Goal: Task Accomplishment & Management: Manage account settings

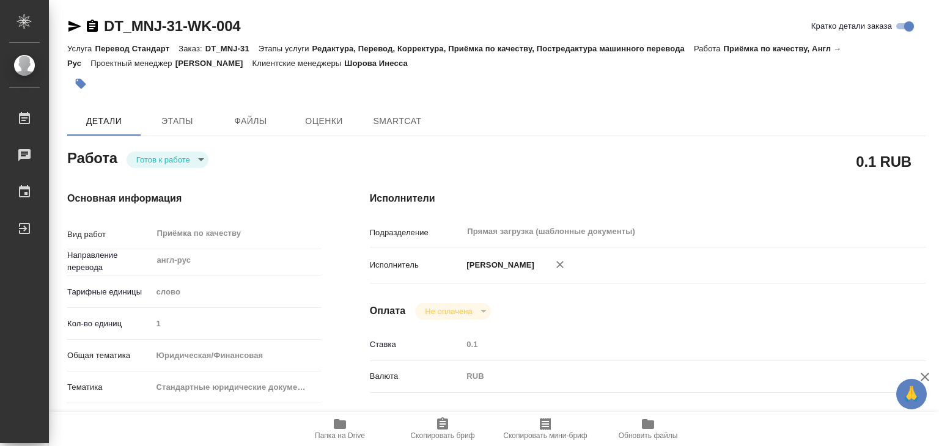
type textarea "x"
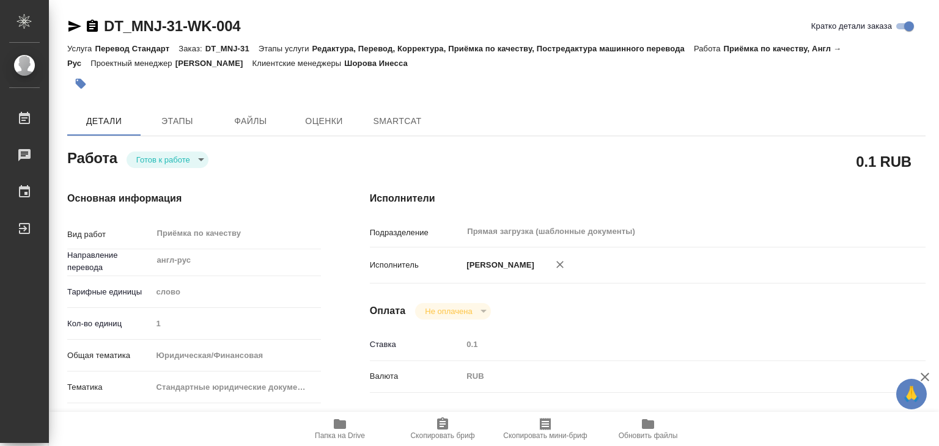
type textarea "x"
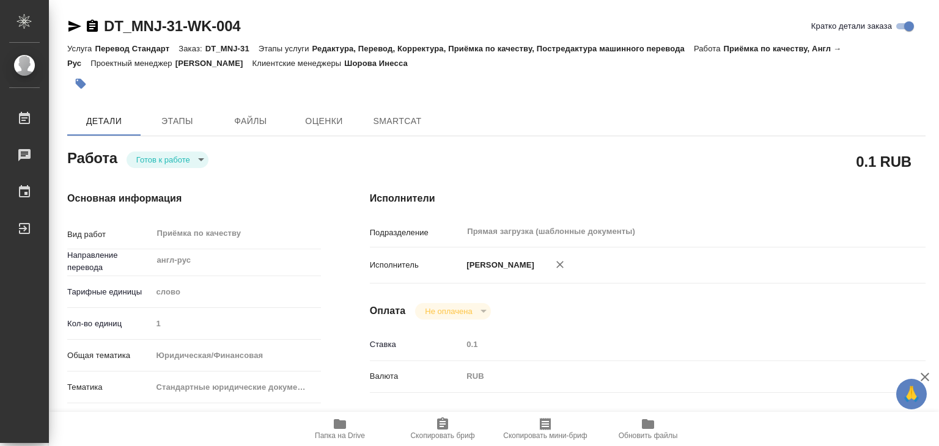
type textarea "x"
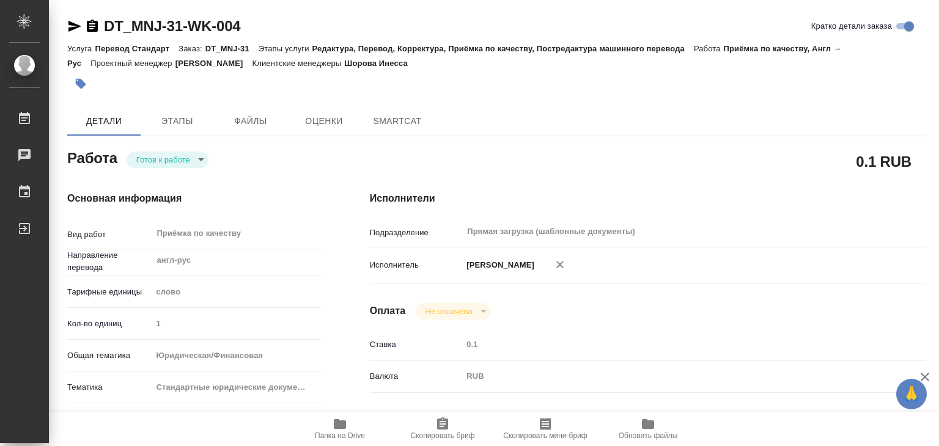
type textarea "x"
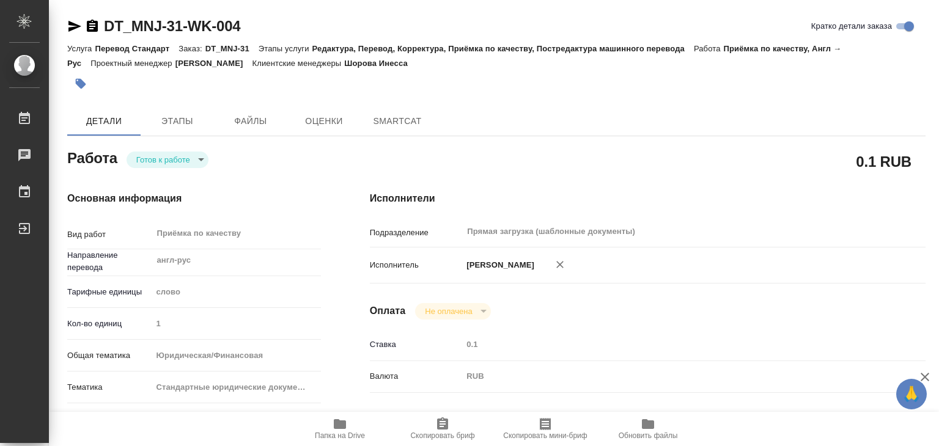
type textarea "x"
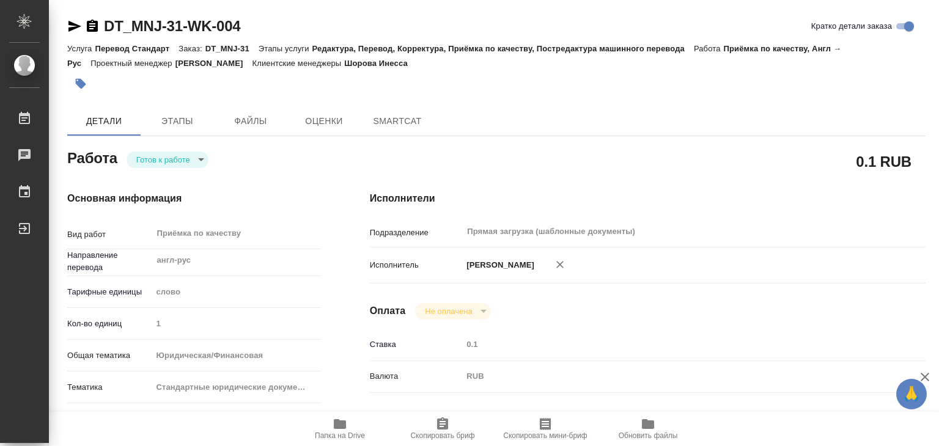
type textarea "x"
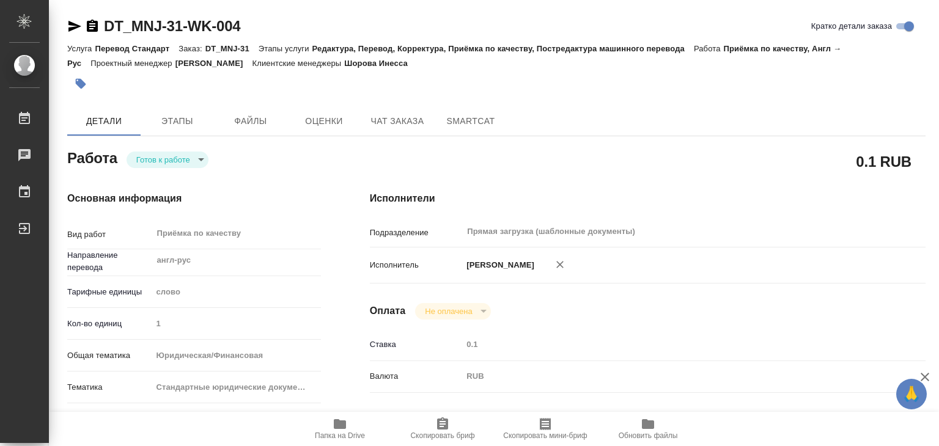
type textarea "x"
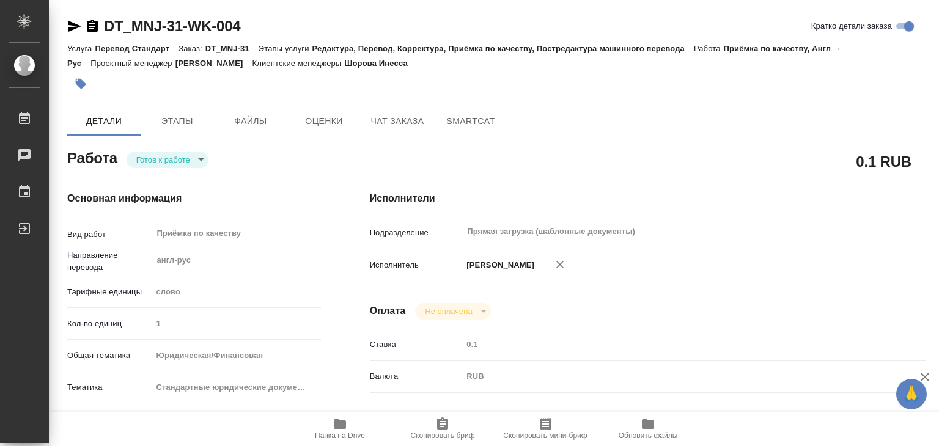
type textarea "x"
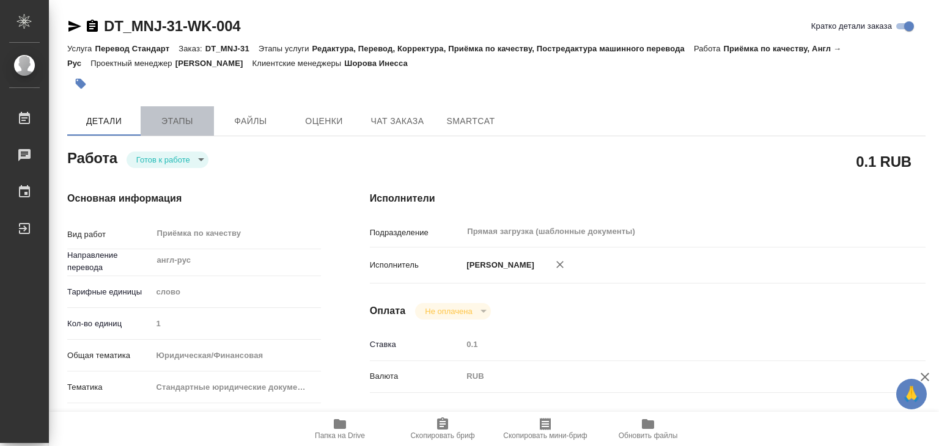
click at [177, 120] on span "Этапы" at bounding box center [177, 121] width 59 height 15
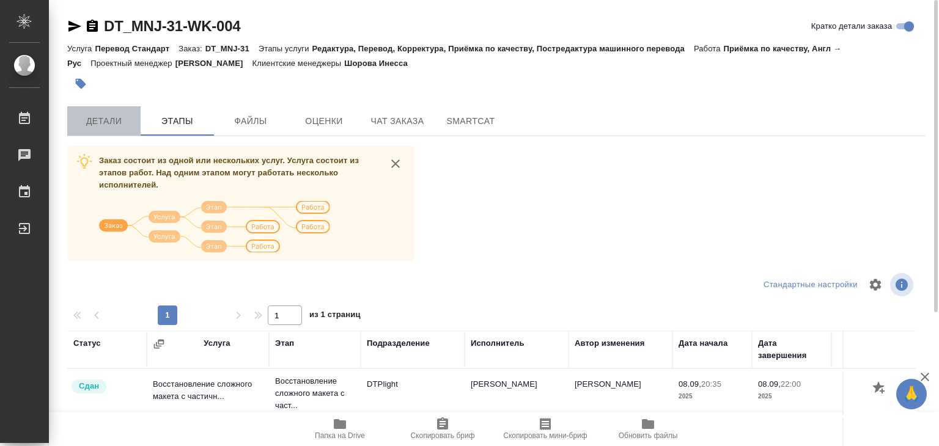
click at [102, 121] on span "Детали" at bounding box center [104, 121] width 59 height 15
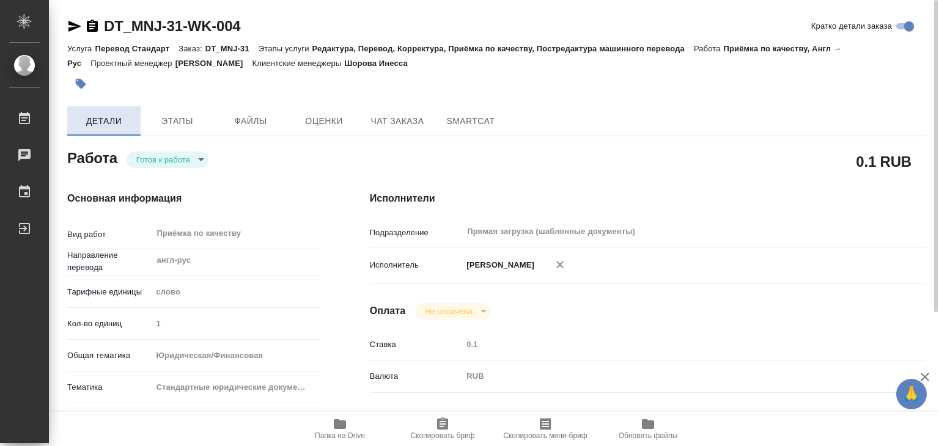
type textarea "x"
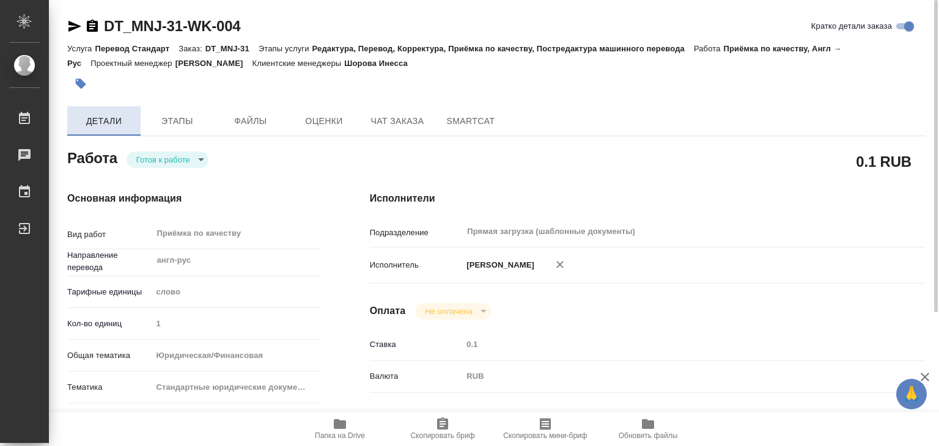
type textarea "x"
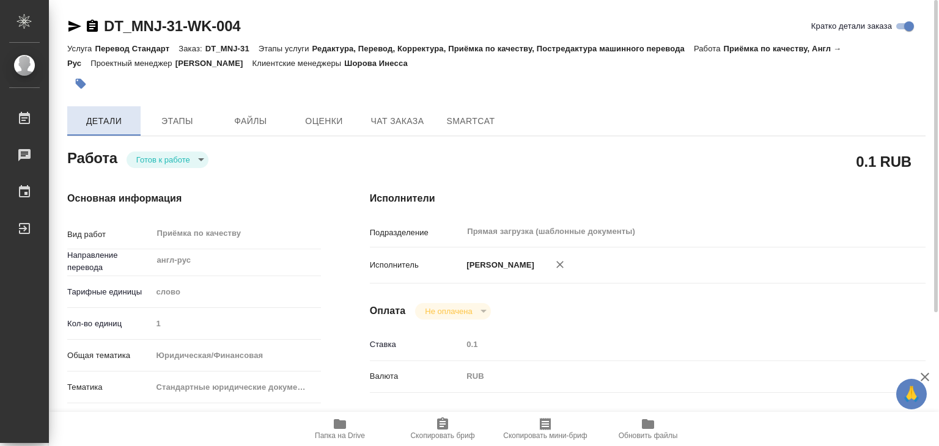
type textarea "x"
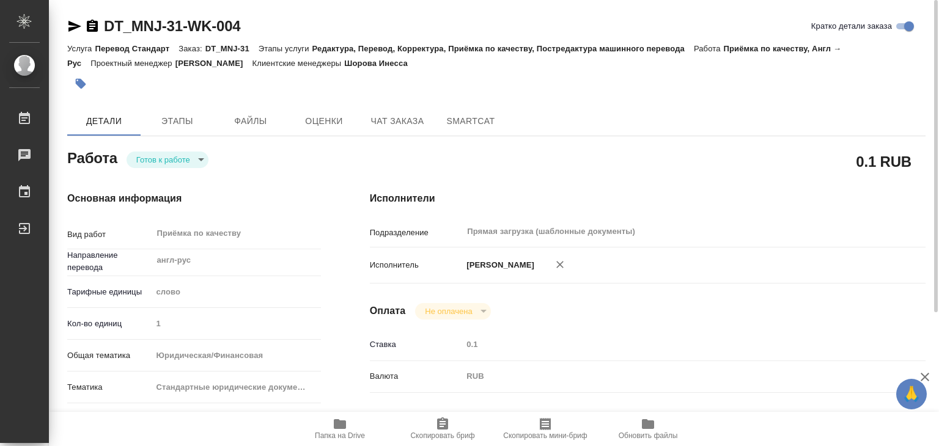
type textarea "x"
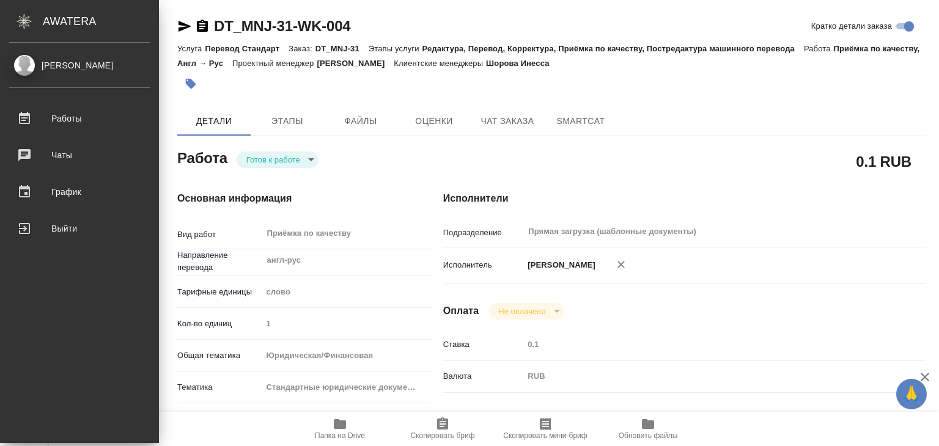
type textarea "x"
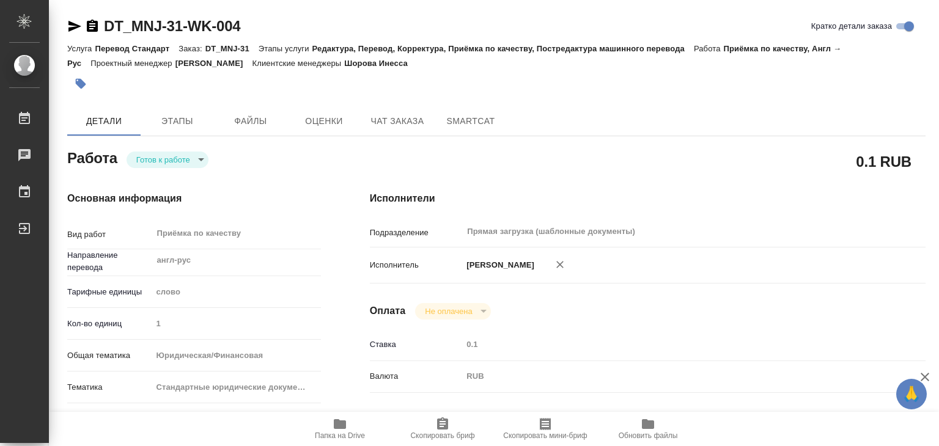
click at [761, 321] on div "Исполнители Подразделение Прямая загрузка (шаблонные документы) ​ Исполнитель А…" at bounding box center [647, 428] width 605 height 522
click at [347, 424] on span "Папка на Drive" at bounding box center [340, 428] width 88 height 23
click at [183, 119] on span "Этапы" at bounding box center [177, 121] width 59 height 15
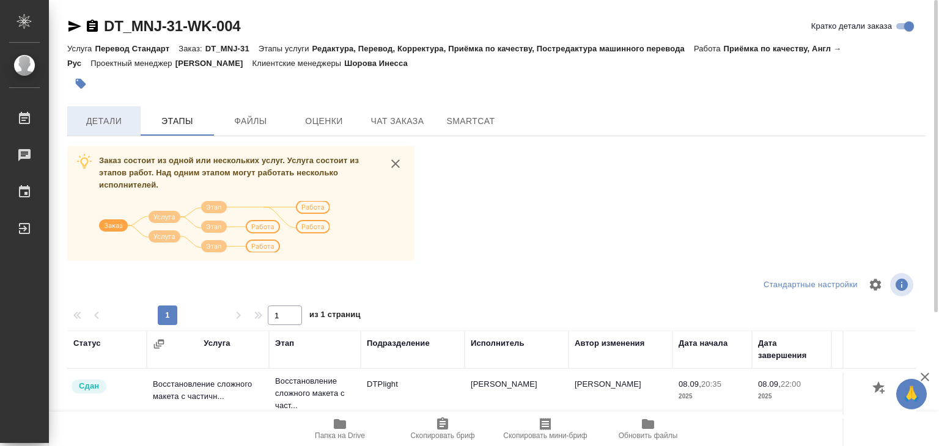
click at [116, 118] on span "Детали" at bounding box center [104, 121] width 59 height 15
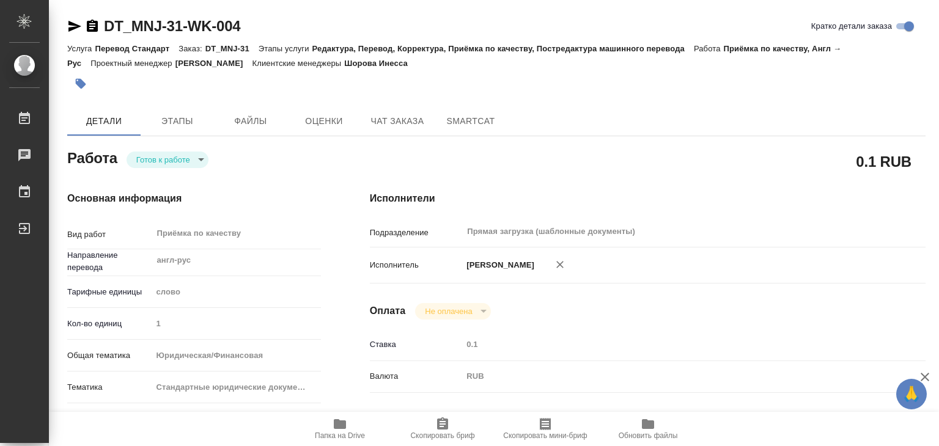
type textarea "x"
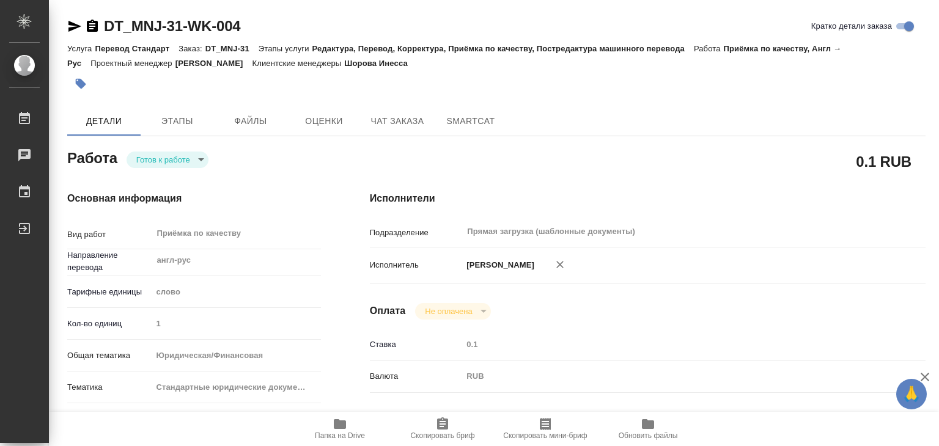
type textarea "x"
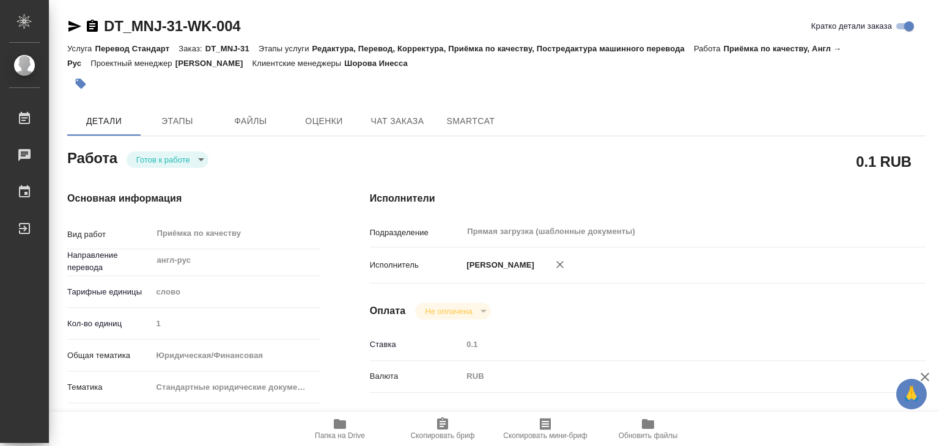
click at [171, 158] on body "🙏 .cls-1 fill:#fff; AWATERA Alilekova Valeriya Работы 0 Чаты График Выйти DT_MN…" at bounding box center [469, 223] width 939 height 446
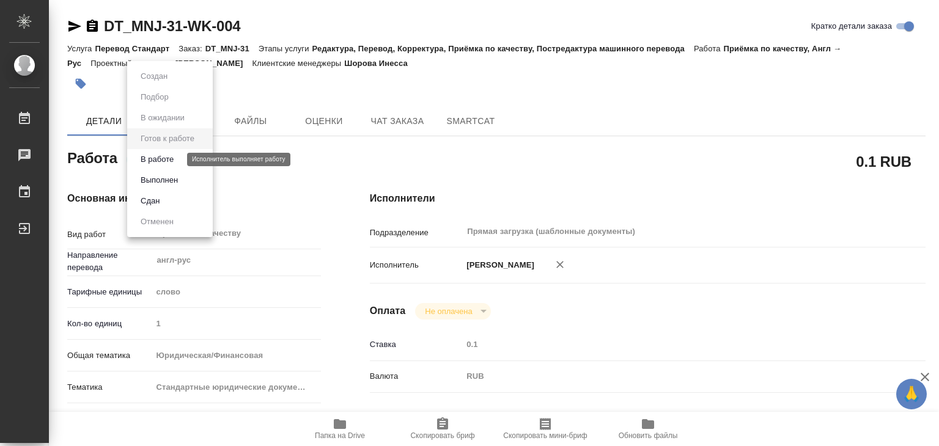
type textarea "x"
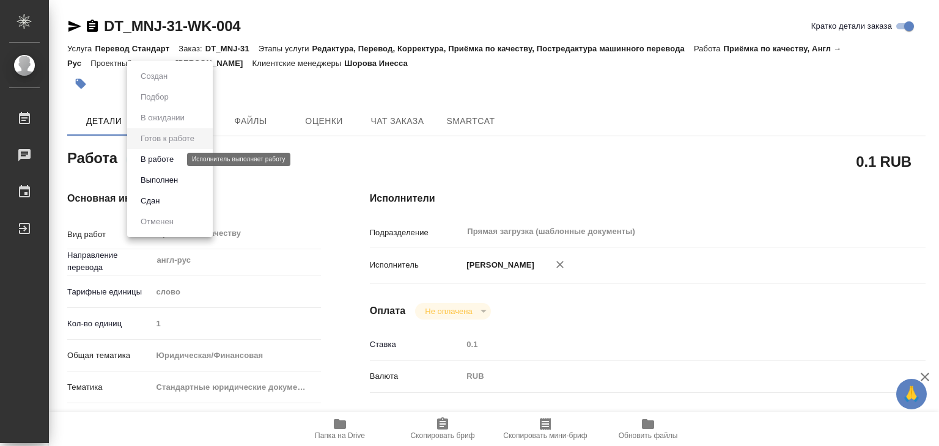
click at [172, 160] on button "В работе" at bounding box center [157, 159] width 40 height 13
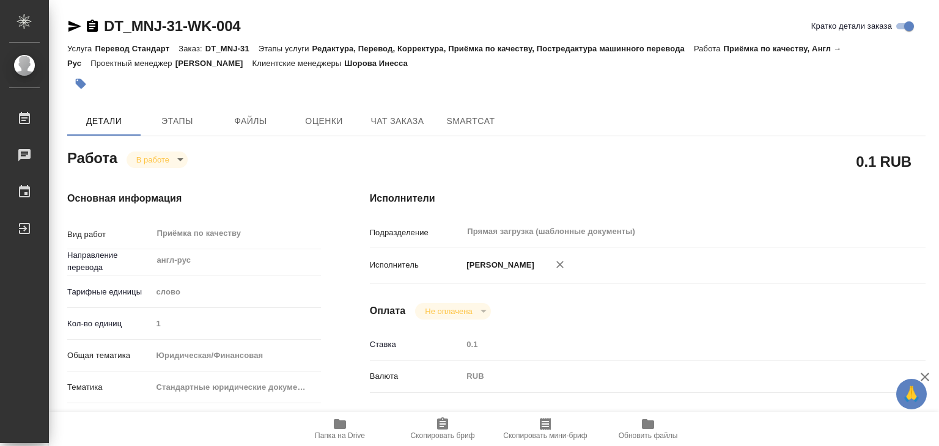
type textarea "x"
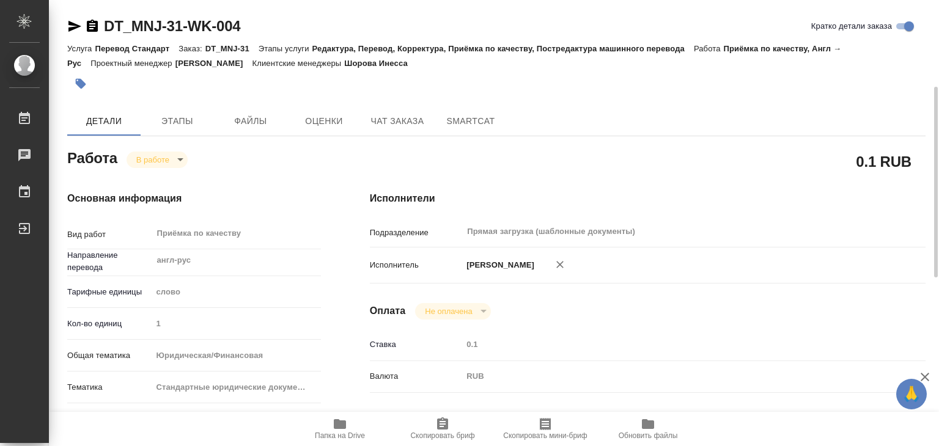
scroll to position [122, 0]
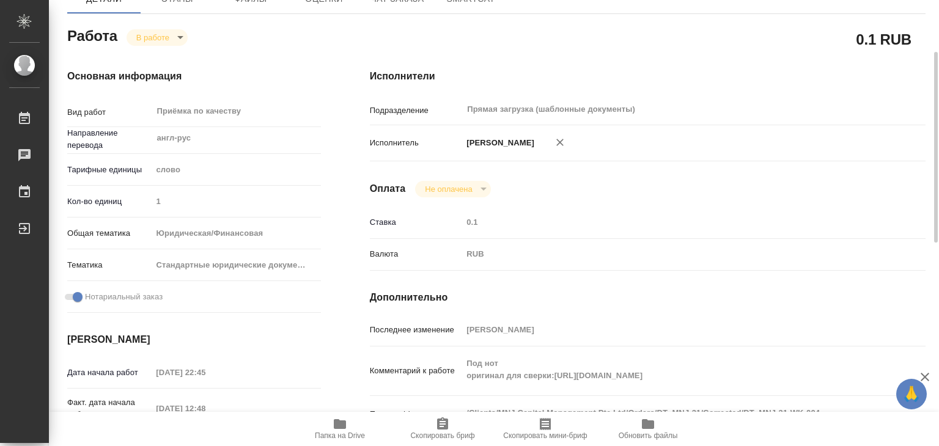
type textarea "x"
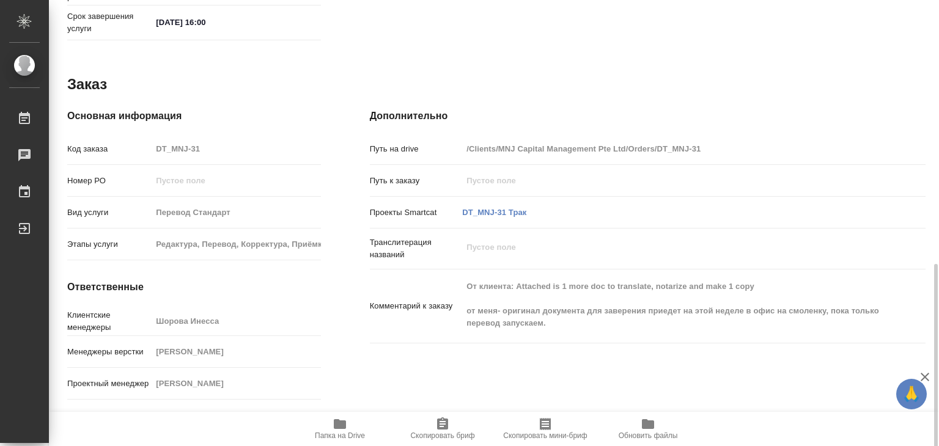
scroll to position [626, 0]
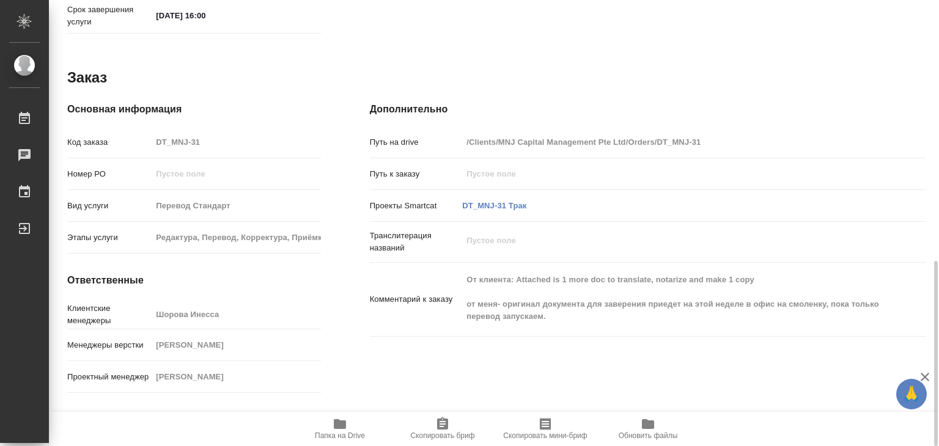
click at [312, 237] on div "Этапы услуги Редактура, Перевод, Корректура, Приёмка по качеству, Постредактура…" at bounding box center [194, 243] width 254 height 32
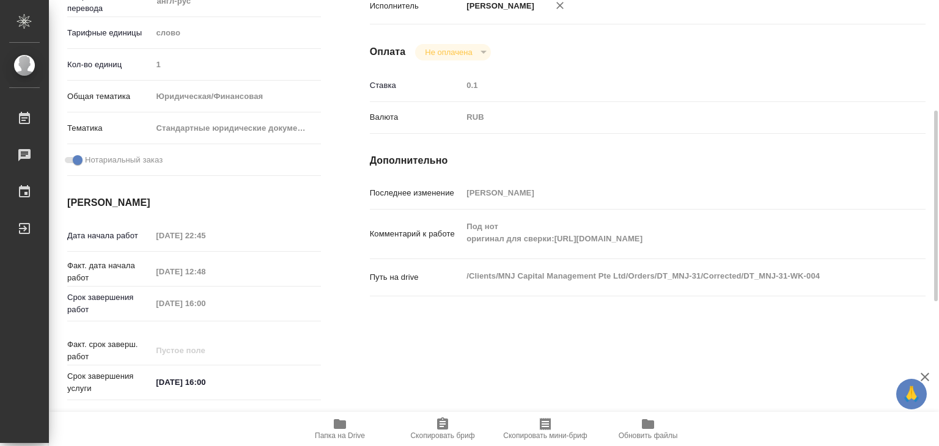
scroll to position [0, 0]
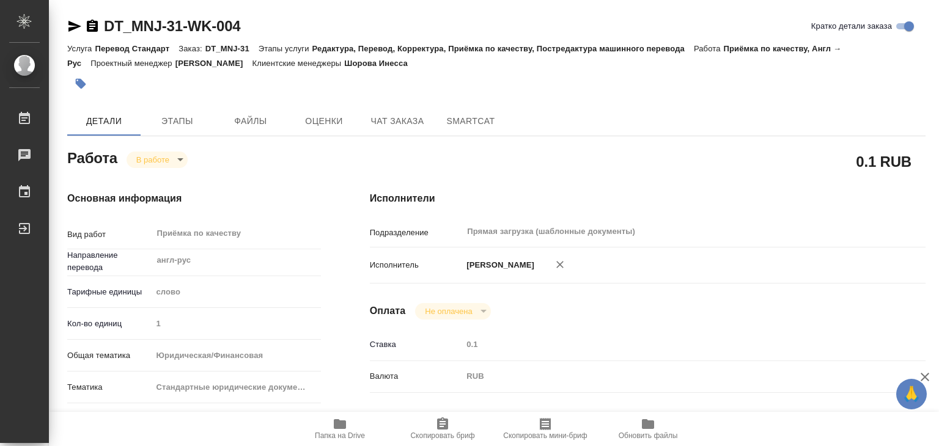
click at [86, 81] on icon "button" at bounding box center [81, 84] width 12 height 12
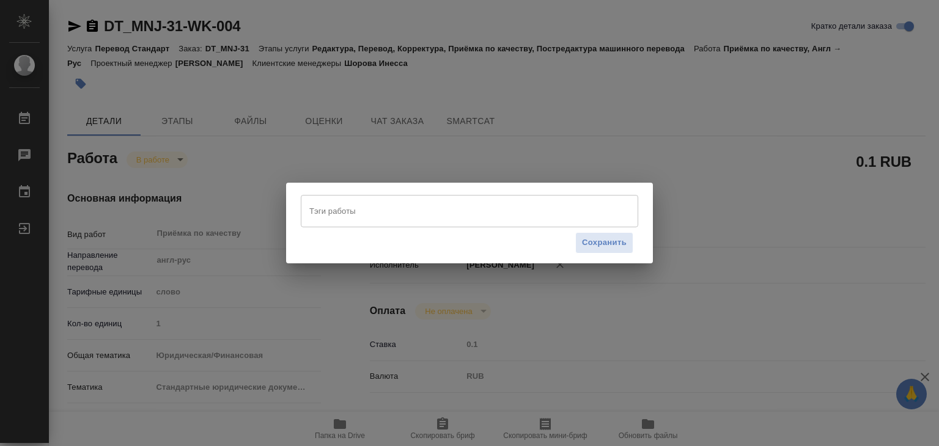
click at [505, 218] on input "Тэги работы" at bounding box center [457, 211] width 303 height 21
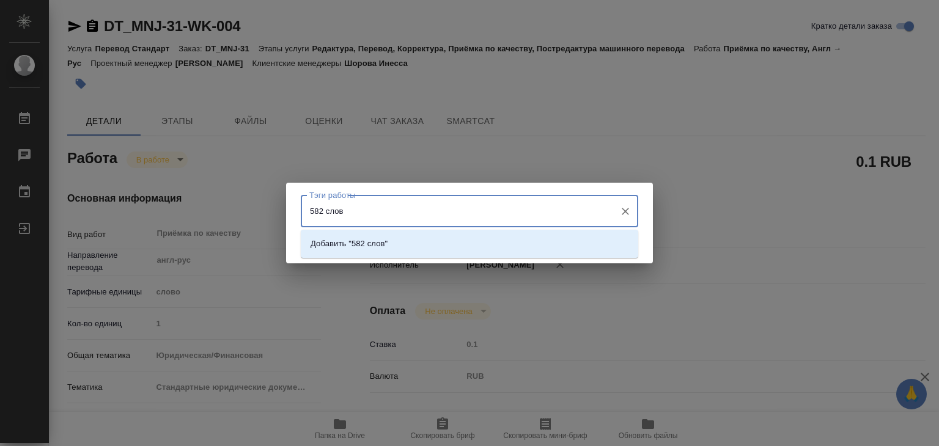
type input "582 слова"
click at [524, 245] on li "Добавить "582 слова"" at bounding box center [470, 244] width 338 height 22
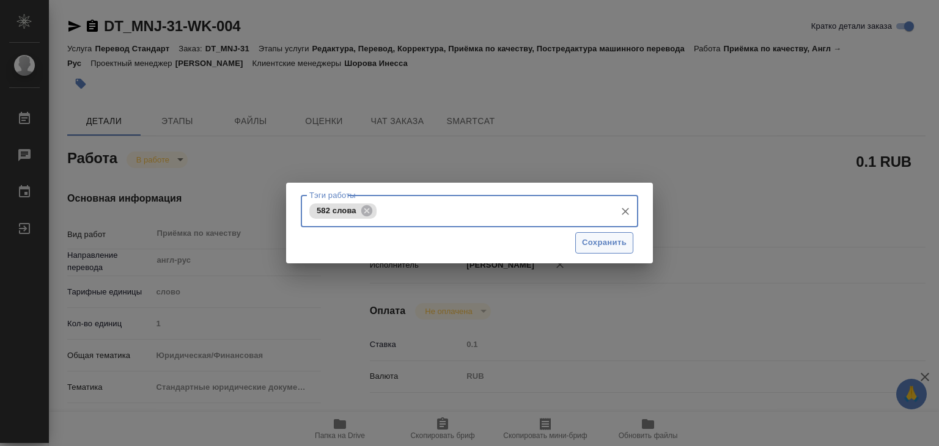
click at [577, 238] on button "Сохранить" at bounding box center [604, 242] width 58 height 21
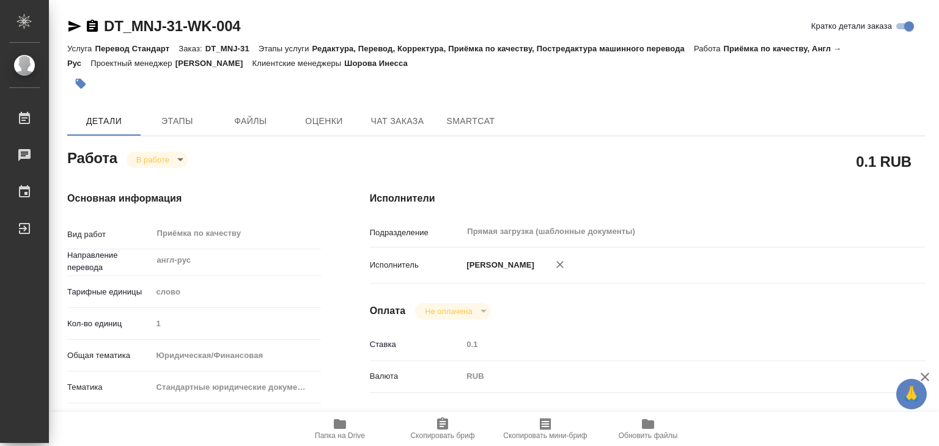
type input "inProgress"
type textarea "Приёмка по качеству"
type textarea "x"
type input "англ-рус"
type input "5a8b1489cc6b4906c91bfd90"
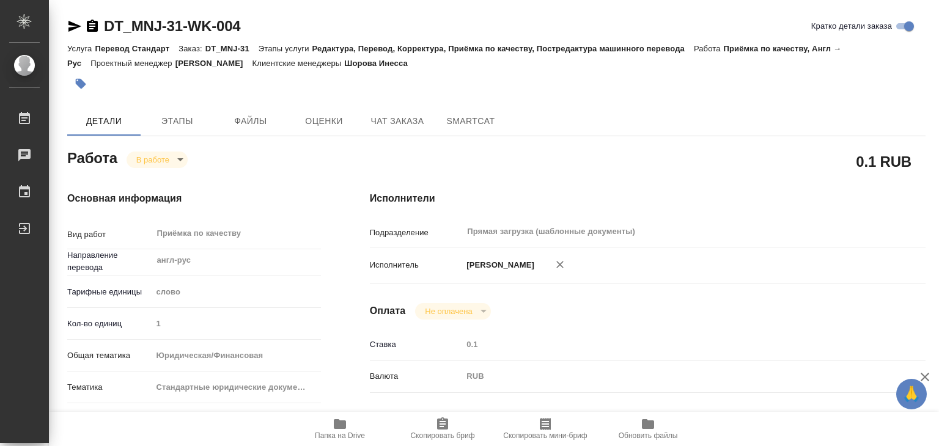
type input "1"
type input "yr-fn"
type input "5f647205b73bc97568ca66bf"
checkbox input "true"
type input "09.09.2025 22:45"
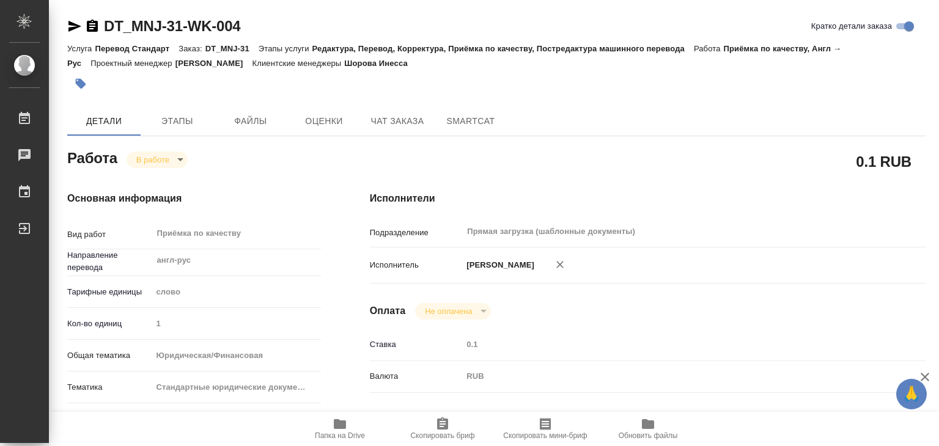
type input "10.09.2025 12:48"
type input "10.09.2025 16:00"
type input "Прямая загрузка (шаблонные документы)"
type input "notPayed"
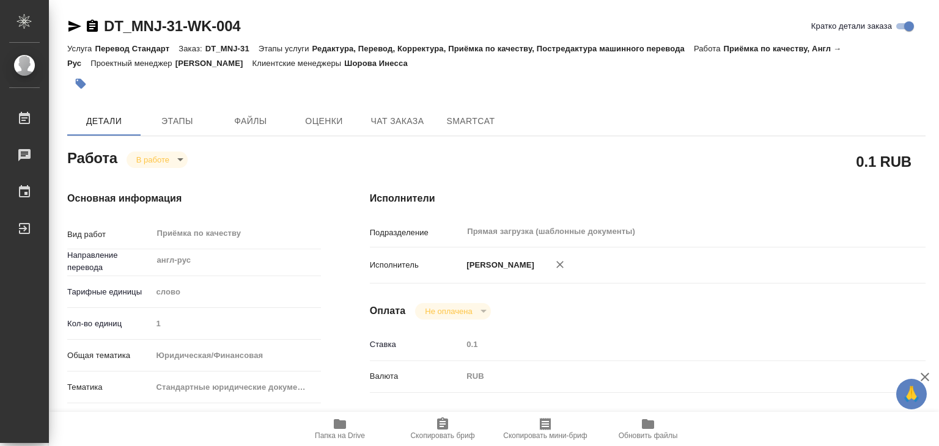
type input "0.1"
type input "RUB"
type input "[PERSON_NAME]"
type textarea "Под нот оригинал для сверки:https://drive.awatera.com/s/cRC2jSS62QgsJwz"
type textarea "x"
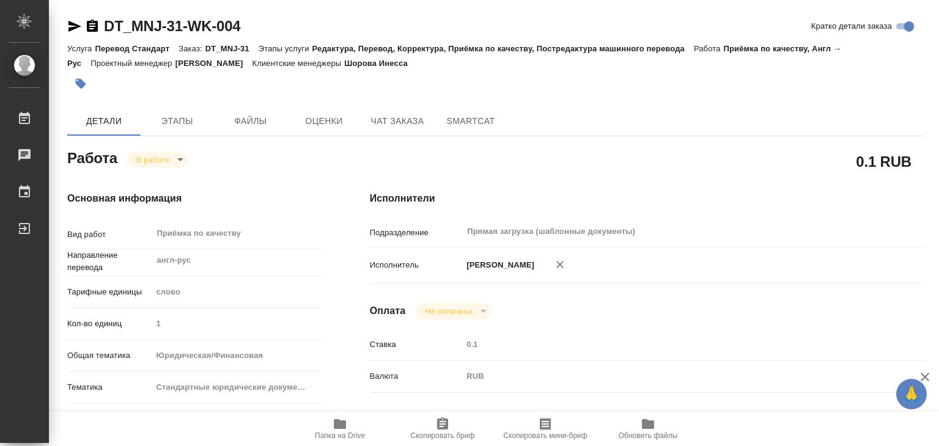
type textarea "/Clients/MNJ Capital Management Pte Ltd/Orders/DT_MNJ-31/Corrected/DT_MNJ-31-WK…"
type textarea "x"
type input "DT_MNJ-31"
type input "Перевод Стандарт"
type input "Редактура, Перевод, Корректура, Приёмка по качеству, Постредактура машинного пе…"
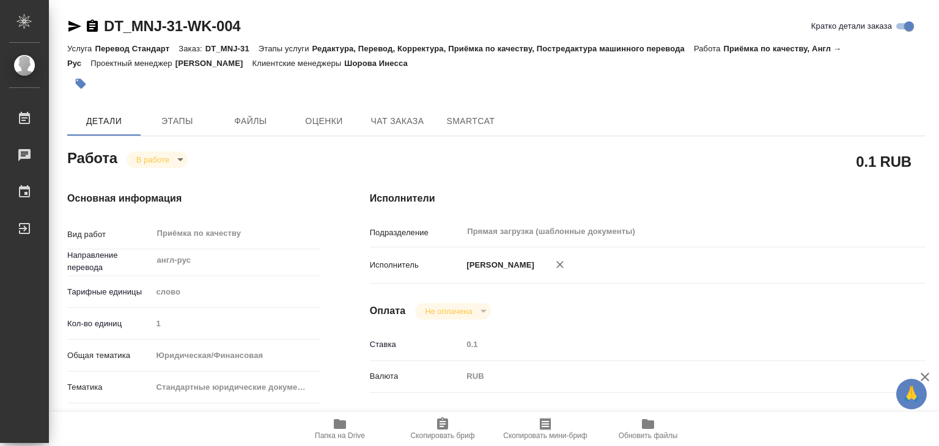
type input "Шорова Инесса"
type input "Арсеньева Вера"
type input "/Clients/MNJ Capital Management Pte Ltd/Orders/DT_MNJ-31"
type textarea "x"
type textarea "От клиента: Attached is 1 more doc to translate, notarize and make 1 copy от ме…"
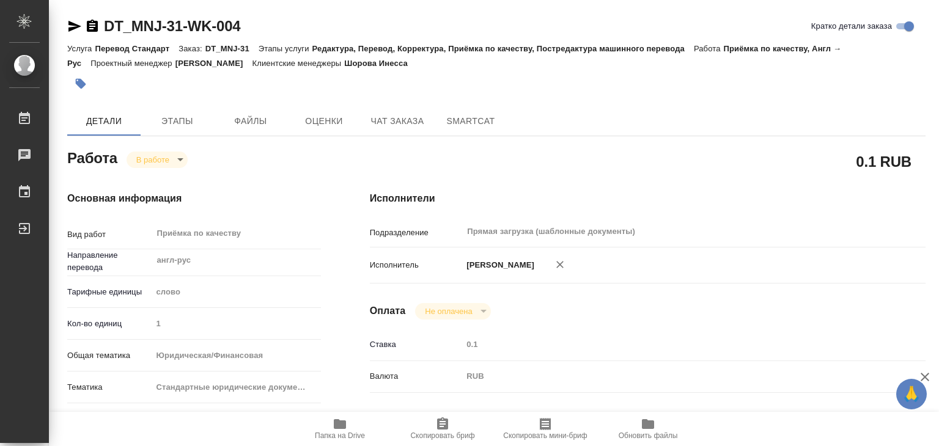
type textarea "x"
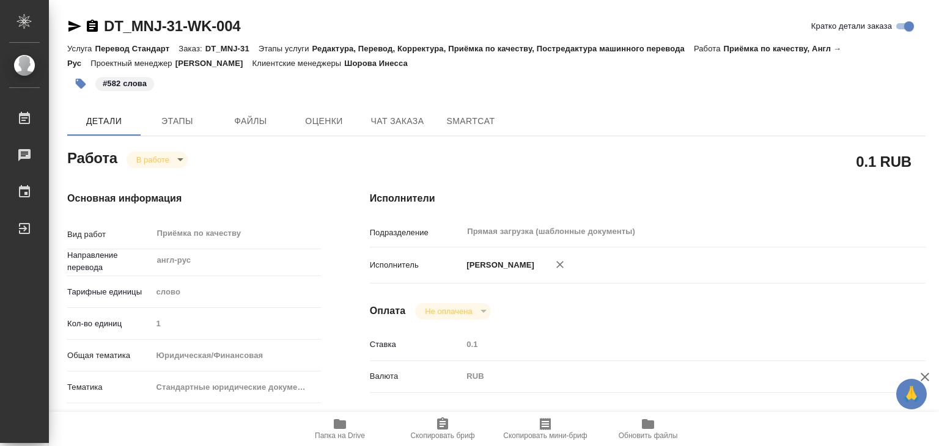
type textarea "x"
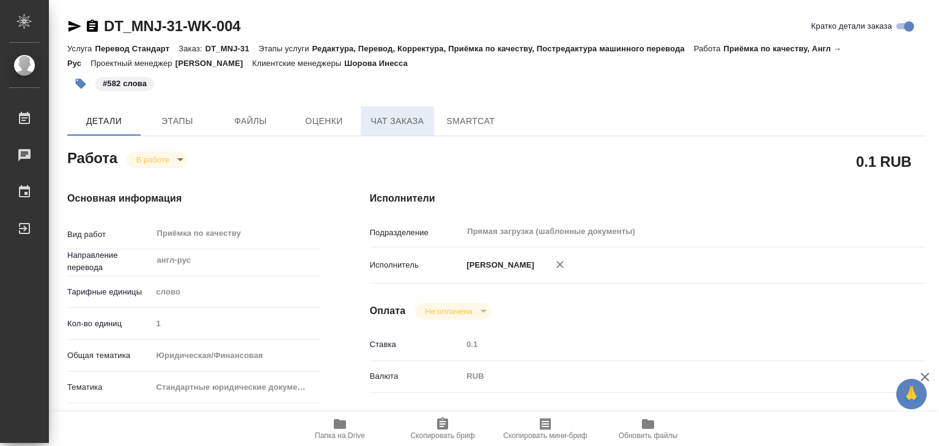
type textarea "x"
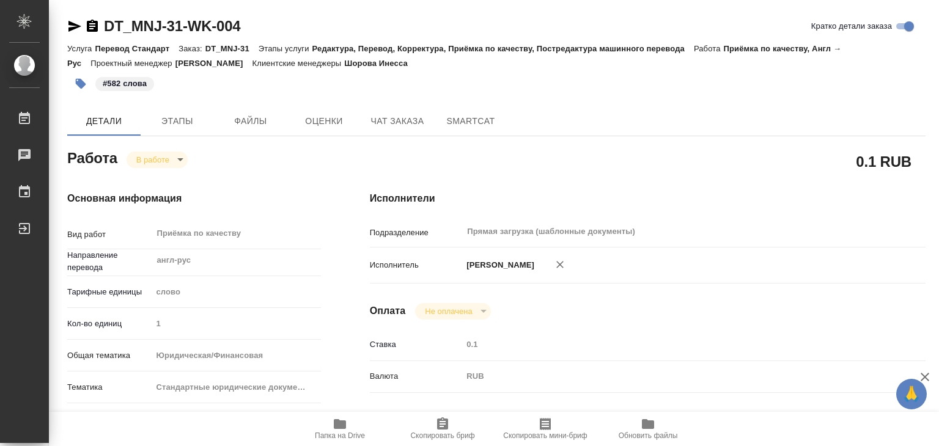
type textarea "x"
click at [171, 122] on span "Этапы" at bounding box center [177, 121] width 59 height 15
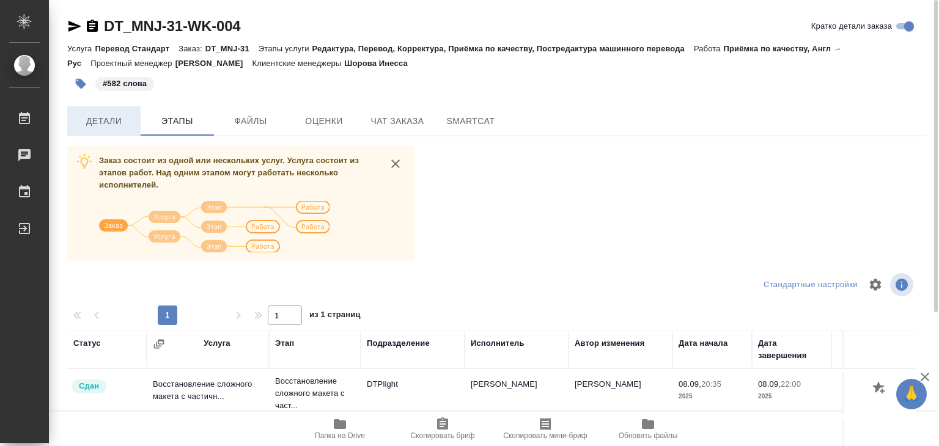
click at [111, 124] on span "Детали" at bounding box center [104, 121] width 59 height 15
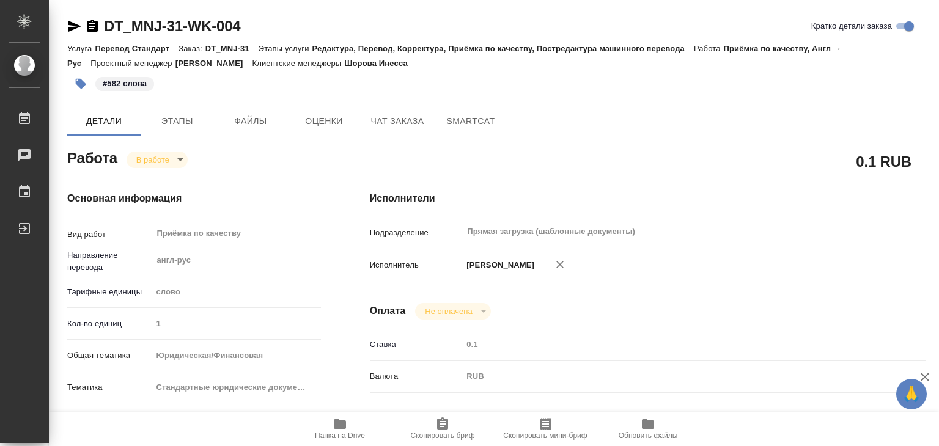
type textarea "x"
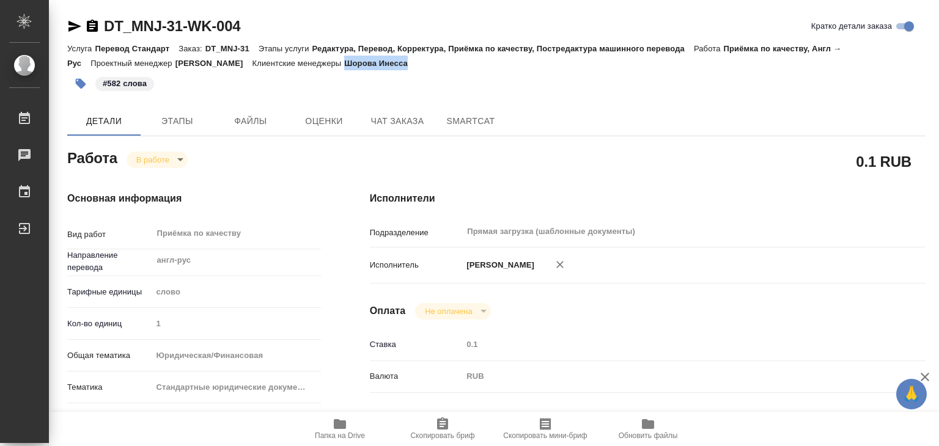
drag, startPoint x: 423, startPoint y: 64, endPoint x: 349, endPoint y: 67, distance: 74.0
click at [349, 67] on div "Услуга Перевод Стандарт Заказ: DT_MNJ-31 Этапы услуги Редактура, Перевод, Корре…" at bounding box center [496, 55] width 858 height 29
copy p "Шорова Инесса"
drag, startPoint x: 100, startPoint y: 17, endPoint x: 183, endPoint y: 26, distance: 83.7
click at [183, 26] on div "DT_MNJ-31-WK-004" at bounding box center [154, 27] width 174 height 20
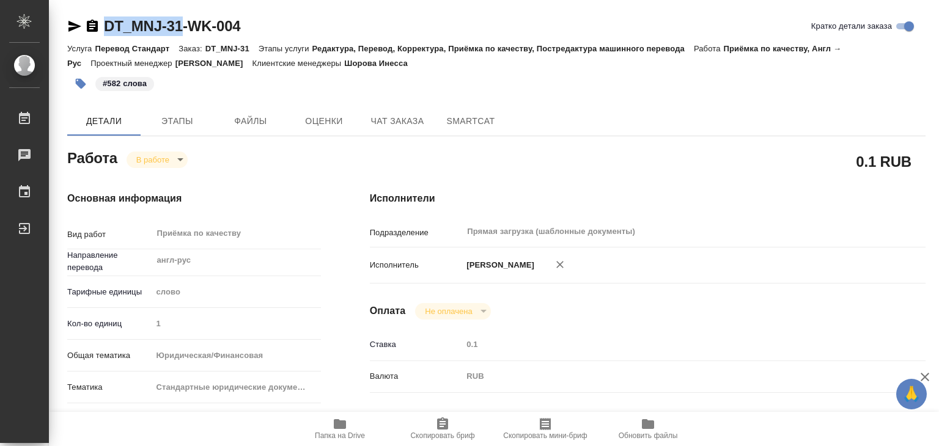
copy link "DT_MNJ-31"
click at [146, 150] on div "Работа В работе inProgress" at bounding box center [194, 157] width 254 height 22
click at [154, 155] on body "🙏 .cls-1 fill:#fff; AWATERA Alilekova Valeriya Работы 0 Чаты График Выйти DT_MN…" at bounding box center [469, 223] width 939 height 446
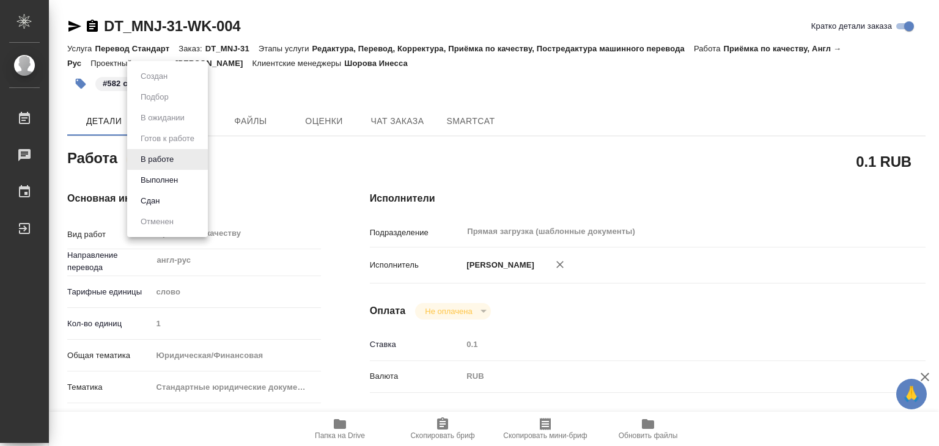
click at [164, 179] on button "Выполнен" at bounding box center [159, 180] width 45 height 13
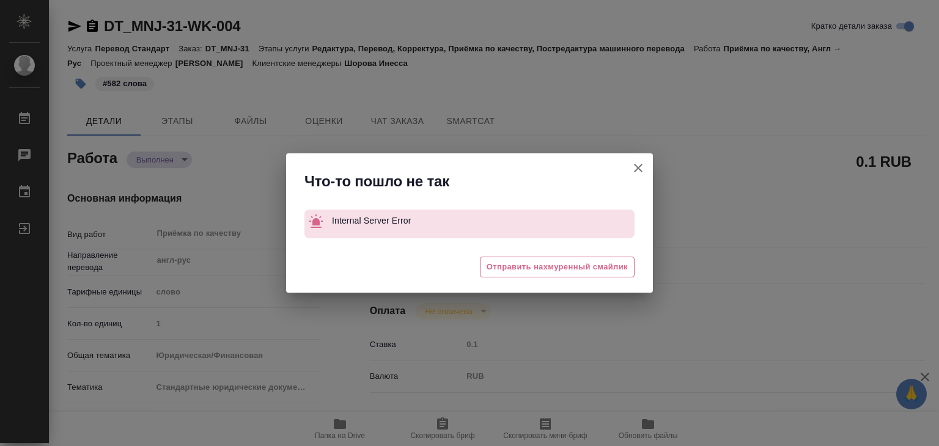
type textarea "x"
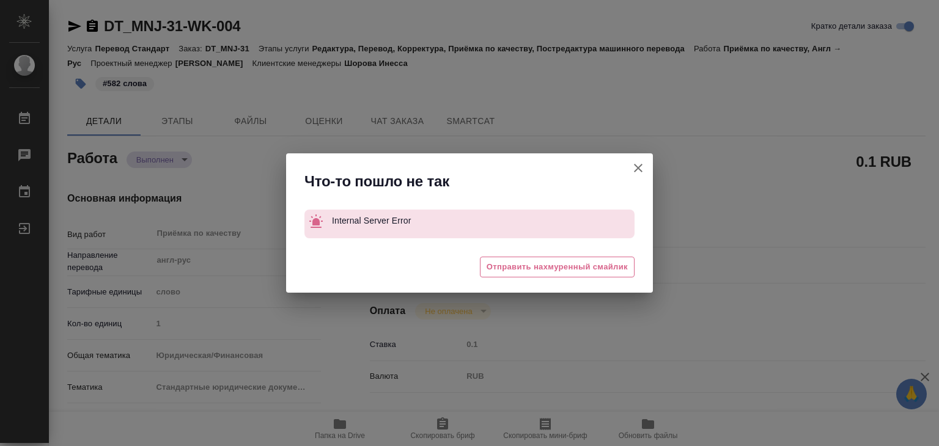
type textarea "x"
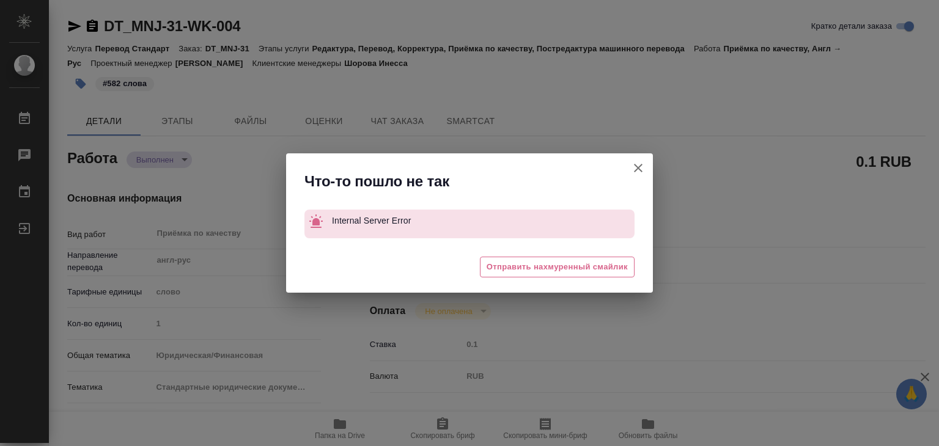
type textarea "x"
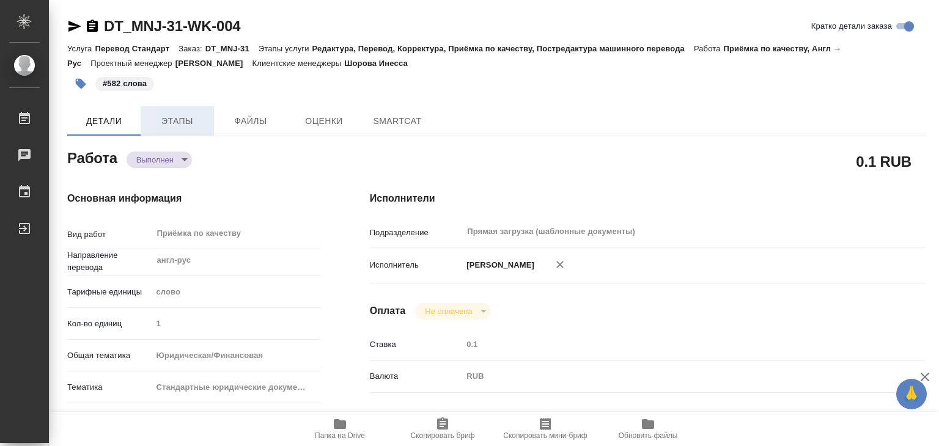
type textarea "x"
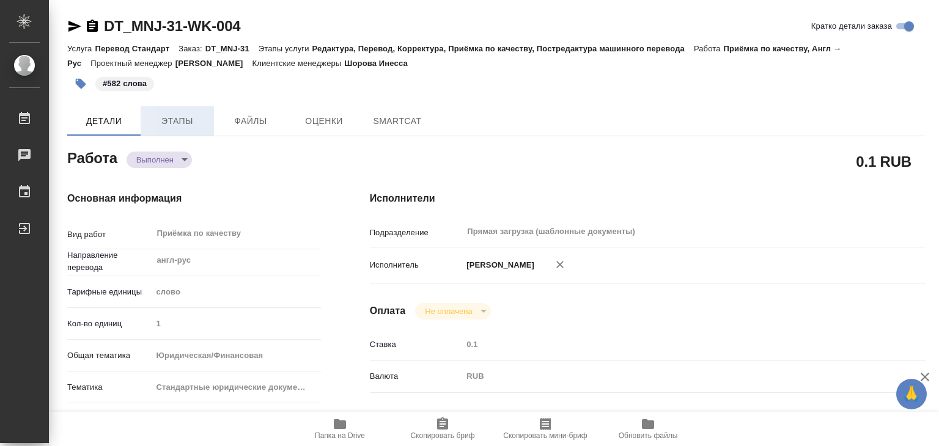
click at [182, 128] on span "Этапы" at bounding box center [177, 121] width 59 height 15
type textarea "x"
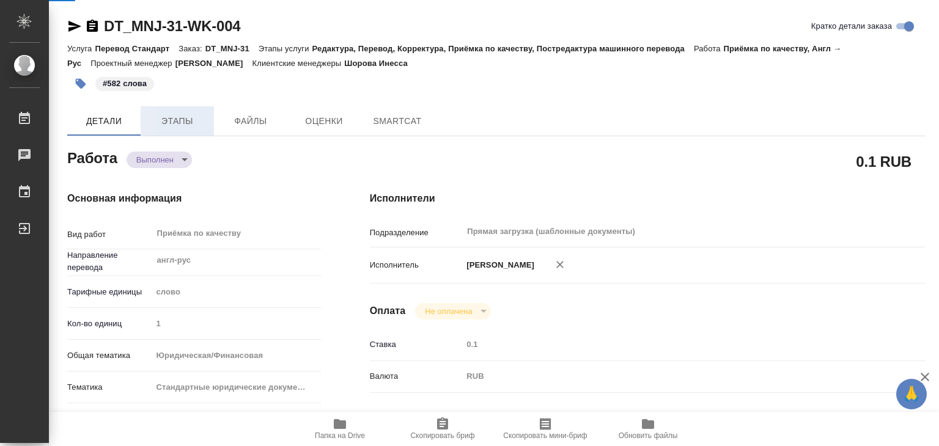
type textarea "x"
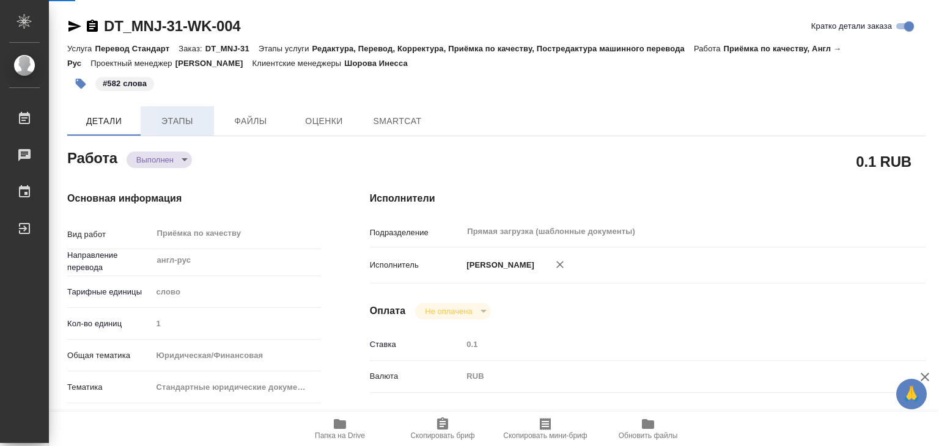
type textarea "x"
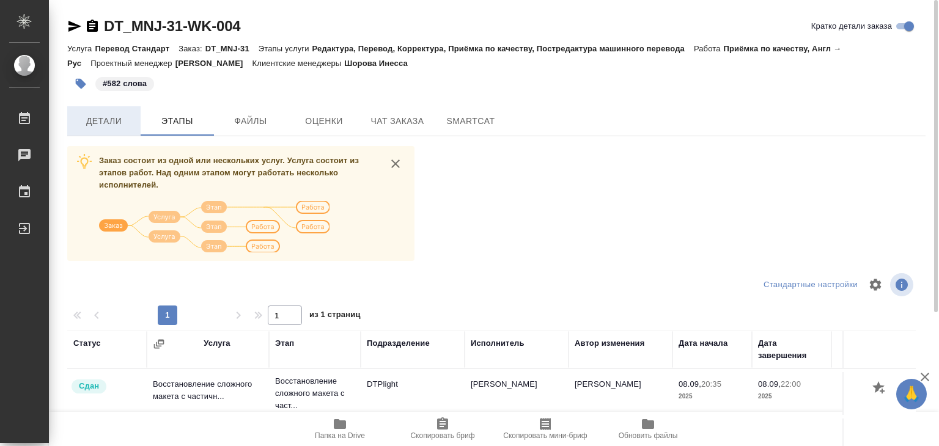
click at [82, 124] on span "Детали" at bounding box center [104, 121] width 59 height 15
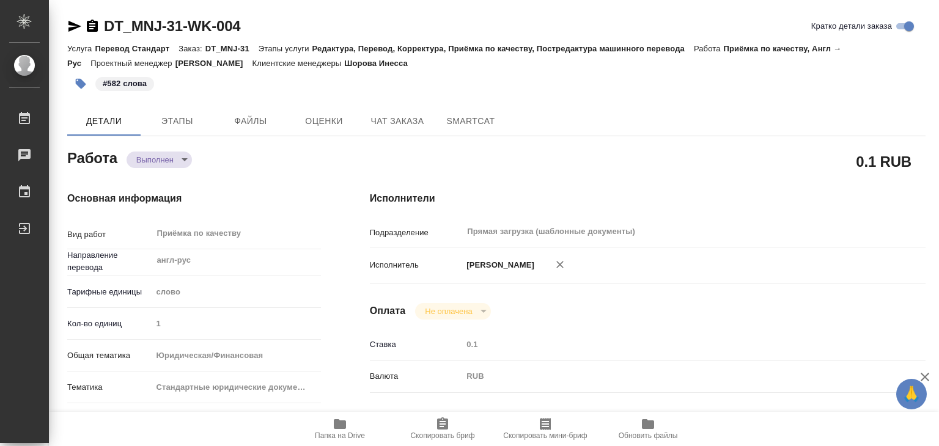
type textarea "x"
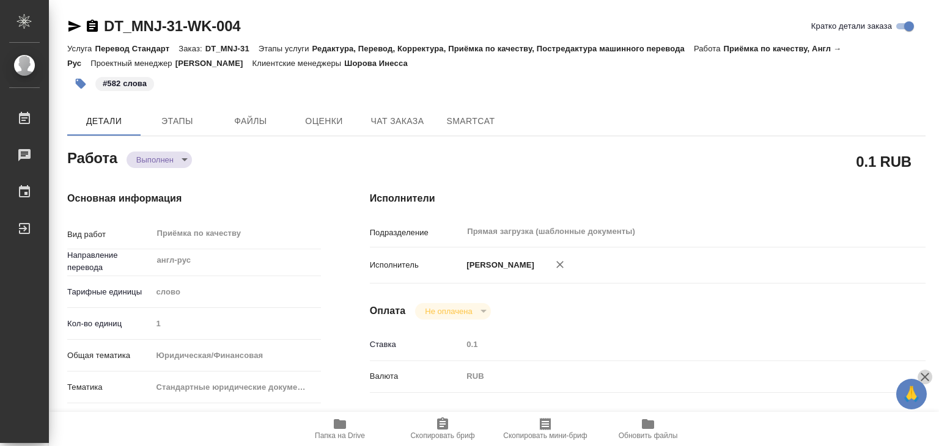
click at [927, 377] on icon "button" at bounding box center [925, 377] width 15 height 15
type textarea "x"
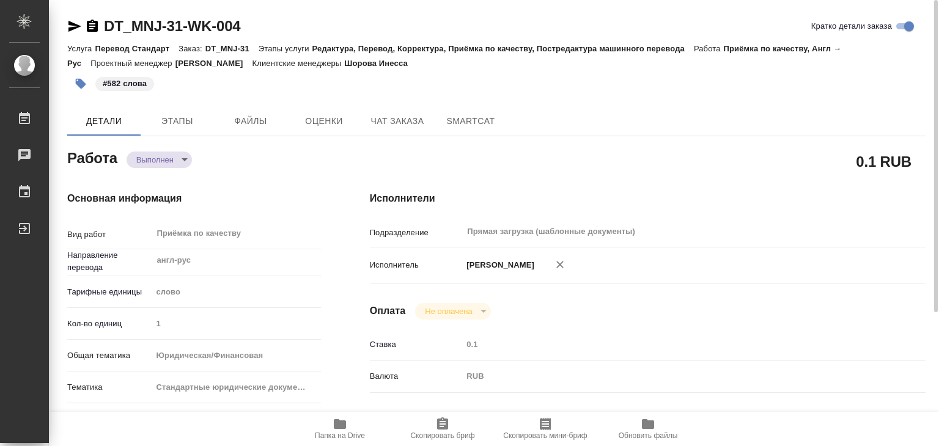
type textarea "x"
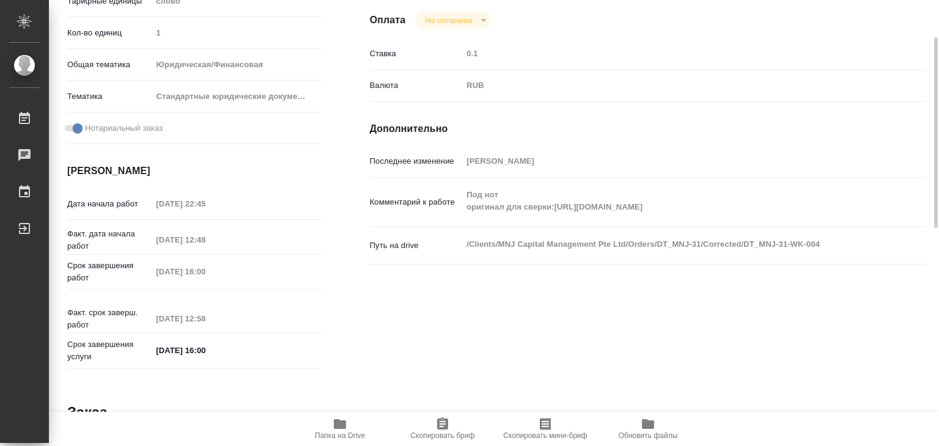
scroll to position [46, 0]
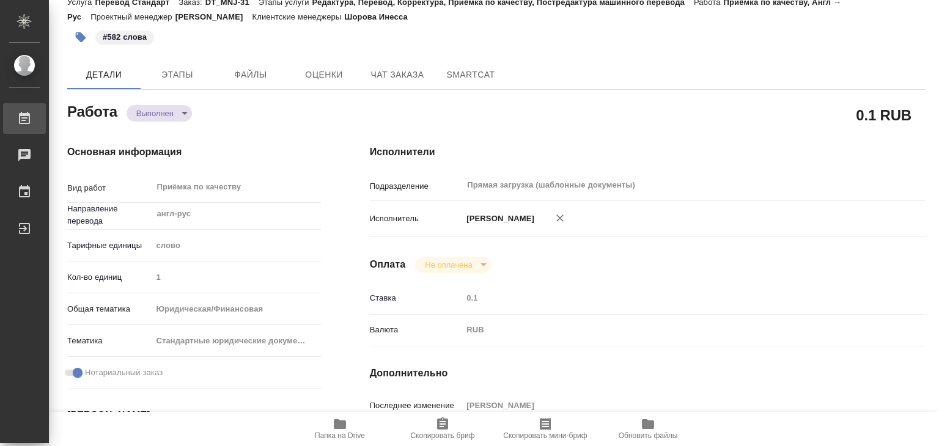
type textarea "x"
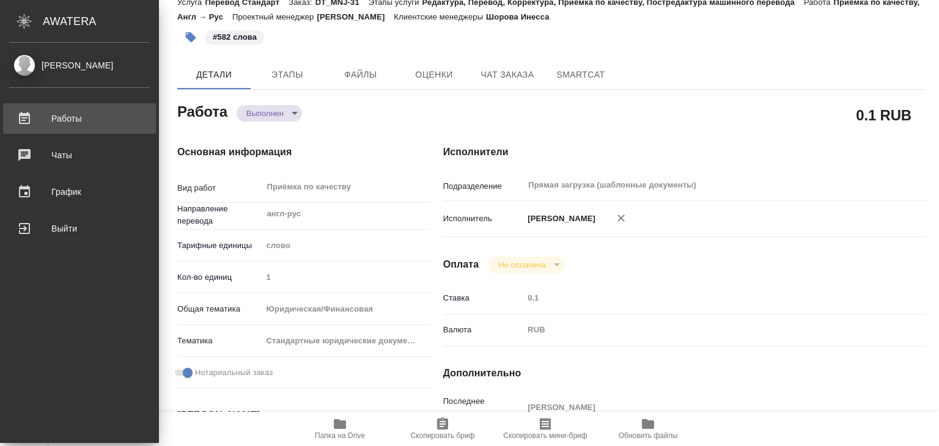
type textarea "x"
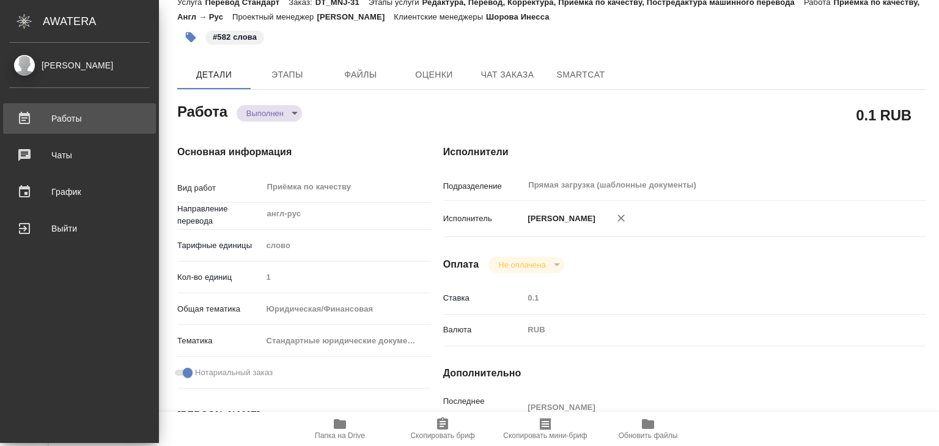
click at [56, 113] on div "Работы" at bounding box center [79, 118] width 141 height 18
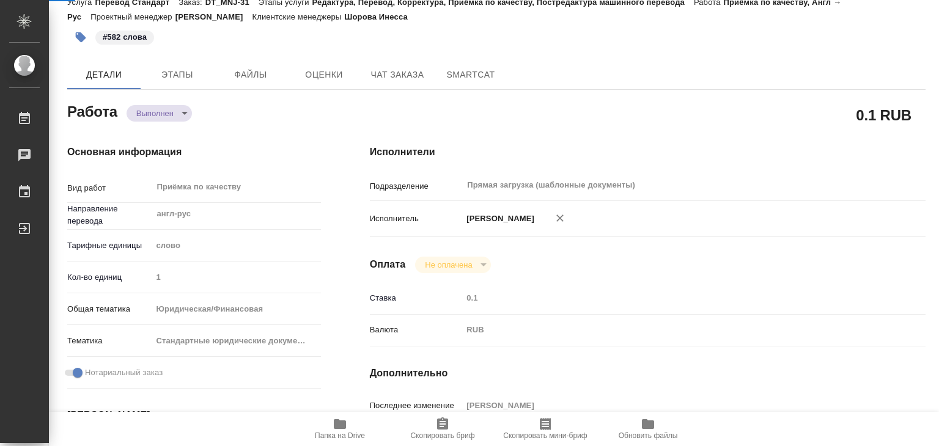
type textarea "x"
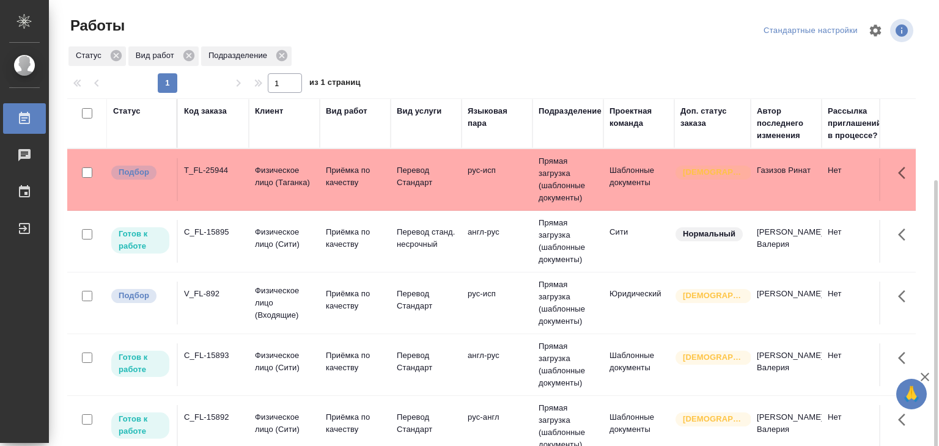
click at [323, 158] on td "Приёмка по качеству" at bounding box center [355, 179] width 71 height 43
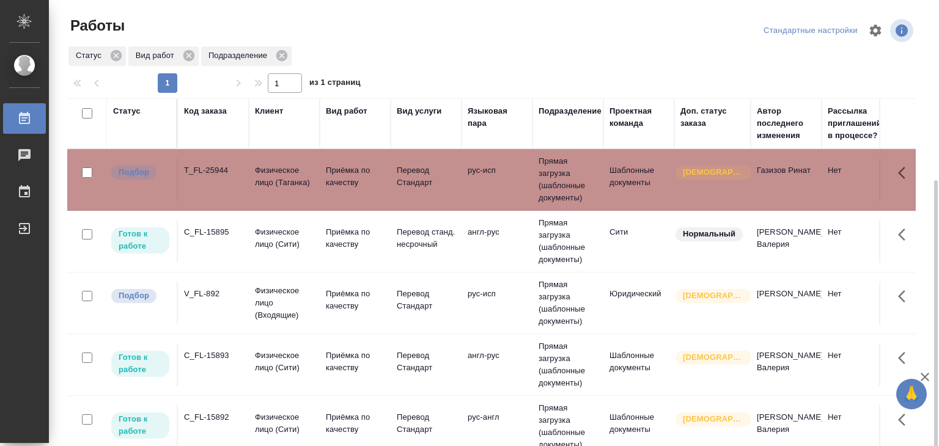
click at [205, 282] on td "V_FL-892" at bounding box center [213, 303] width 71 height 43
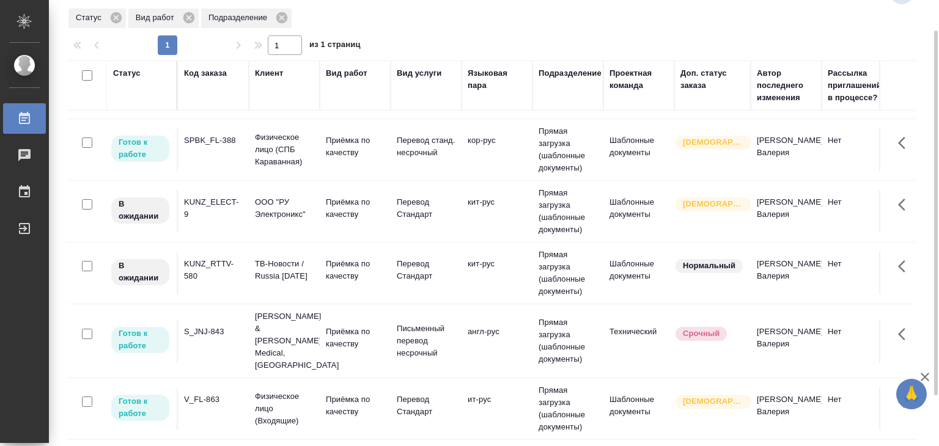
scroll to position [41, 0]
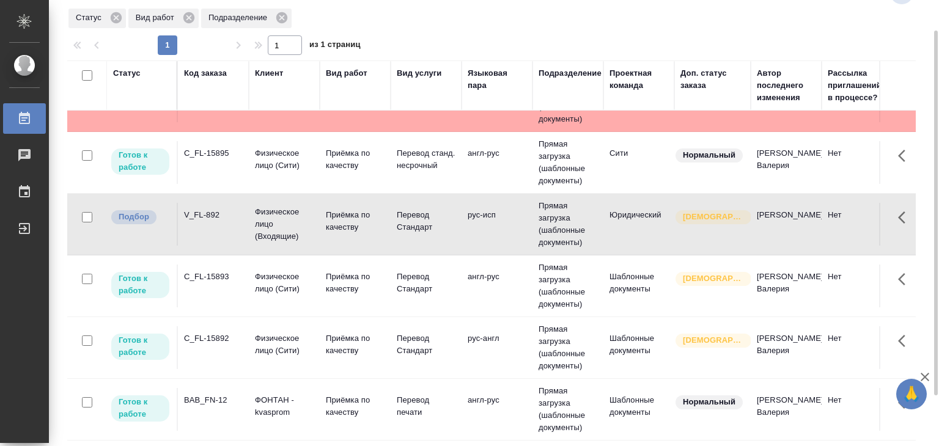
click at [227, 282] on td "C_FL-15893" at bounding box center [213, 286] width 71 height 43
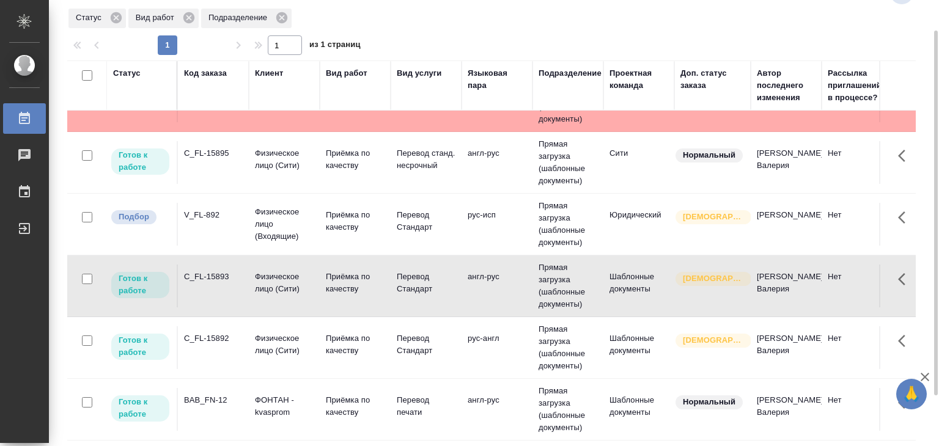
click at [242, 155] on div "C_FL-15895" at bounding box center [213, 153] width 59 height 12
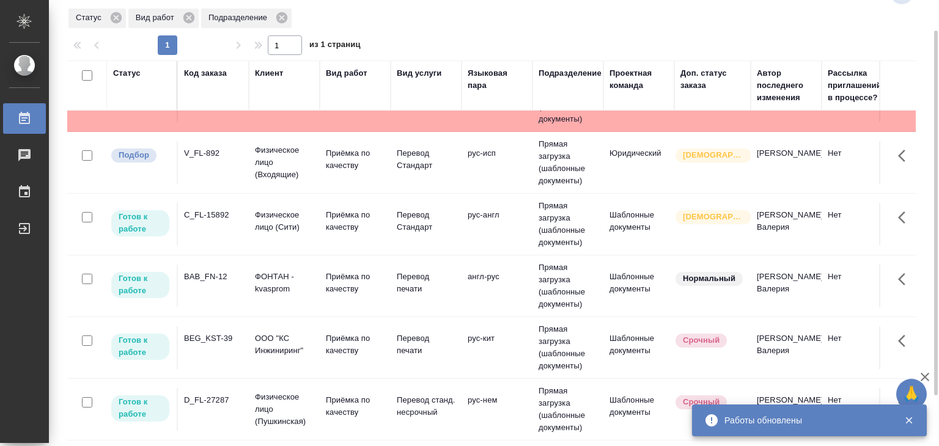
scroll to position [423, 0]
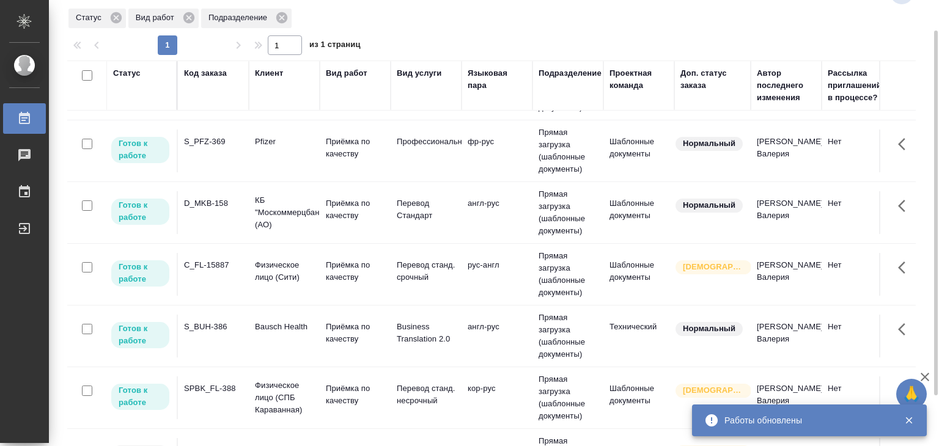
click at [223, 271] on div "C_FL-15887" at bounding box center [213, 265] width 59 height 12
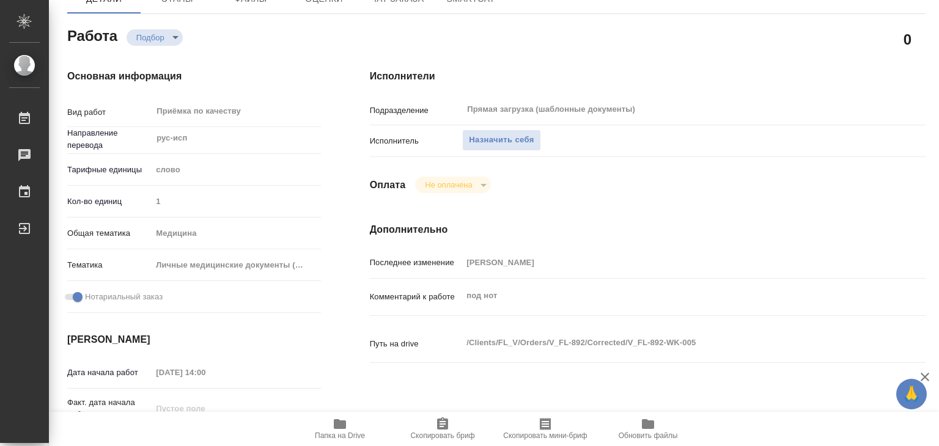
scroll to position [245, 0]
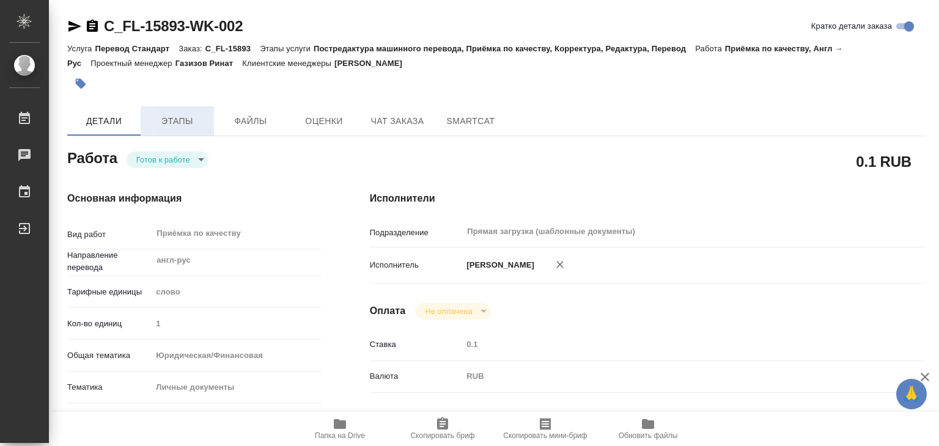
click at [166, 128] on button "Этапы" at bounding box center [177, 120] width 73 height 29
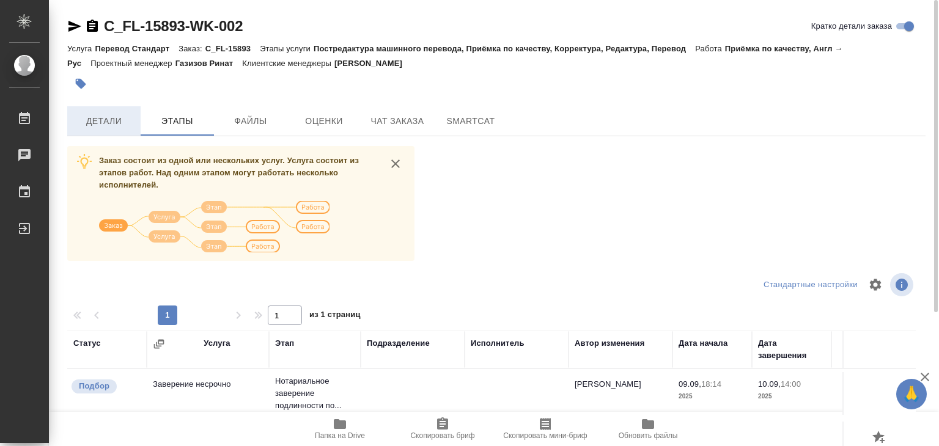
click at [129, 117] on span "Детали" at bounding box center [104, 121] width 59 height 15
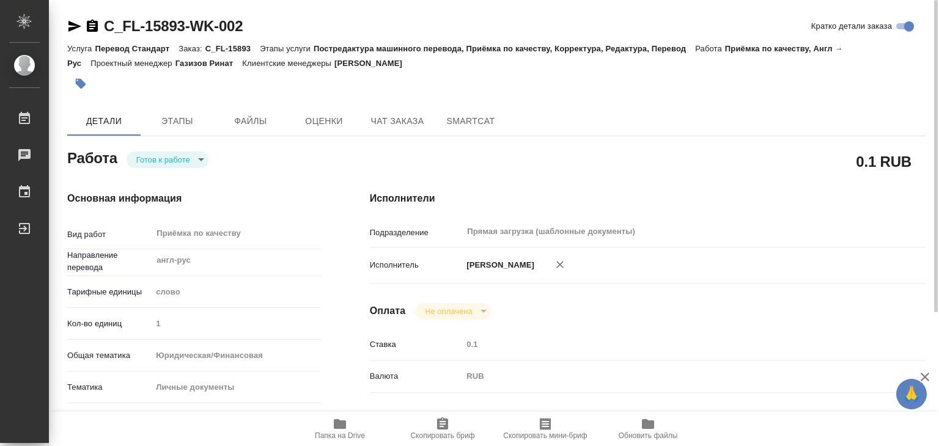
type textarea "x"
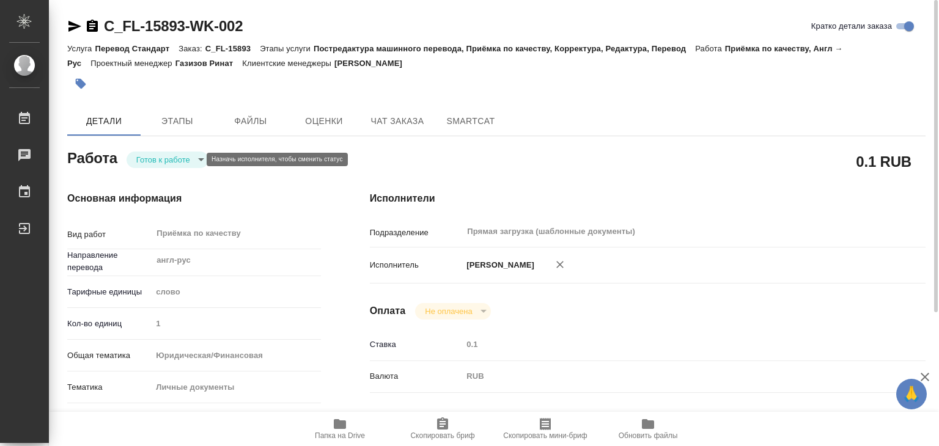
type textarea "x"
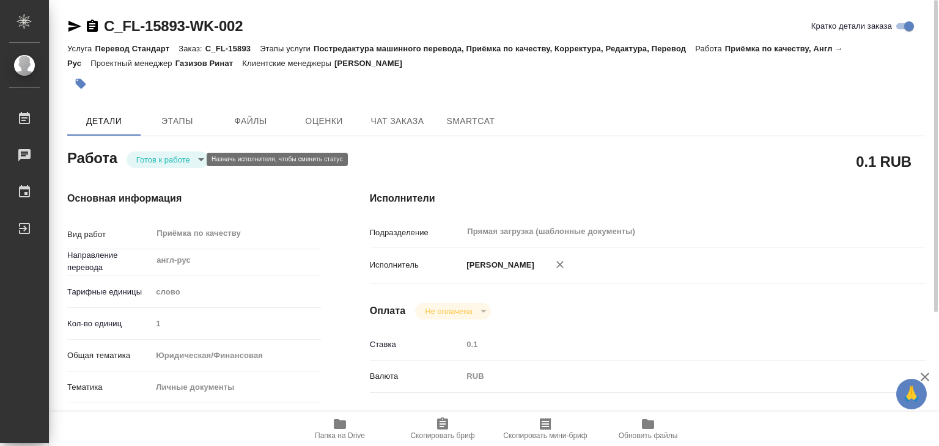
click at [143, 158] on body "🙏 .cls-1 fill:#fff; AWATERA Alilekova Valeriya Работы 0 Чаты График Выйти C_FL-…" at bounding box center [469, 223] width 939 height 446
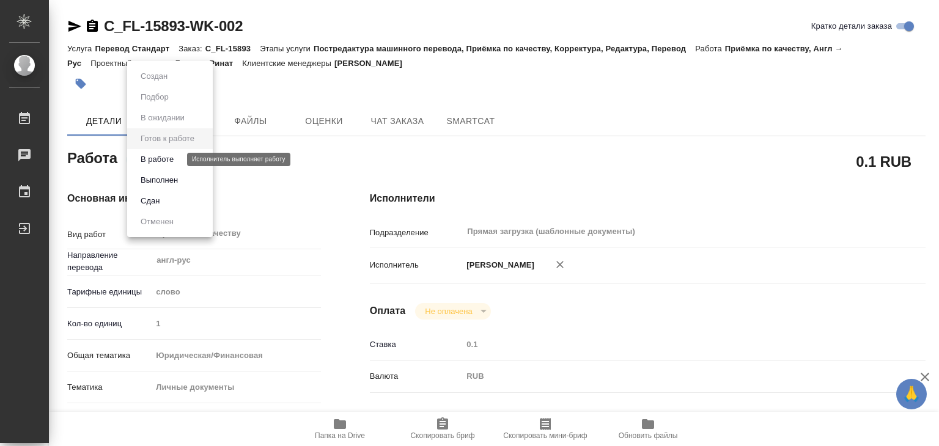
type textarea "x"
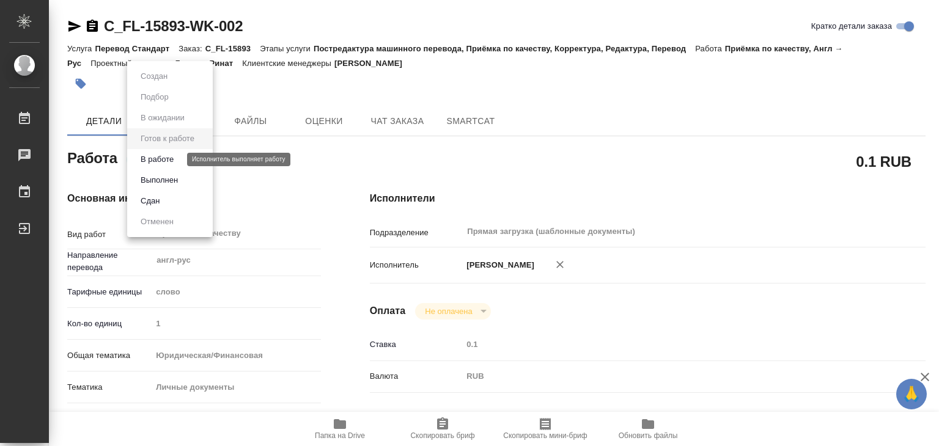
click at [177, 162] on button "В работе" at bounding box center [157, 159] width 40 height 13
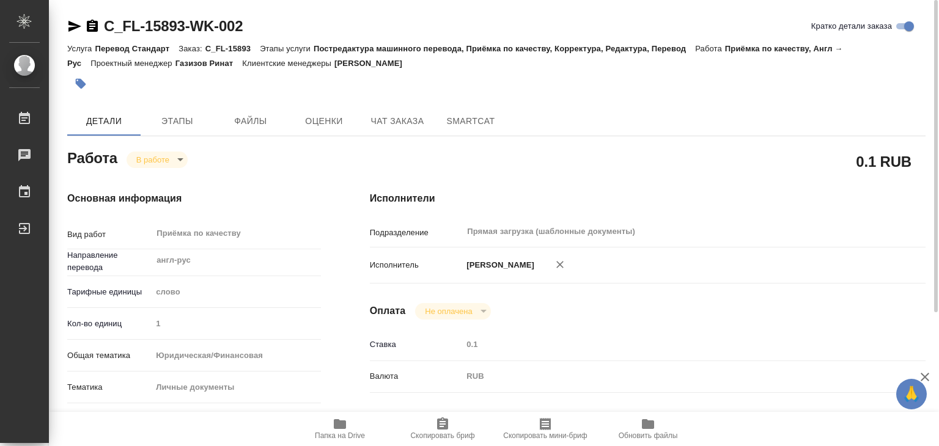
type textarea "x"
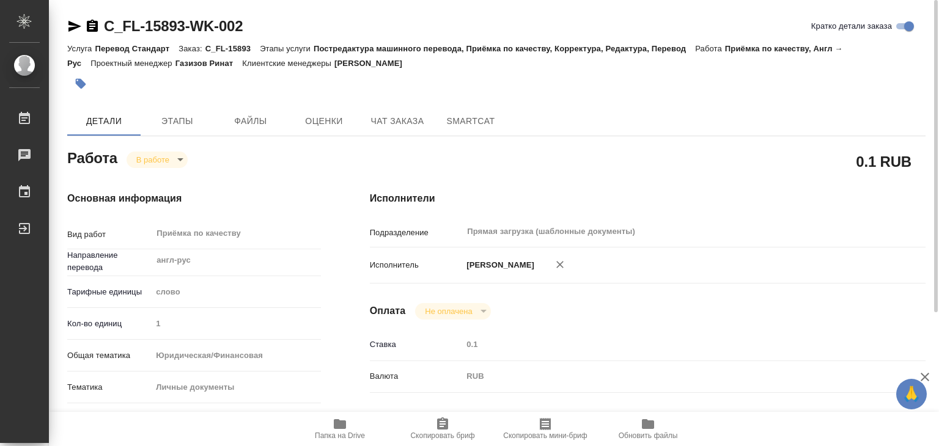
type textarea "x"
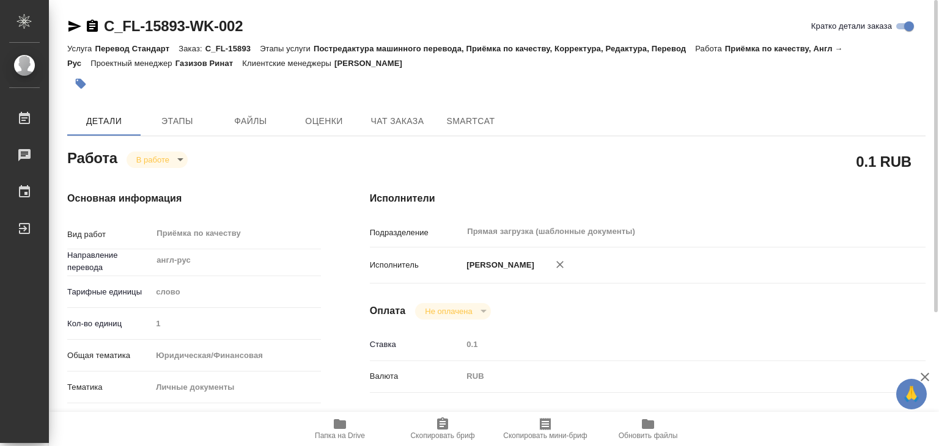
type textarea "x"
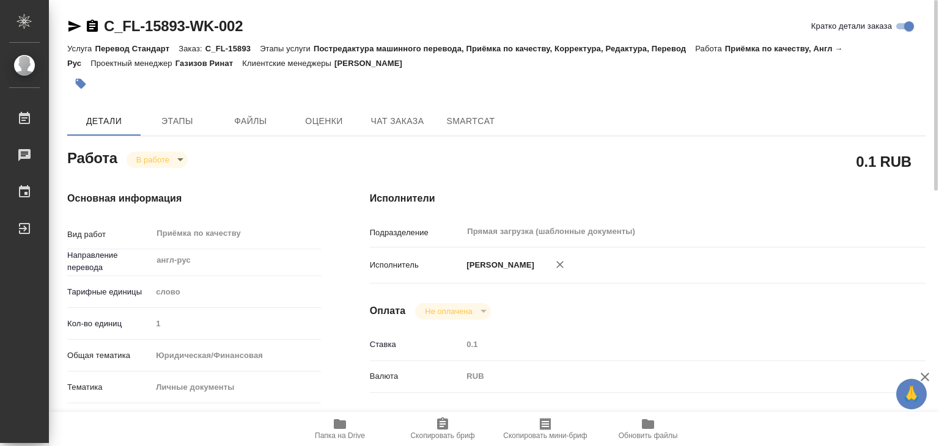
click at [86, 81] on icon "button" at bounding box center [81, 84] width 12 height 12
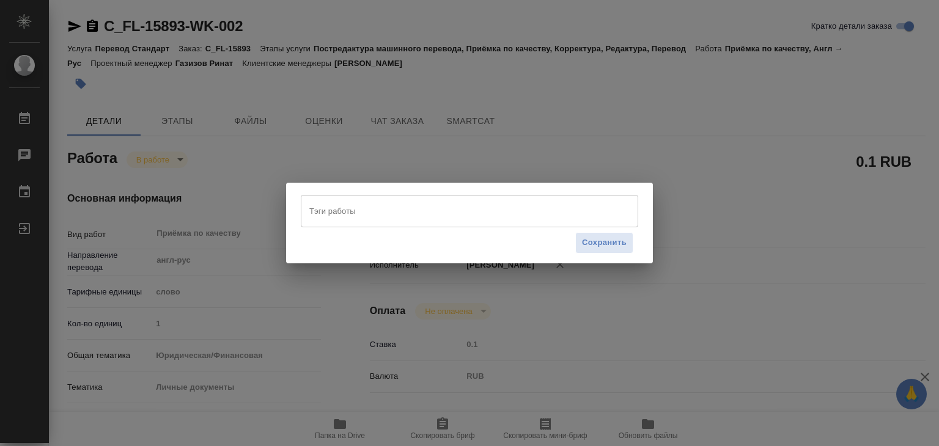
click at [450, 216] on input "Тэги работы" at bounding box center [457, 211] width 303 height 21
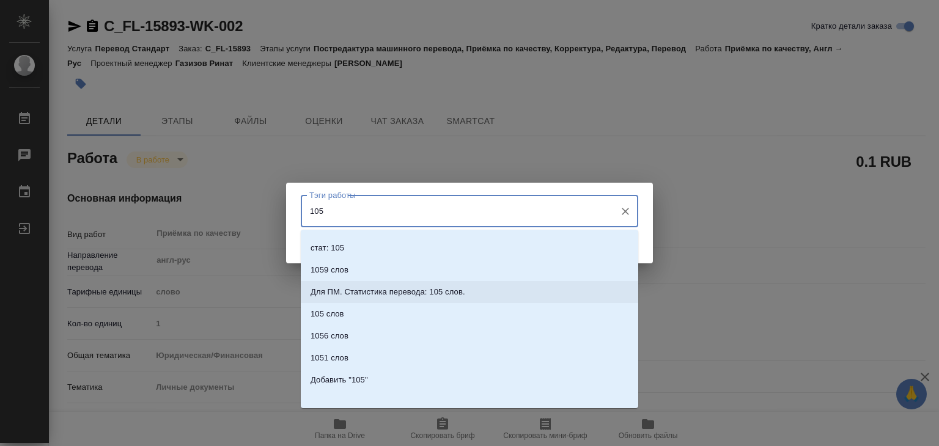
scroll to position [45, 0]
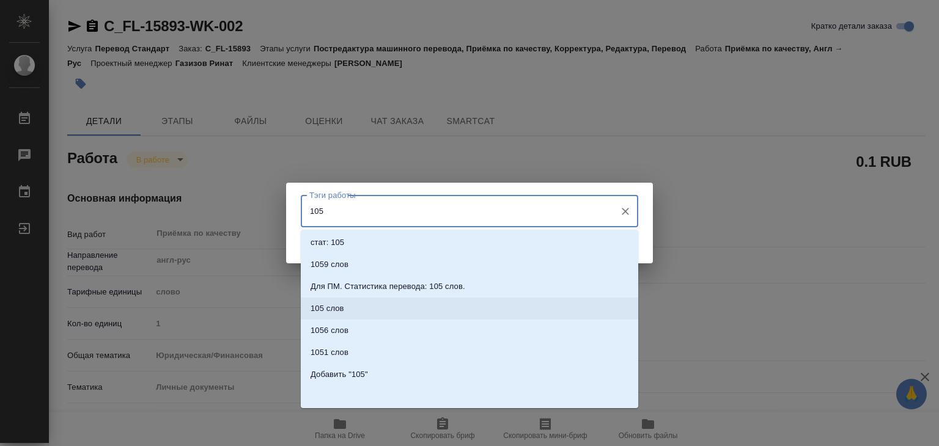
type input "105"
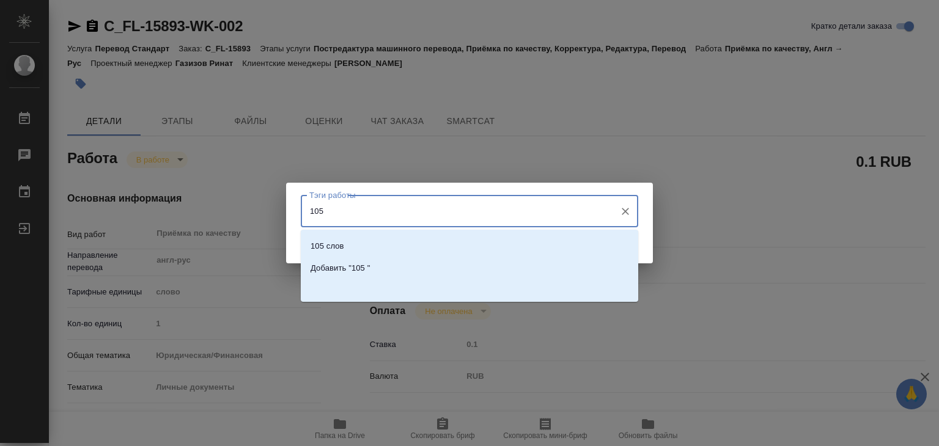
scroll to position [0, 0]
click at [419, 262] on li "105 слов" at bounding box center [470, 266] width 338 height 22
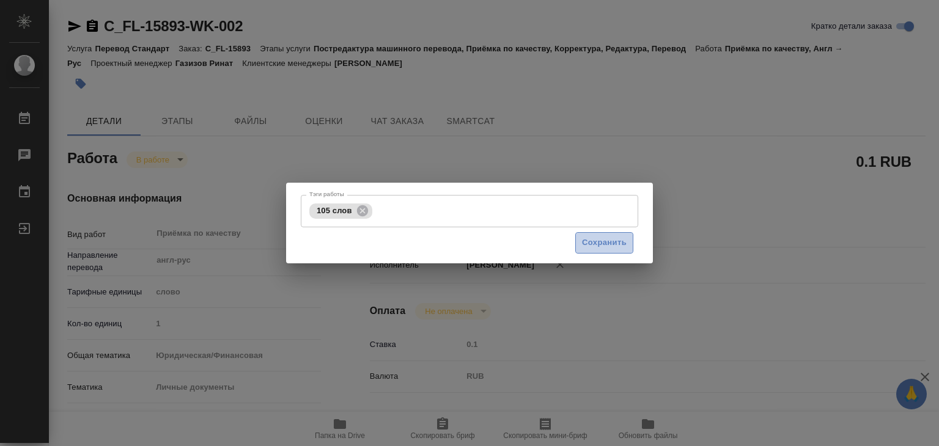
click at [599, 242] on span "Сохранить" at bounding box center [604, 243] width 45 height 14
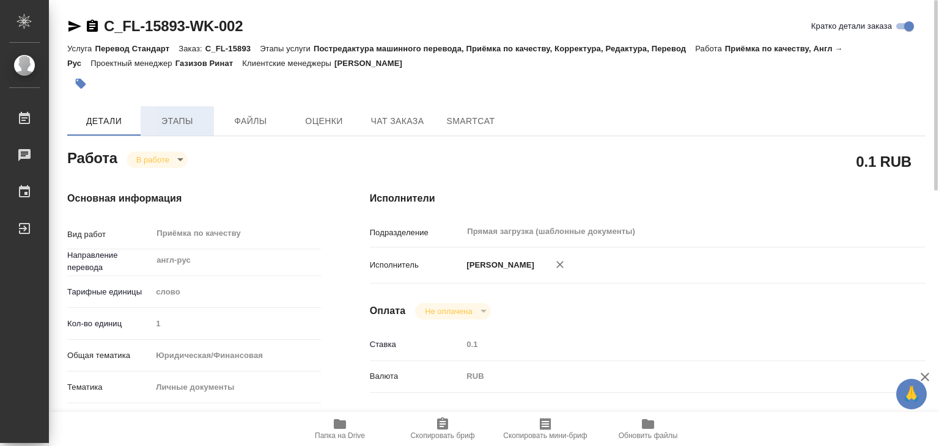
type input "inProgress"
type textarea "Приёмка по качеству"
type textarea "x"
type input "англ-рус"
type input "5a8b1489cc6b4906c91bfd90"
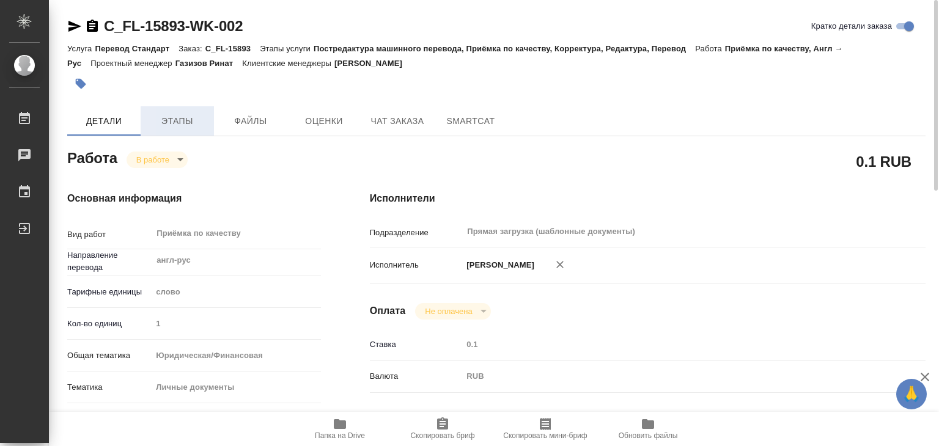
type input "1"
type input "yr-fn"
type input "5a8b8b956a9677013d343cfe"
checkbox input "true"
type input "10.09.2025 13:00"
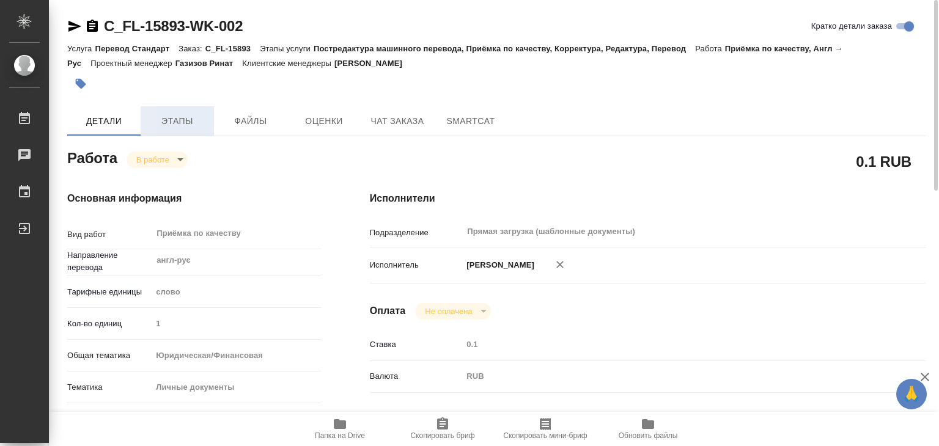
type input "10.09.2025 13:06"
type input "10.09.2025 14:00"
type input "Прямая загрузка (шаблонные документы)"
type input "notPayed"
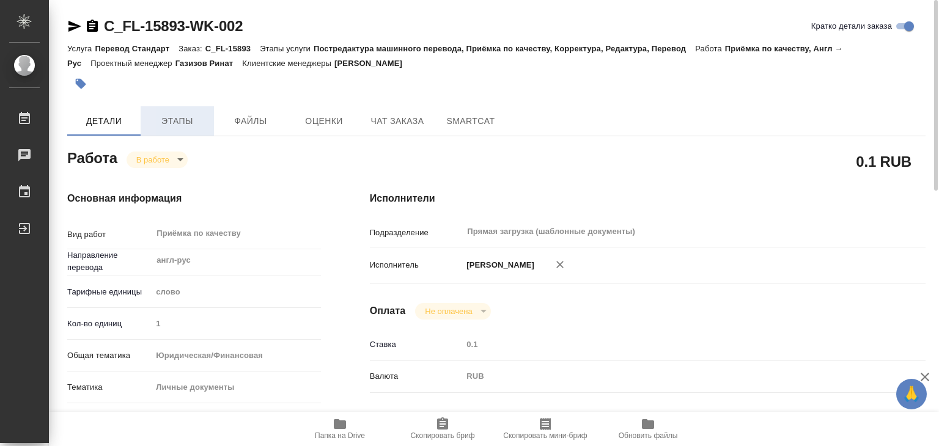
type input "0.1"
type input "RUB"
type input "[PERSON_NAME]"
type textarea "x"
type textarea "/Clients/FL_C/Orders/C_FL-15893/Corrected/C_FL-15893-WK-002"
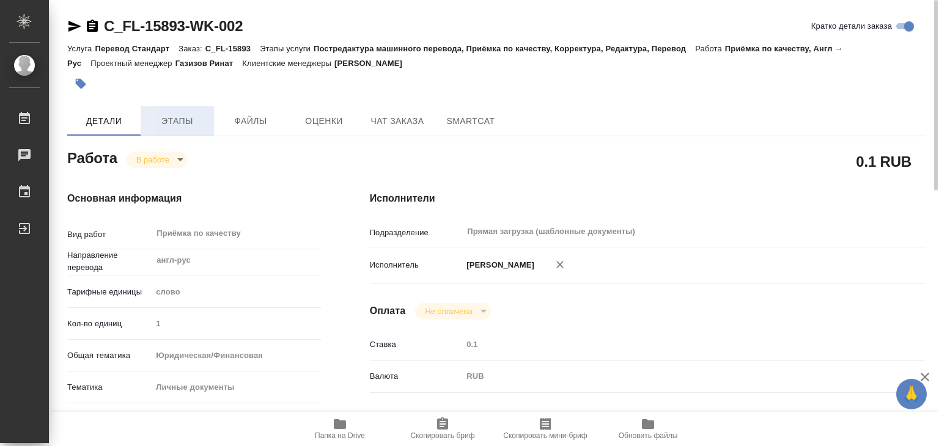
type textarea "x"
type input "C_FL-15893"
type input "Перевод Стандарт"
type input "Постредактура машинного перевода, Приёмка по качеству, Корректура, Редактура, П…"
type input "Лямина Надежда"
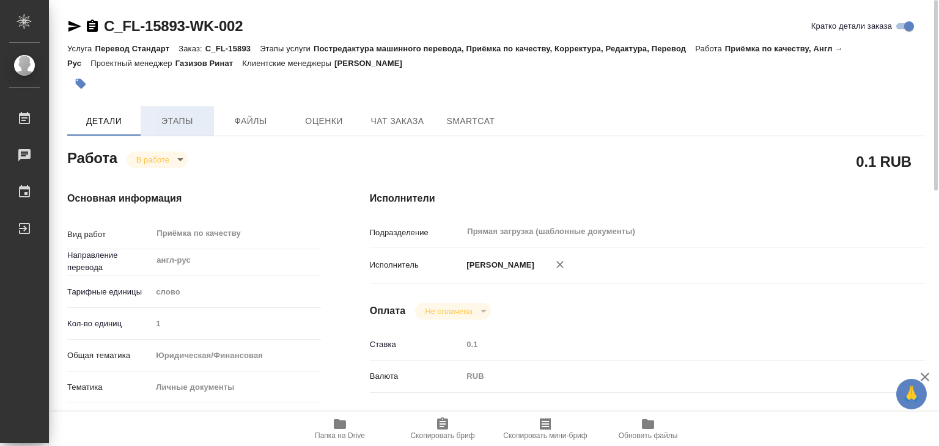
type input "/Clients/FL_C/Orders/C_FL-15893"
type textarea "x"
type textarea "нот"
type textarea "x"
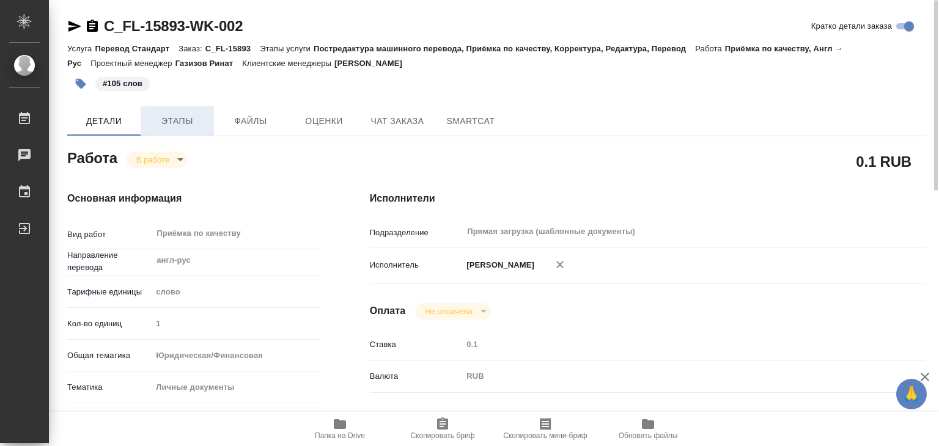
type textarea "x"
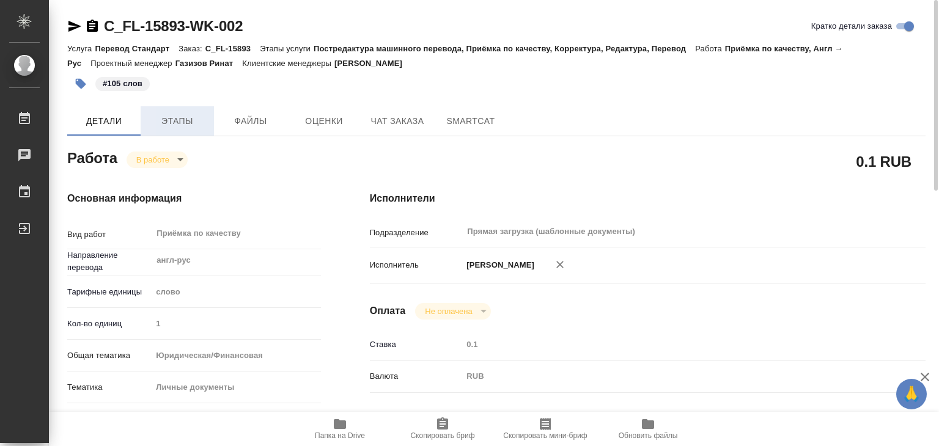
type textarea "x"
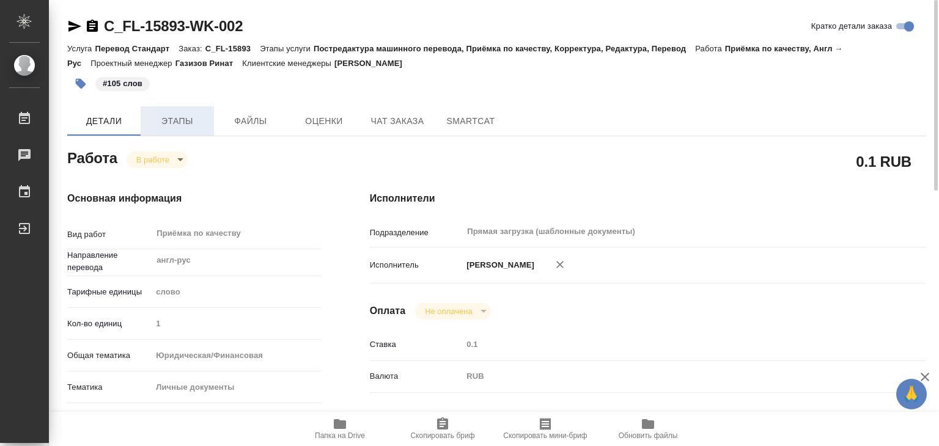
type textarea "x"
click at [176, 116] on span "Этапы" at bounding box center [177, 121] width 59 height 15
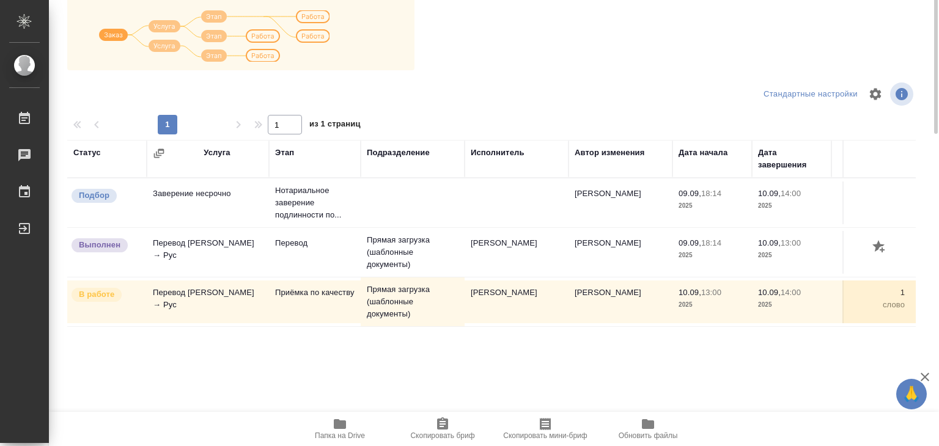
scroll to position [7, 0]
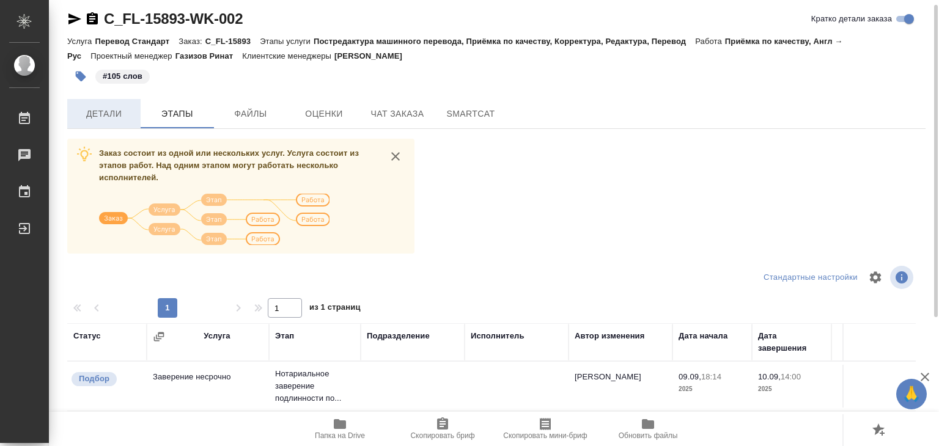
drag, startPoint x: 103, startPoint y: 113, endPoint x: 406, endPoint y: 294, distance: 353.5
click at [103, 113] on span "Детали" at bounding box center [104, 113] width 59 height 15
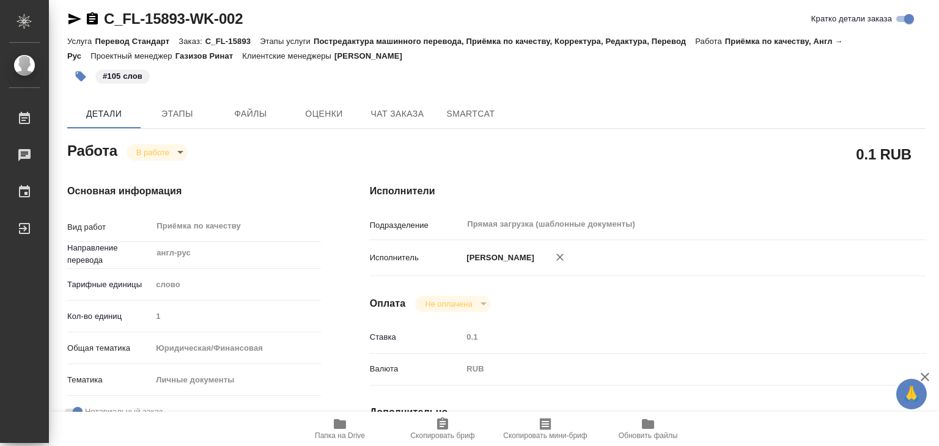
type textarea "x"
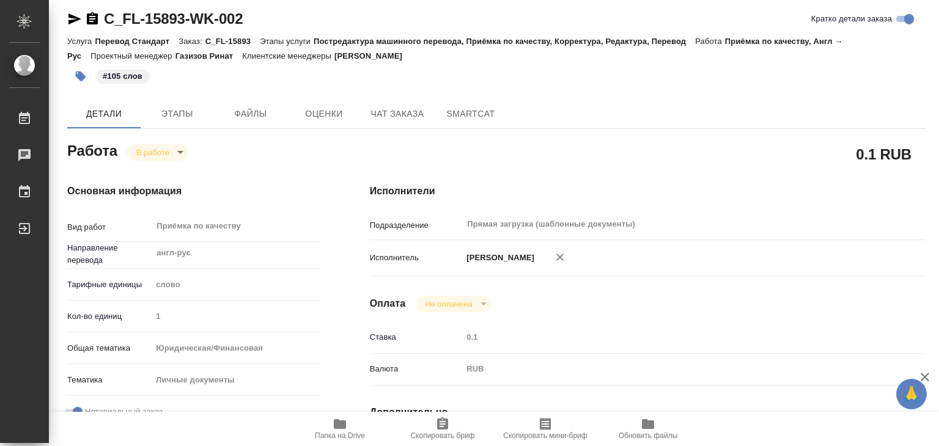
type textarea "x"
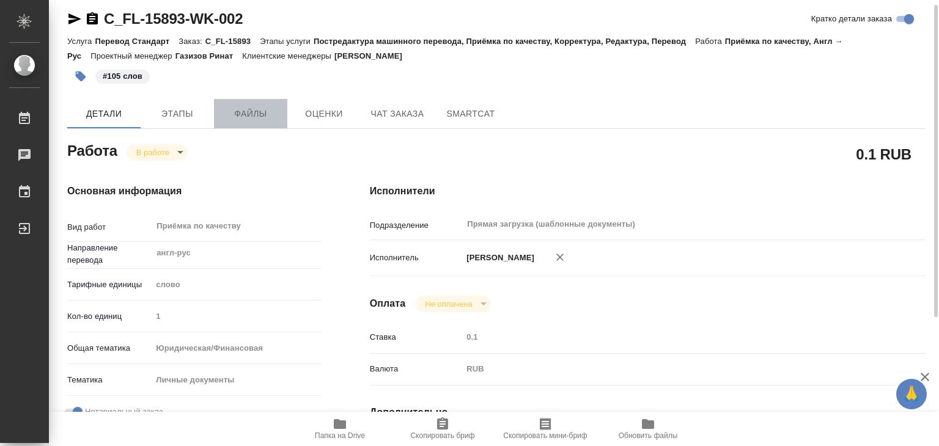
click at [276, 112] on span "Файлы" at bounding box center [250, 113] width 59 height 15
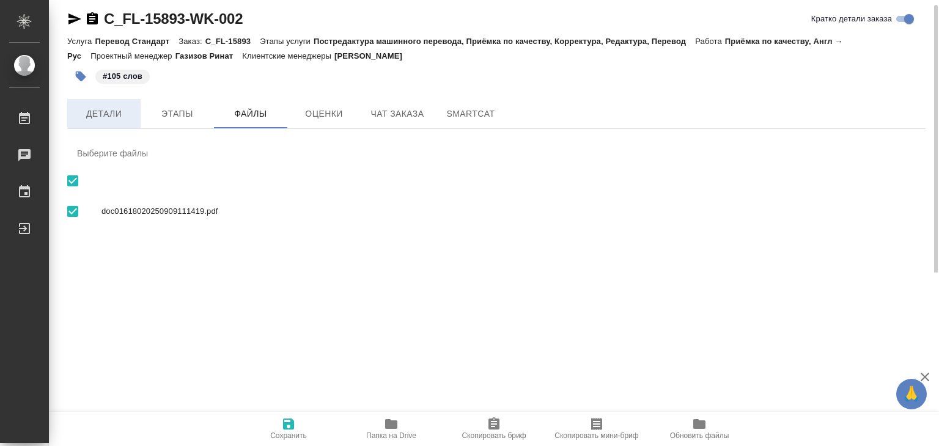
click at [90, 111] on span "Детали" at bounding box center [104, 113] width 59 height 15
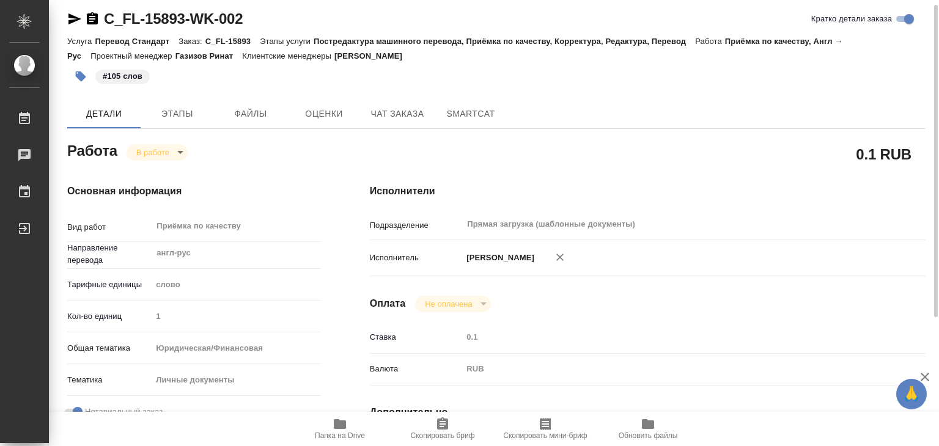
type textarea "x"
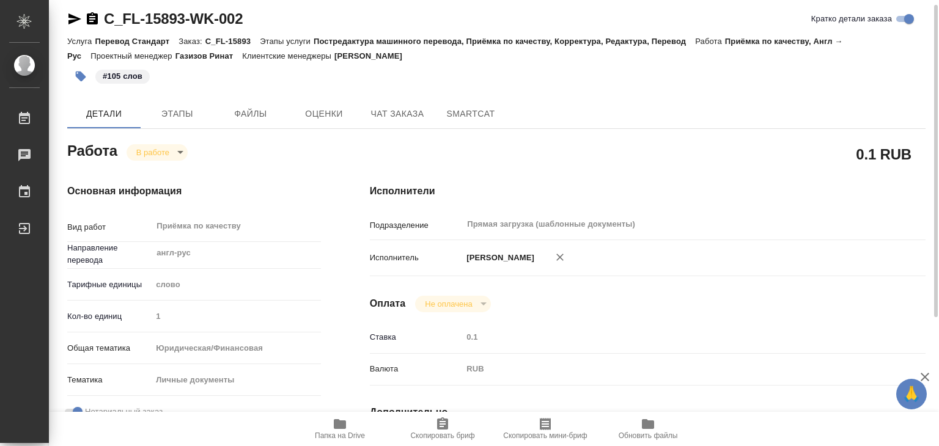
type textarea "x"
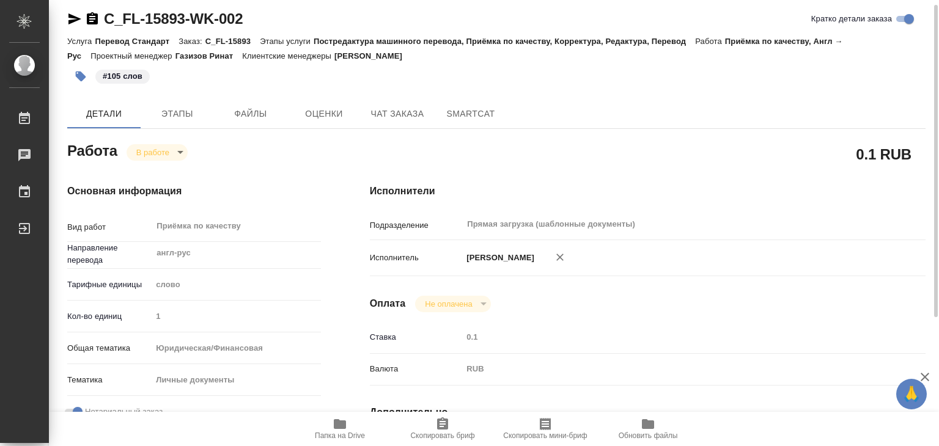
type textarea "x"
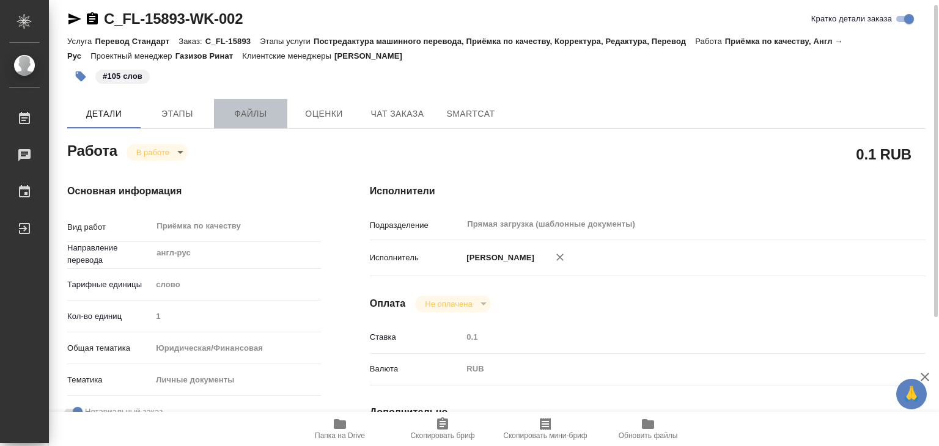
click at [243, 113] on span "Файлы" at bounding box center [250, 113] width 59 height 15
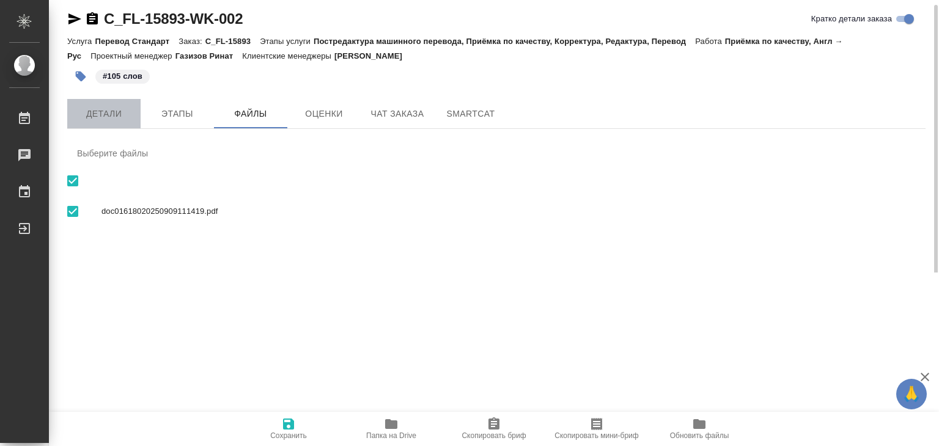
click at [97, 111] on span "Детали" at bounding box center [104, 113] width 59 height 15
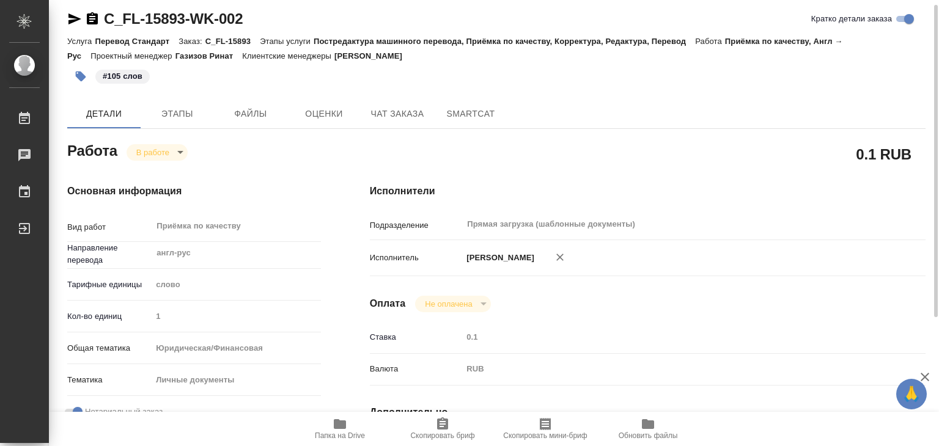
type textarea "x"
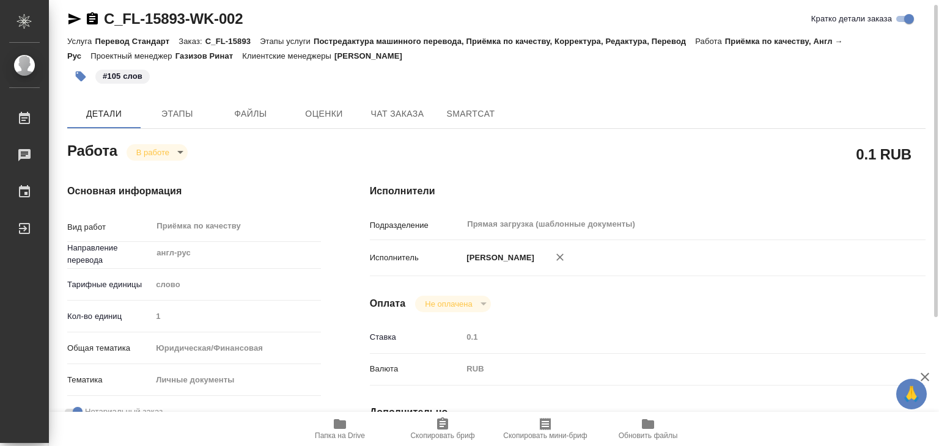
click at [353, 80] on div "#105 слов" at bounding box center [353, 76] width 572 height 27
drag, startPoint x: 100, startPoint y: 3, endPoint x: 186, endPoint y: 18, distance: 87.0
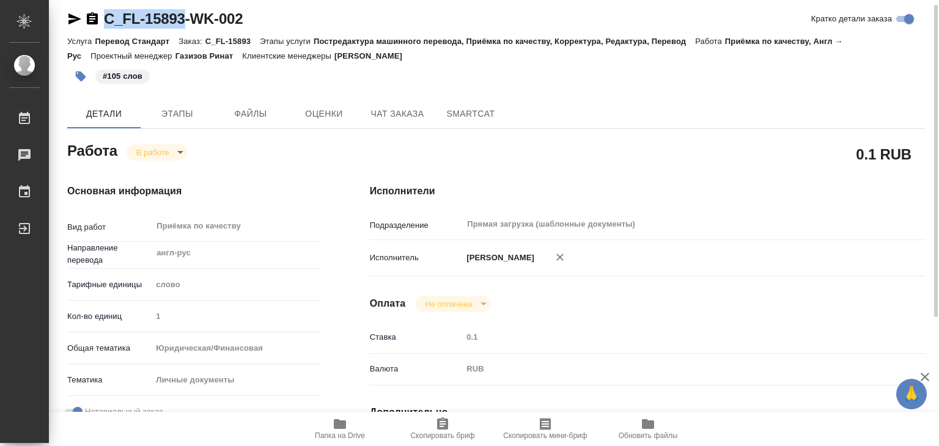
copy link "C_FL-15893"
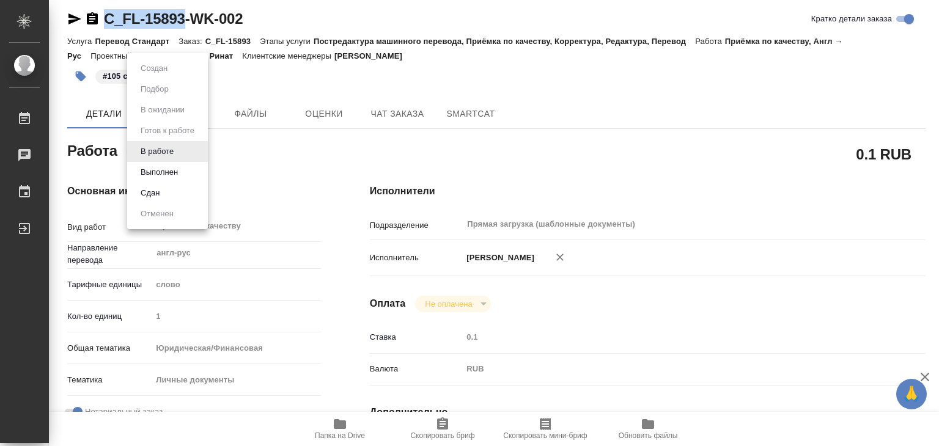
click at [169, 150] on body "🙏 .cls-1 fill:#fff; AWATERA Alilekova Valeriya Работы 0 Чаты График Выйти C_FL-…" at bounding box center [469, 223] width 939 height 446
click at [175, 176] on button "Выполнен" at bounding box center [159, 172] width 45 height 13
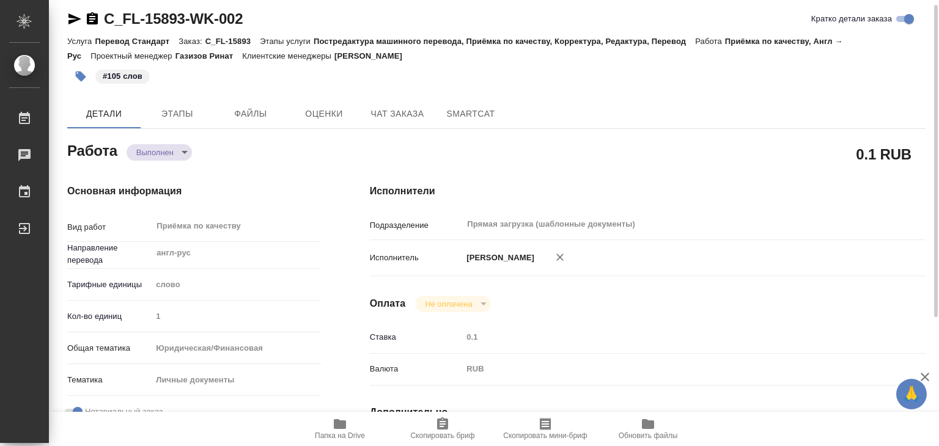
type textarea "x"
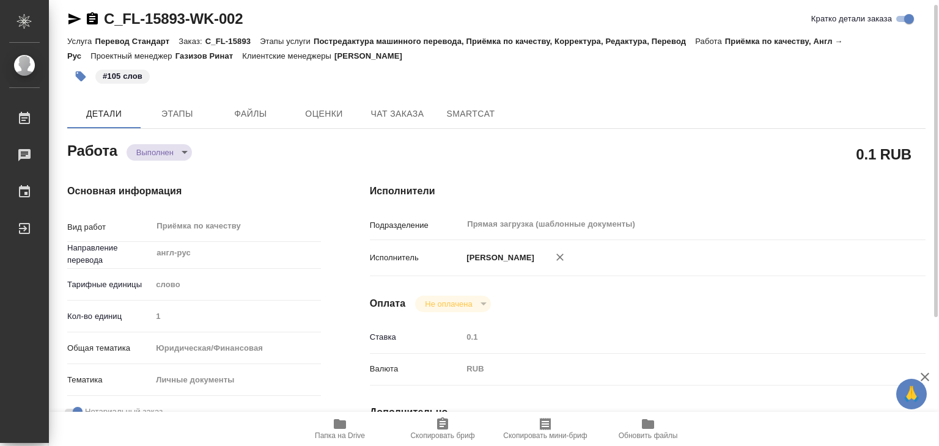
type textarea "x"
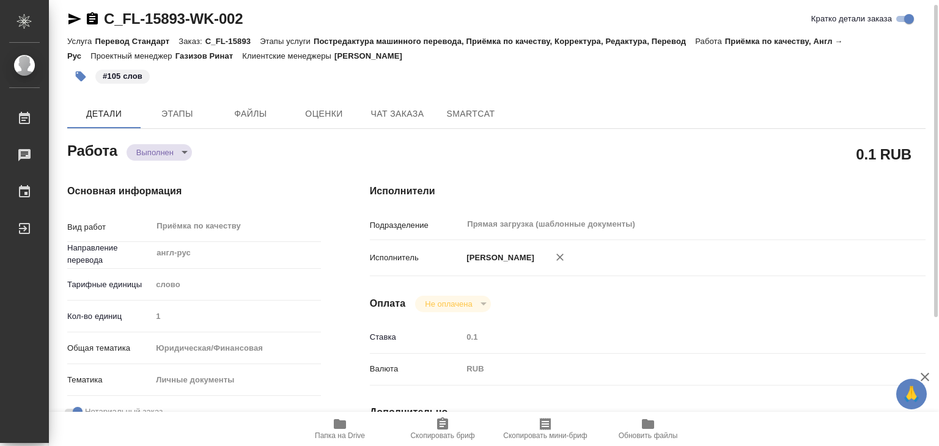
type textarea "x"
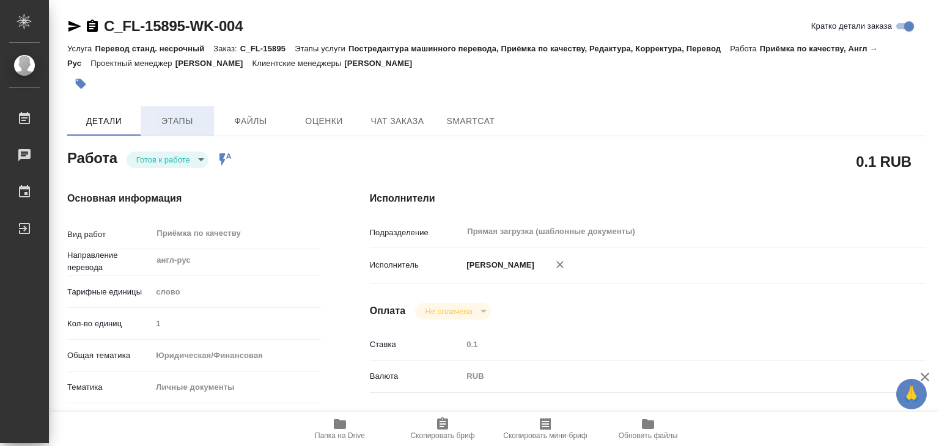
click at [174, 125] on span "Этапы" at bounding box center [177, 121] width 59 height 15
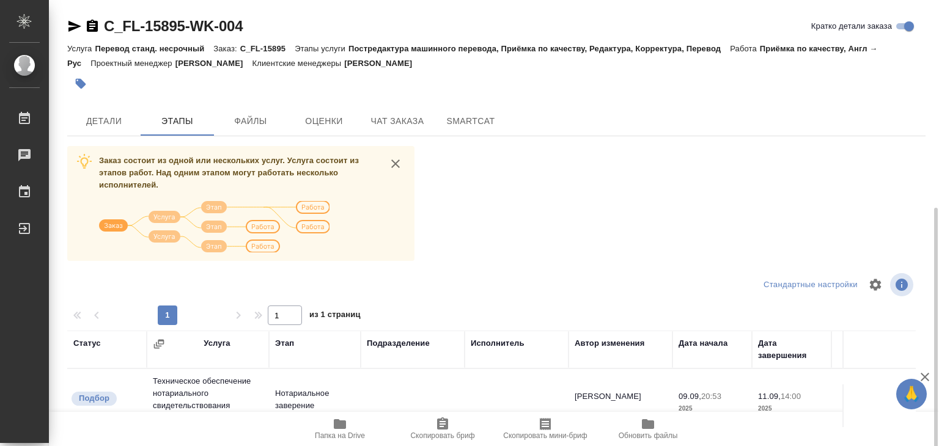
scroll to position [191, 0]
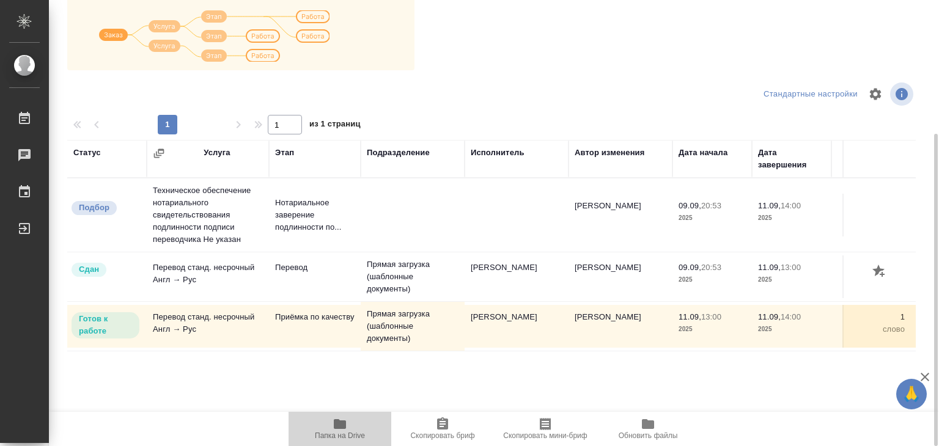
click at [344, 432] on span "Папка на Drive" at bounding box center [340, 436] width 50 height 9
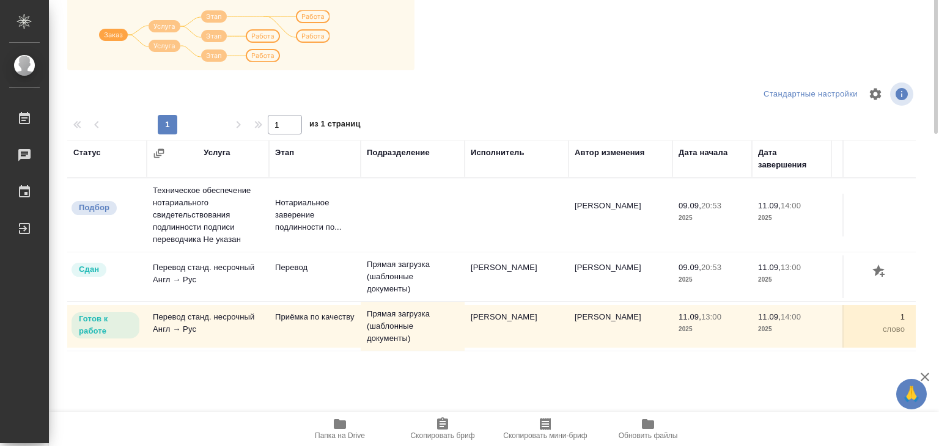
scroll to position [0, 0]
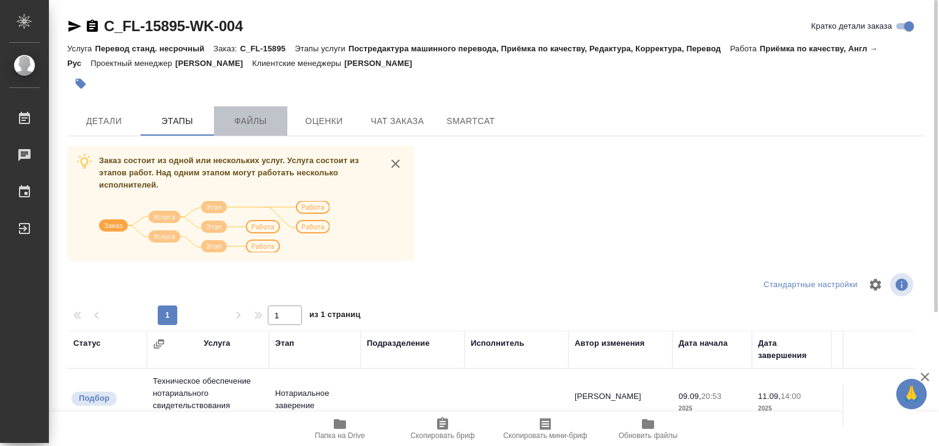
click at [245, 123] on span "Файлы" at bounding box center [250, 121] width 59 height 15
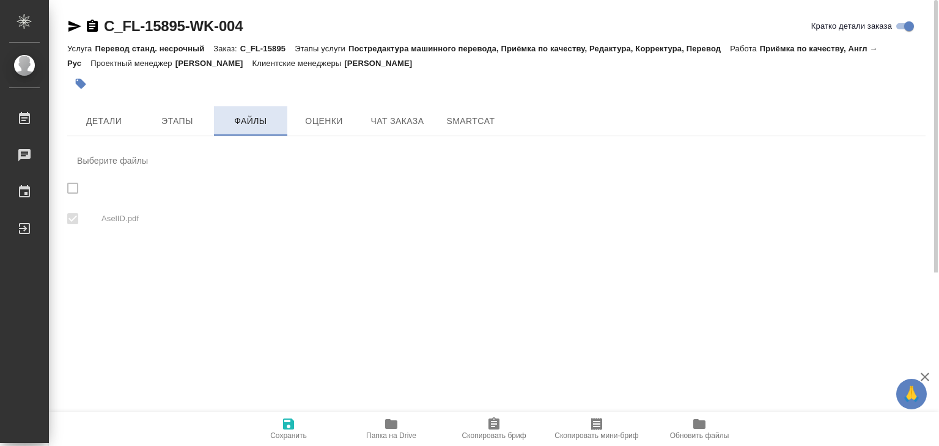
checkbox input "true"
click at [106, 122] on span "Детали" at bounding box center [104, 121] width 59 height 15
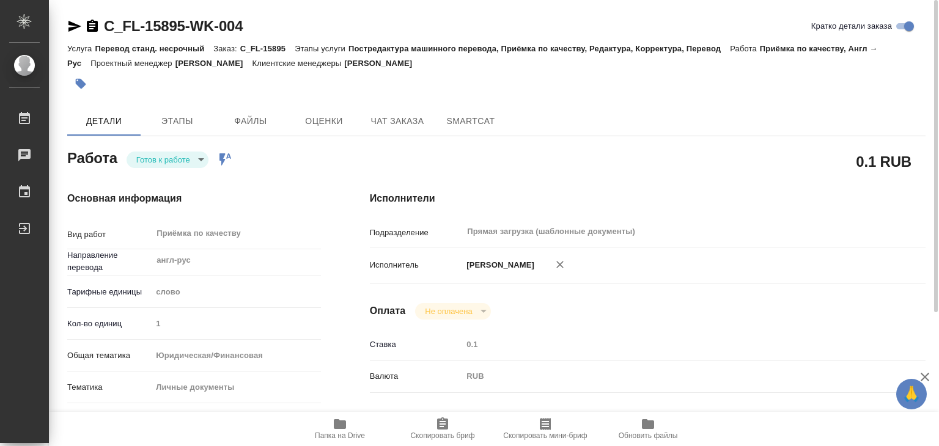
type textarea "x"
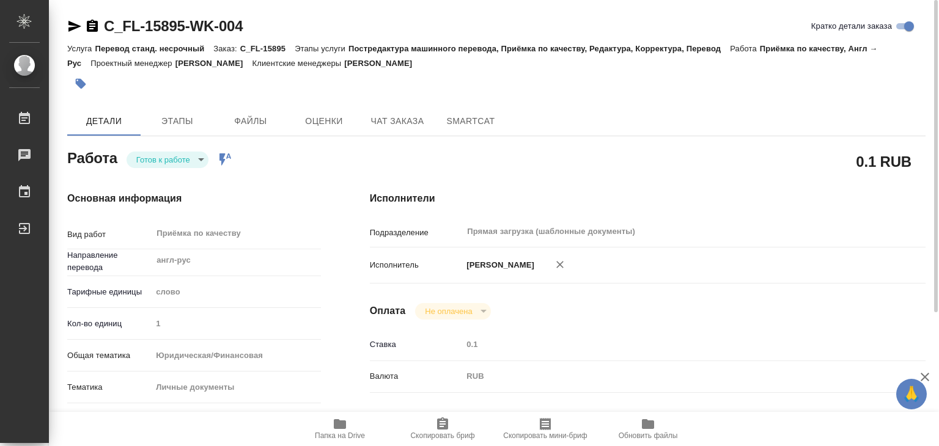
type textarea "x"
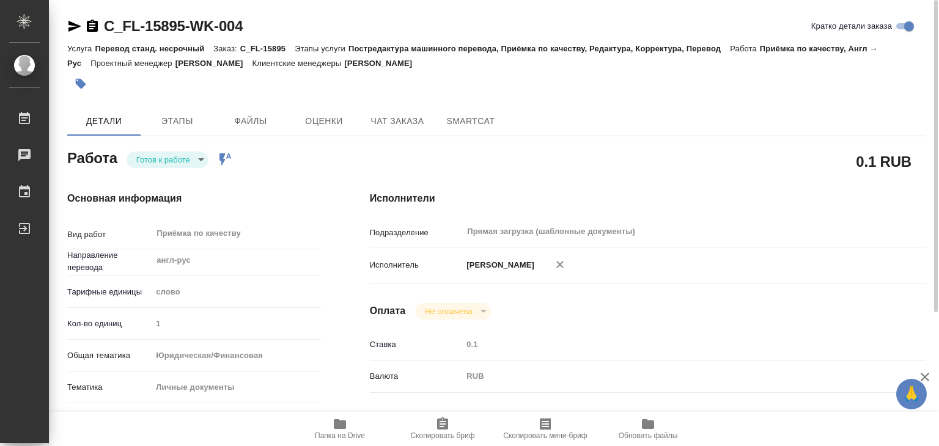
type textarea "x"
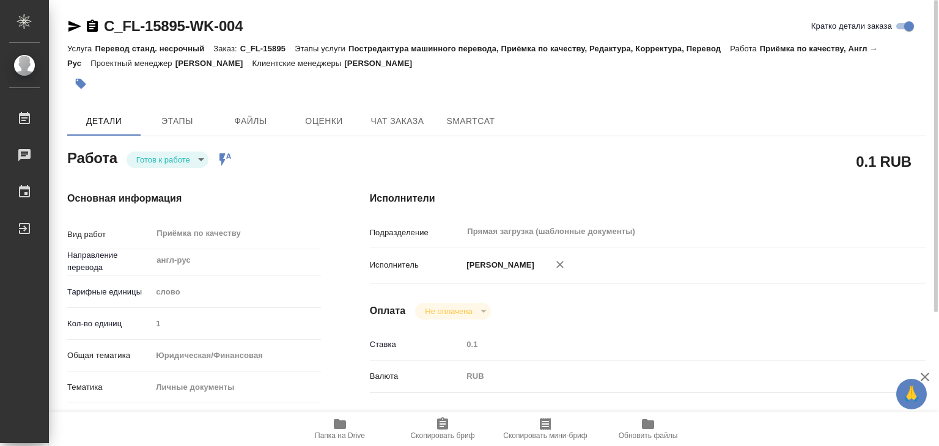
click at [173, 157] on body "🙏 .cls-1 fill:#fff; AWATERA Alilekova Valeriya Работы 0 Чаты График Выйти C_FL-…" at bounding box center [469, 223] width 939 height 446
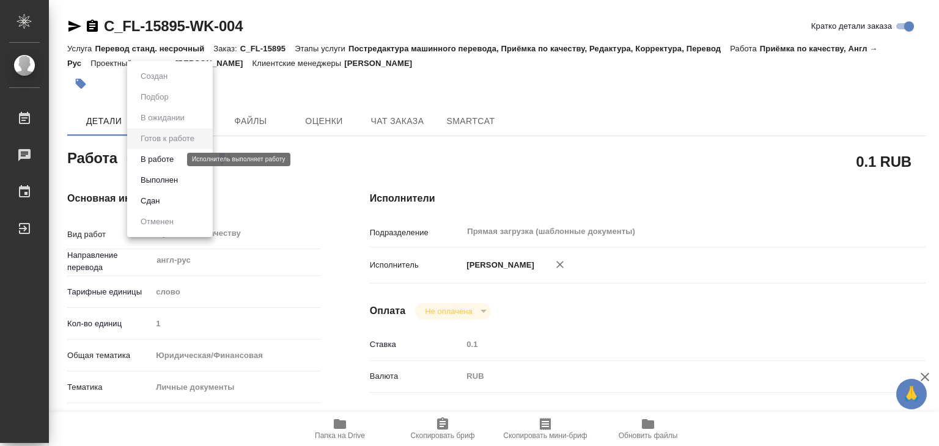
type textarea "x"
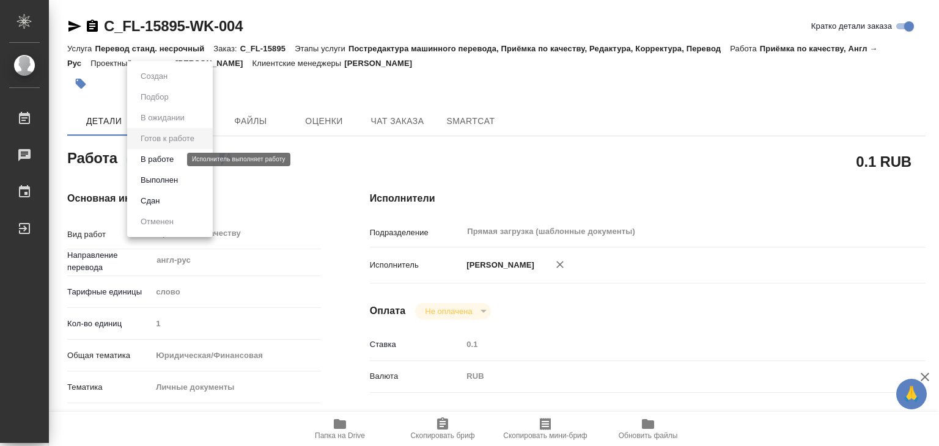
click at [172, 162] on button "В работе" at bounding box center [157, 159] width 40 height 13
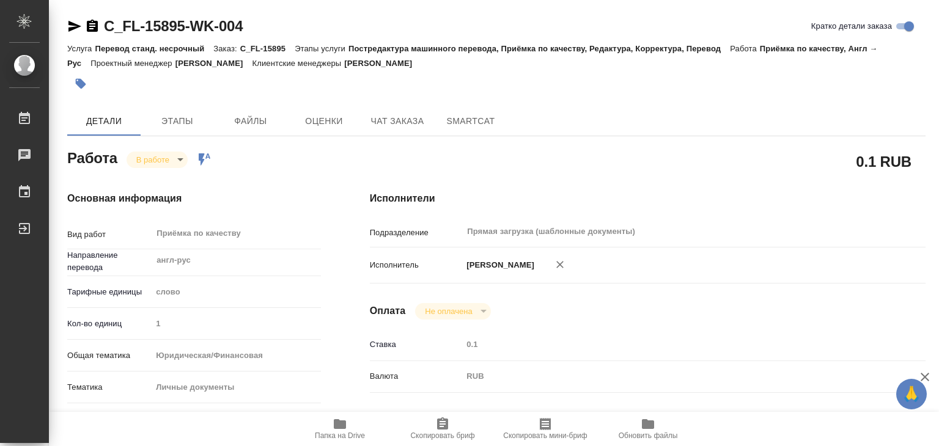
type textarea "x"
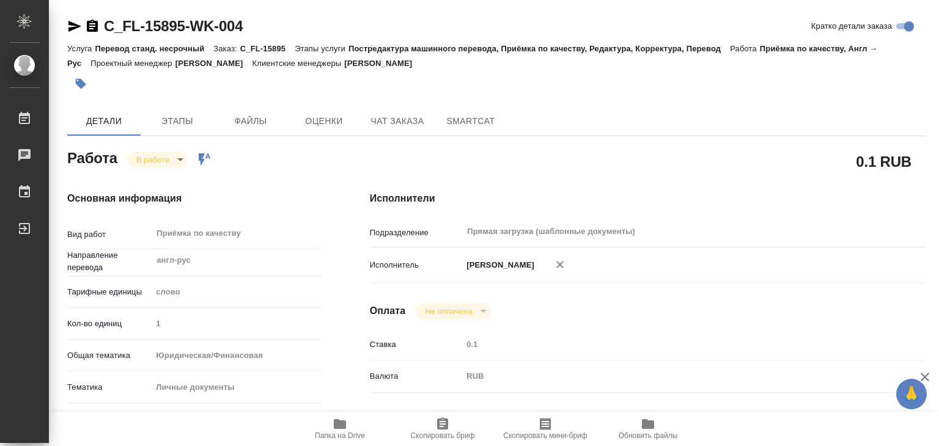
type textarea "x"
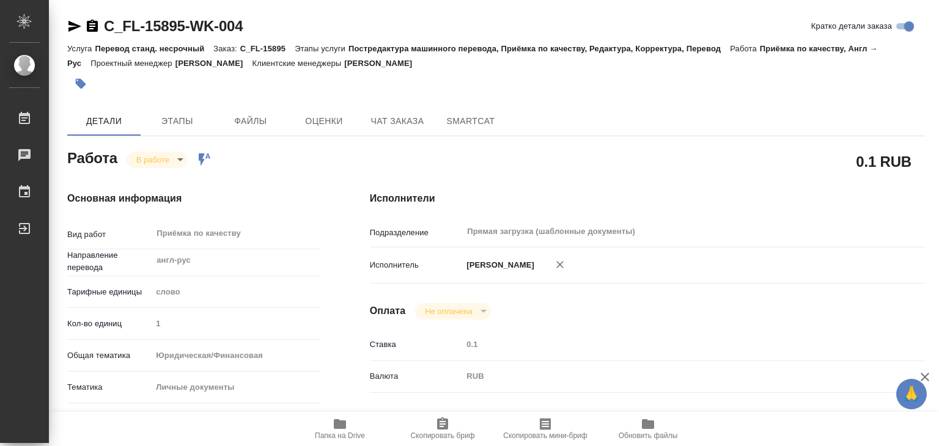
type textarea "x"
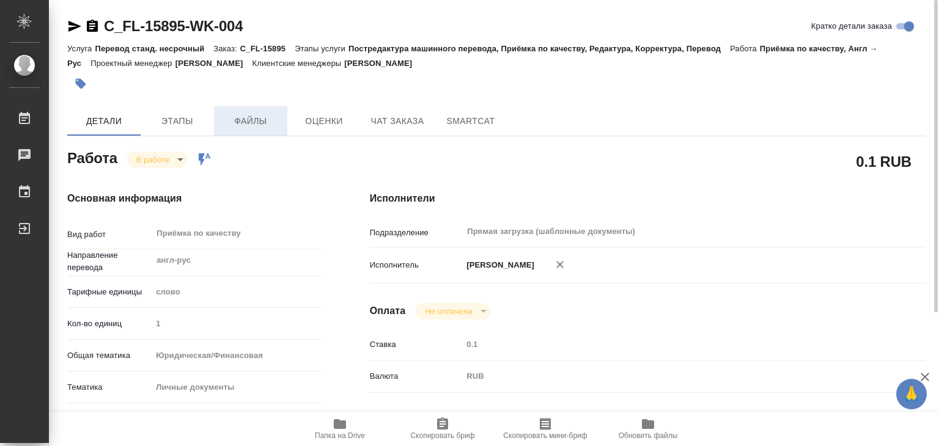
click at [245, 126] on span "Файлы" at bounding box center [250, 121] width 59 height 15
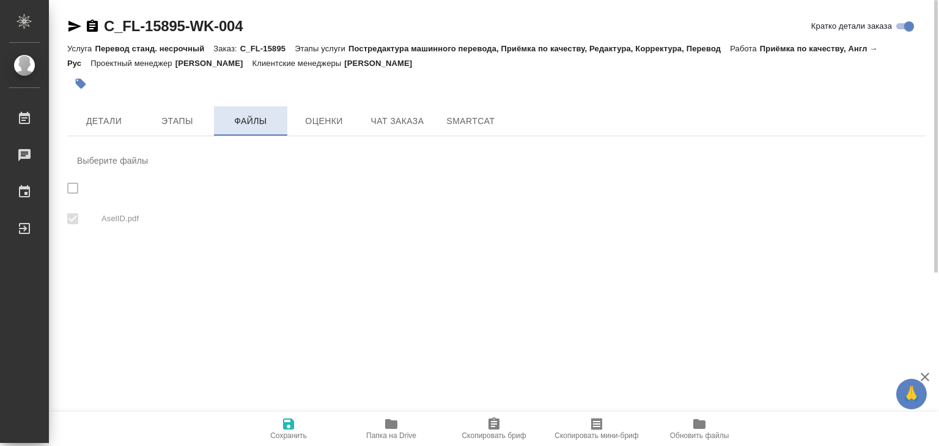
checkbox input "true"
click at [75, 123] on span "Детали" at bounding box center [104, 121] width 59 height 15
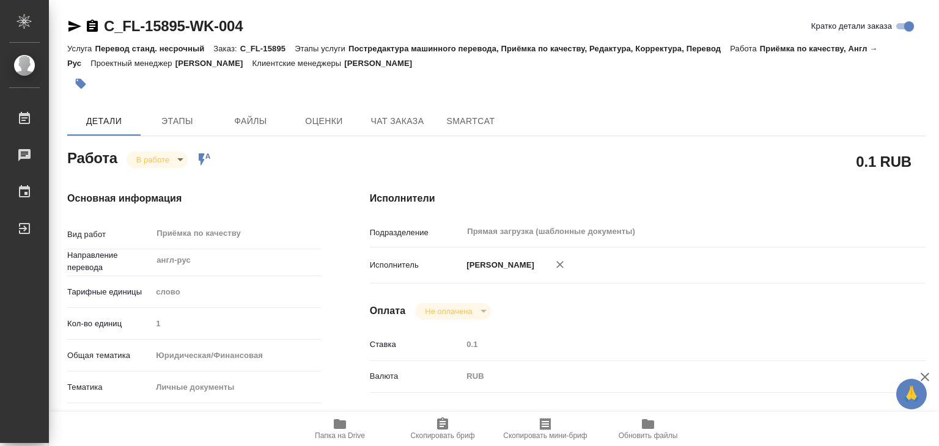
type textarea "x"
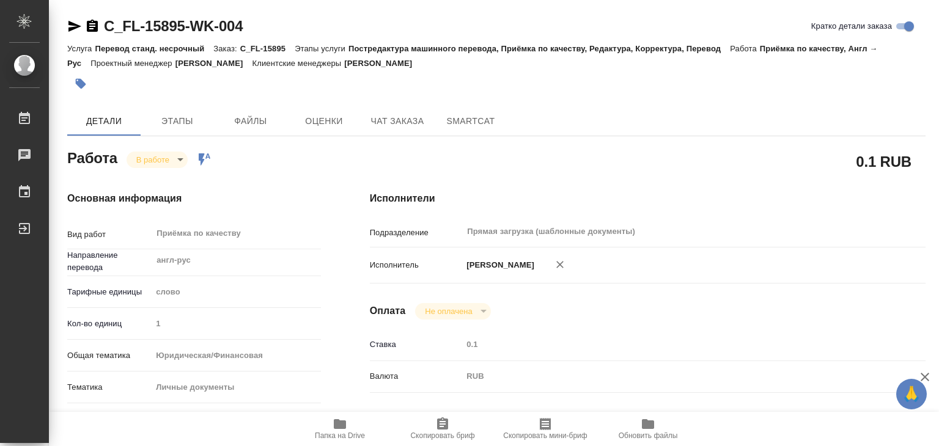
type textarea "x"
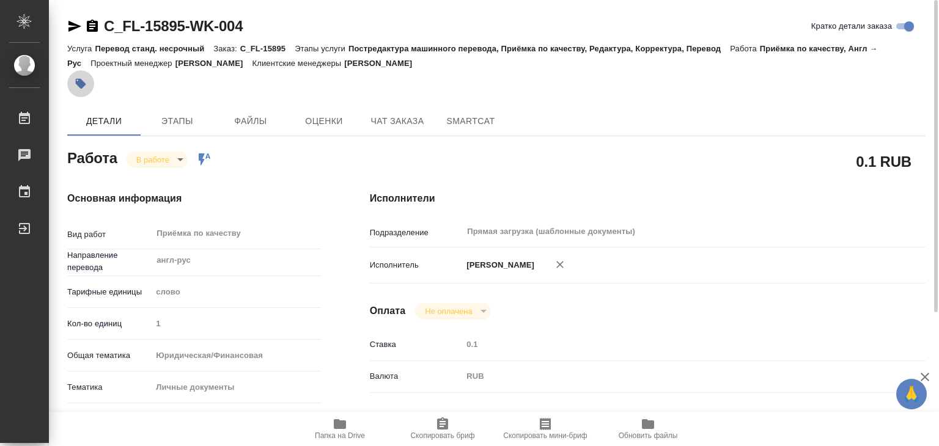
click at [67, 84] on button "button" at bounding box center [80, 83] width 27 height 27
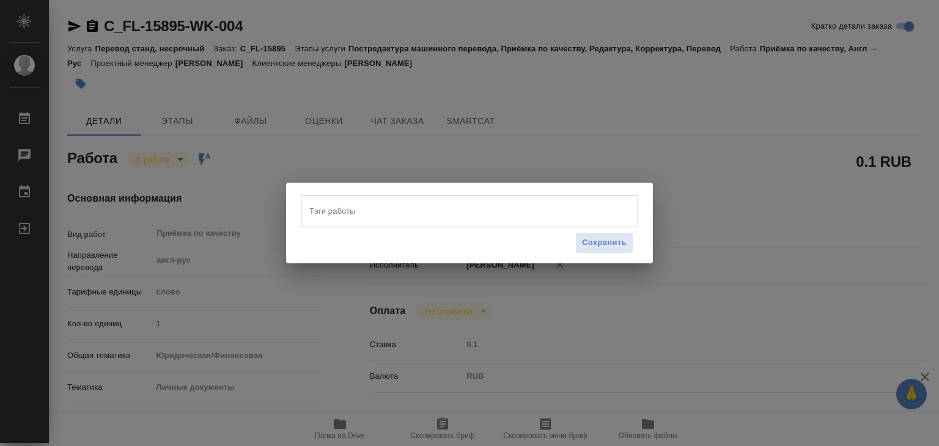
click at [435, 213] on input "Тэги работы" at bounding box center [457, 211] width 303 height 21
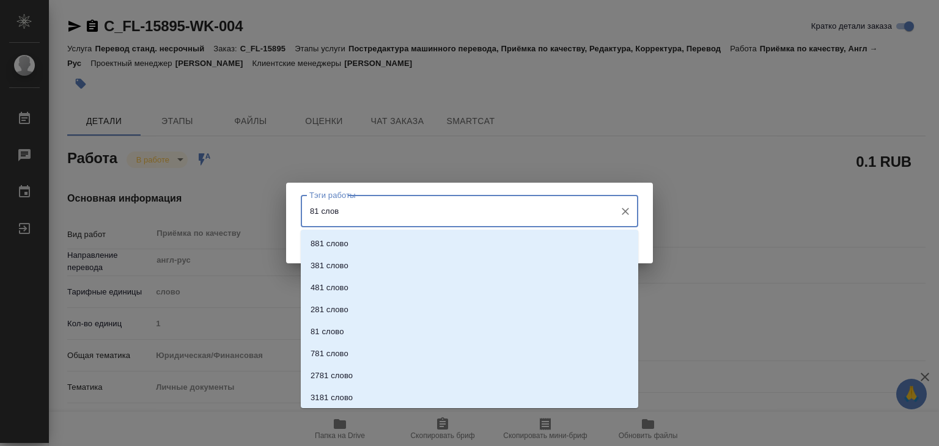
type input "81 слово"
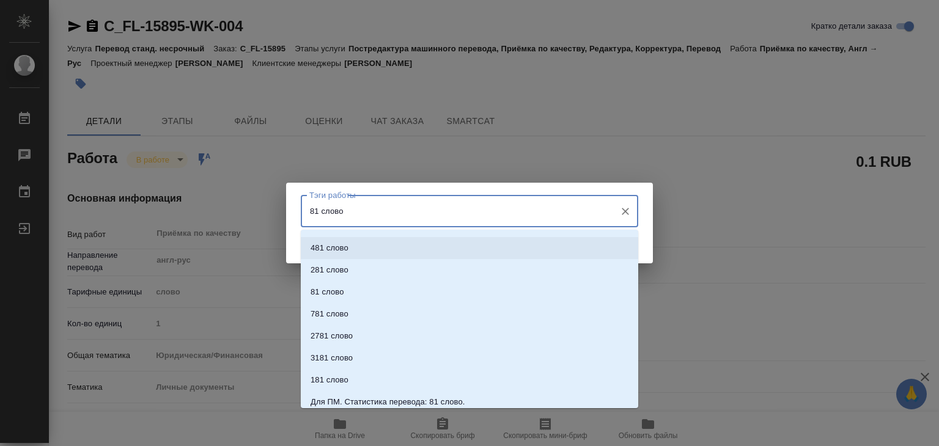
scroll to position [133, 0]
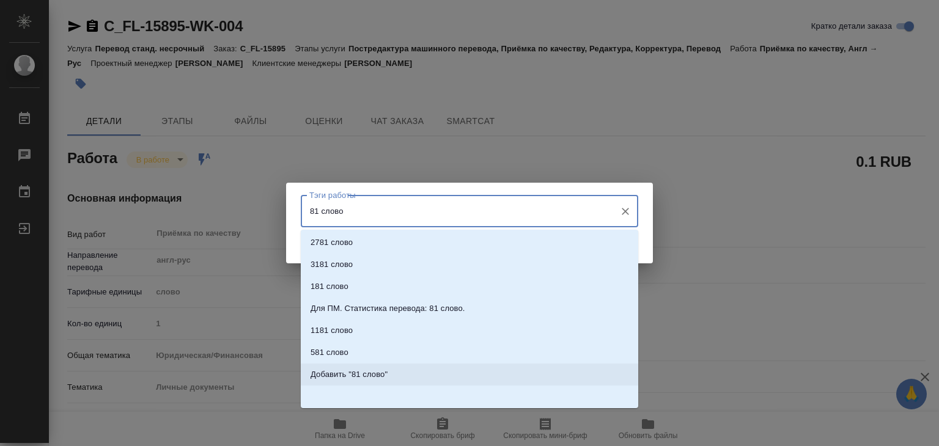
click at [367, 372] on p "Добавить "81 слово"" at bounding box center [349, 375] width 77 height 12
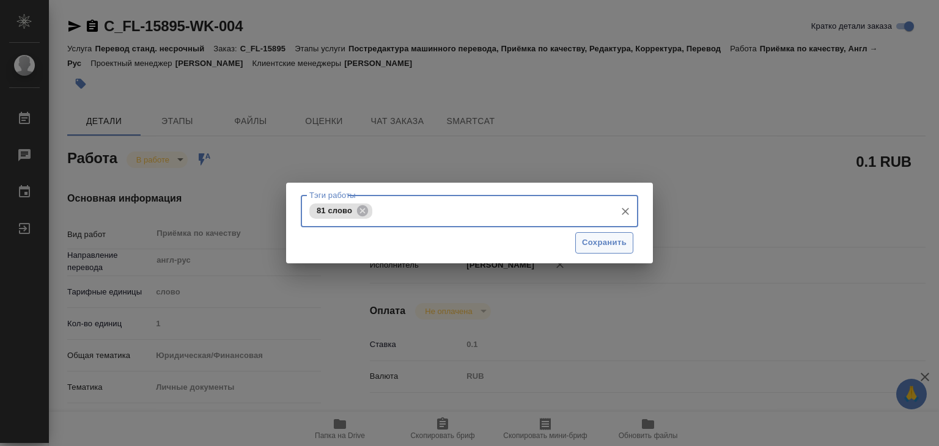
click at [594, 240] on span "Сохранить" at bounding box center [604, 243] width 45 height 14
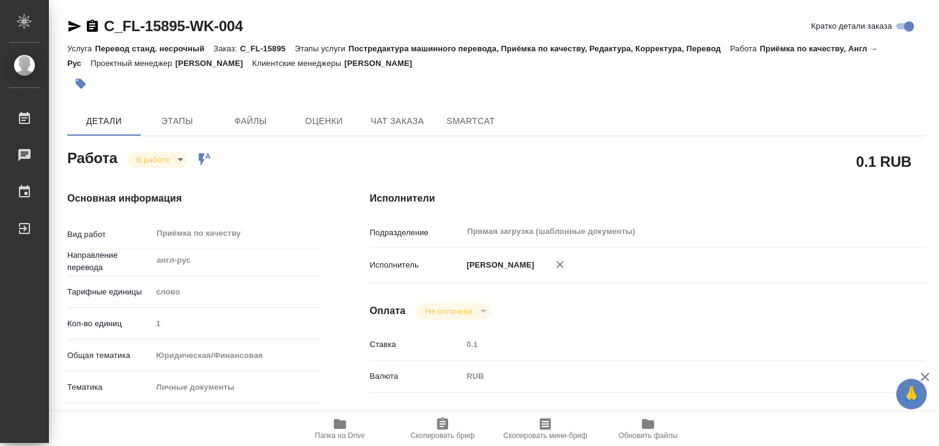
type input "inProgress"
type textarea "Приёмка по качеству"
type textarea "x"
type input "англ-рус"
type input "5a8b1489cc6b4906c91bfd90"
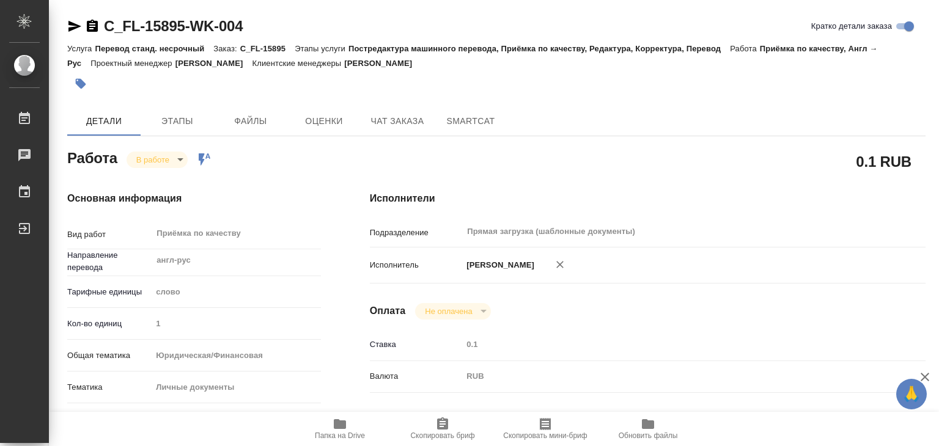
type input "1"
type input "yr-fn"
type input "5a8b8b956a9677013d343cfe"
checkbox input "true"
type input "11.09.2025 13:00"
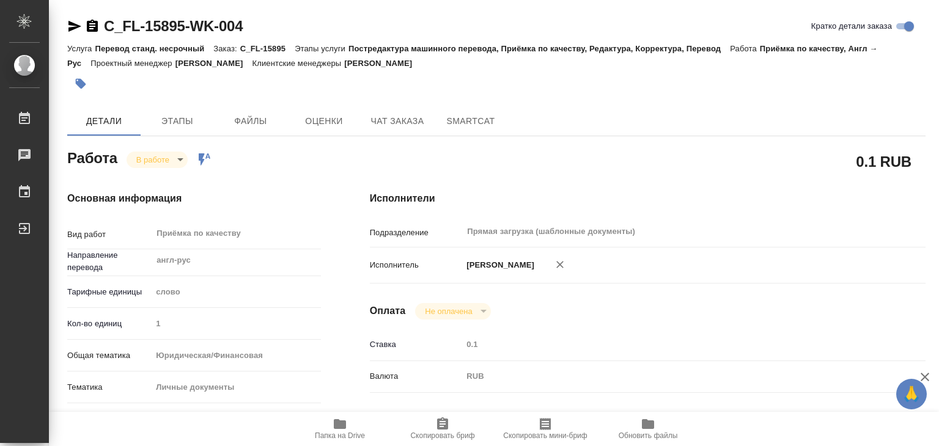
type input "10.09.2025 13:01"
type input "11.09.2025 14:00"
type input "Прямая загрузка (шаблонные документы)"
type input "notPayed"
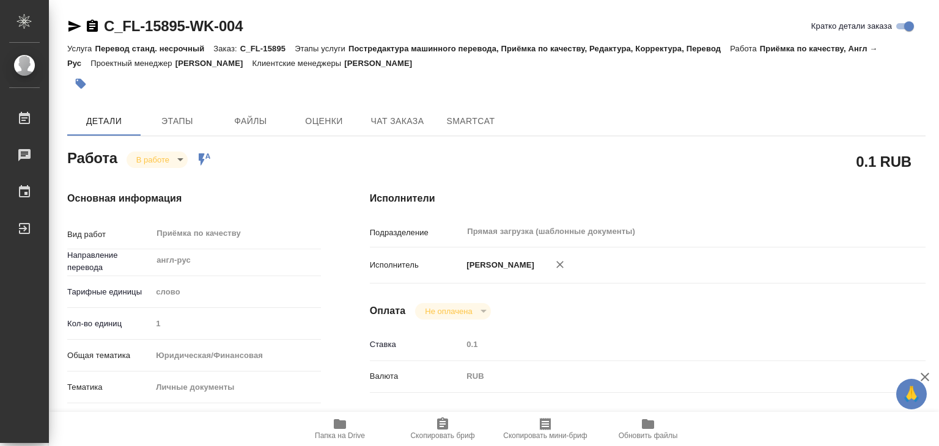
type input "0.1"
type input "RUB"
type input "[PERSON_NAME]"
type textarea "x"
type textarea "/Clients/FL_C/Orders/C_FL-15895/Corrected/C_FL-15895-WK-004"
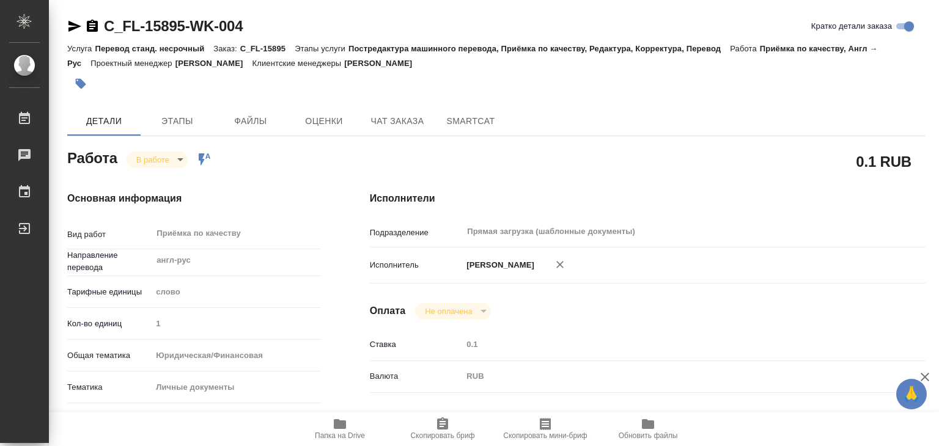
type textarea "x"
type input "C_FL-15895"
type input "Перевод станд. несрочный"
type input "Постредактура машинного перевода, Приёмка по качеству, Редактура, Корректура, П…"
type input "[PERSON_NAME]"
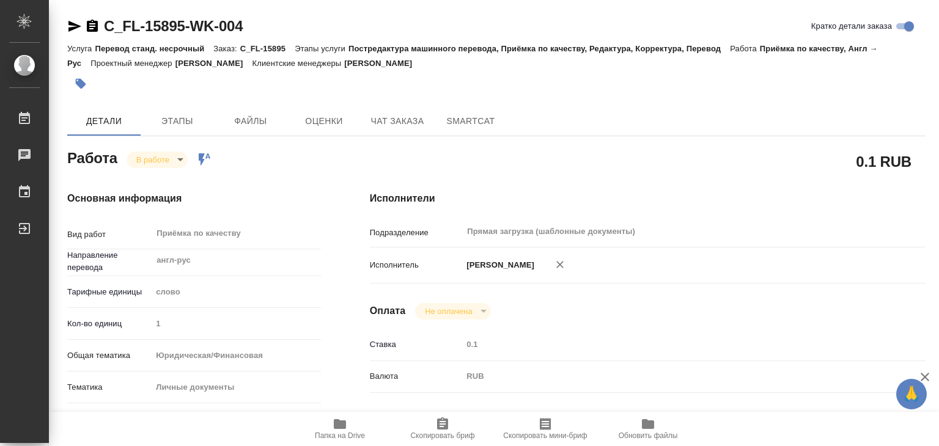
type input "/Clients/FL_C/Orders/C_FL-15895"
type textarea "x"
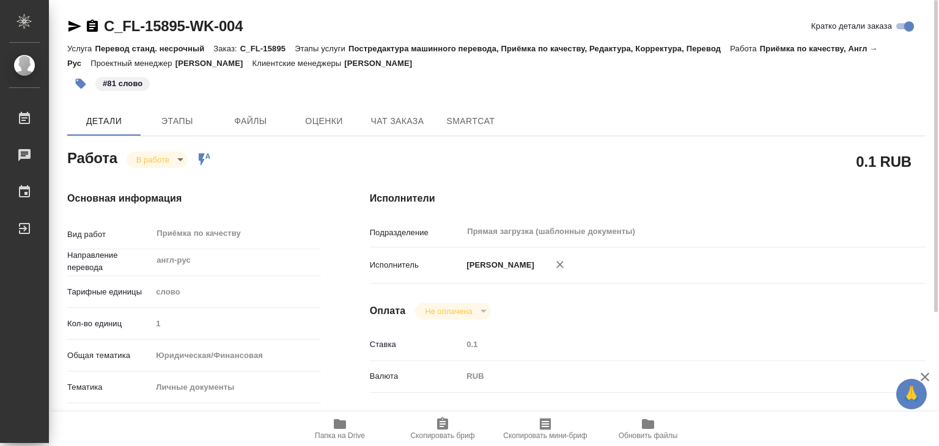
type textarea "x"
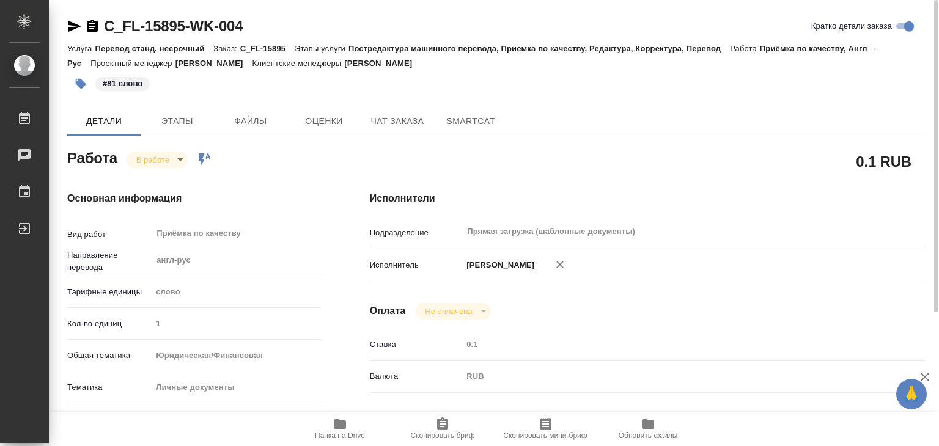
type textarea "x"
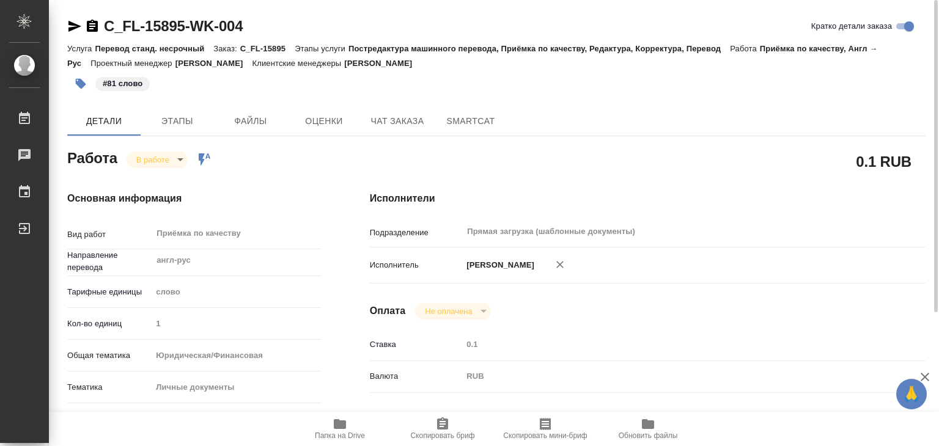
type textarea "x"
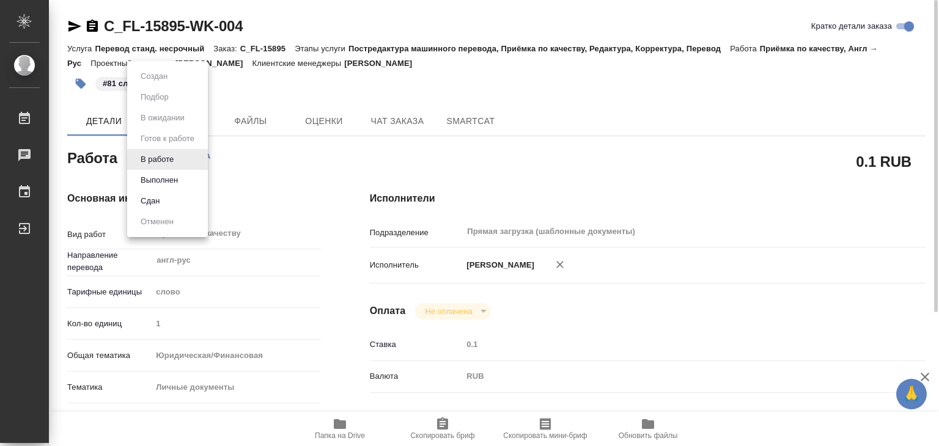
click at [168, 163] on body "🙏 .cls-1 fill:#fff; AWATERA Alilekova Valeriya Работы 0 Чаты График Выйти C_FL-…" at bounding box center [469, 223] width 939 height 446
click at [443, 157] on div at bounding box center [469, 223] width 939 height 446
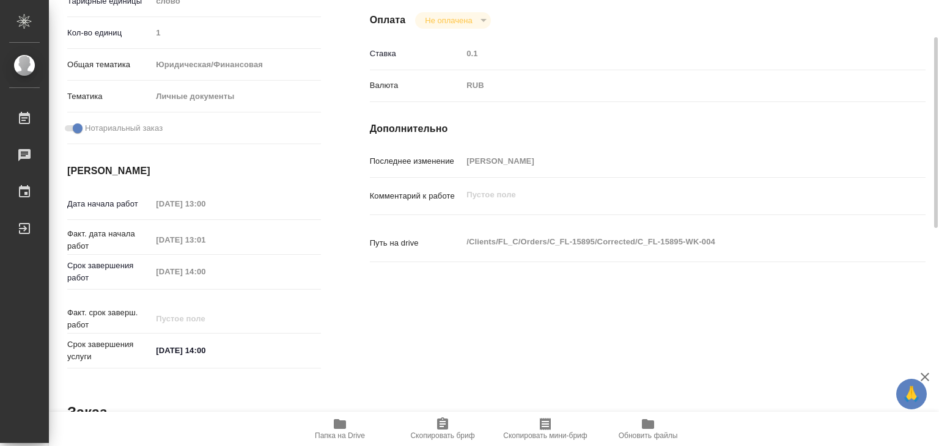
scroll to position [0, 0]
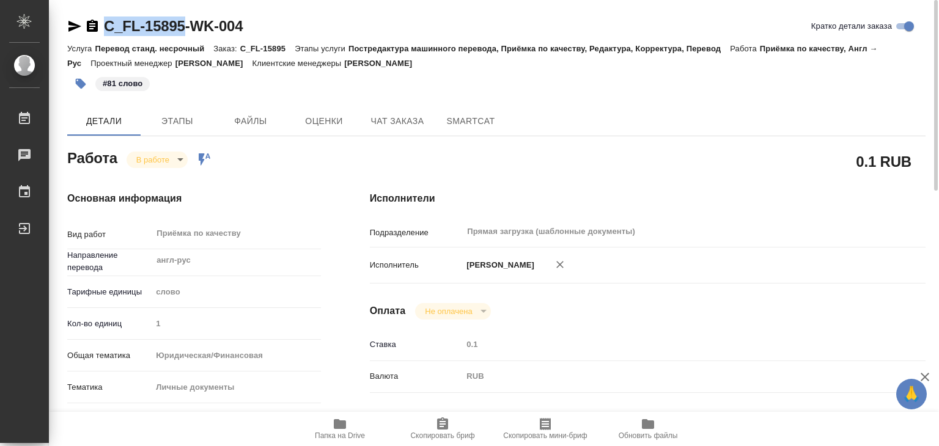
drag, startPoint x: 170, startPoint y: 40, endPoint x: 185, endPoint y: 29, distance: 18.5
copy link "C_FL-15895"
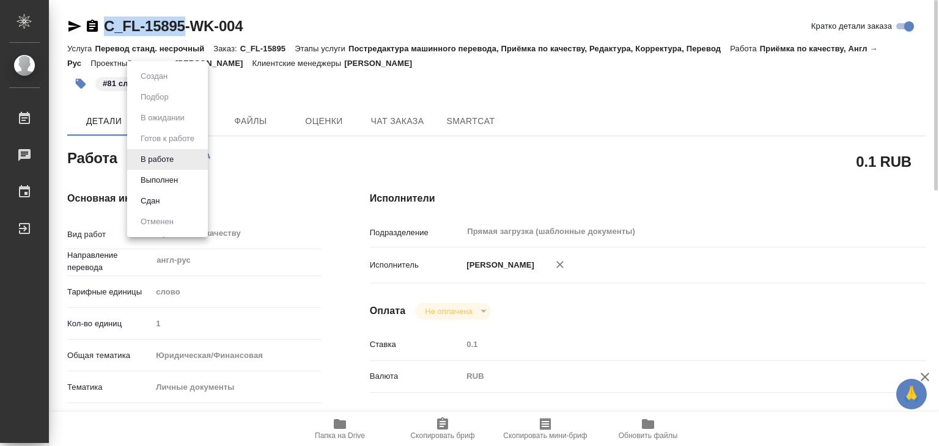
click at [153, 164] on body "🙏 .cls-1 fill:#fff; AWATERA Alilekova Valeriya Работы 0 Чаты График Выйти C_FL-…" at bounding box center [469, 223] width 939 height 446
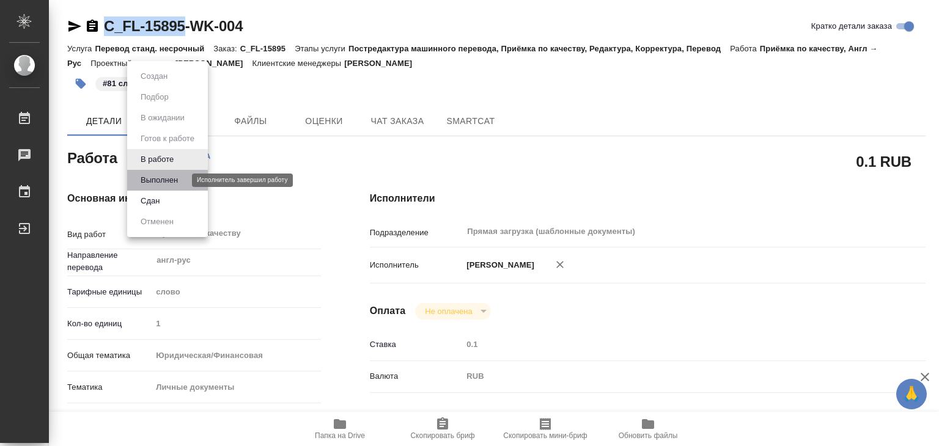
click at [166, 184] on button "Выполнен" at bounding box center [159, 180] width 45 height 13
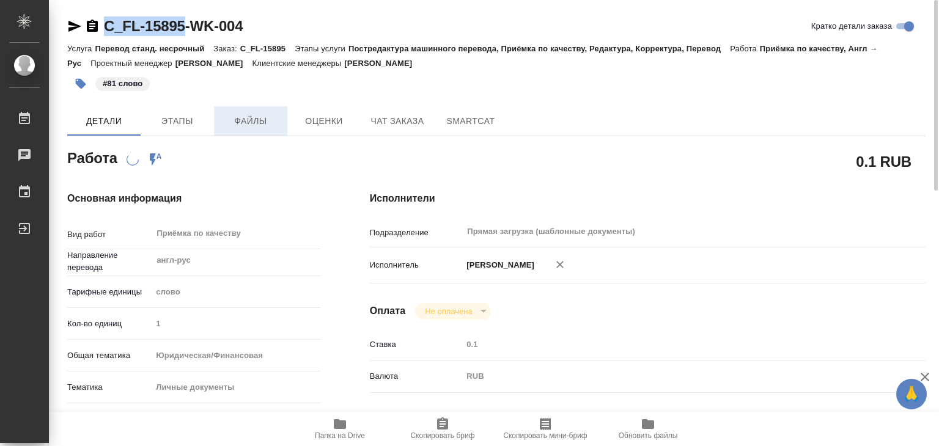
click at [245, 120] on span "Файлы" at bounding box center [250, 121] width 59 height 15
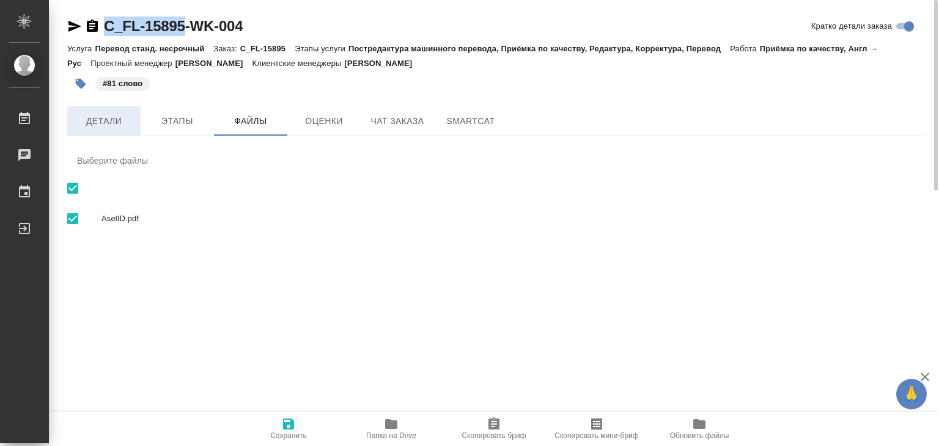
click at [107, 126] on span "Детали" at bounding box center [104, 121] width 59 height 15
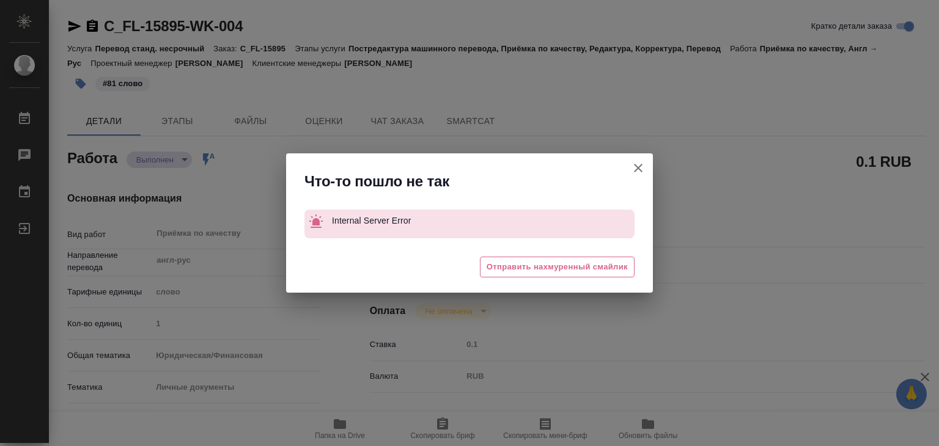
type textarea "x"
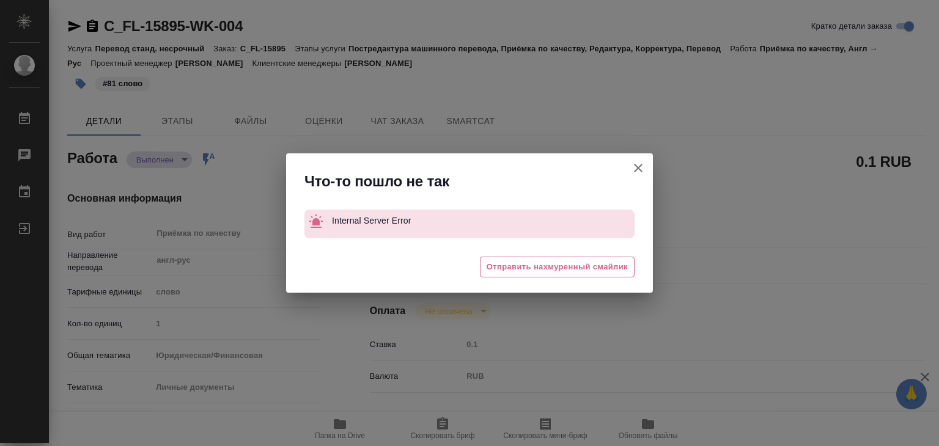
type textarea "x"
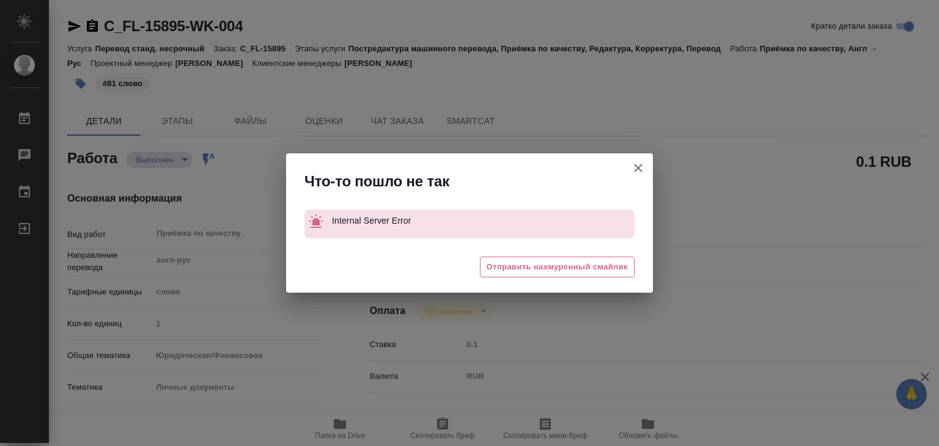
type input "completed"
type textarea "Приёмка по качеству"
type textarea "x"
type input "англ-рус"
type input "5a8b1489cc6b4906c91bfd90"
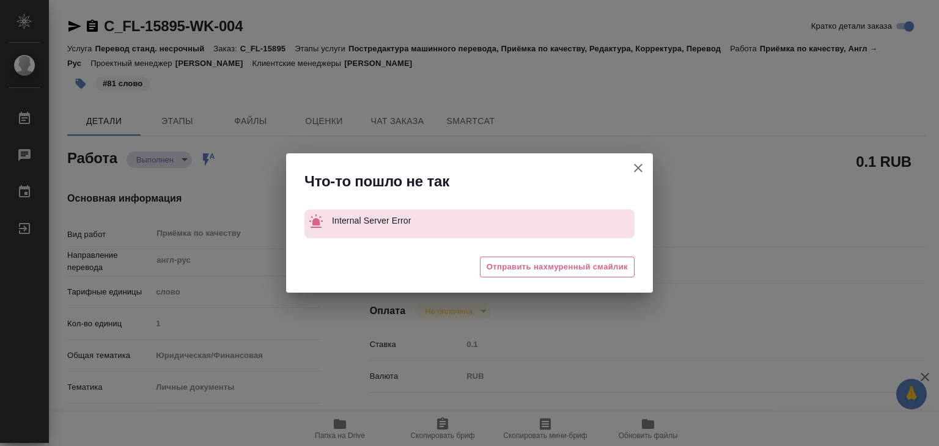
type input "1"
type input "yr-fn"
type input "5a8b8b956a9677013d343cfe"
checkbox input "true"
type input "11.09.2025 13:00"
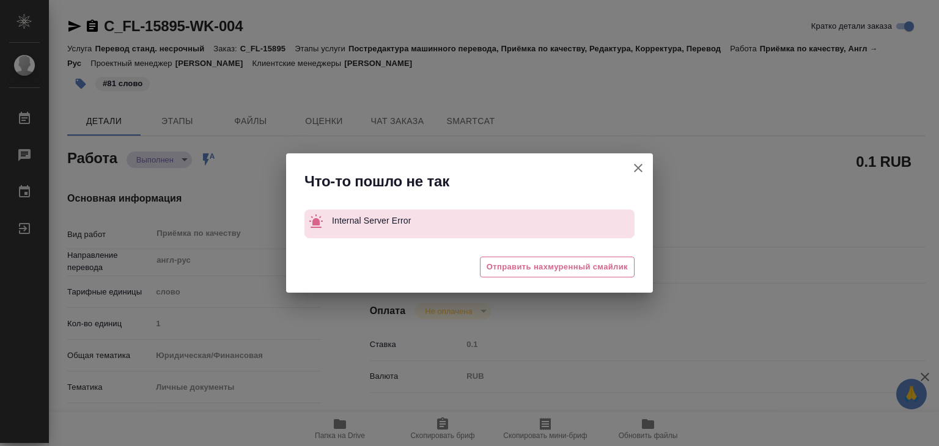
type input "10.09.2025 13:01"
type input "11.09.2025 14:00"
type input "10.09.2025 13:05"
type input "11.09.2025 14:00"
type input "Прямая загрузка (шаблонные документы)"
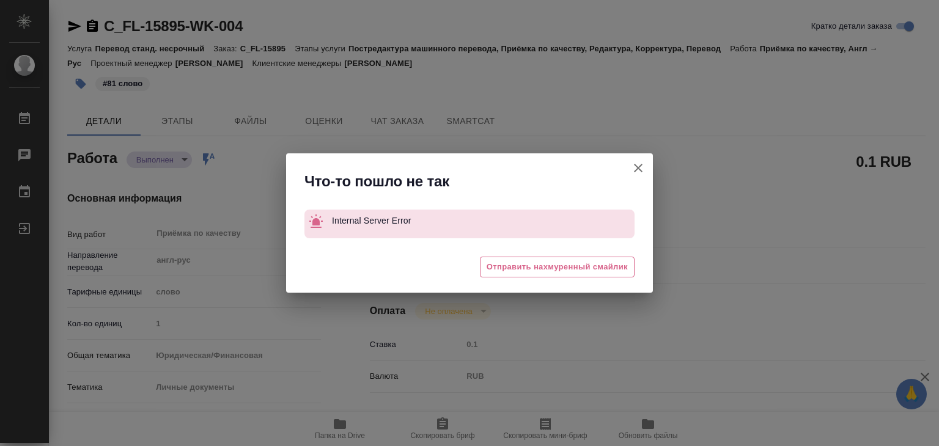
type input "notPayed"
type input "0.1"
type input "RUB"
type input "[PERSON_NAME]"
type textarea "x"
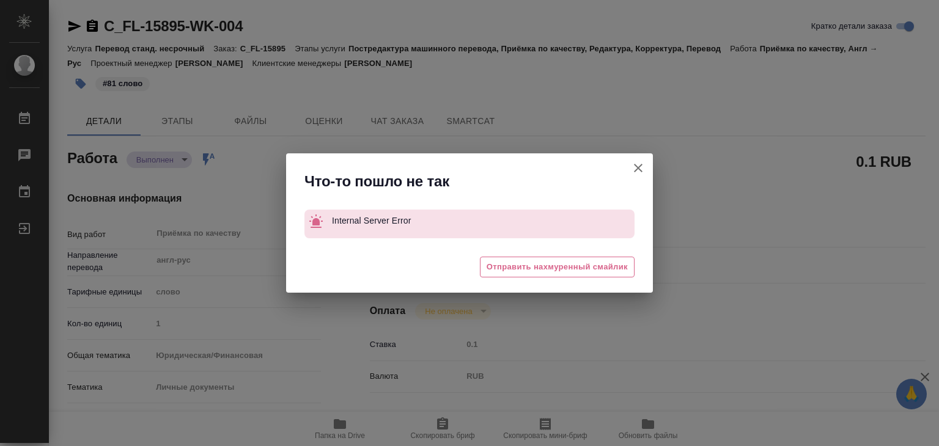
type textarea "/Clients/FL_C/Orders/C_FL-15895/Corrected/C_FL-15895-WK-004"
type textarea "x"
type input "C_FL-15895"
type input "Перевод станд. несрочный"
type input "Постредактура машинного перевода, Приёмка по качеству, Редактура, Корректура, П…"
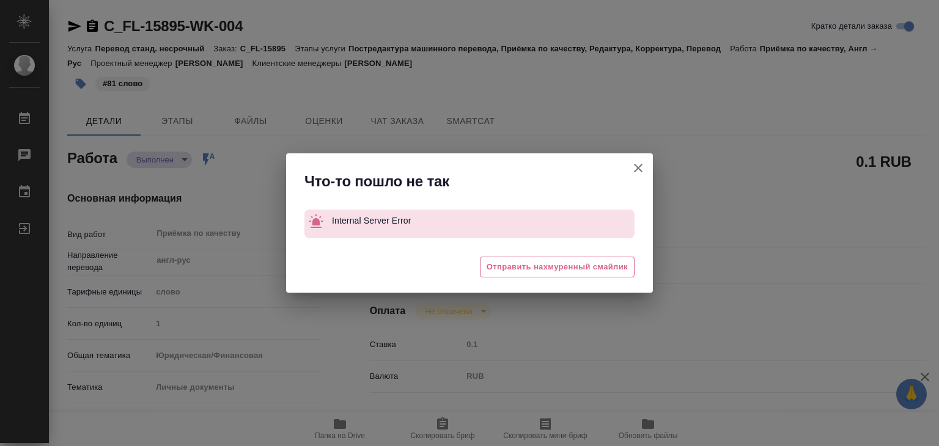
type input "[PERSON_NAME]"
type input "/Clients/FL_C/Orders/C_FL-15895"
type textarea "x"
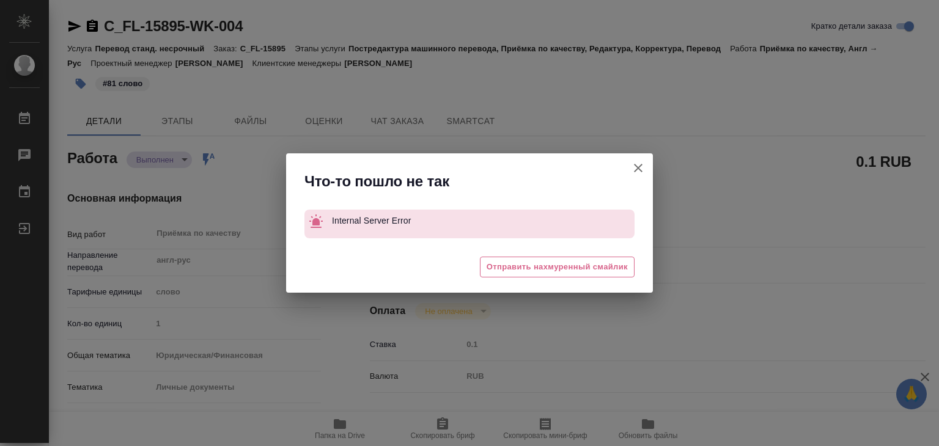
type textarea "x"
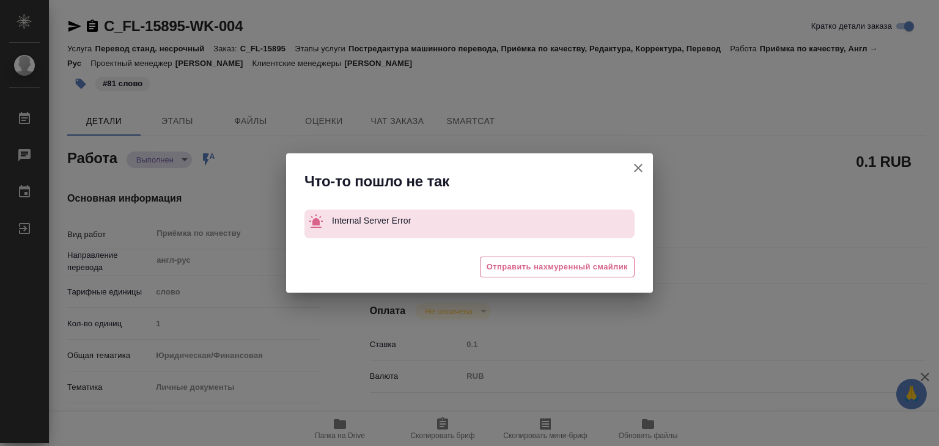
type textarea "x"
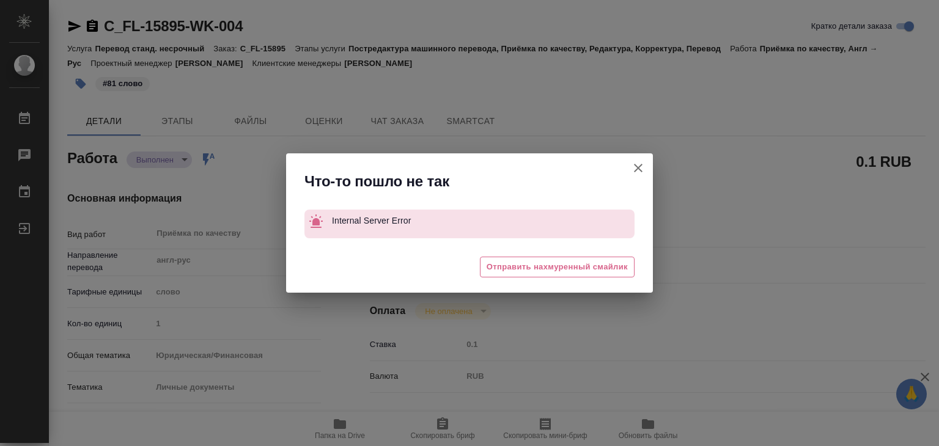
type textarea "x"
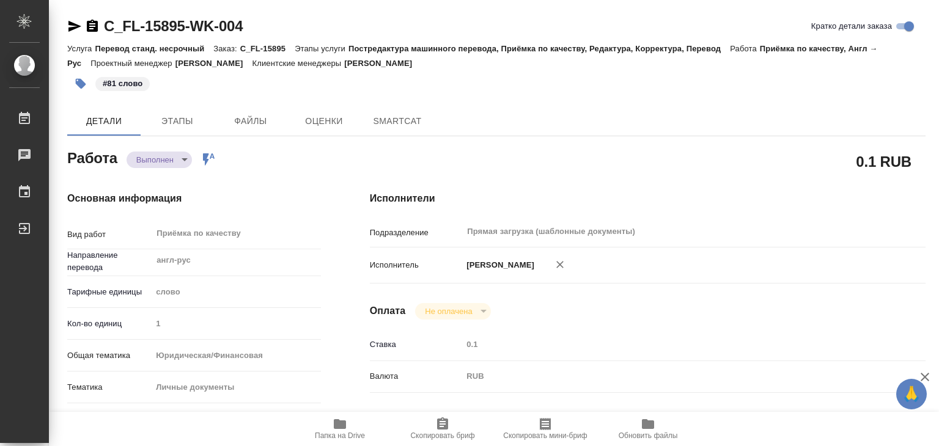
type textarea "x"
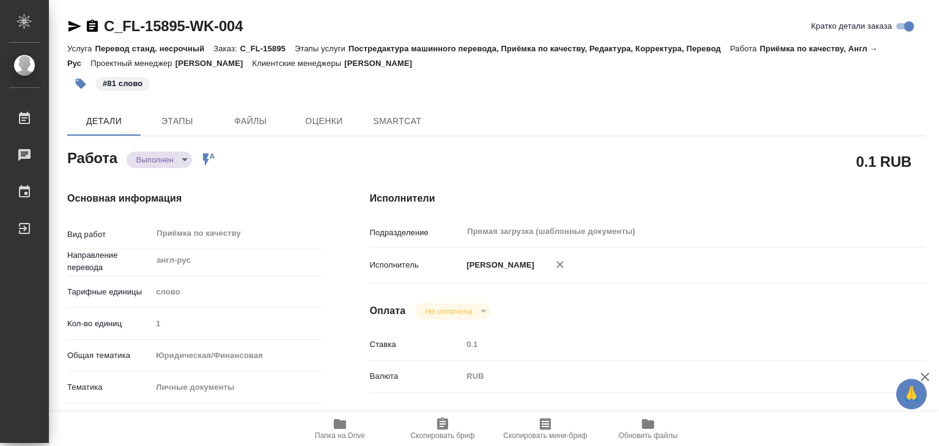
type textarea "x"
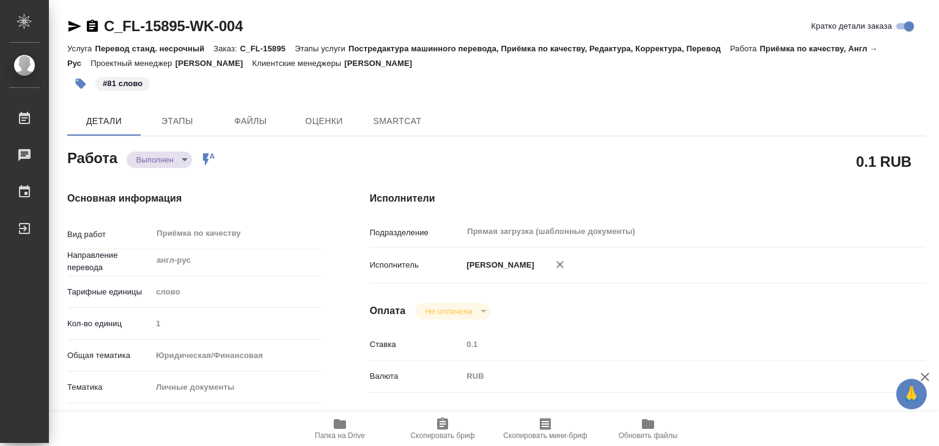
type textarea "x"
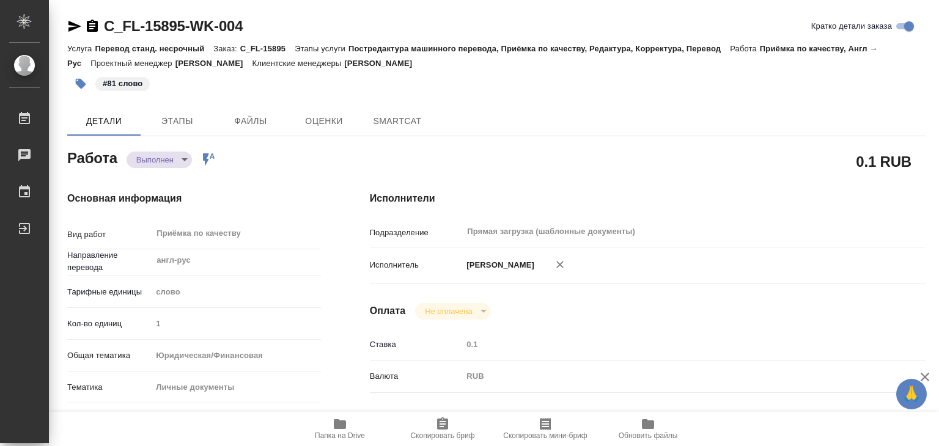
type textarea "x"
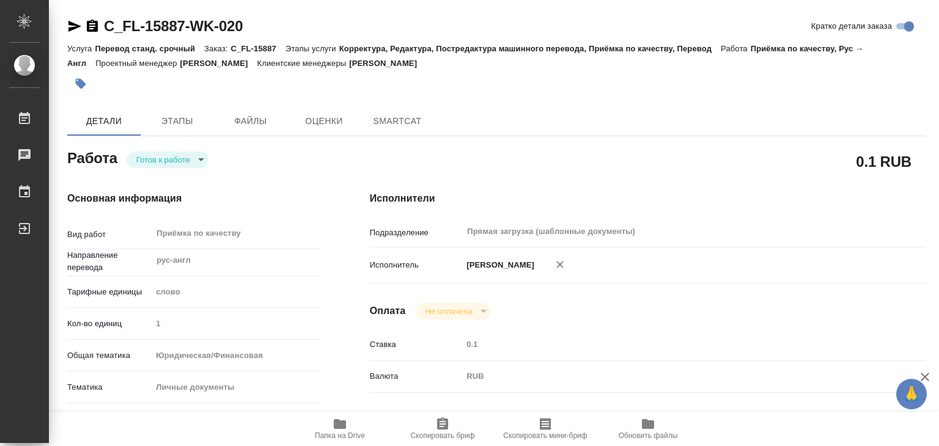
type textarea "x"
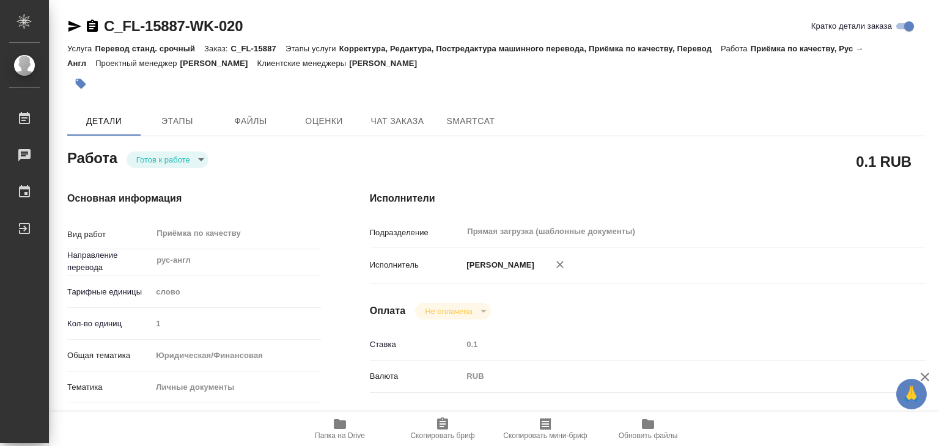
type textarea "x"
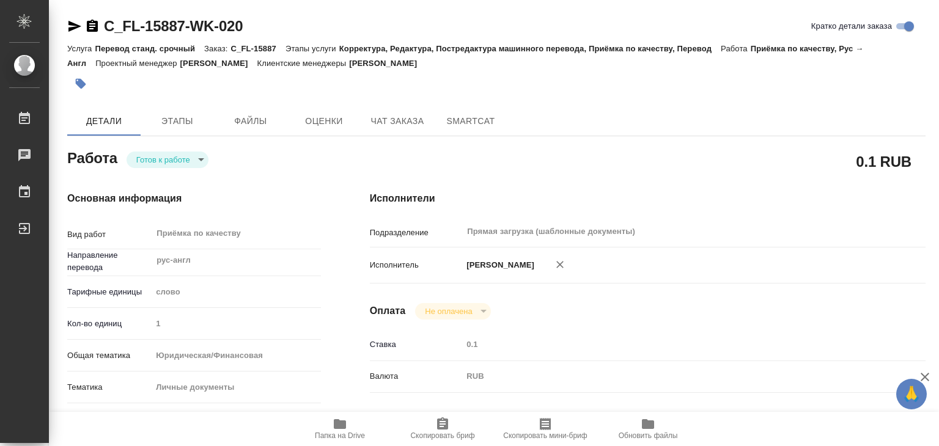
type textarea "x"
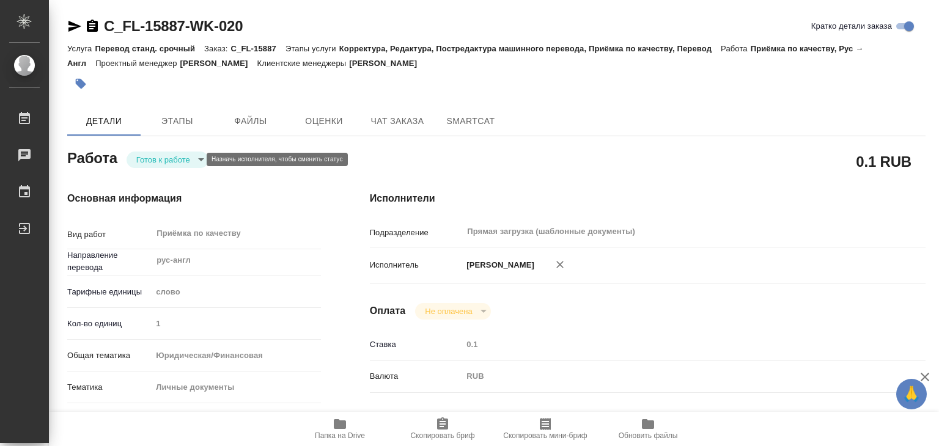
click at [193, 157] on body "🙏 .cls-1 fill:#fff; AWATERA Alilekova [PERSON_NAME] Работы 0 Чаты График Выйти …" at bounding box center [469, 223] width 939 height 446
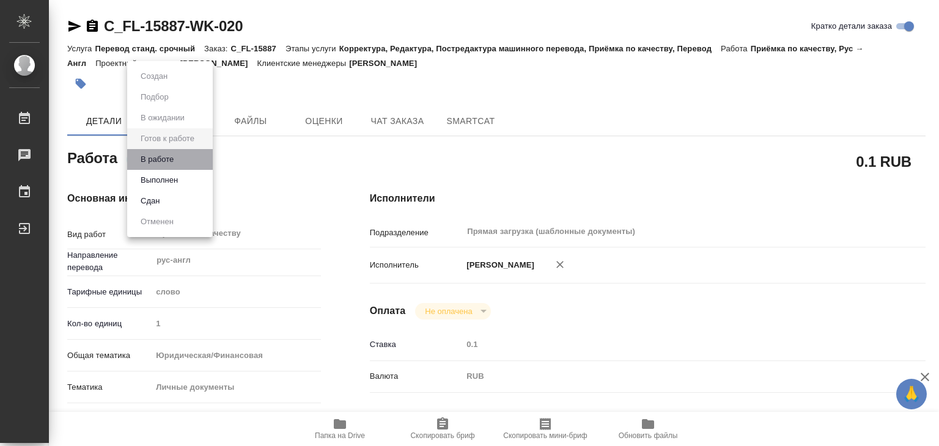
click at [193, 157] on li "В работе" at bounding box center [170, 159] width 86 height 21
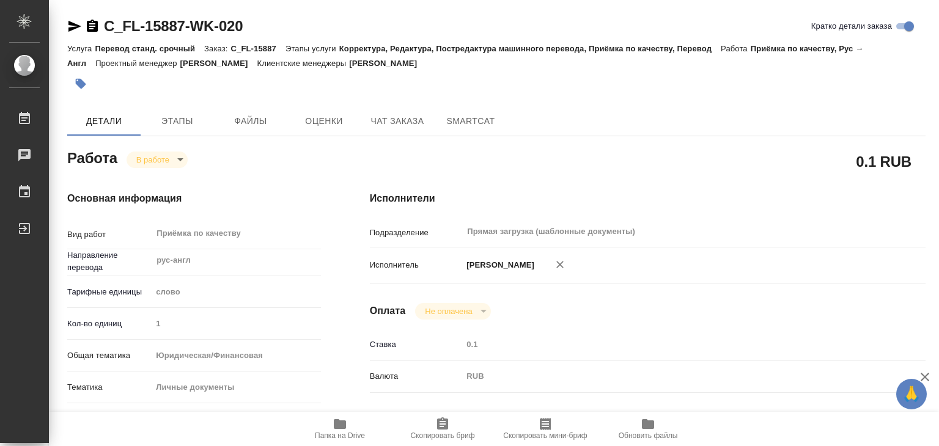
type textarea "x"
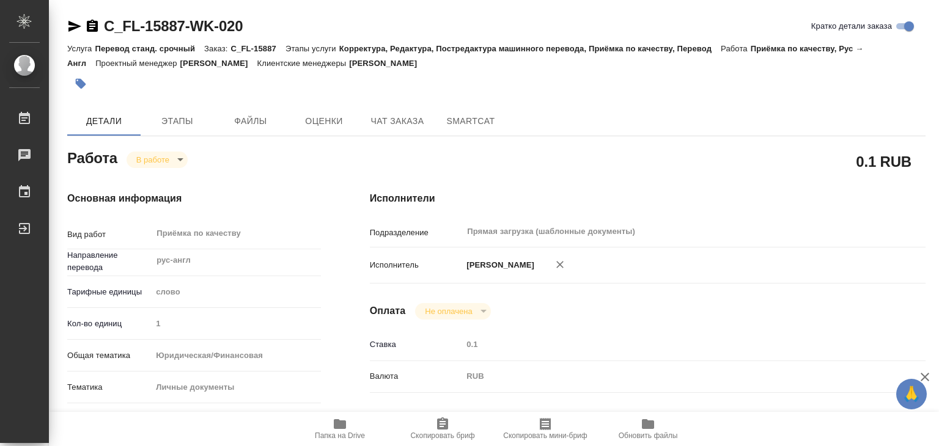
type textarea "x"
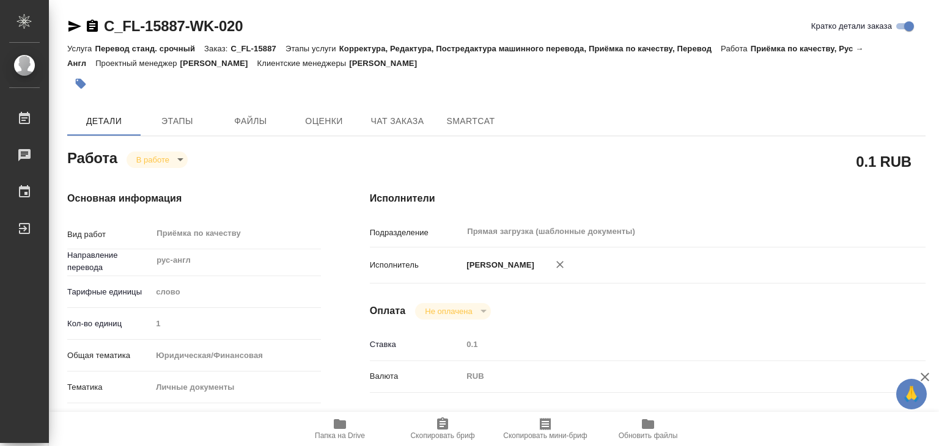
type textarea "x"
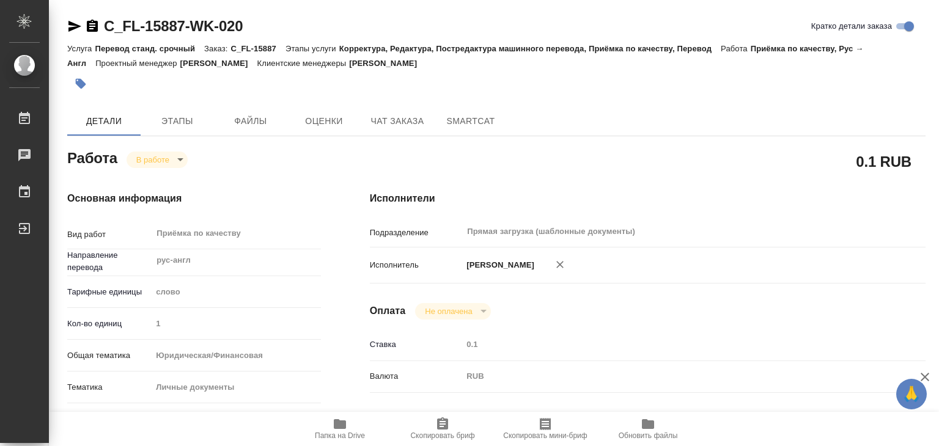
click at [86, 81] on icon "button" at bounding box center [81, 84] width 12 height 12
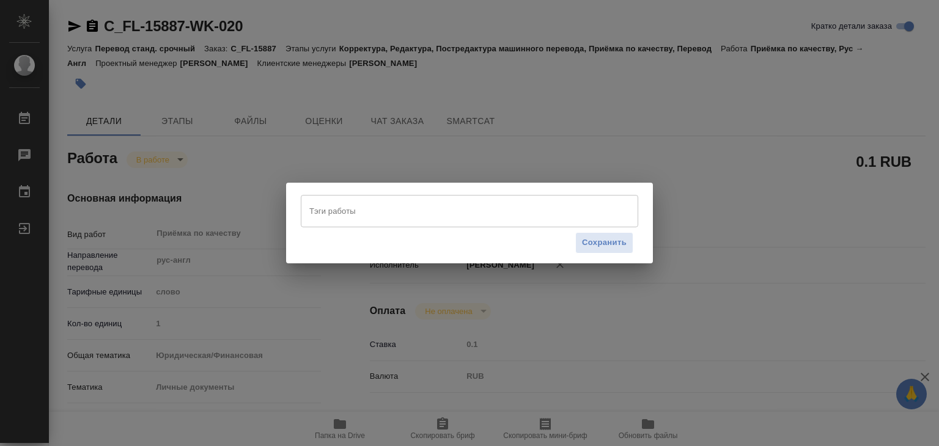
click at [331, 207] on input "Тэги работы" at bounding box center [457, 211] width 303 height 21
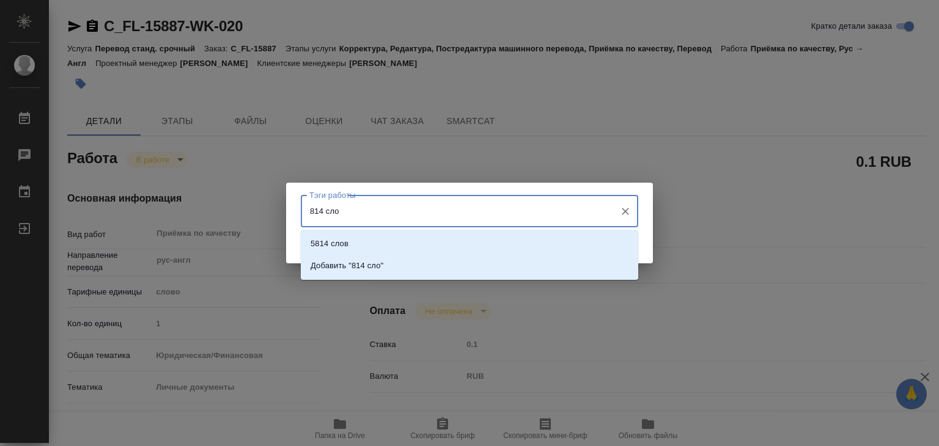
type input "814 слов"
click at [397, 270] on li "Добавить "814 слов"" at bounding box center [470, 266] width 338 height 22
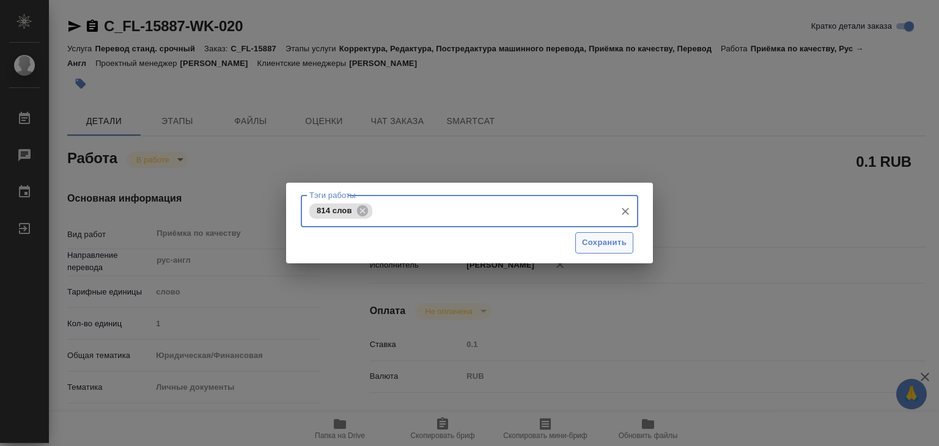
click at [586, 242] on span "Сохранить" at bounding box center [604, 243] width 45 height 14
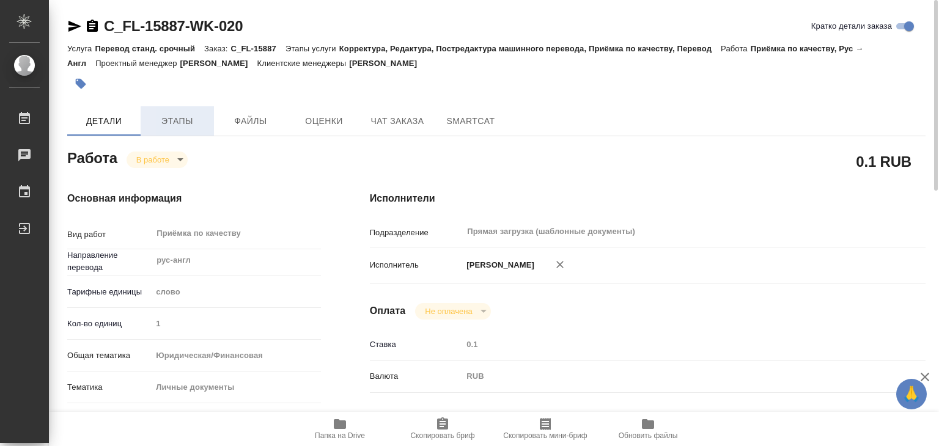
click at [183, 124] on span "Этапы" at bounding box center [177, 121] width 59 height 15
type input "inProgress"
type textarea "Приёмка по качеству"
type textarea "x"
type input "рус-англ"
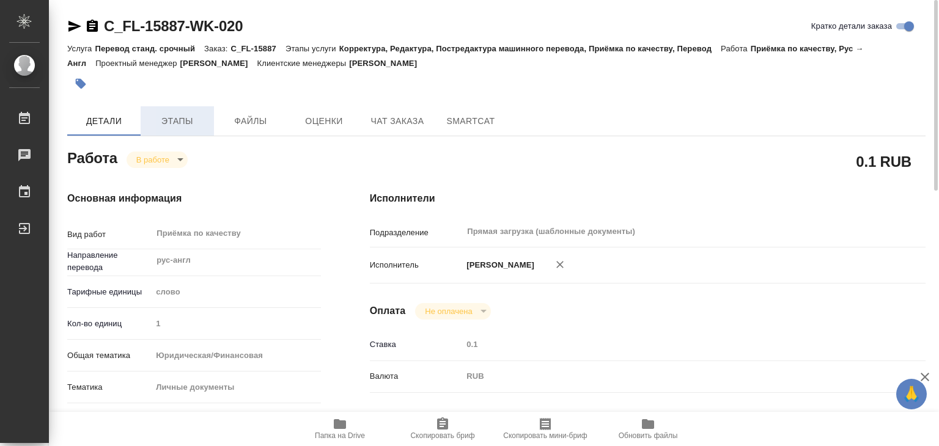
type input "5a8b1489cc6b4906c91bfd90"
type input "1"
type input "yr-fn"
type input "5a8b8b956a9677013d343cfe"
checkbox input "true"
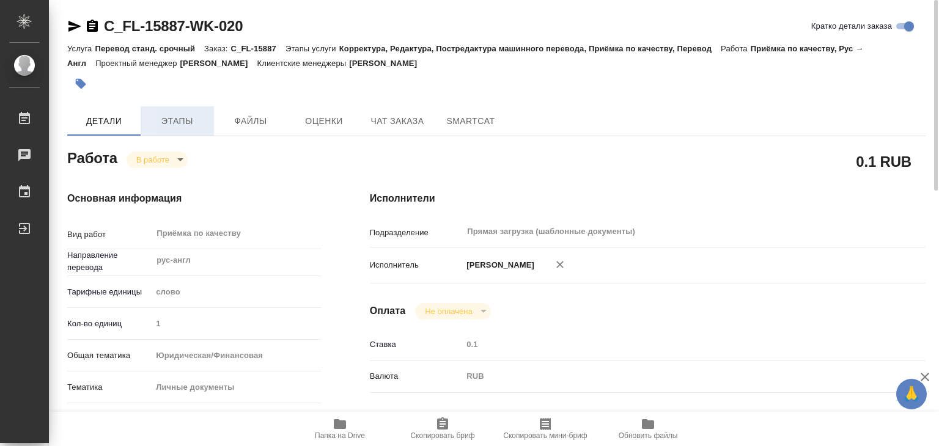
type input "09.09.2025 14:49"
type input "10.09.2025 13:12"
type input "10.09.2025 15:00"
type input "Прямая загрузка (шаблонные документы)"
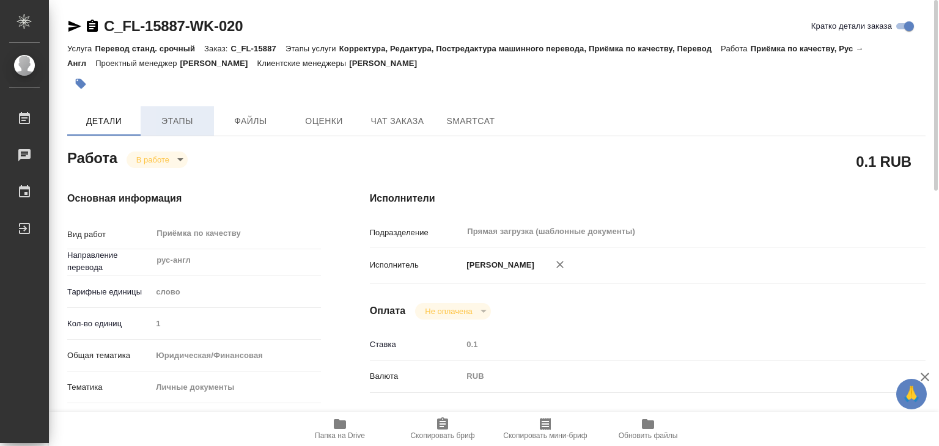
type input "notPayed"
type input "0.1"
type input "RUB"
type input "Алилекова Валерия"
type textarea "x"
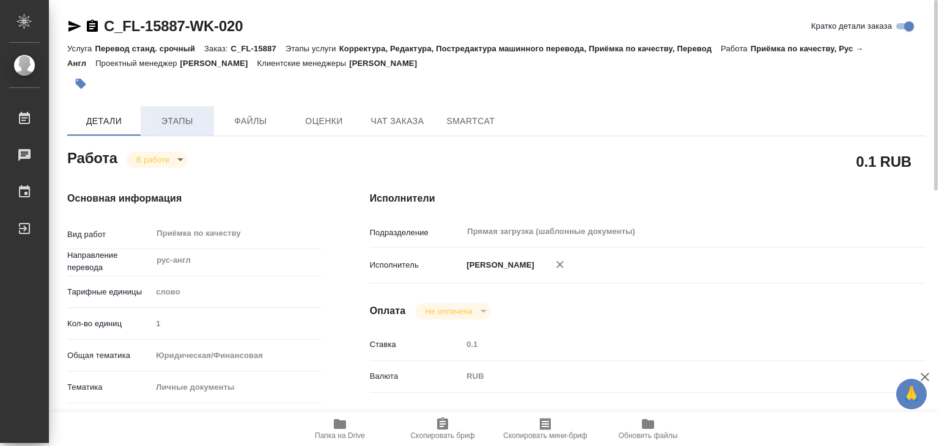
type textarea "/Clients/FL_C/Orders/C_FL-15887/Corrected/C_FL-15887-WK-020"
type textarea "x"
type input "C_FL-15887"
type input "Перевод станд. срочный"
type input "Корректура, Редактура, Постредактура машинного перевода, Приёмка по качеству, П…"
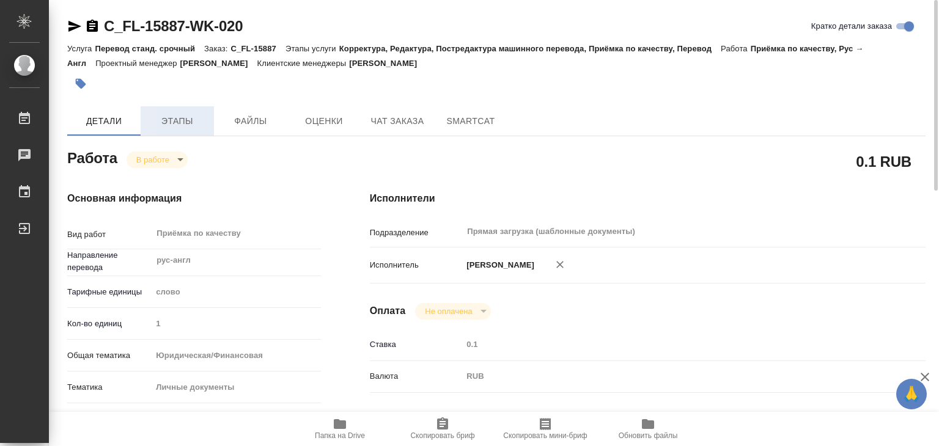
type input "Зайцева Светлана"
type input "/Clients/FL_C/Orders/C_FL-15887"
type textarea "x"
type textarea "нот"
type textarea "x"
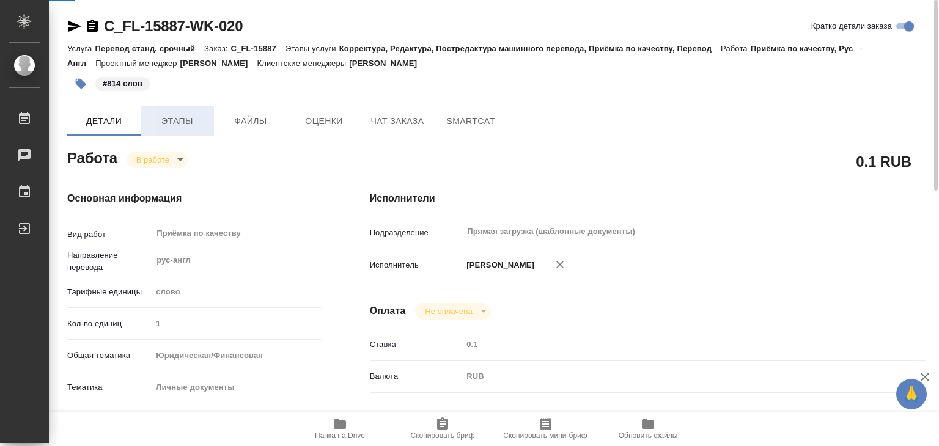
type textarea "x"
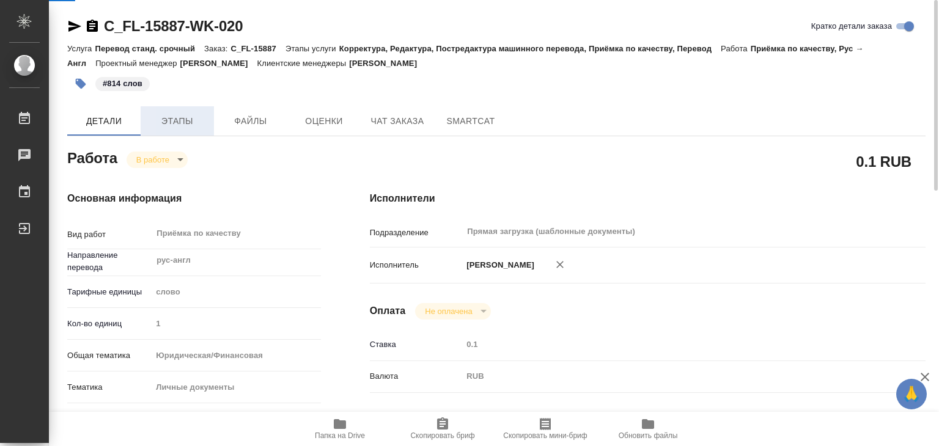
type textarea "x"
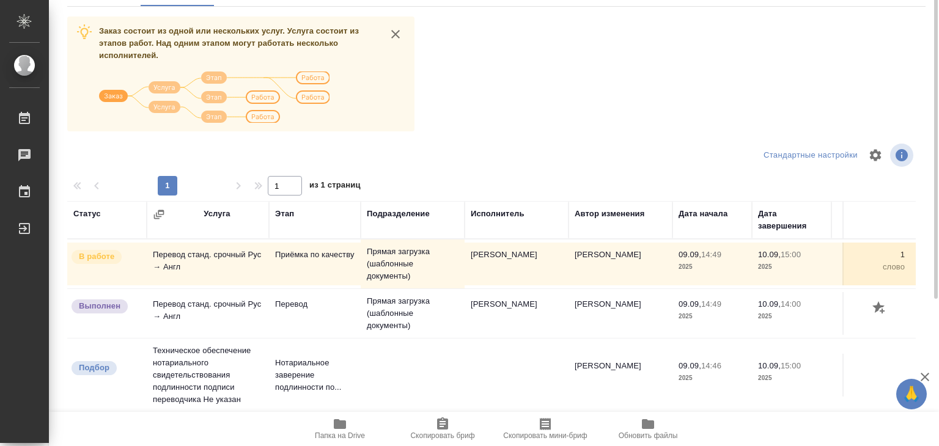
scroll to position [68, 0]
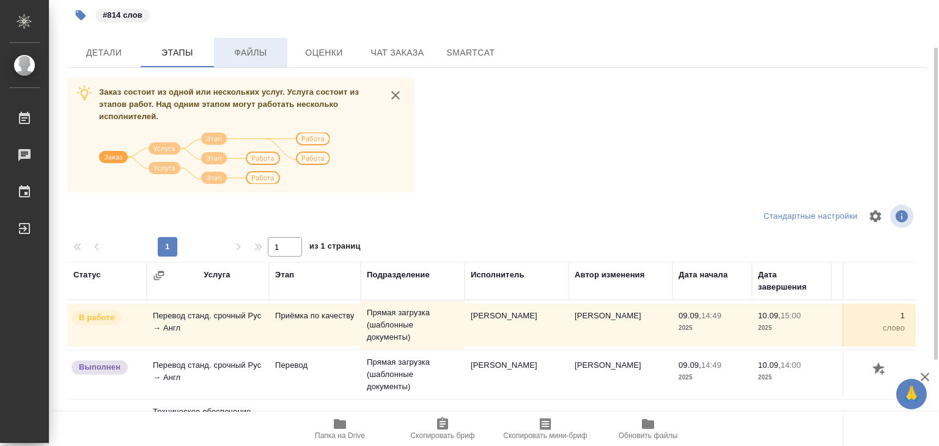
click at [247, 40] on button "Файлы" at bounding box center [250, 52] width 73 height 29
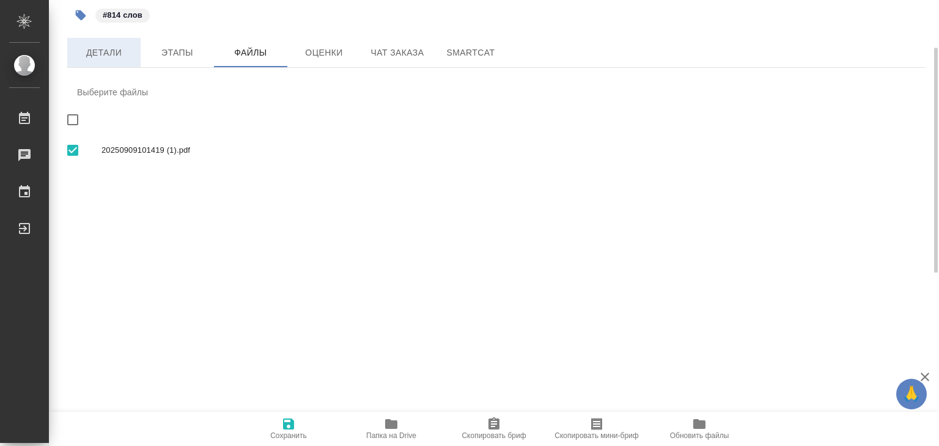
click at [118, 59] on span "Детали" at bounding box center [104, 52] width 59 height 15
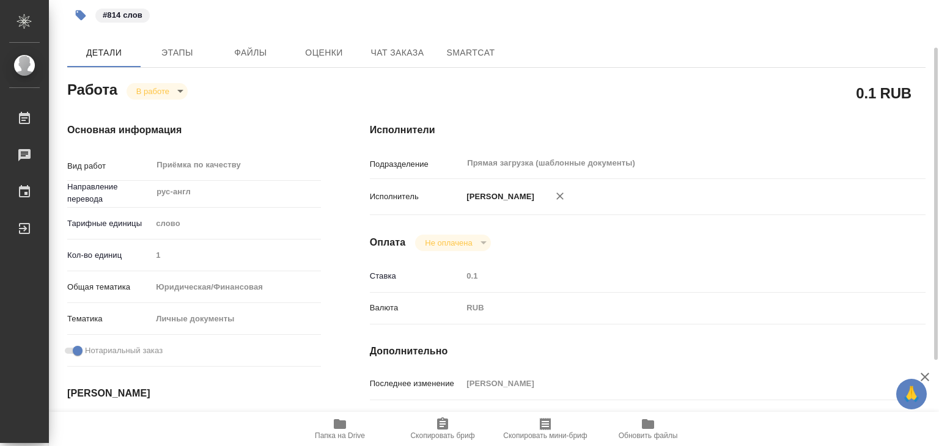
type textarea "x"
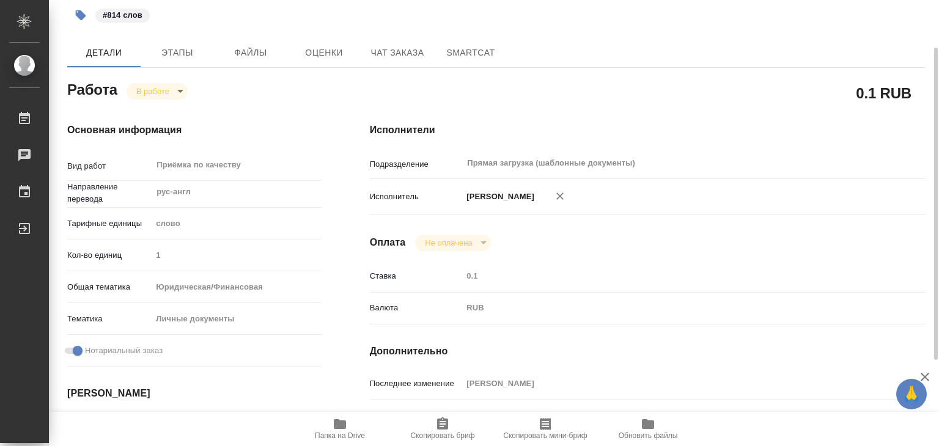
type textarea "x"
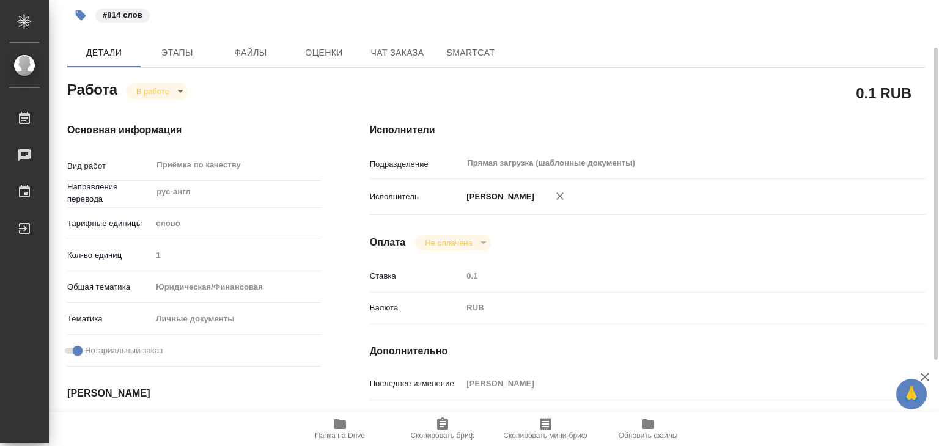
type textarea "x"
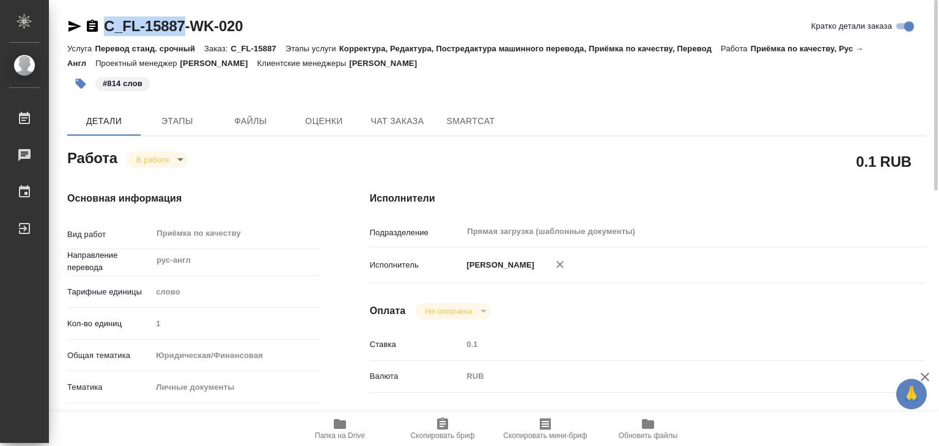
drag, startPoint x: 101, startPoint y: 9, endPoint x: 188, endPoint y: 23, distance: 87.3
copy link "C_FL-15887"
click at [170, 163] on body "🙏 .cls-1 fill:#fff; AWATERA Alilekova Valeriya Работы 0 Чаты График Выйти C_FL-…" at bounding box center [469, 223] width 939 height 446
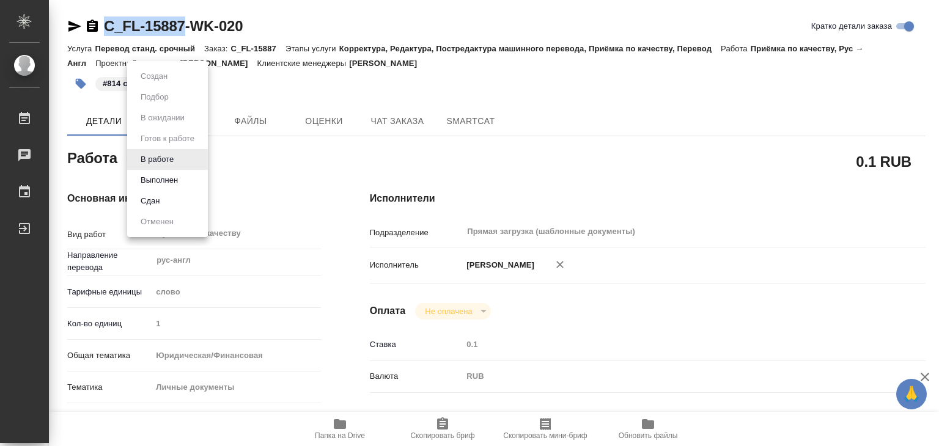
click at [178, 182] on button "Выполнен" at bounding box center [159, 180] width 45 height 13
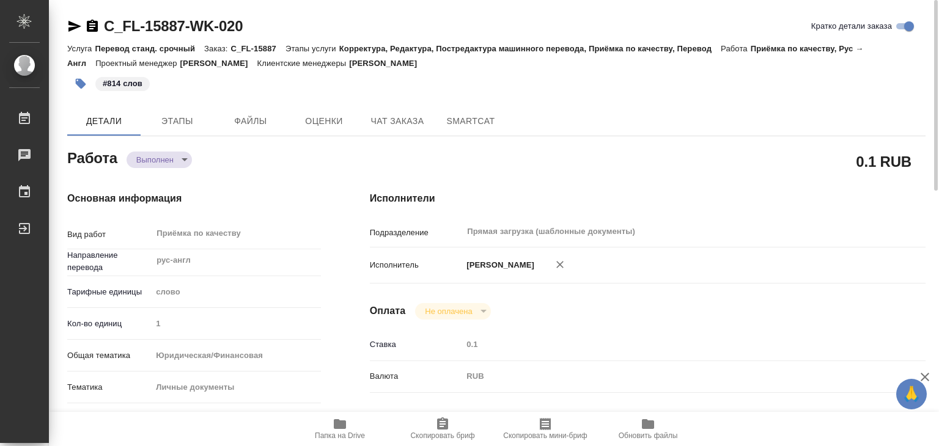
type textarea "x"
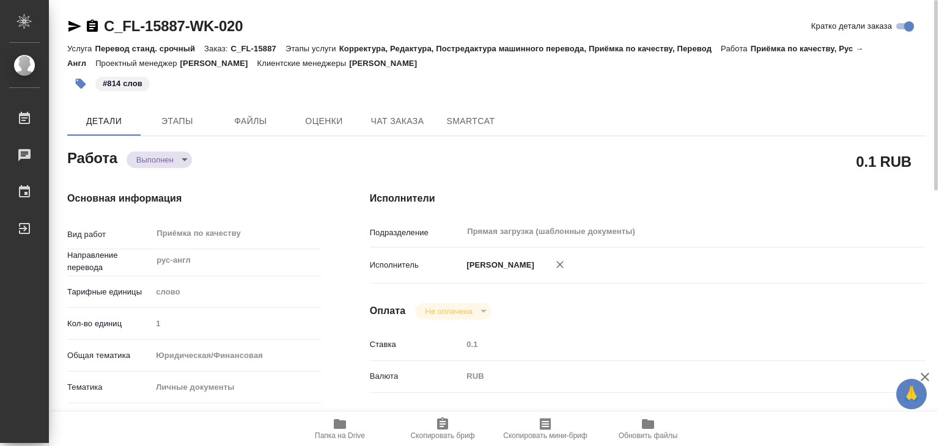
type textarea "x"
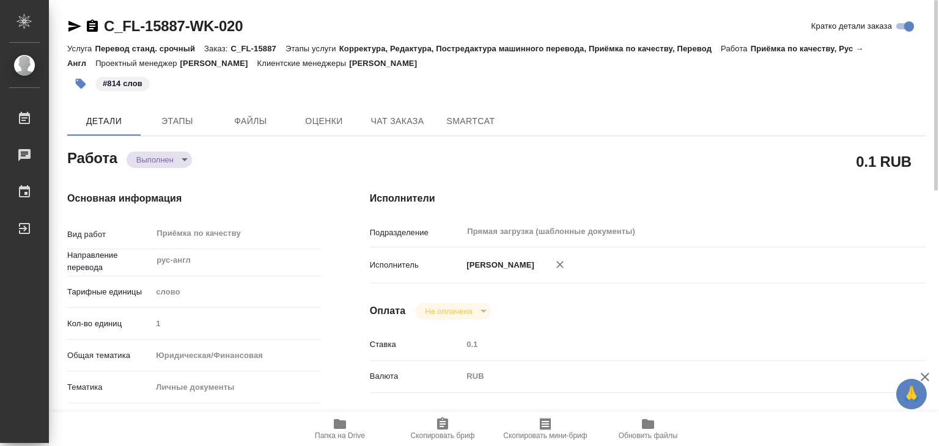
click at [295, 180] on div "Основная информация Вид работ Приёмка по качеству x ​ Направление перевода рус-…" at bounding box center [194, 428] width 303 height 522
type textarea "x"
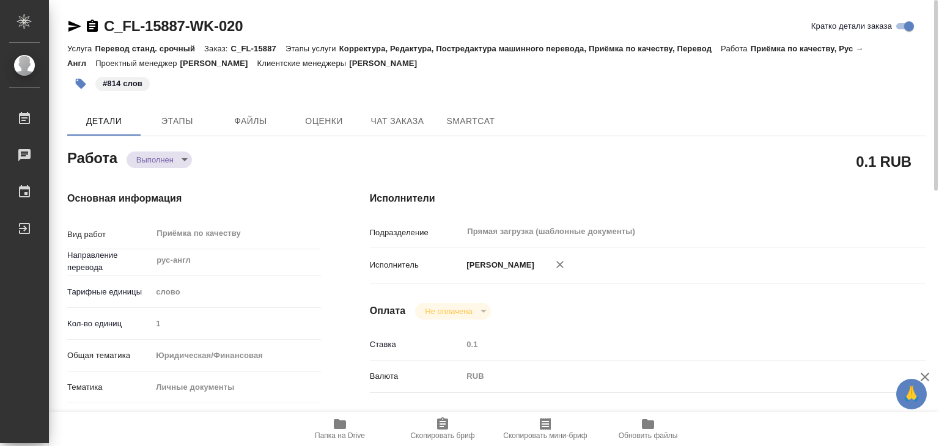
type textarea "x"
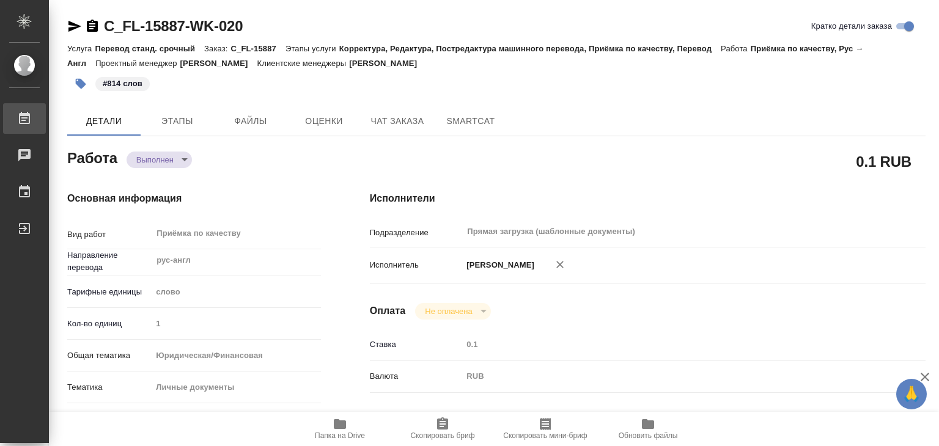
type textarea "x"
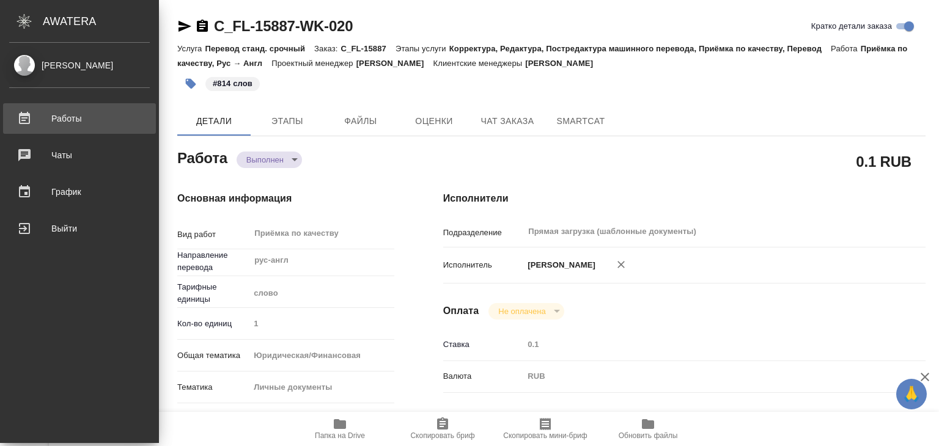
type textarea "x"
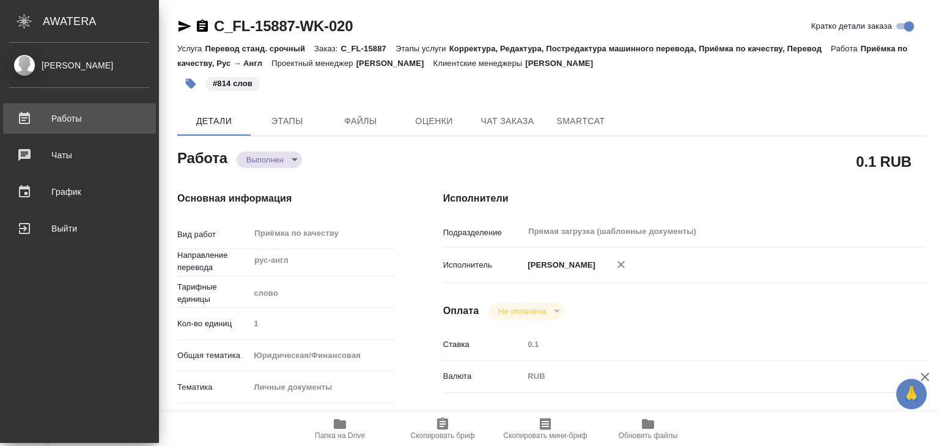
click at [56, 117] on div "Работы" at bounding box center [79, 118] width 141 height 18
type textarea "x"
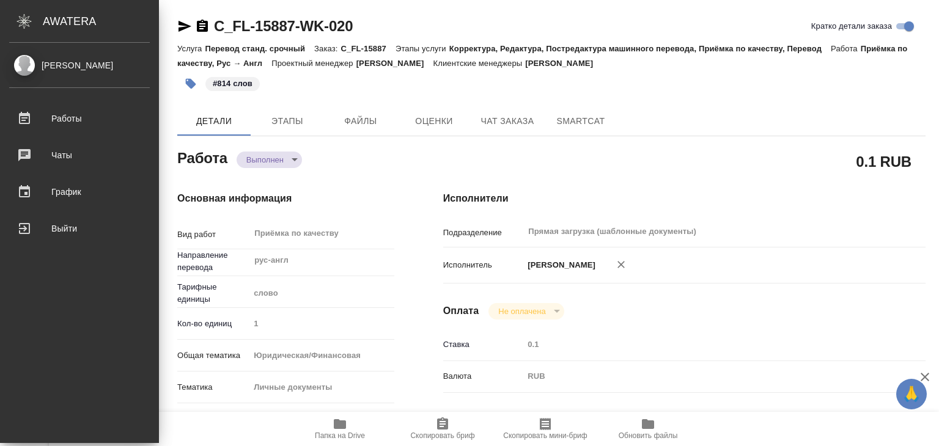
type textarea "x"
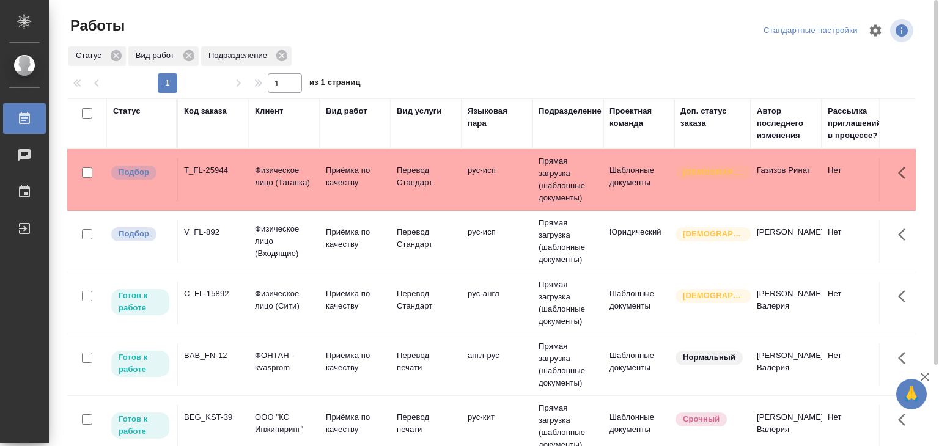
click at [289, 180] on p "Физическое лицо (Таганка)" at bounding box center [284, 176] width 59 height 24
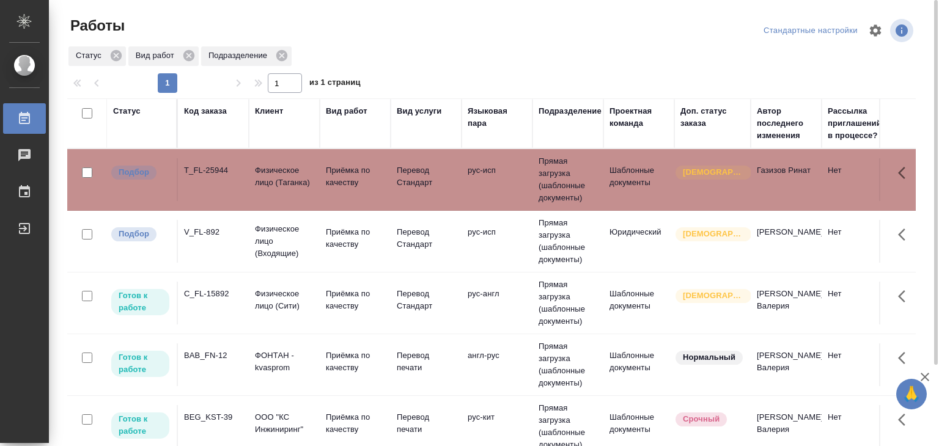
click at [289, 180] on p "Физическое лицо (Таганка)" at bounding box center [284, 176] width 59 height 24
click at [298, 241] on p "Физическое лицо (Входящие)" at bounding box center [284, 241] width 59 height 37
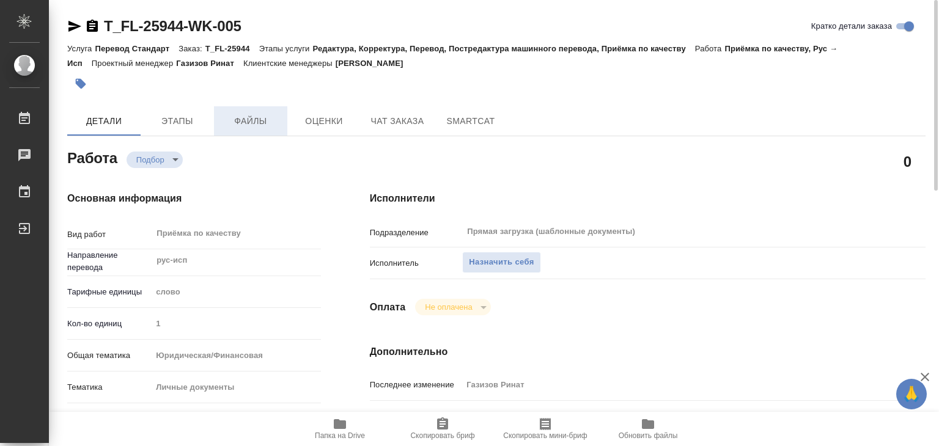
click at [258, 125] on span "Файлы" at bounding box center [250, 121] width 59 height 15
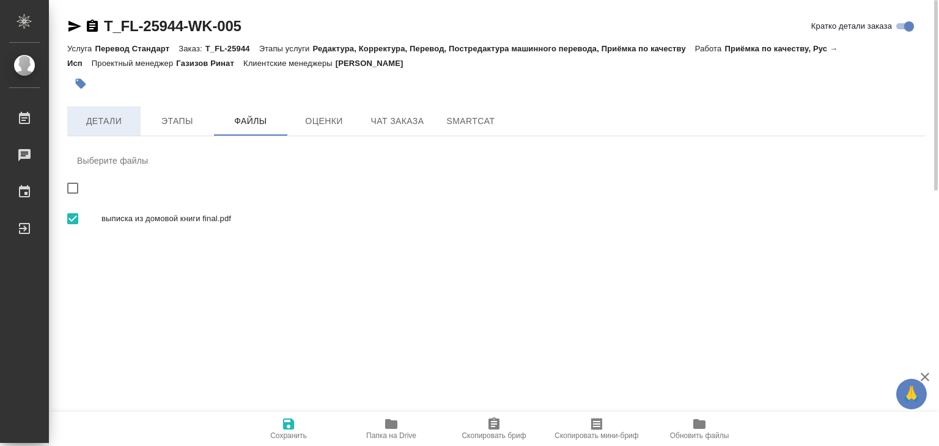
click at [111, 123] on span "Детали" at bounding box center [104, 121] width 59 height 15
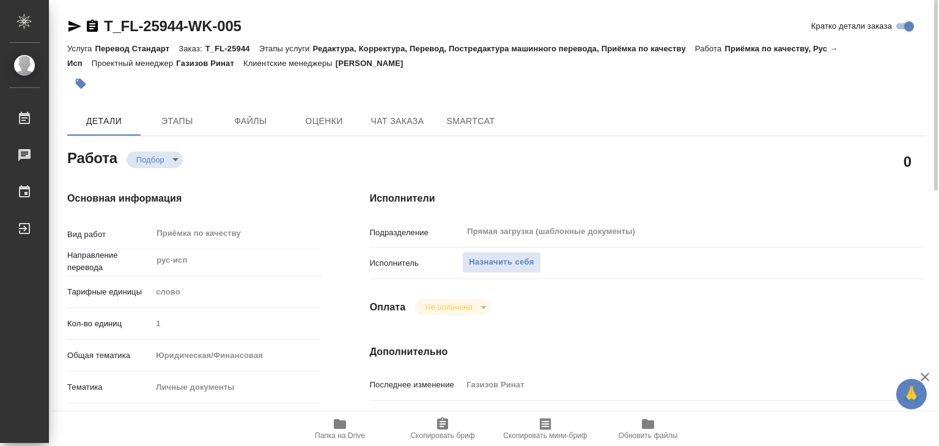
type textarea "x"
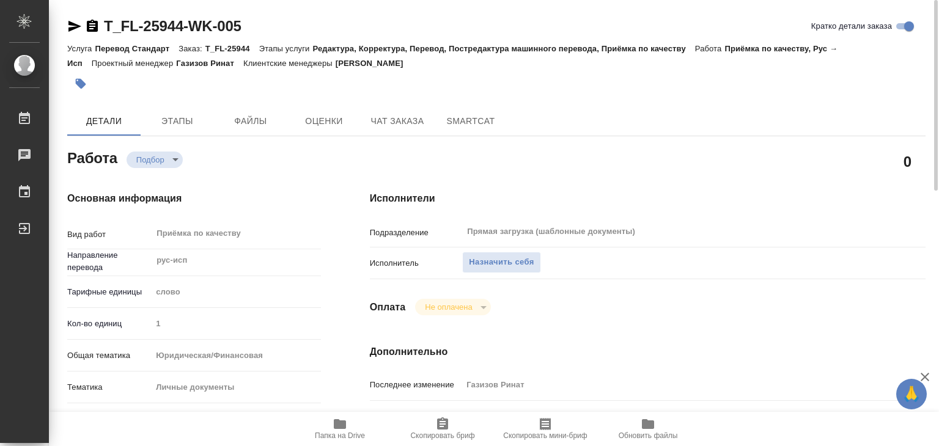
type textarea "x"
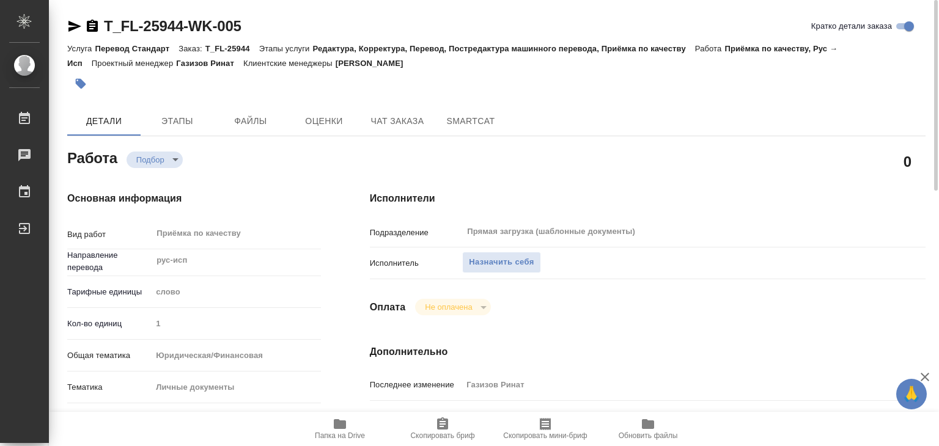
type textarea "x"
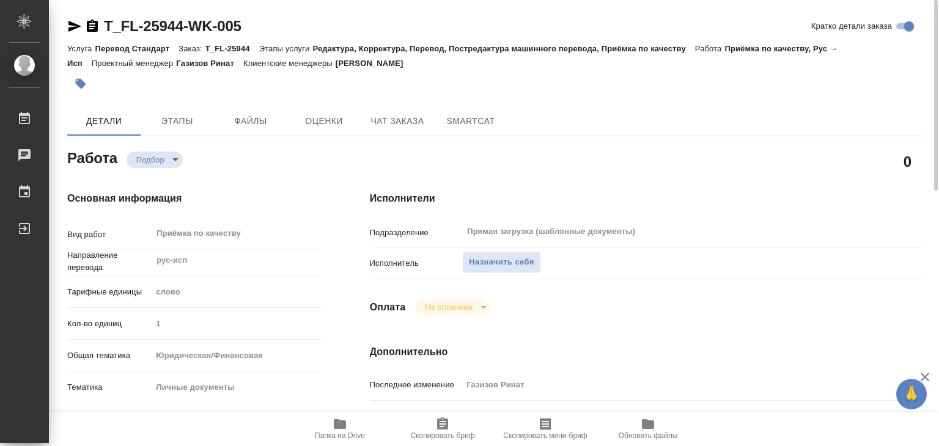
type textarea "x"
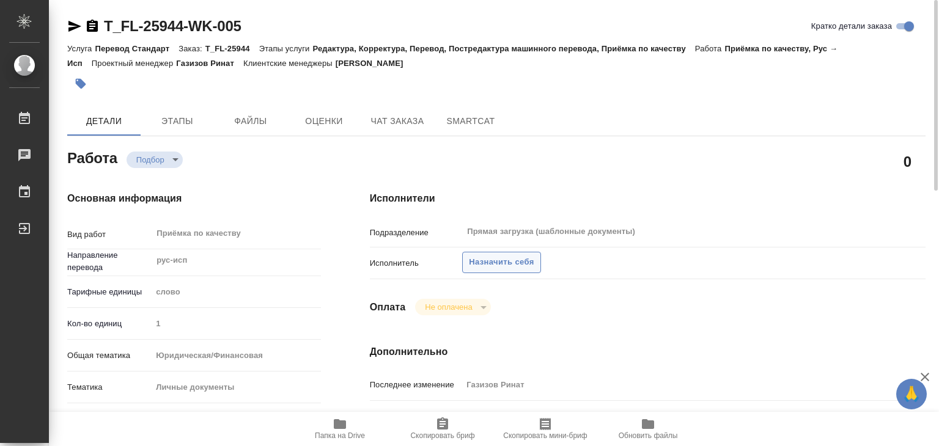
click at [500, 257] on span "Назначить себя" at bounding box center [501, 263] width 65 height 14
type textarea "x"
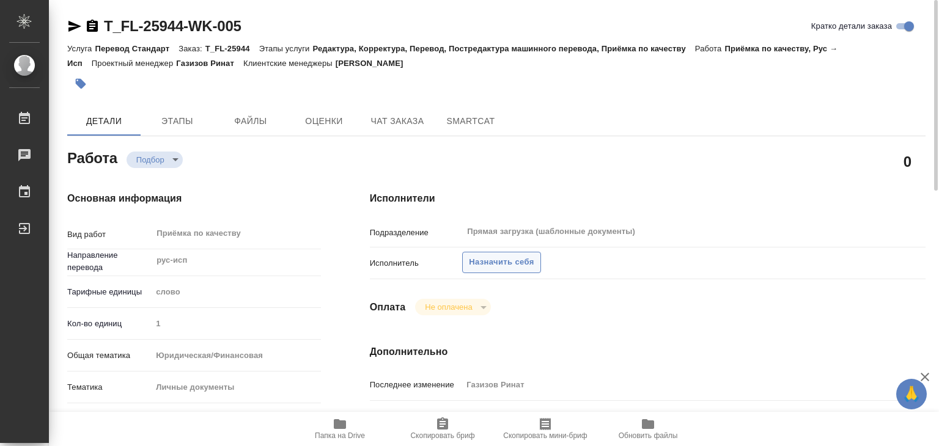
type textarea "x"
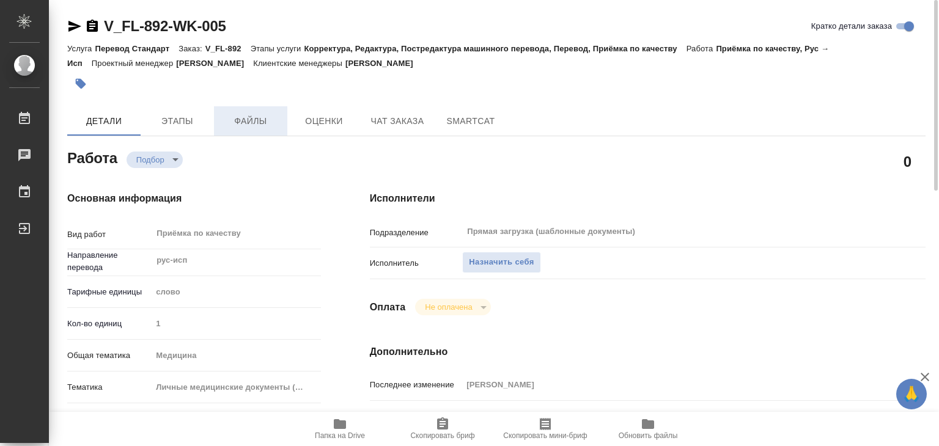
click at [230, 125] on span "Файлы" at bounding box center [250, 121] width 59 height 15
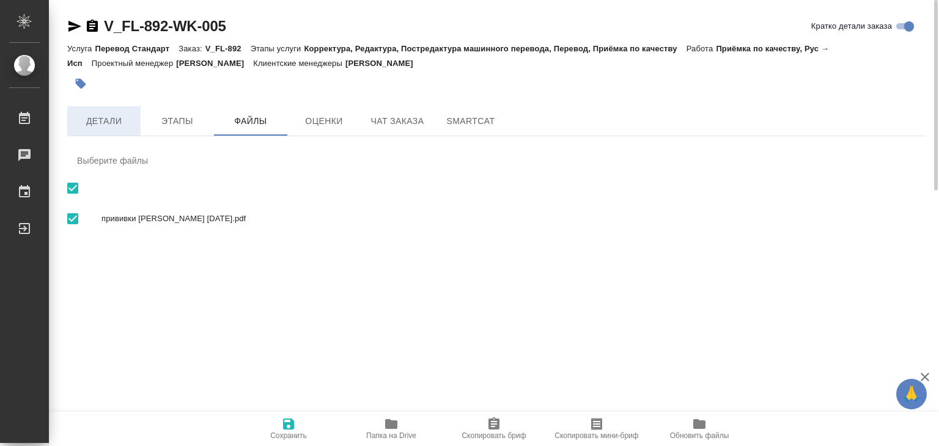
click at [119, 126] on span "Детали" at bounding box center [104, 121] width 59 height 15
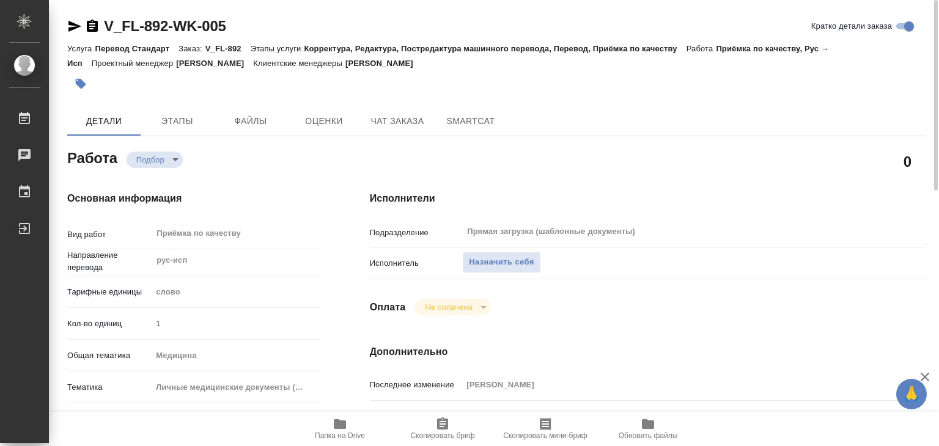
type textarea "x"
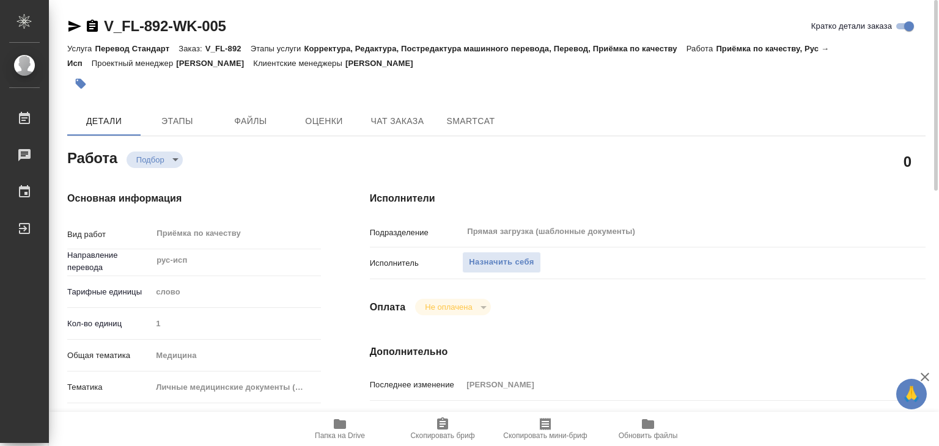
type textarea "x"
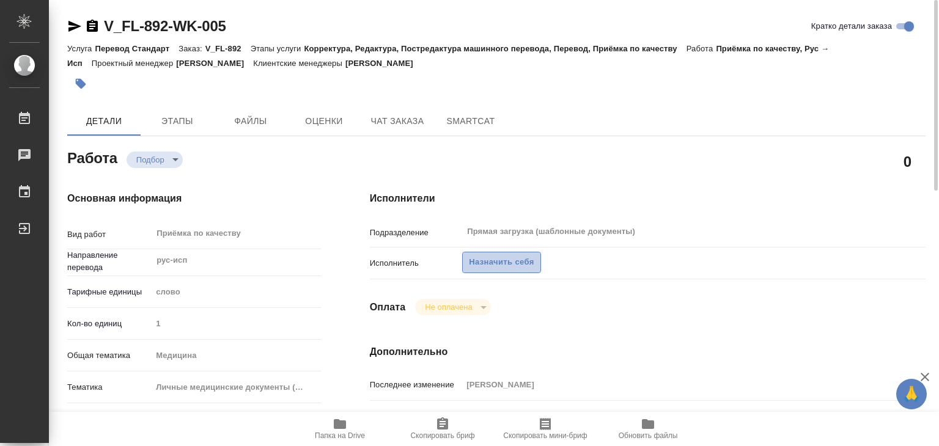
click at [489, 265] on span "Назначить себя" at bounding box center [501, 263] width 65 height 14
type textarea "x"
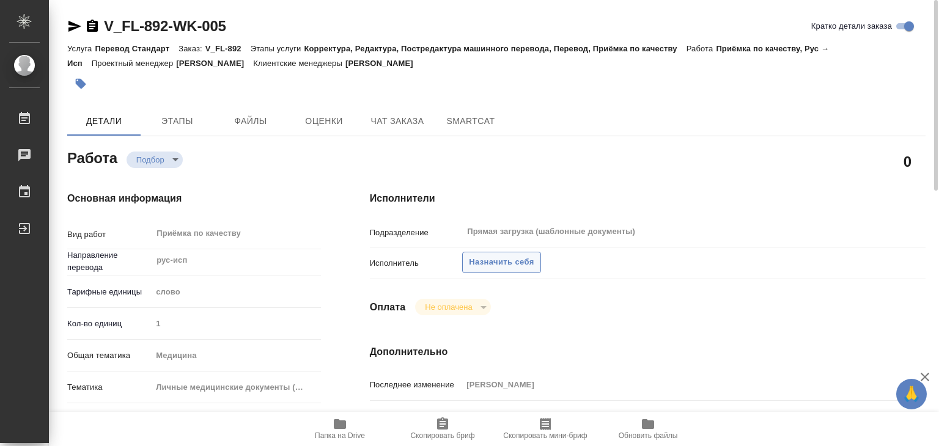
type textarea "x"
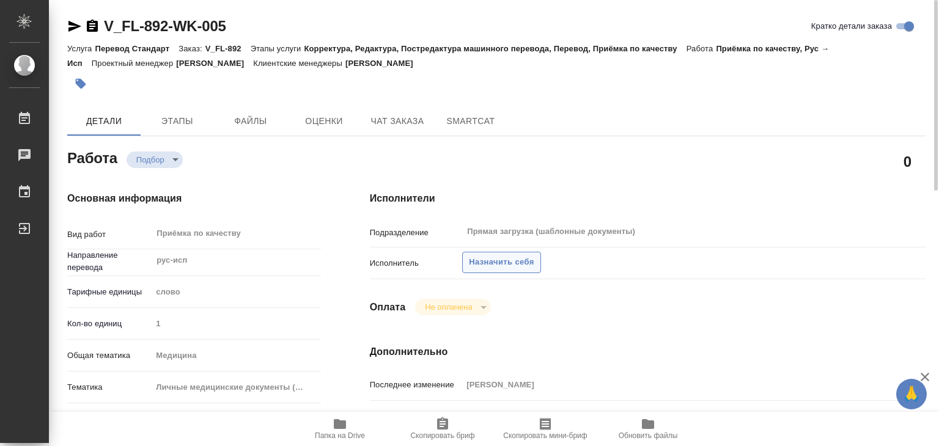
type textarea "x"
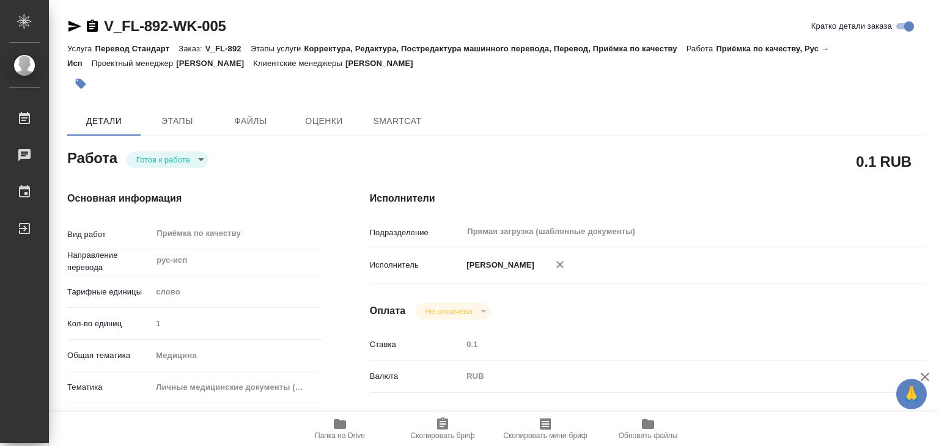
type textarea "x"
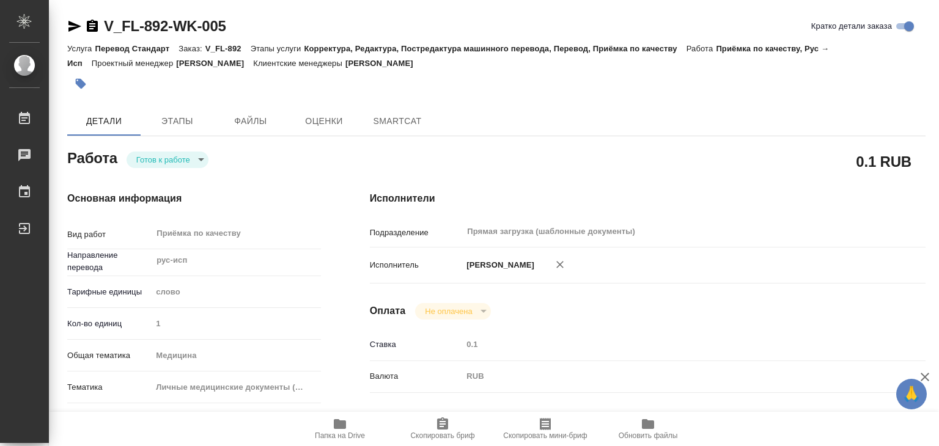
type textarea "x"
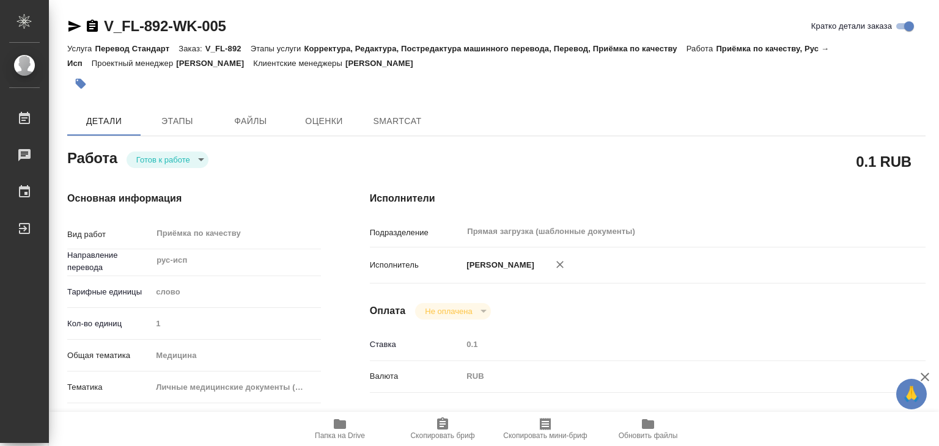
type textarea "x"
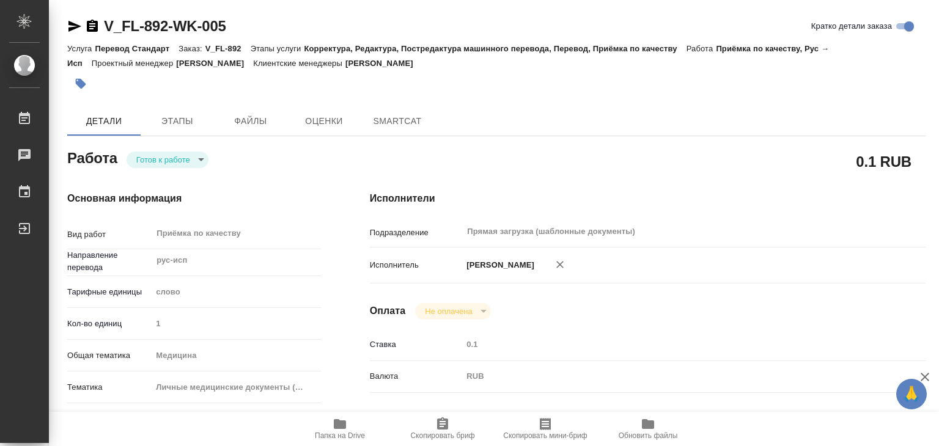
type textarea "x"
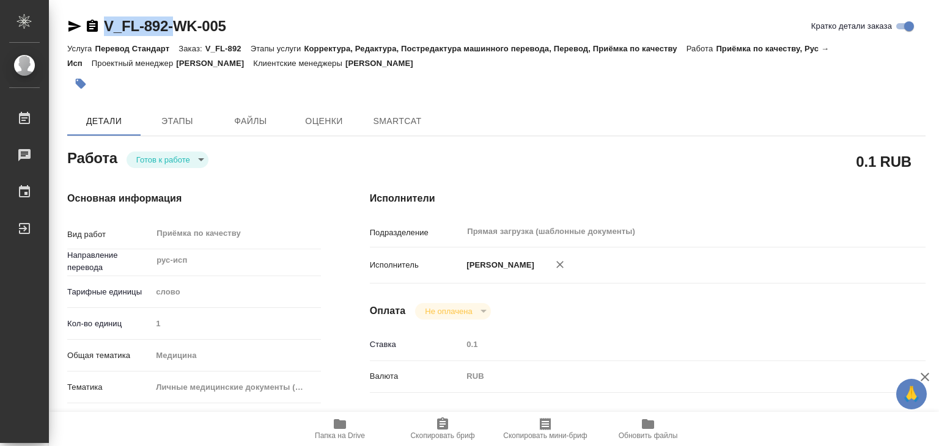
type textarea "x"
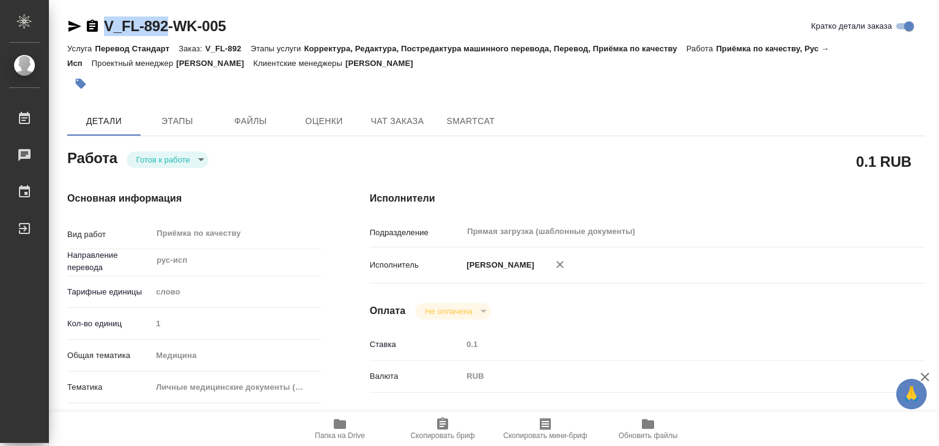
drag, startPoint x: 104, startPoint y: 13, endPoint x: 171, endPoint y: 32, distance: 70.0
copy link "V_FL-892"
type textarea "x"
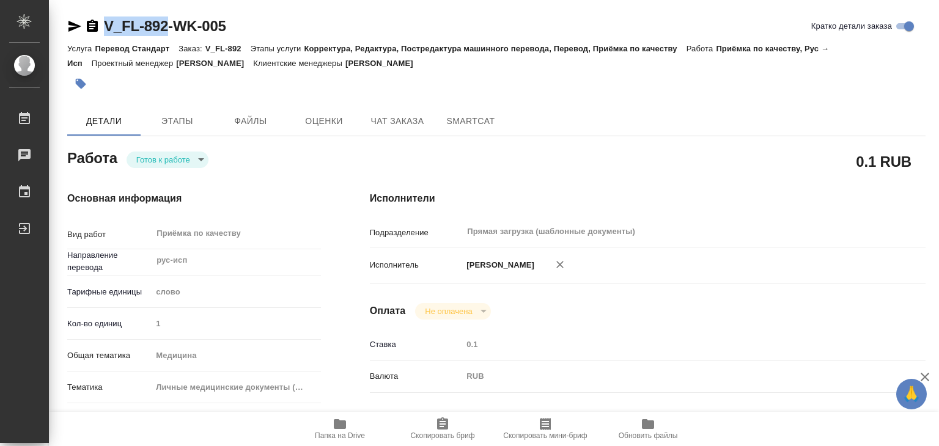
type textarea "x"
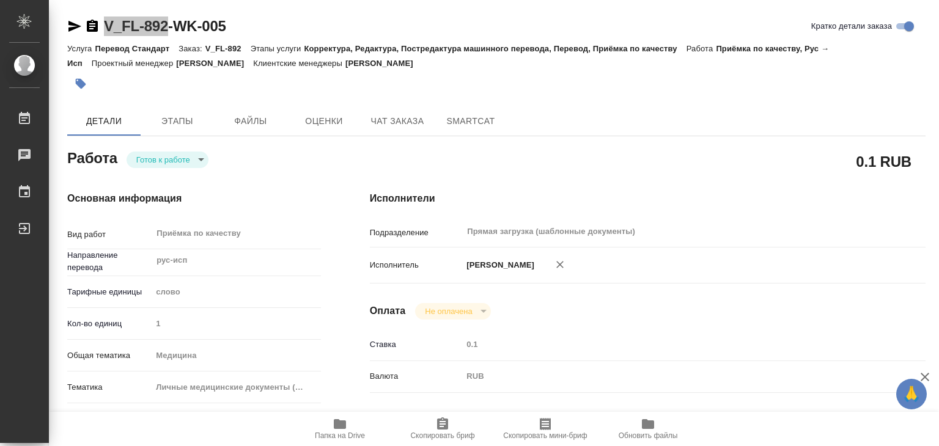
type textarea "x"
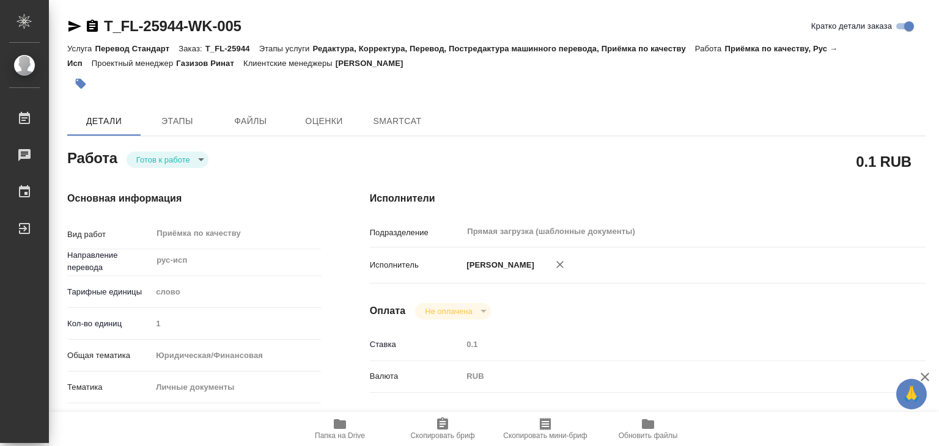
type textarea "x"
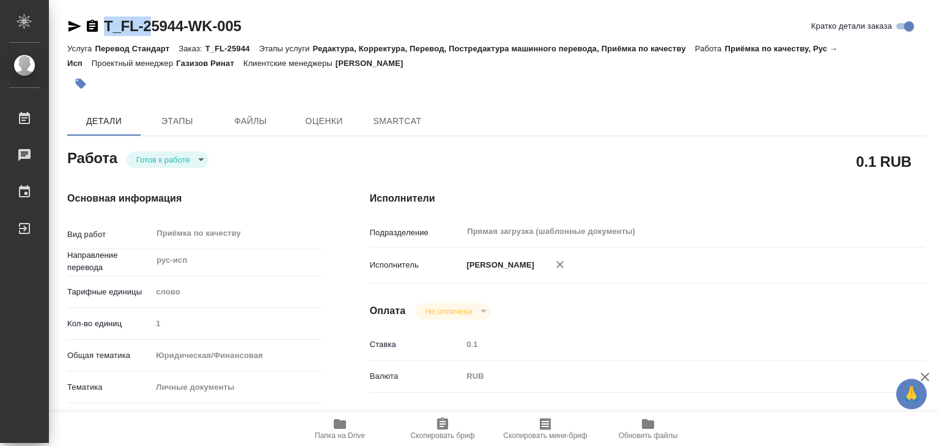
type textarea "x"
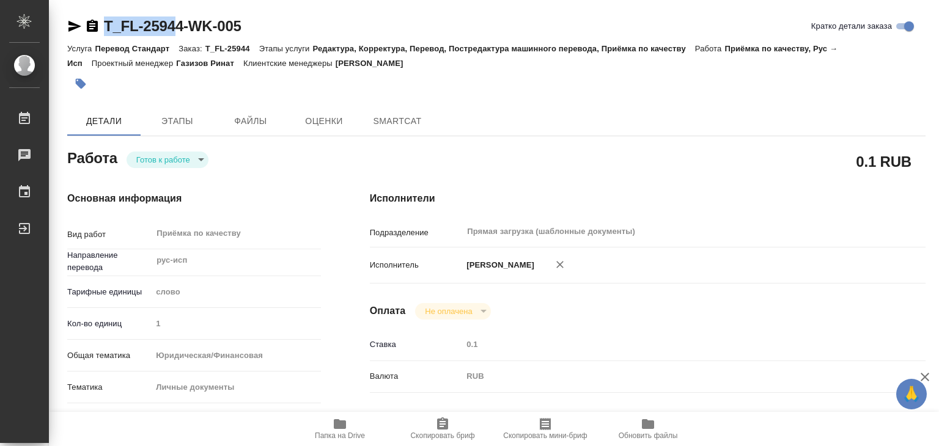
type textarea "x"
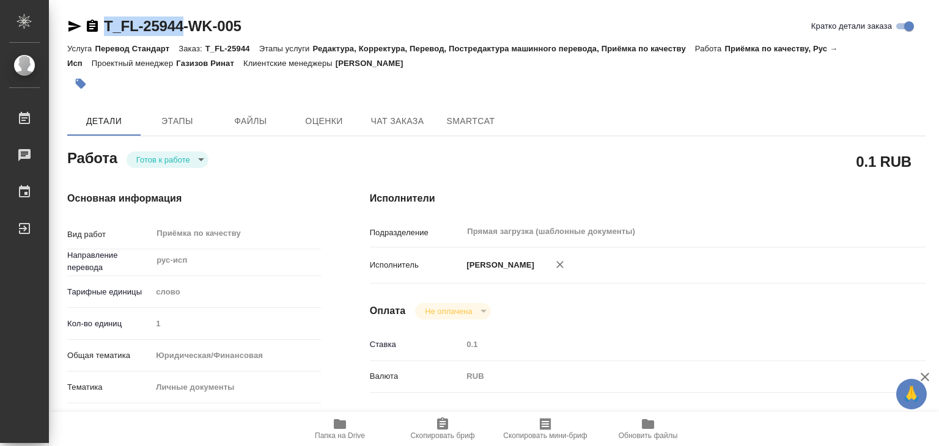
drag, startPoint x: 94, startPoint y: 10, endPoint x: 183, endPoint y: 28, distance: 91.5
copy link "T_FL-25944"
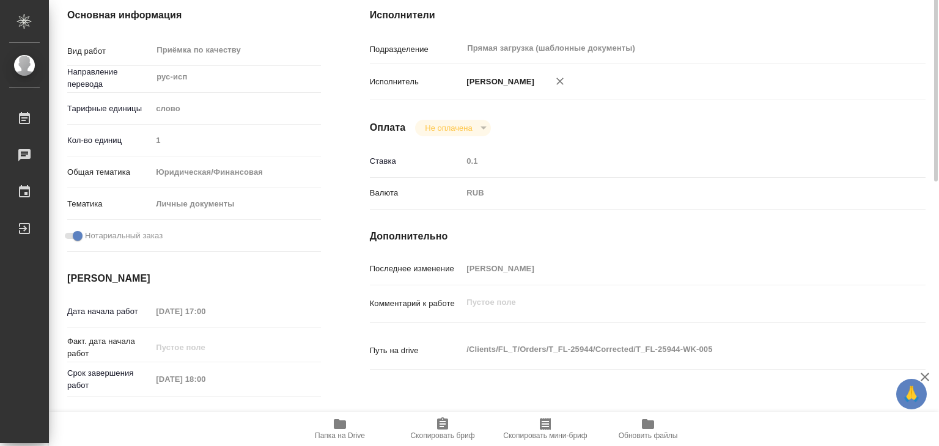
type textarea "x"
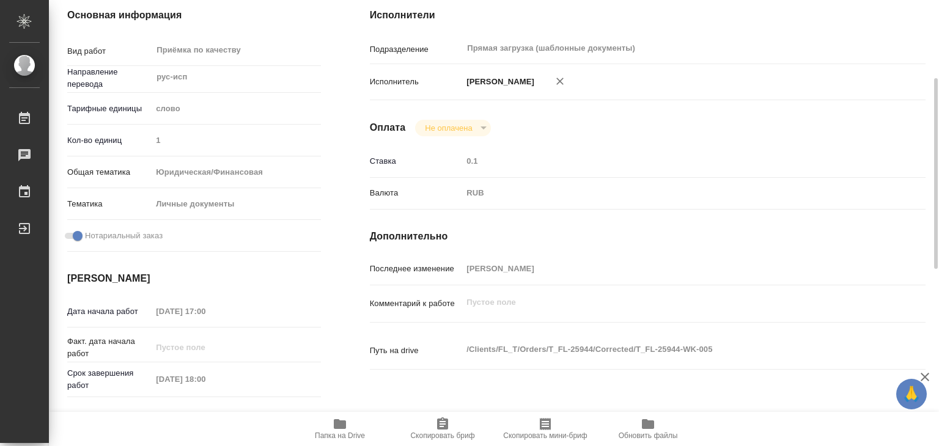
type textarea "x"
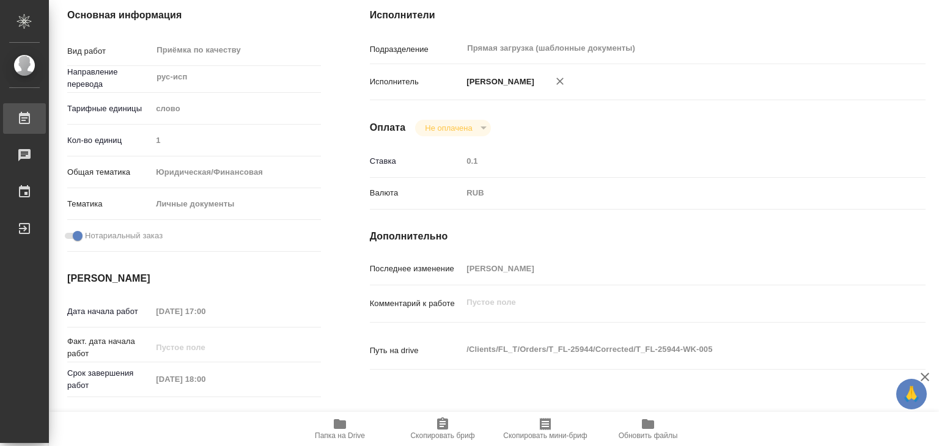
type textarea "x"
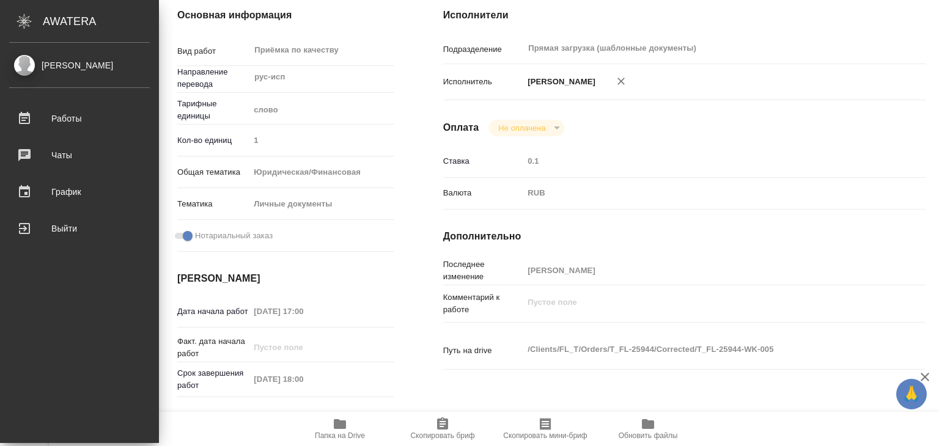
type textarea "x"
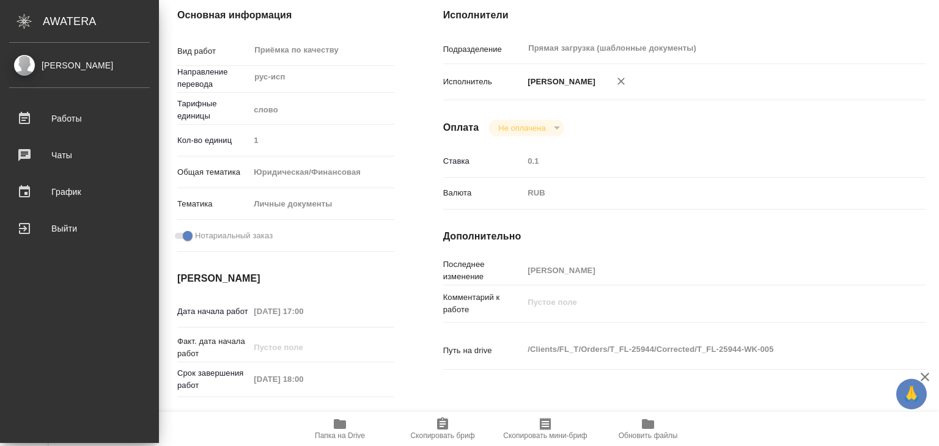
drag, startPoint x: 51, startPoint y: 120, endPoint x: 194, endPoint y: 3, distance: 185.5
click at [51, 120] on div "Работы" at bounding box center [79, 118] width 141 height 18
type textarea "x"
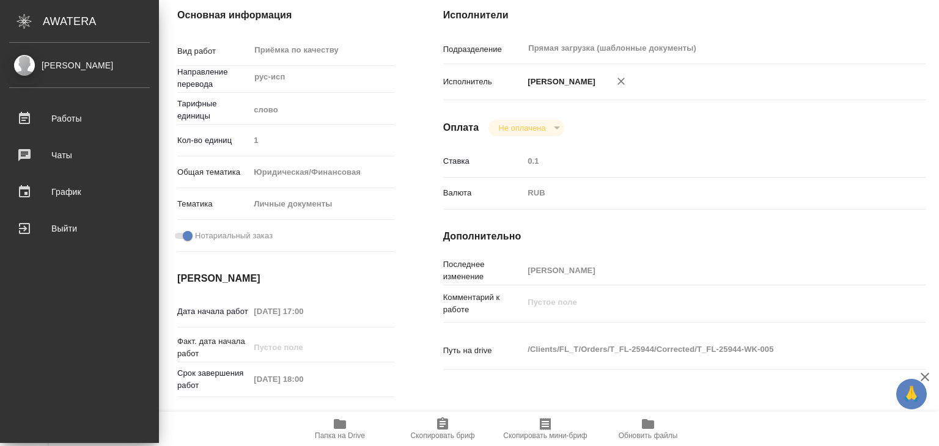
type textarea "x"
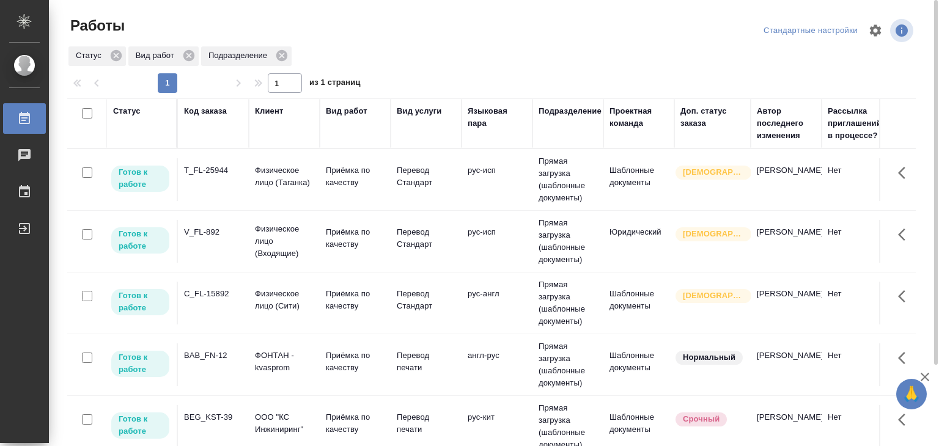
click at [234, 360] on div "BAB_FN-12" at bounding box center [213, 356] width 59 height 12
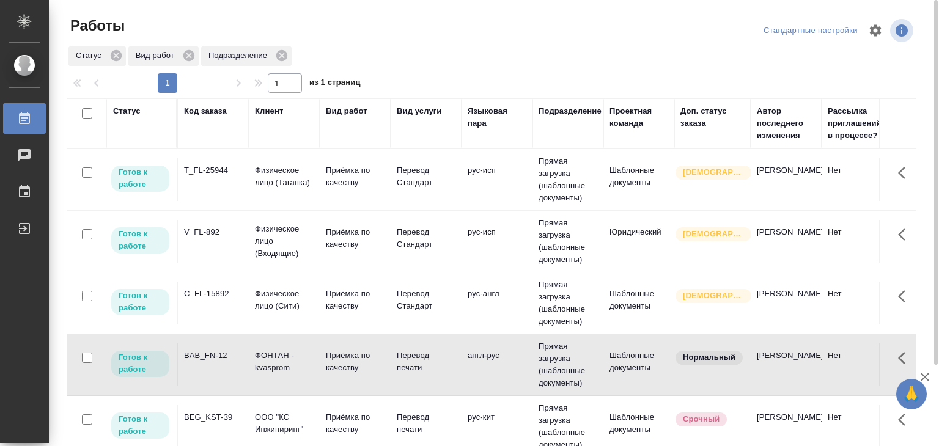
click at [596, 427] on td "Прямая загрузка (шаблонные документы)" at bounding box center [568, 426] width 71 height 61
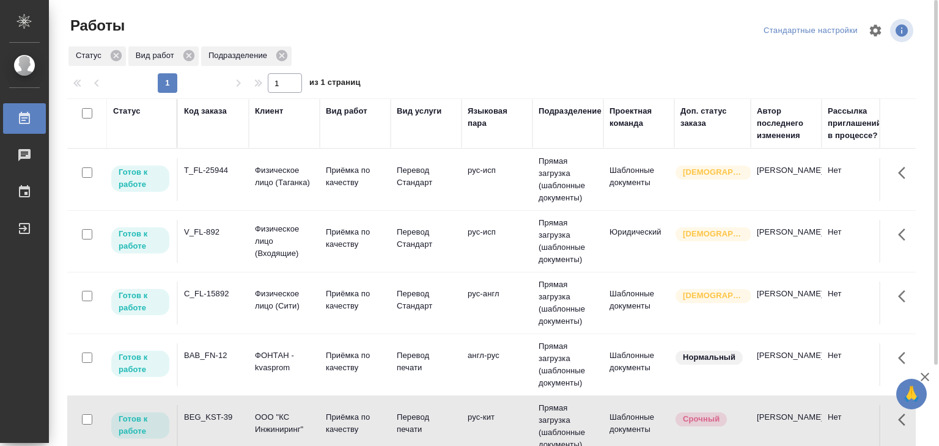
scroll to position [226, 0]
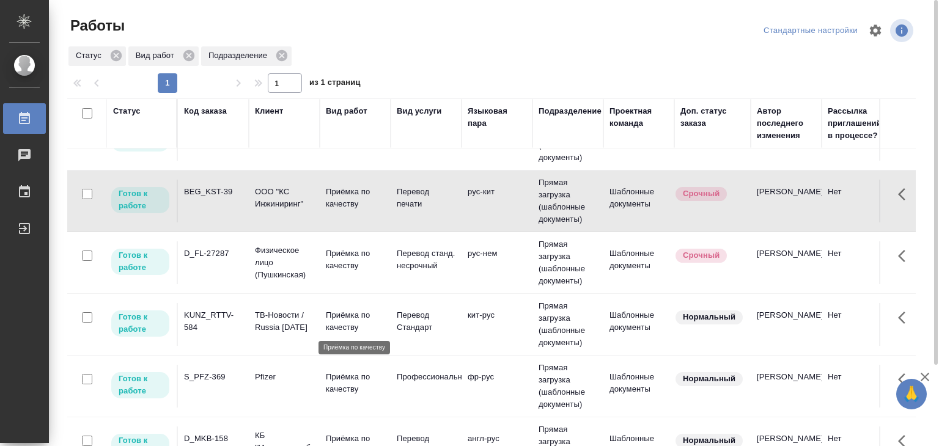
click at [335, 319] on p "Приёмка по качеству" at bounding box center [355, 321] width 59 height 24
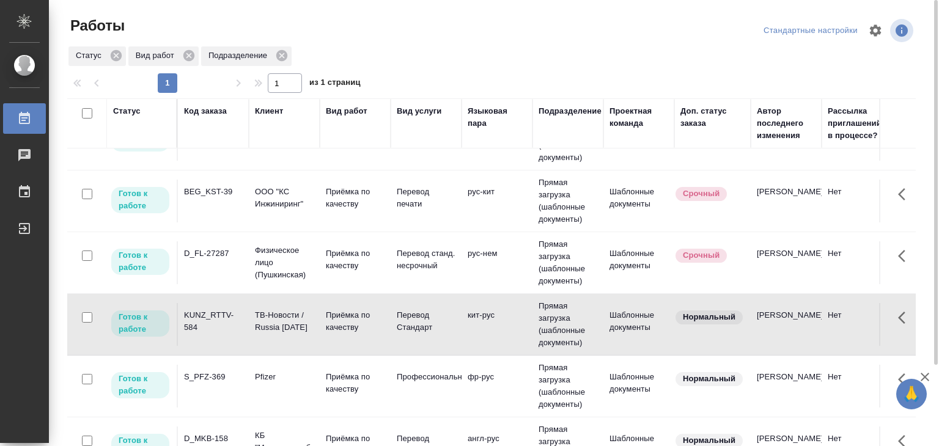
scroll to position [608, 0]
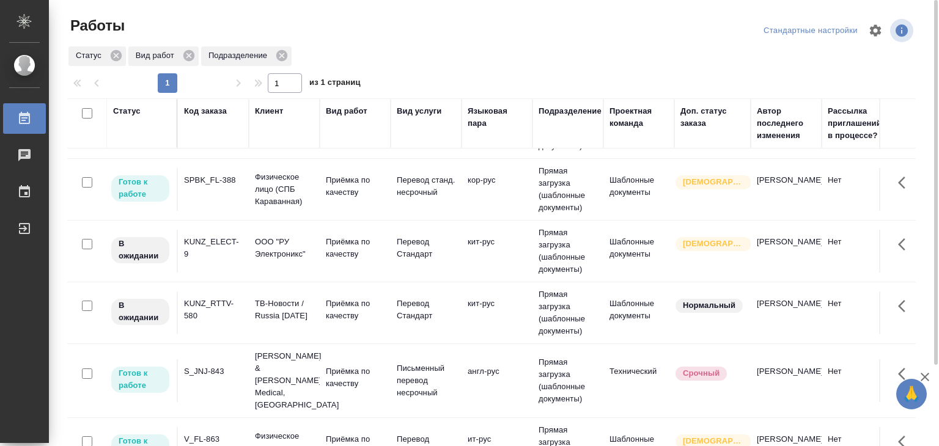
click at [238, 322] on div "KUNZ_RTTV-580" at bounding box center [213, 310] width 59 height 24
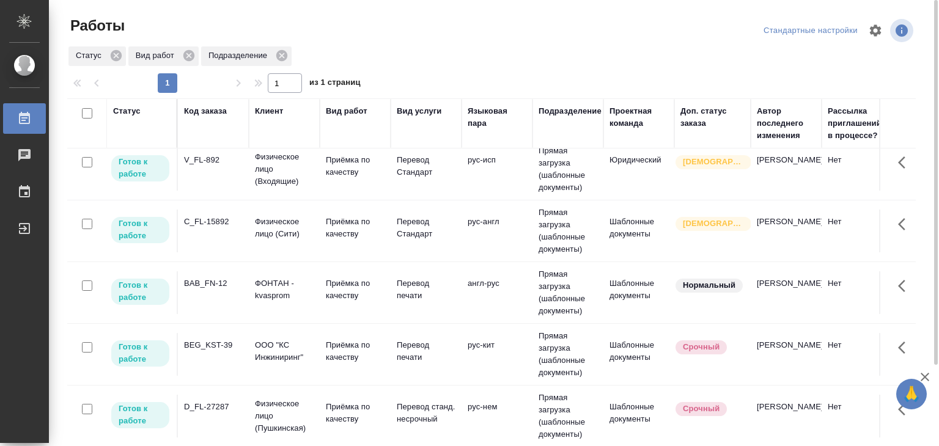
scroll to position [0, 0]
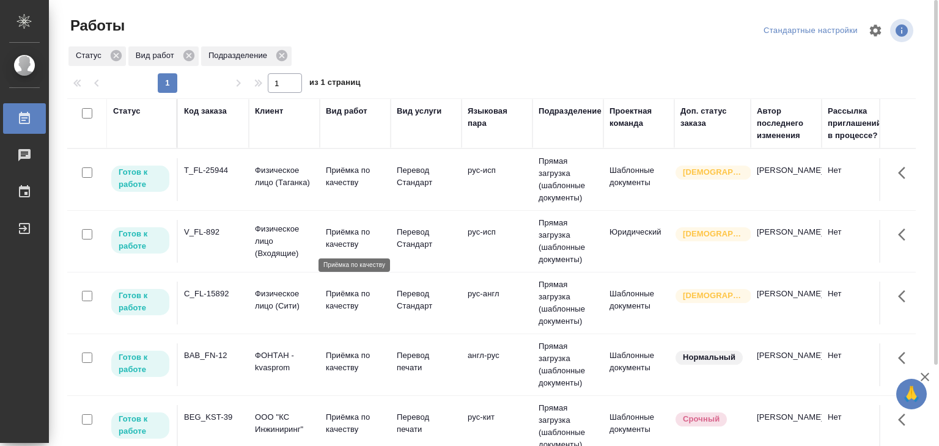
click at [331, 238] on p "Приёмка по качеству" at bounding box center [355, 238] width 59 height 24
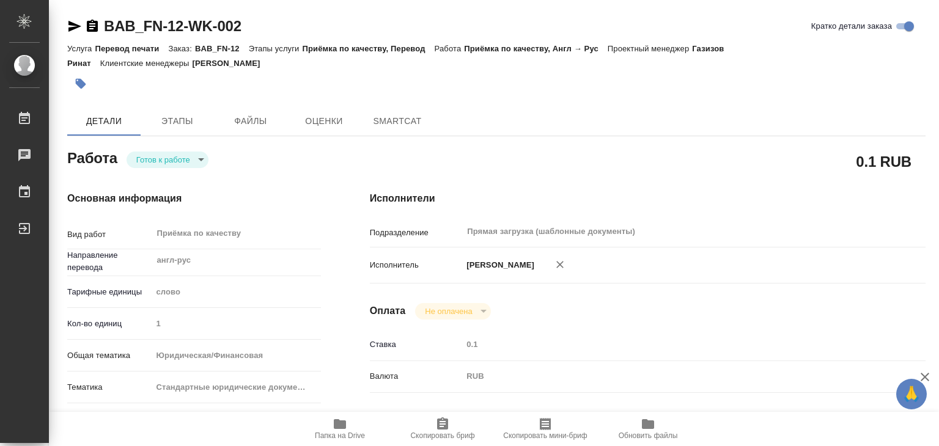
type textarea "x"
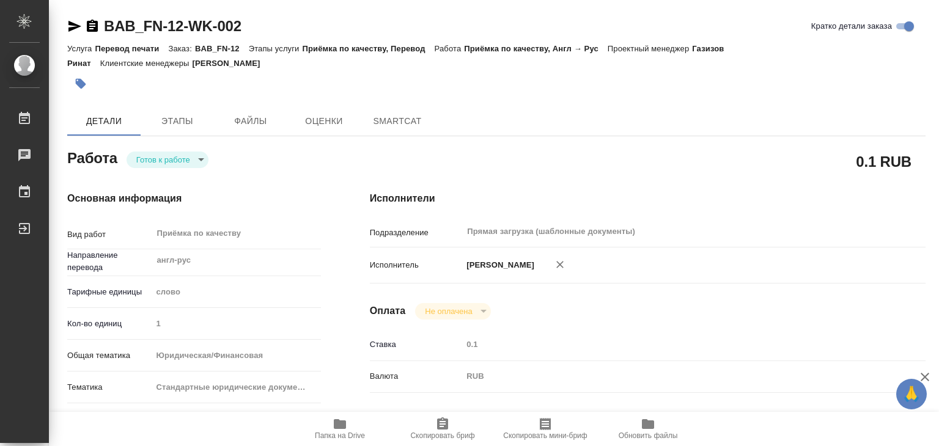
type textarea "x"
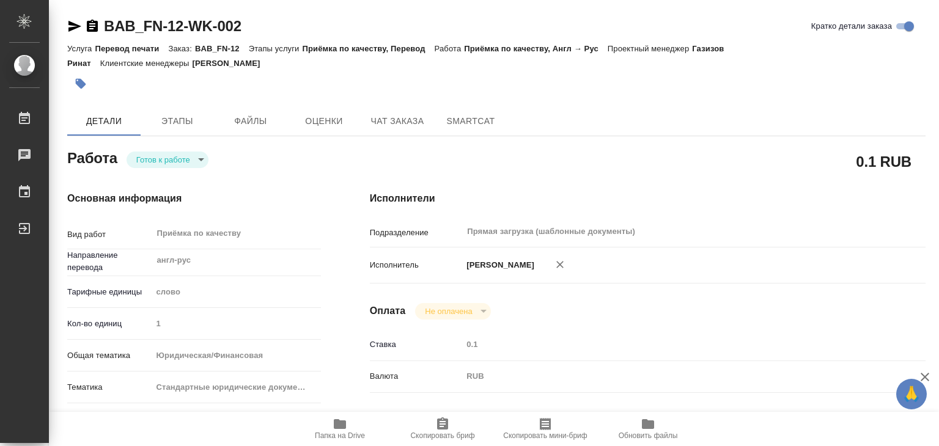
type textarea "x"
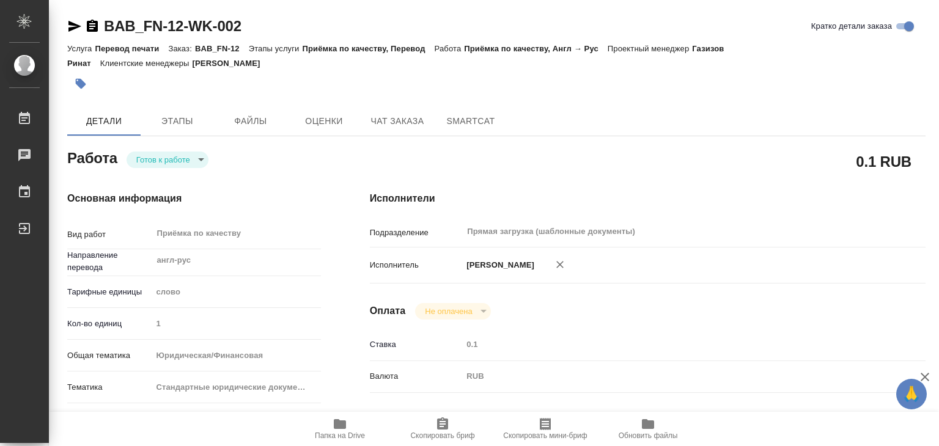
type textarea "x"
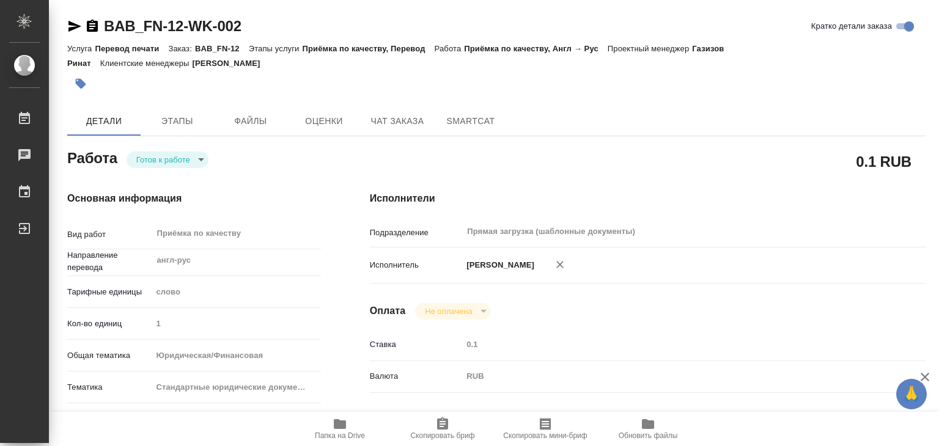
type textarea "x"
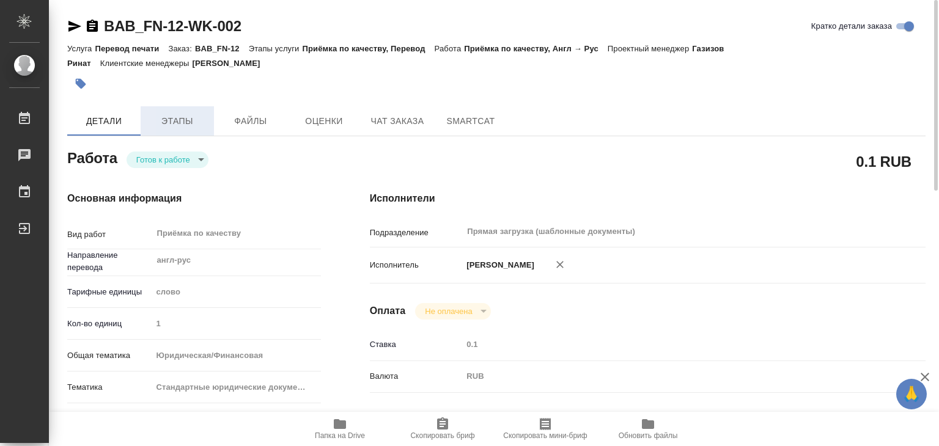
click at [196, 121] on span "Этапы" at bounding box center [177, 121] width 59 height 15
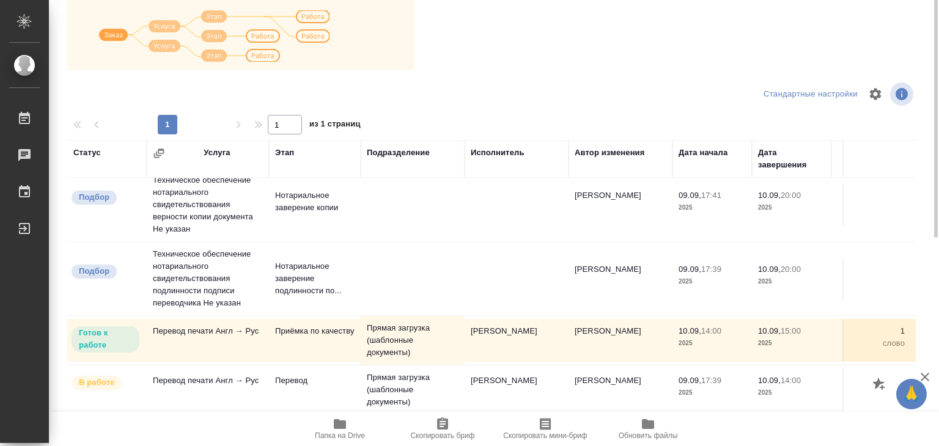
scroll to position [68, 0]
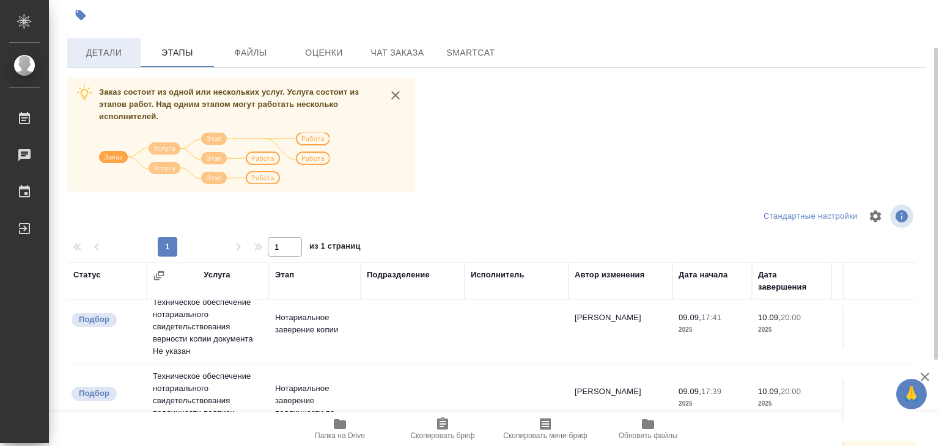
click at [116, 56] on span "Детали" at bounding box center [104, 52] width 59 height 15
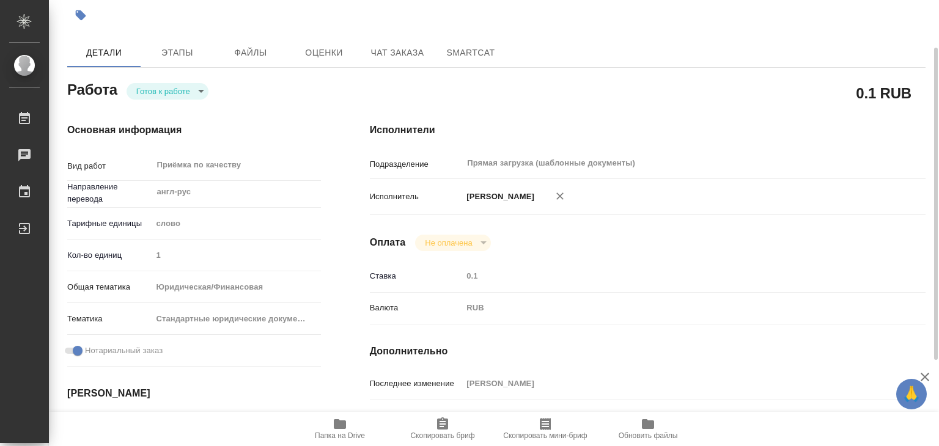
type textarea "x"
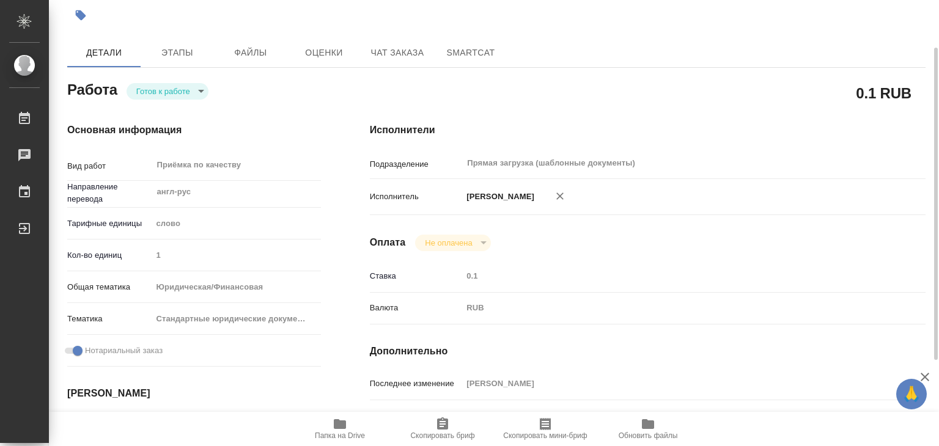
type textarea "x"
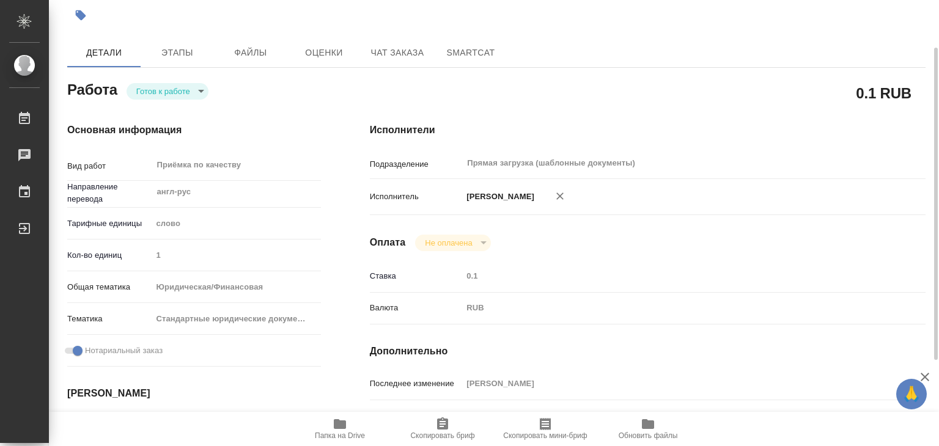
type textarea "x"
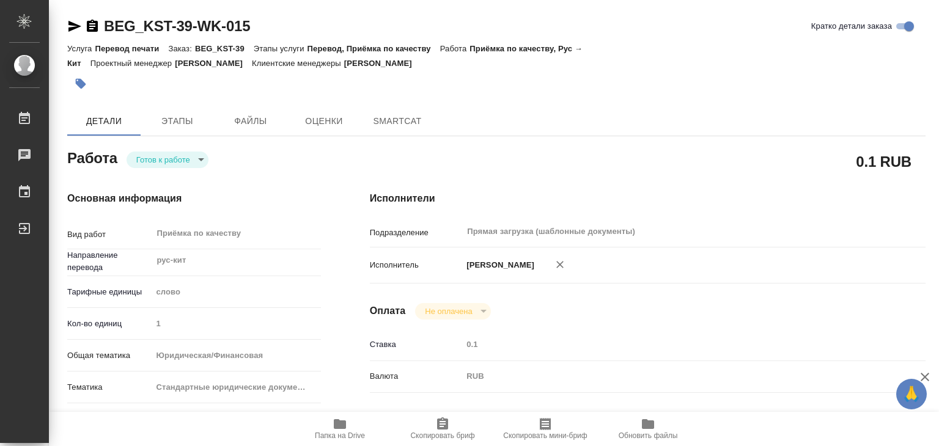
type textarea "x"
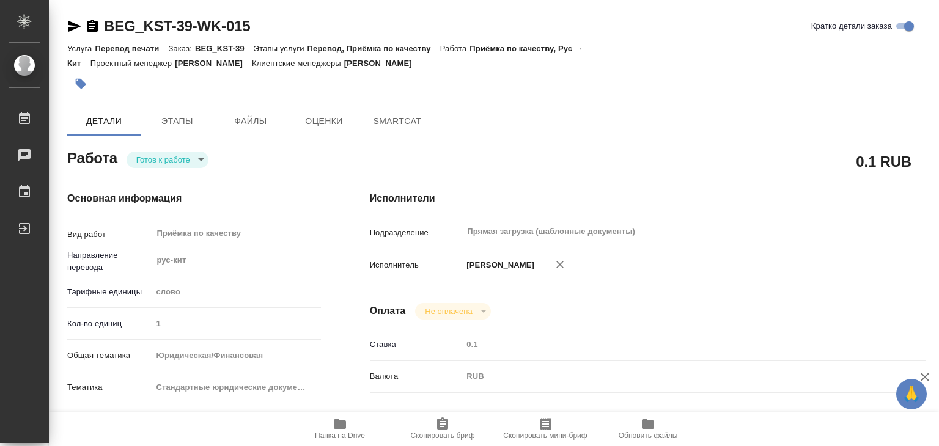
type textarea "x"
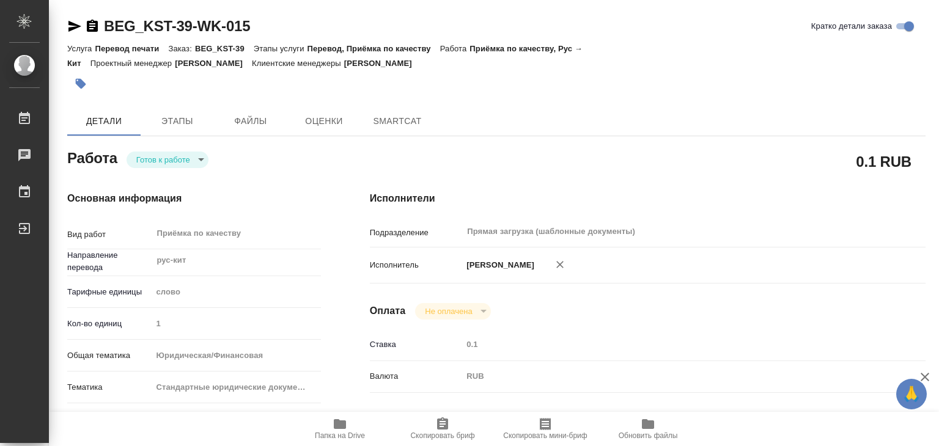
type textarea "x"
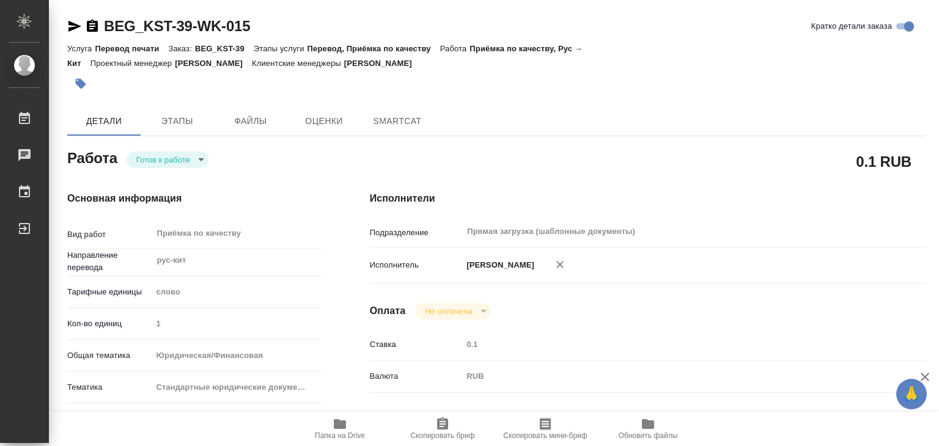
type textarea "x"
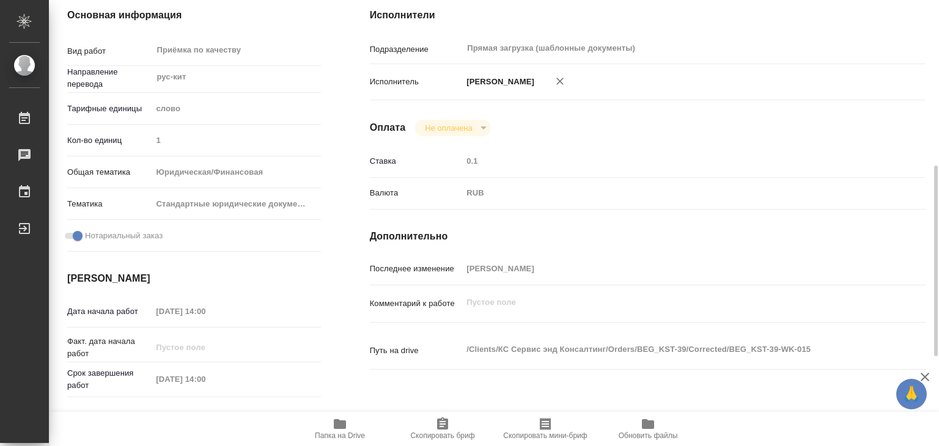
scroll to position [245, 0]
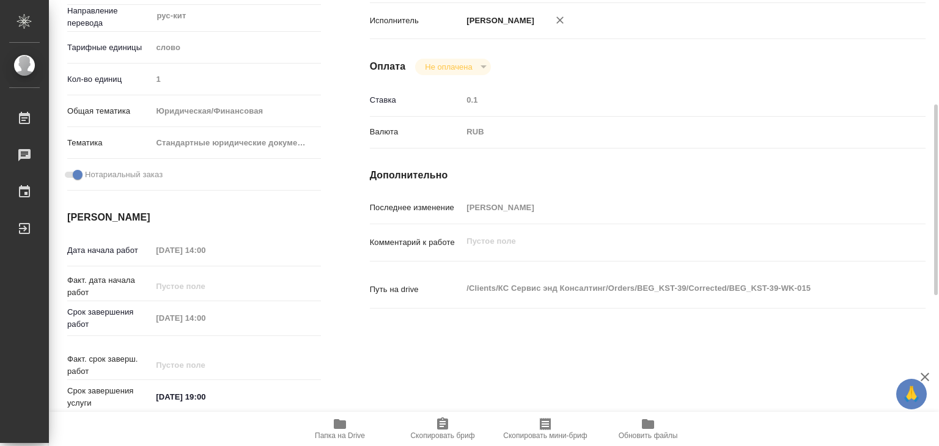
type textarea "x"
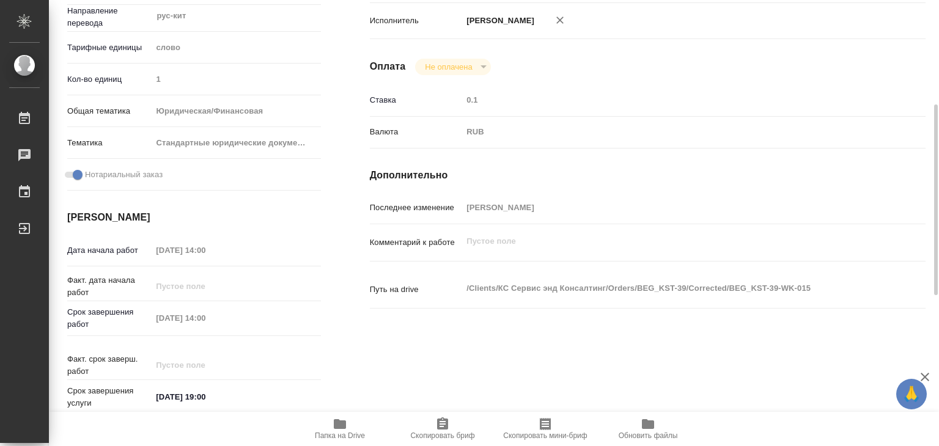
type textarea "x"
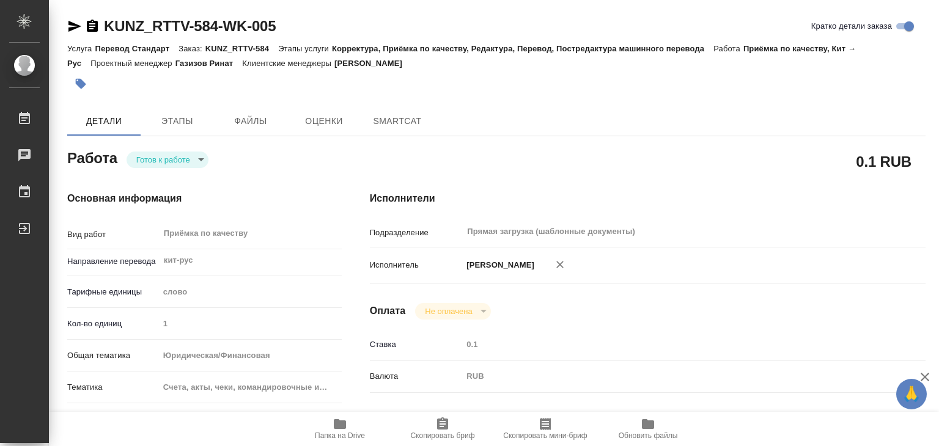
type textarea "x"
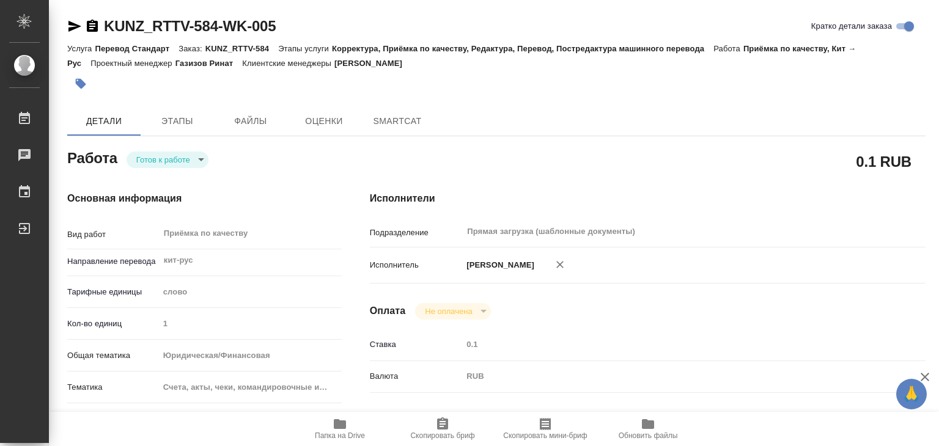
type textarea "x"
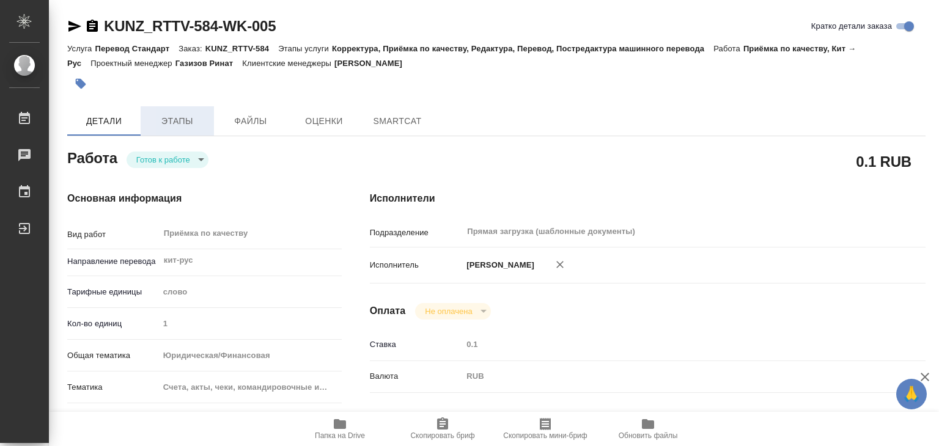
type textarea "x"
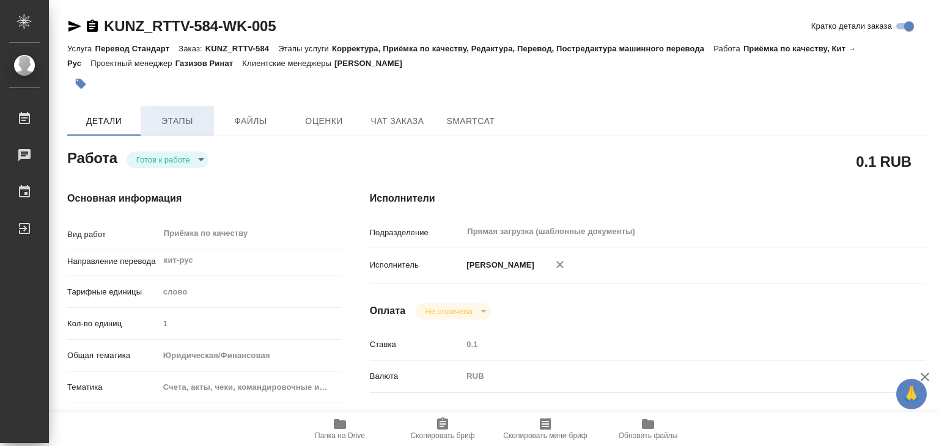
click at [204, 125] on span "Этапы" at bounding box center [177, 121] width 59 height 15
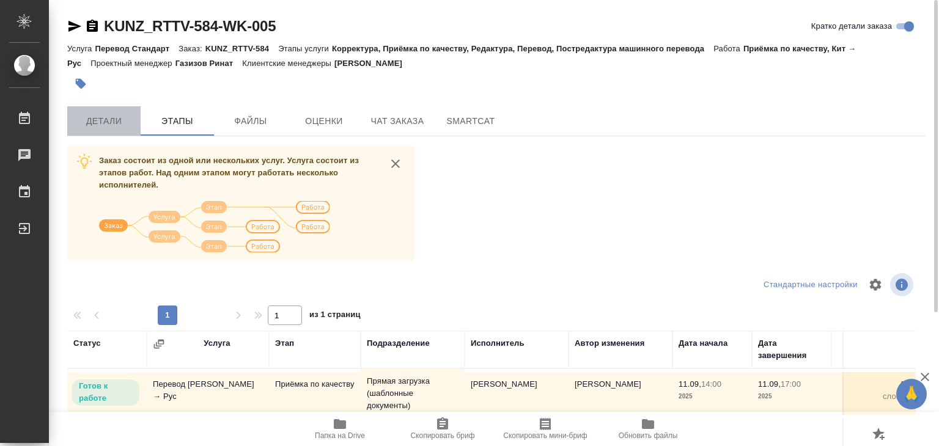
click at [130, 135] on button "Детали" at bounding box center [103, 120] width 73 height 29
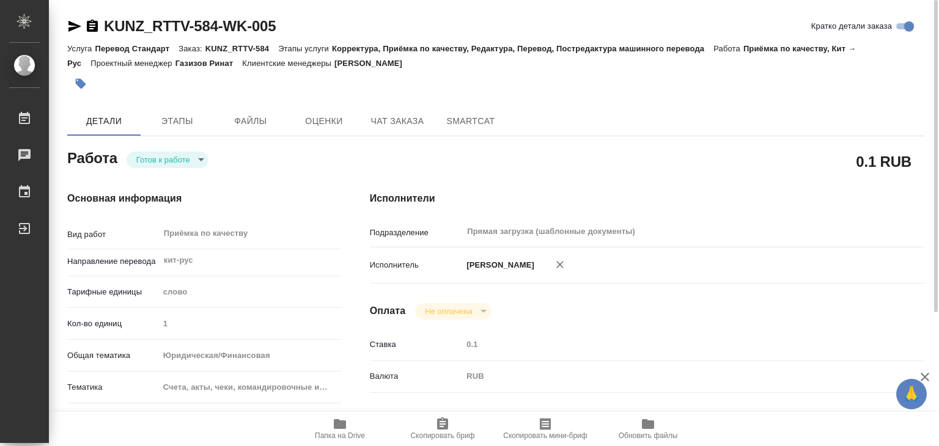
type textarea "x"
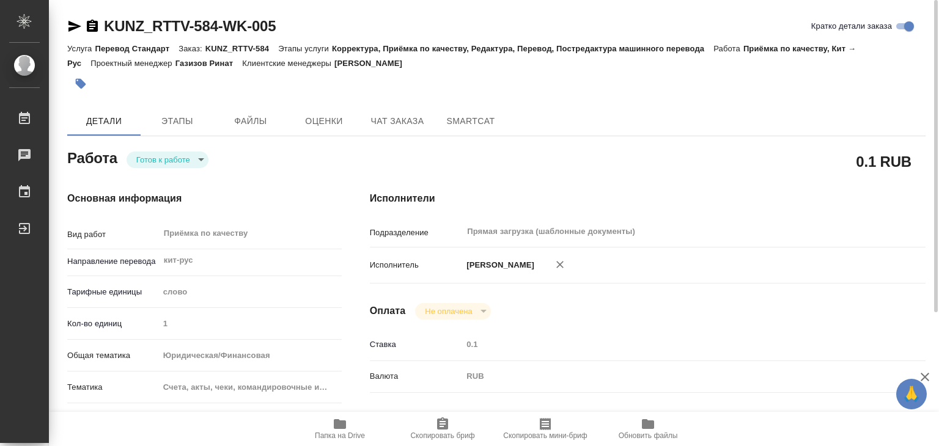
type textarea "x"
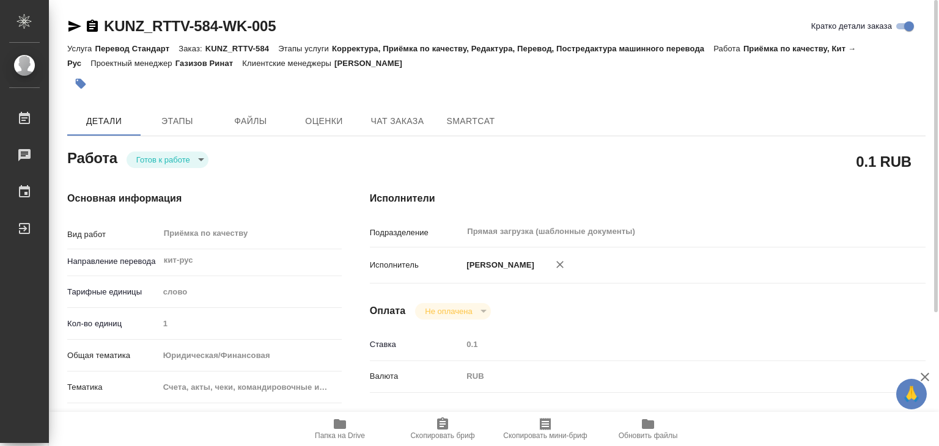
type textarea "x"
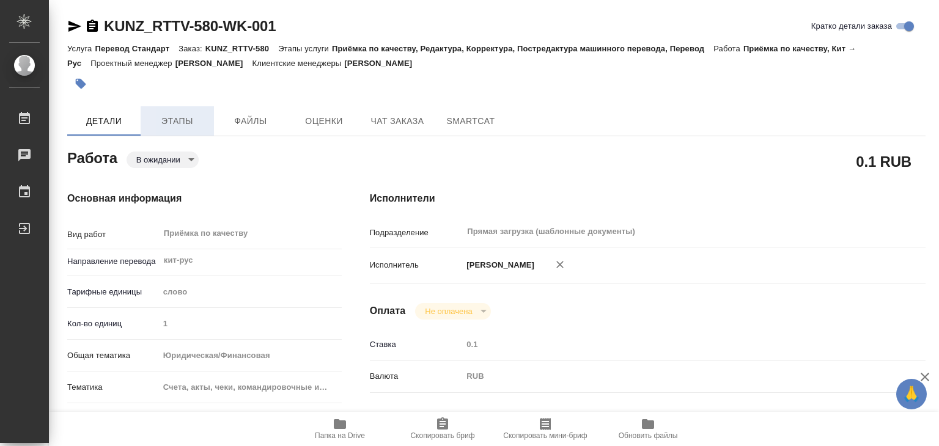
click at [186, 119] on span "Этапы" at bounding box center [177, 121] width 59 height 15
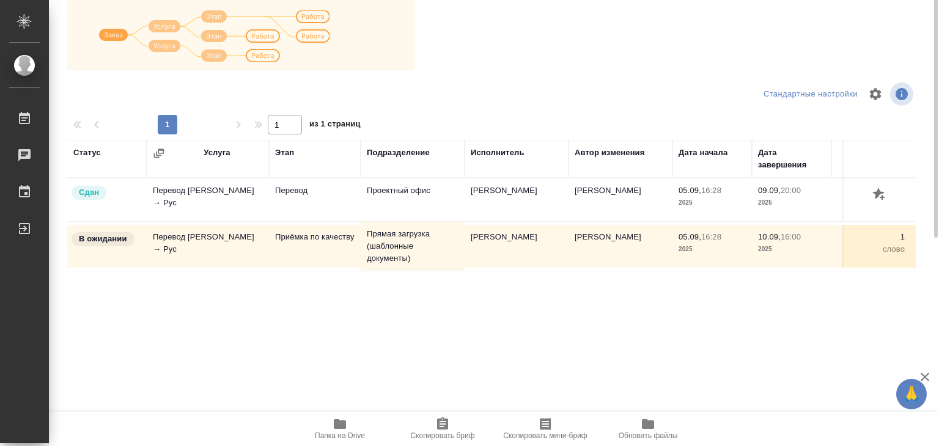
scroll to position [68, 0]
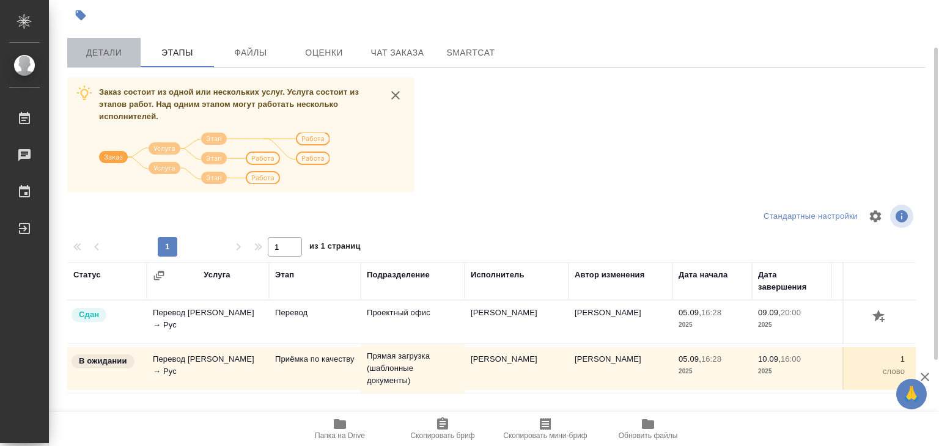
click at [103, 59] on span "Детали" at bounding box center [104, 52] width 59 height 15
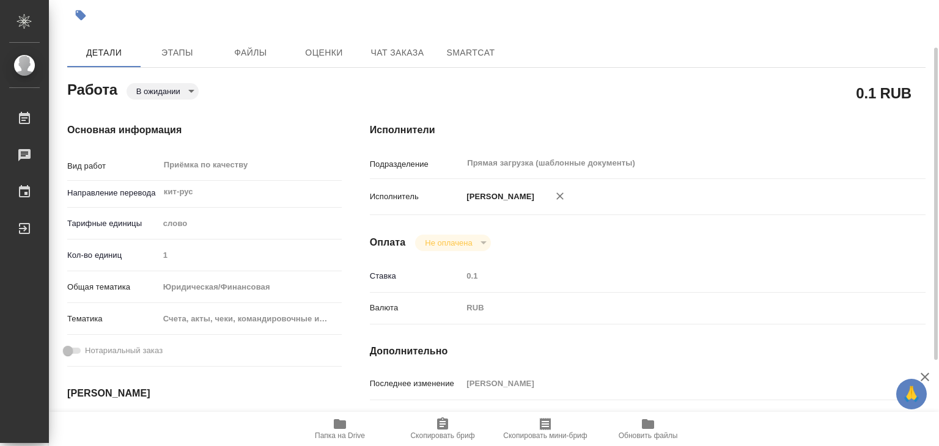
type textarea "x"
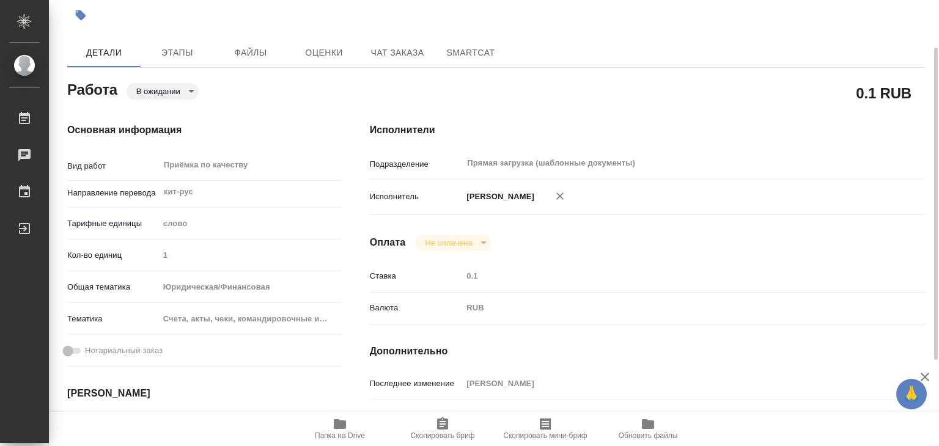
type textarea "x"
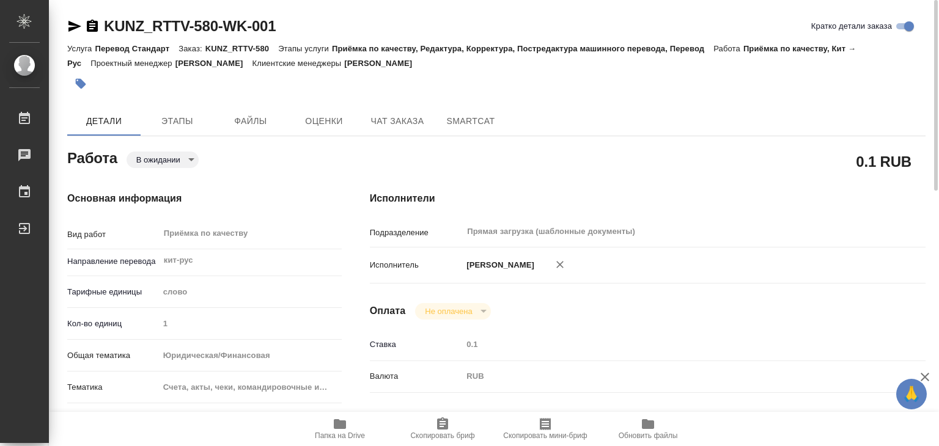
type textarea "x"
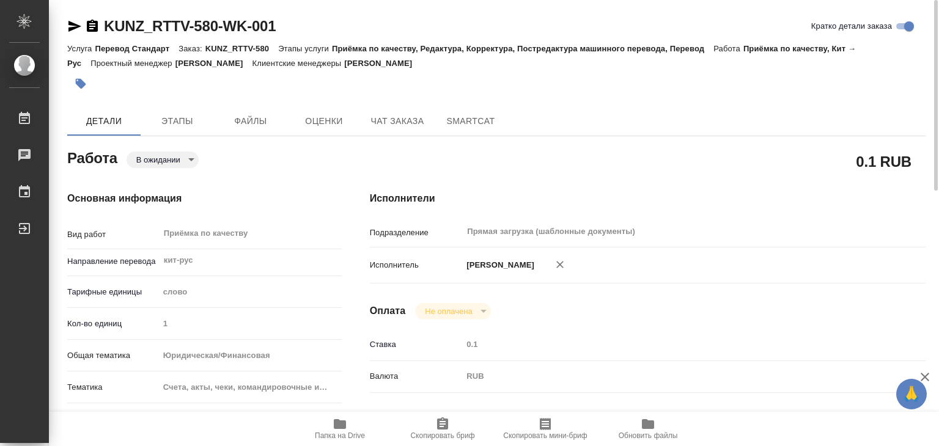
click at [184, 162] on body "🙏 .cls-1 fill:#fff; AWATERA Alilekova [PERSON_NAME] Работы 0 Чаты График Выйти …" at bounding box center [469, 223] width 939 height 446
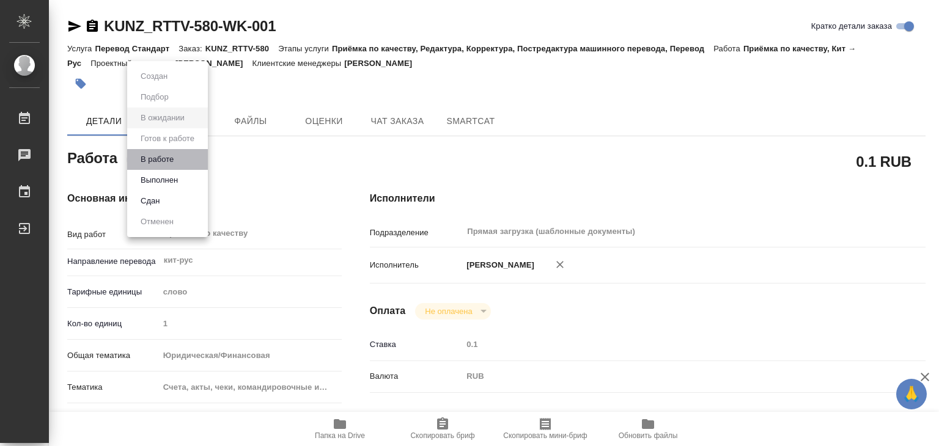
click at [186, 163] on li "В работе" at bounding box center [167, 159] width 81 height 21
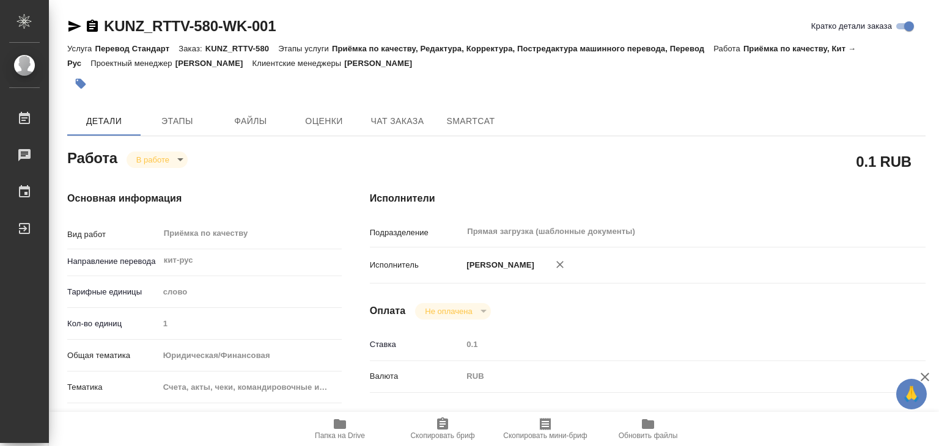
type textarea "x"
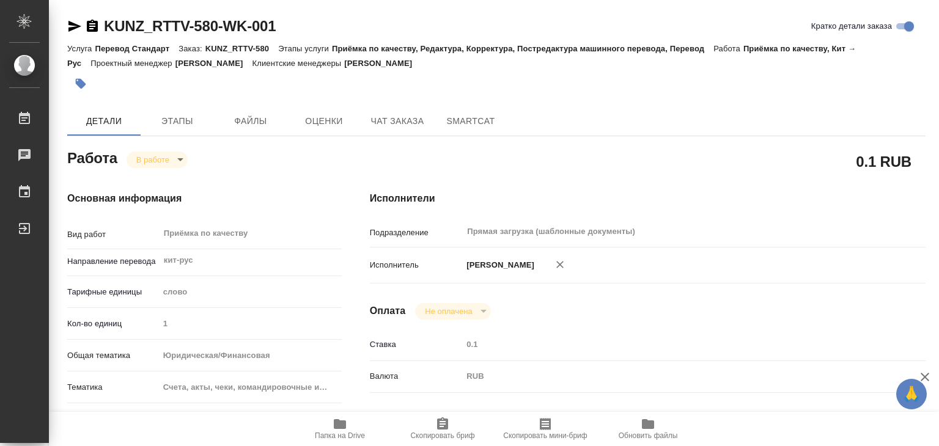
type textarea "x"
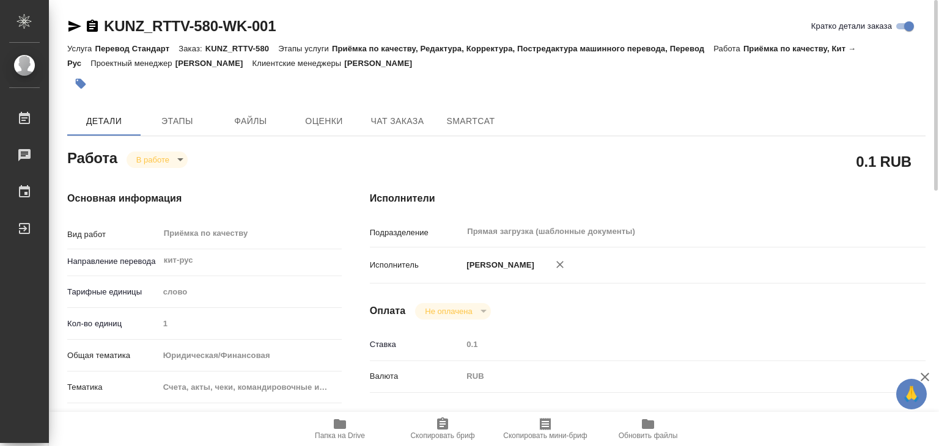
type textarea "x"
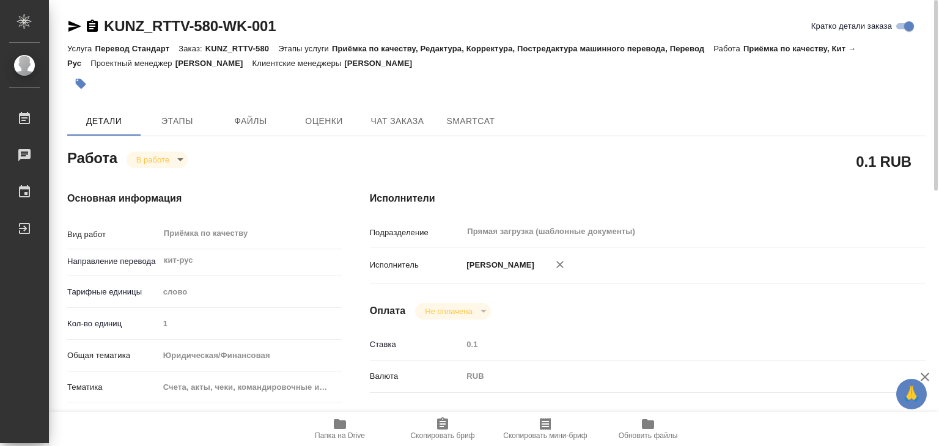
type textarea "x"
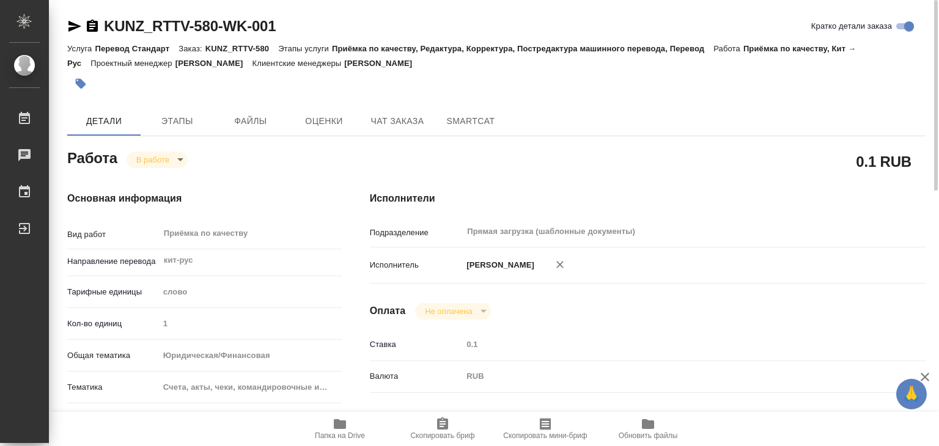
click at [76, 76] on button "button" at bounding box center [80, 83] width 27 height 27
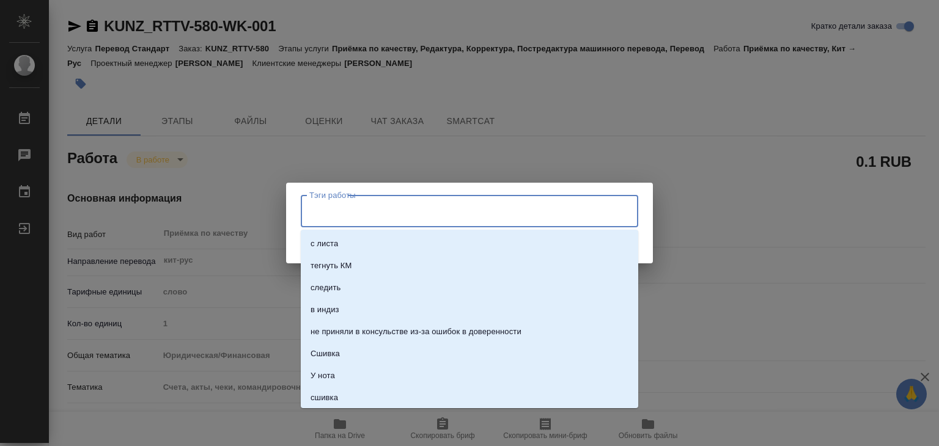
click at [356, 209] on input "Тэги работы" at bounding box center [457, 211] width 303 height 21
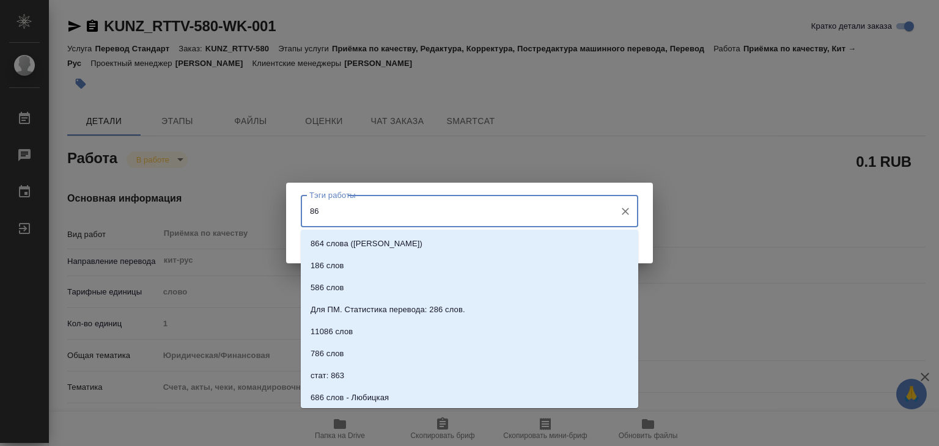
type input "863"
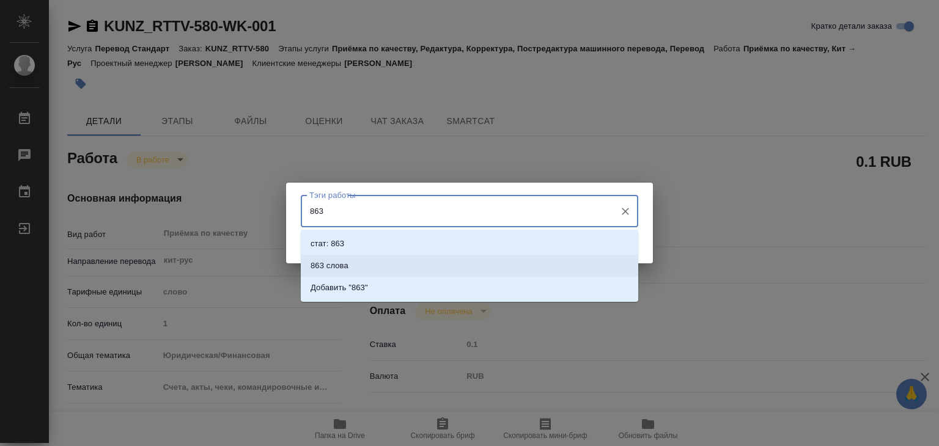
click at [352, 269] on li "863 слова" at bounding box center [470, 266] width 338 height 22
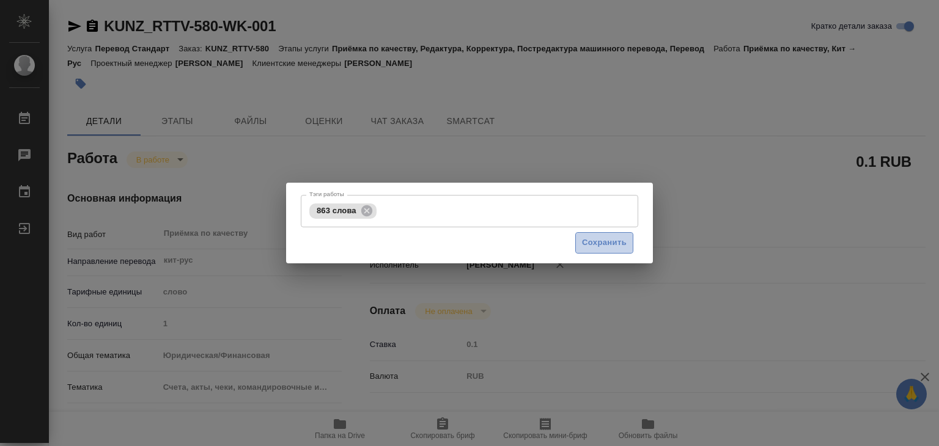
click at [586, 240] on span "Сохранить" at bounding box center [604, 243] width 45 height 14
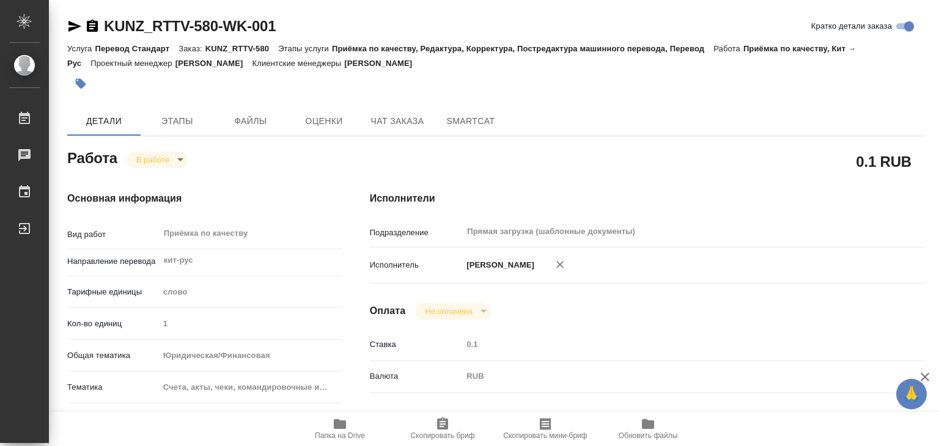
type input "inProgress"
type textarea "Приёмка по качеству"
type textarea "x"
type input "кит-рус"
type input "5a8b1489cc6b4906c91bfd90"
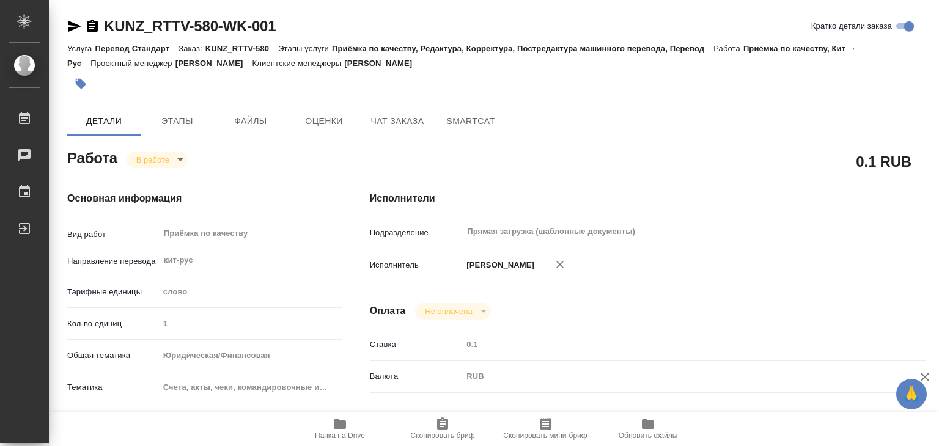
type input "1"
type input "yr-fn"
type input "5f647205b73bc97568ca66c0"
type input "05.09.2025 16:28"
type input "10.09.2025 13:21"
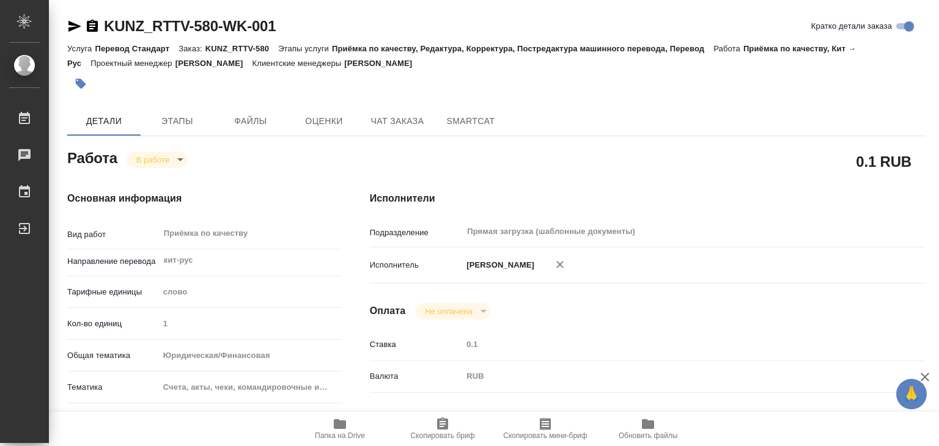
type input "10.09.2025 16:00"
type input "Прямая загрузка (шаблонные документы)"
type input "notPayed"
type input "0.1"
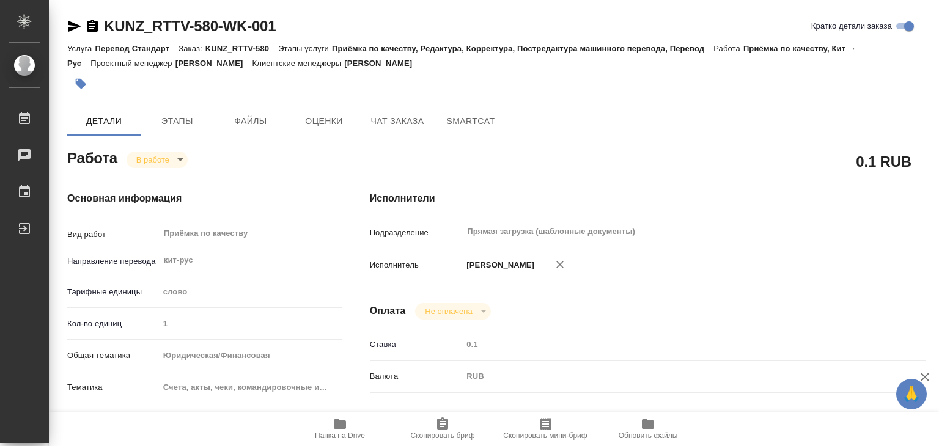
type input "RUB"
type input "[PERSON_NAME]"
type textarea "x"
type textarea "/Clients/RT/Orders/KUNZ_RTTV-580/Corrected/KUNZ_RTTV-580-WK-001"
type textarea "x"
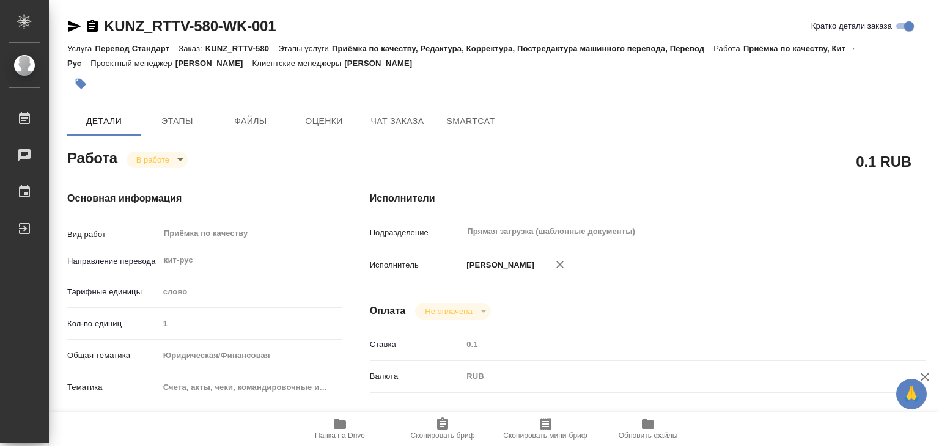
type input "KUNZ_RTTV-580"
type input "Перевод Стандарт"
type input "Приёмка по качеству, Редактура, Корректура, Постредактура машинного перевода, П…"
type input "[PERSON_NAME]"
type input "Малофеева Екатерина"
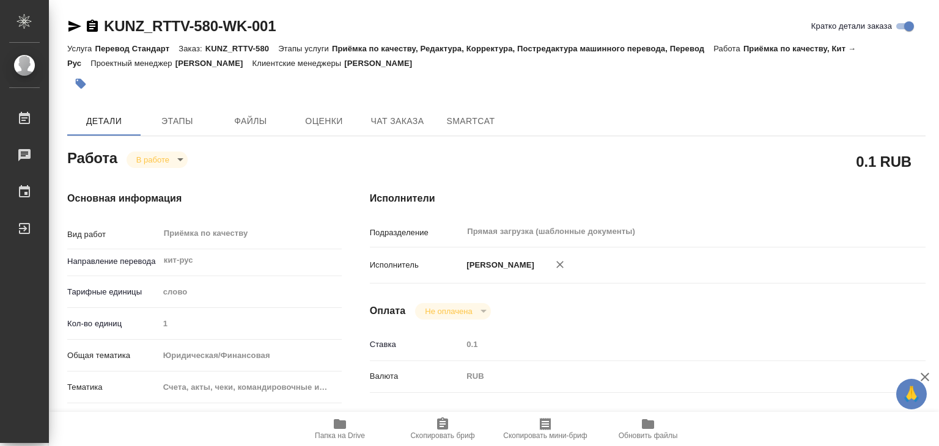
type input "/Clients/RT/Orders/KUNZ_RTTV-580"
type textarea "x"
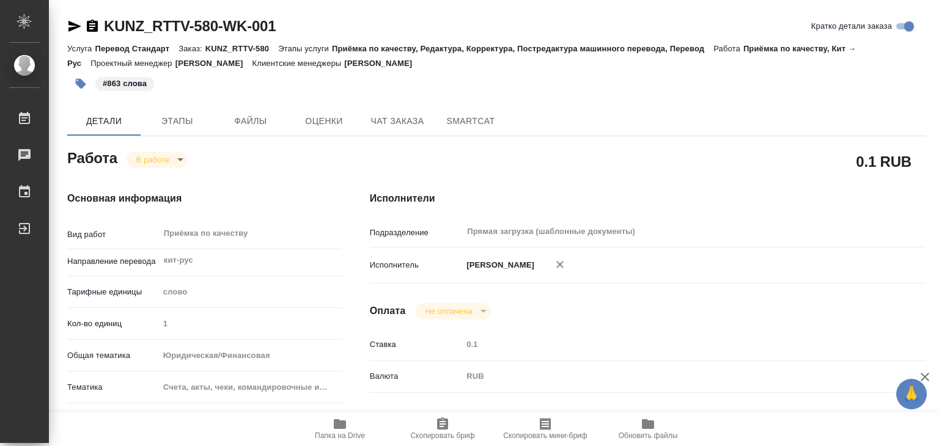
type textarea "x"
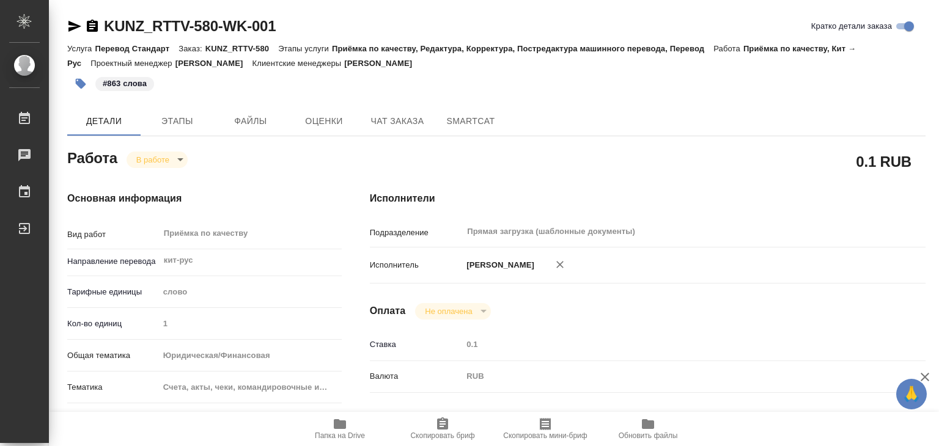
type textarea "x"
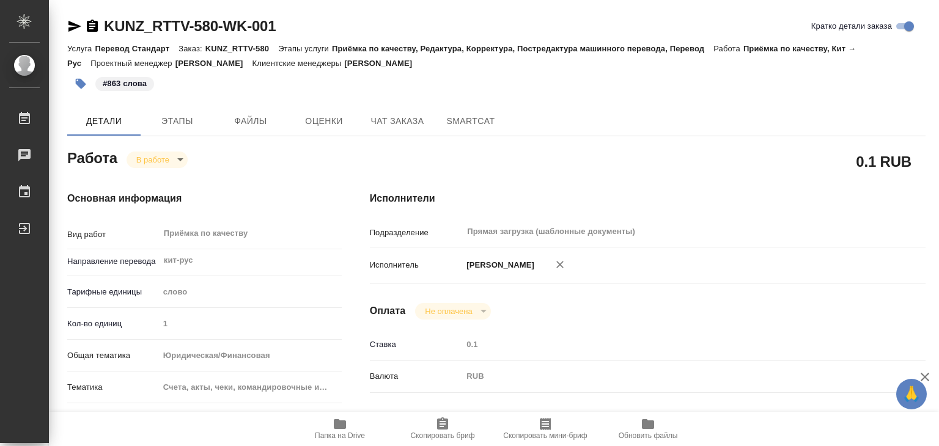
type textarea "x"
drag, startPoint x: 102, startPoint y: 7, endPoint x: 220, endPoint y: 21, distance: 118.9
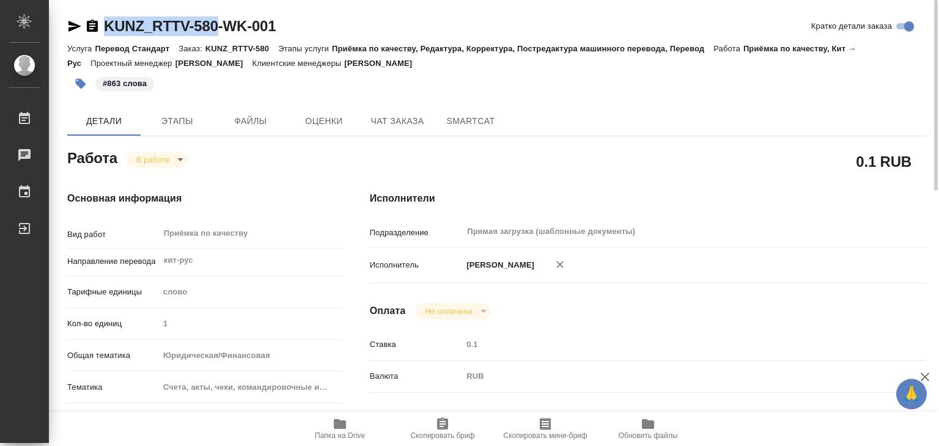
copy link "KUNZ_RTTV-580"
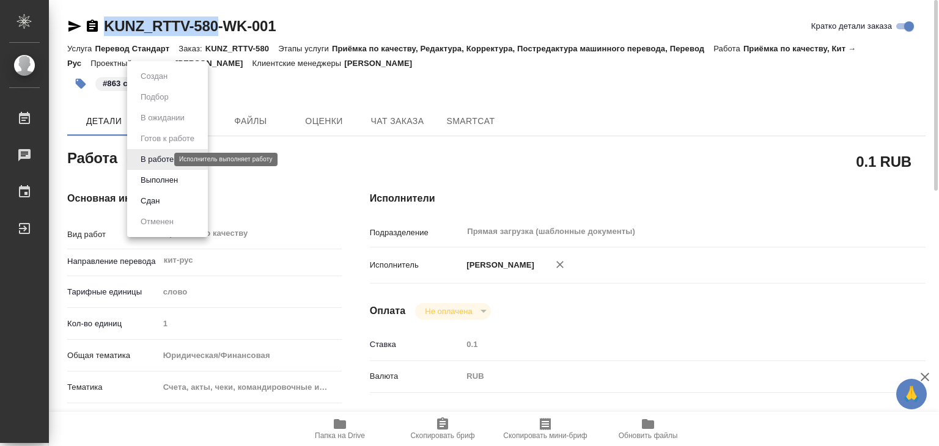
click at [146, 162] on body "🙏 .cls-1 fill:#fff; AWATERA Alilekova Valeriya Работы 0 Чаты График Выйти KUNZ_…" at bounding box center [469, 223] width 939 height 446
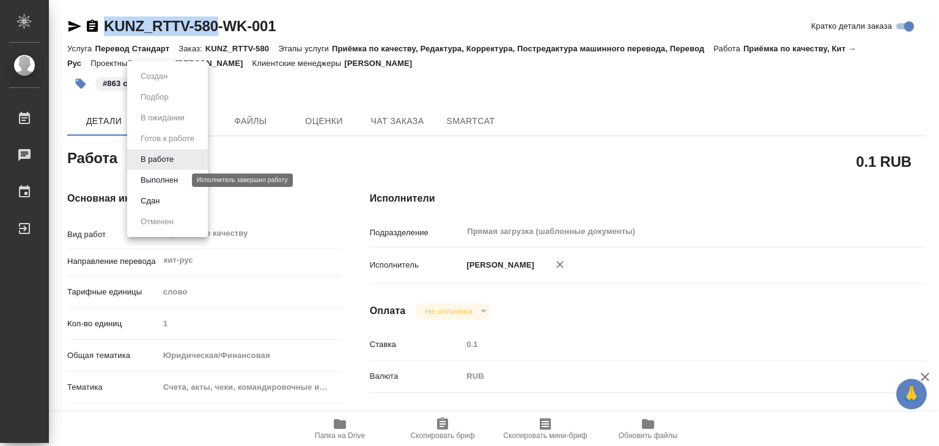
click at [167, 177] on button "Выполнен" at bounding box center [159, 180] width 45 height 13
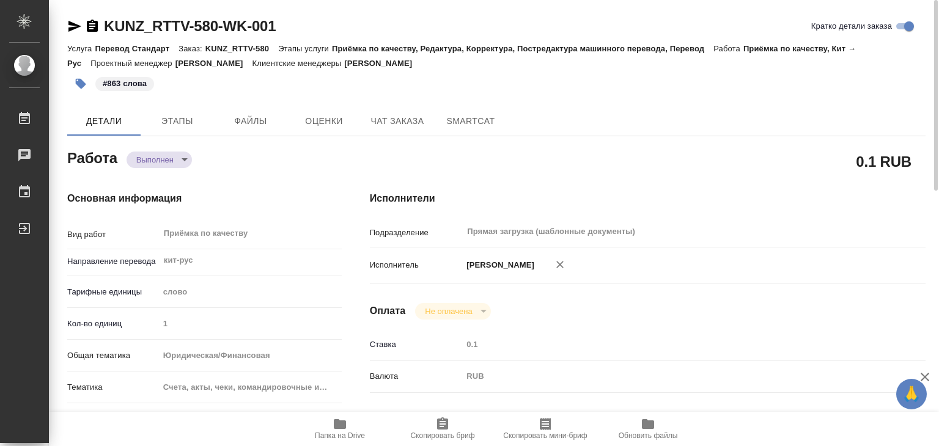
type textarea "x"
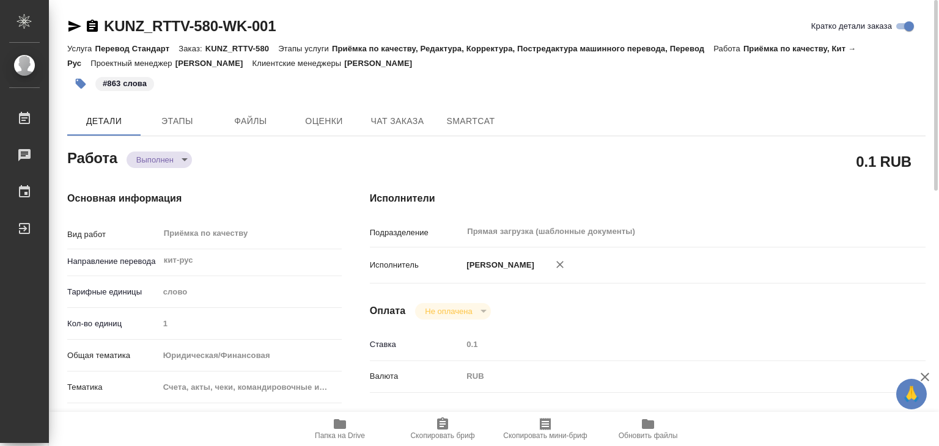
type textarea "x"
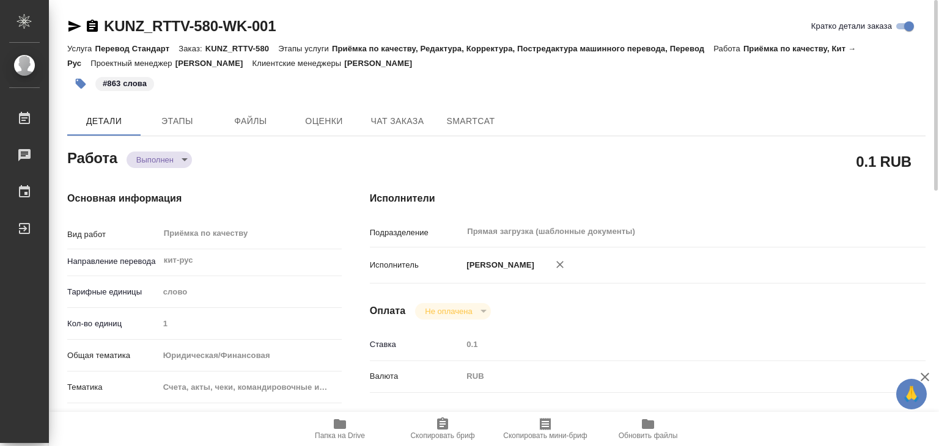
type textarea "x"
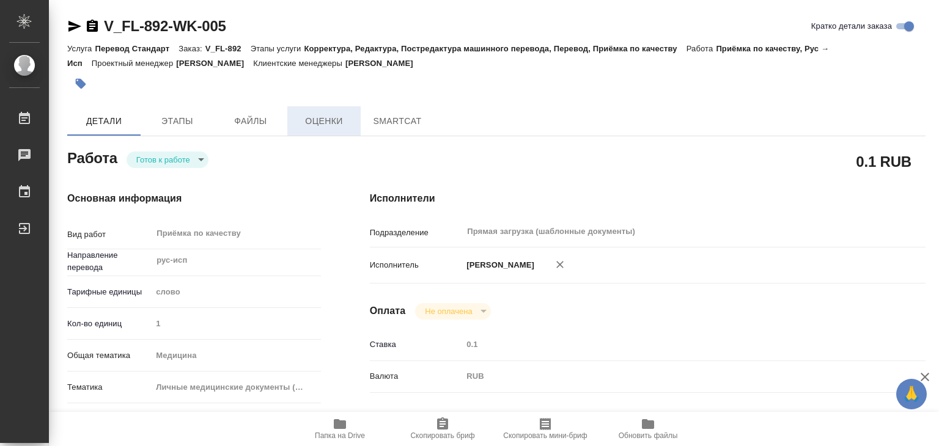
type textarea "x"
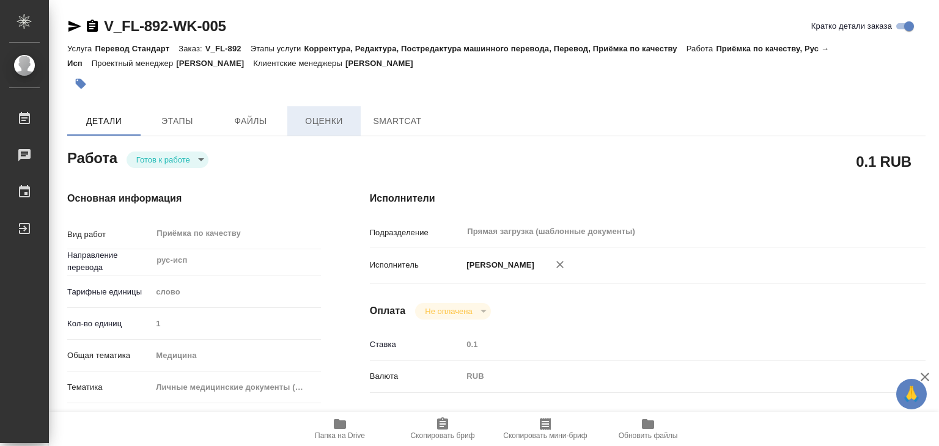
type textarea "x"
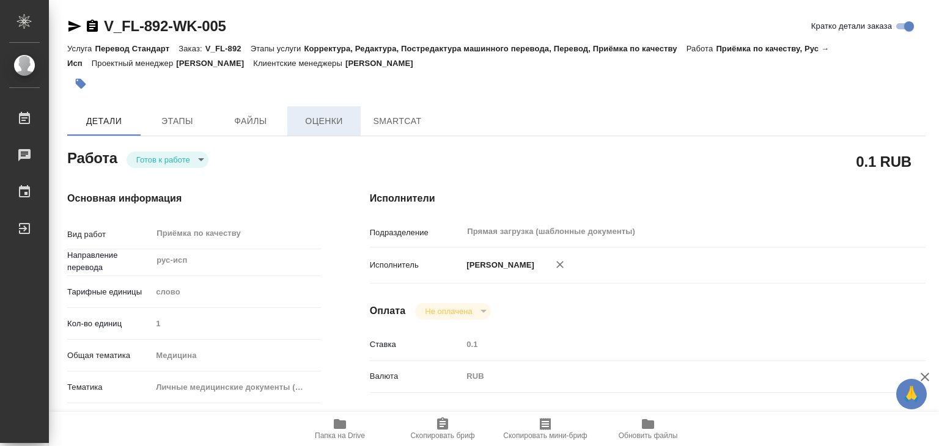
type textarea "x"
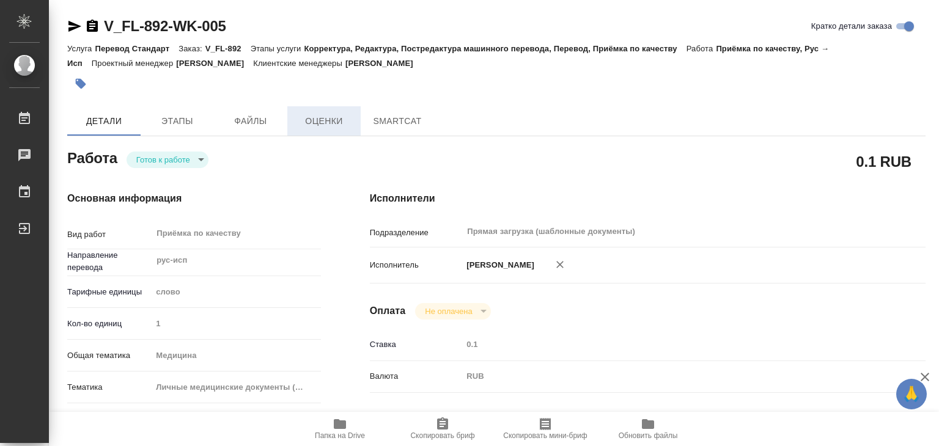
type textarea "x"
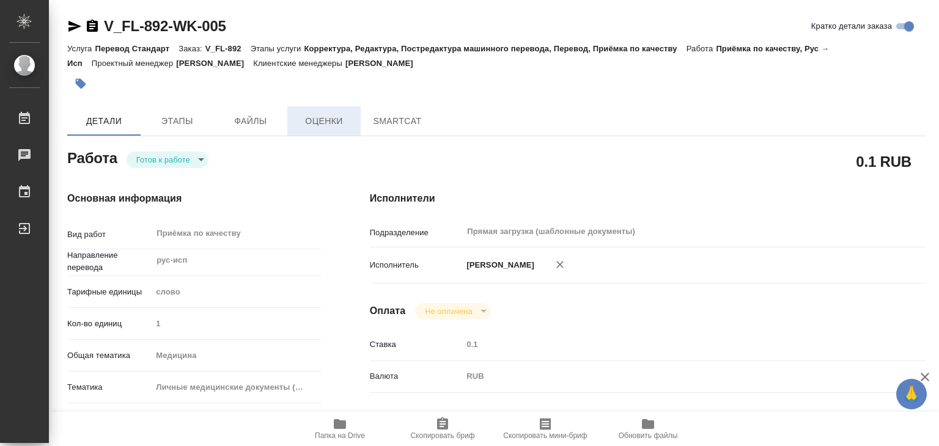
type textarea "x"
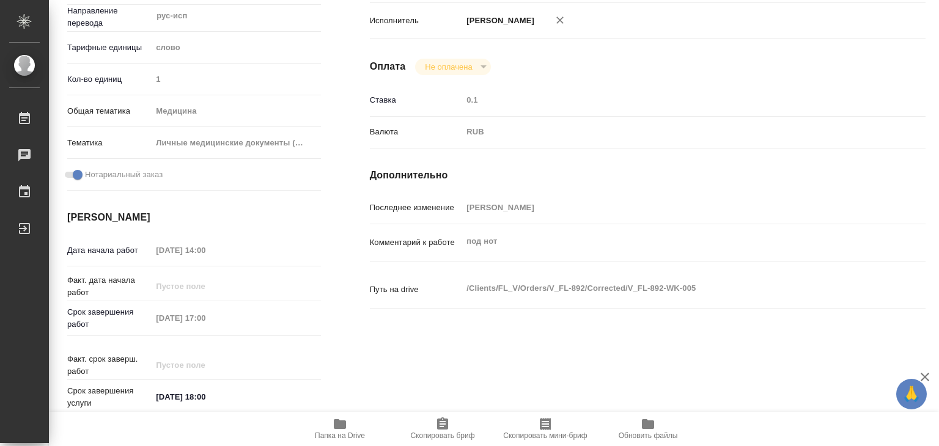
type textarea "x"
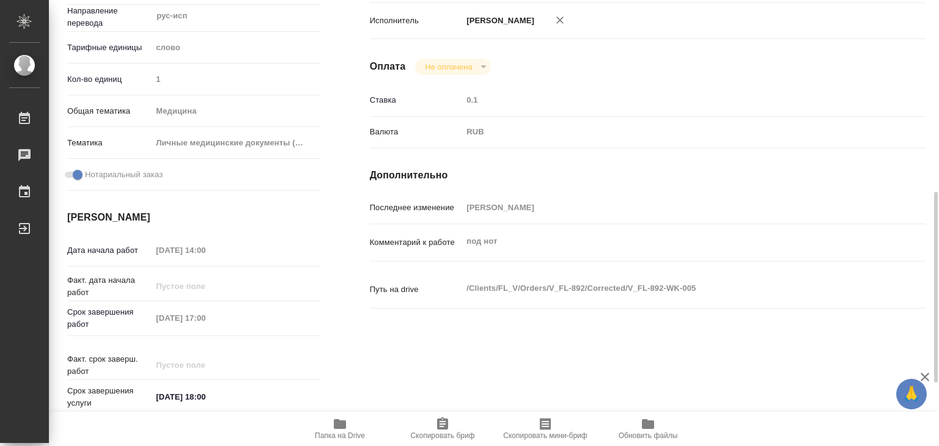
scroll to position [306, 0]
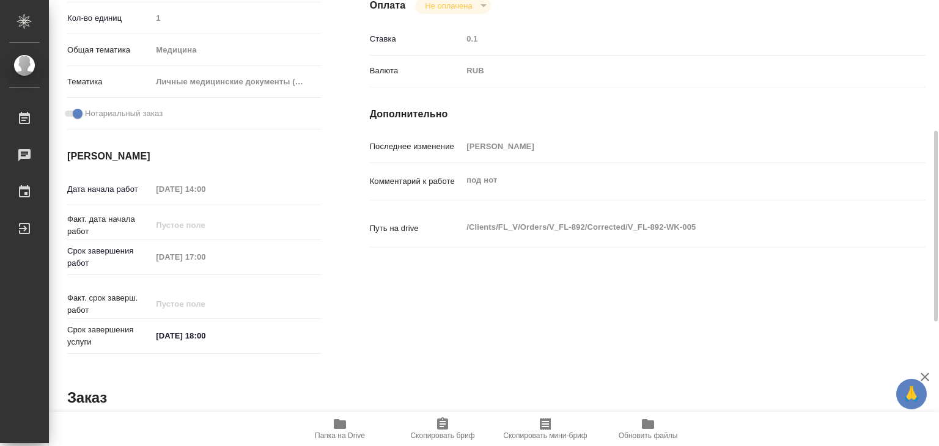
type textarea "x"
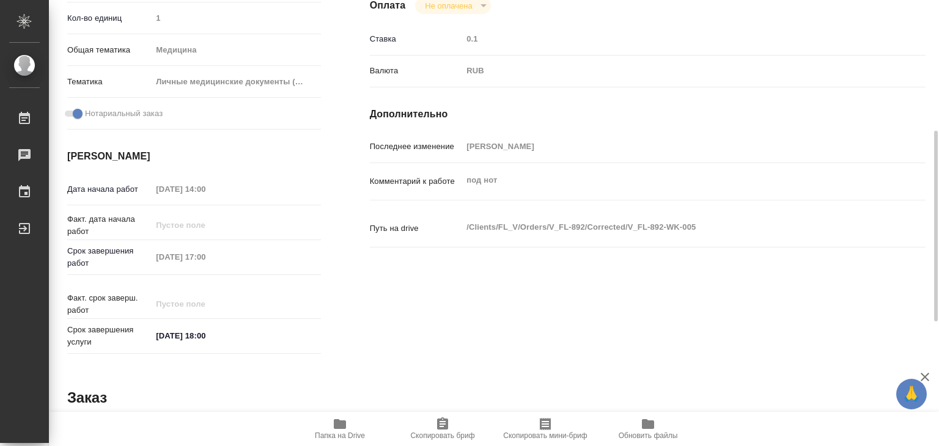
type textarea "x"
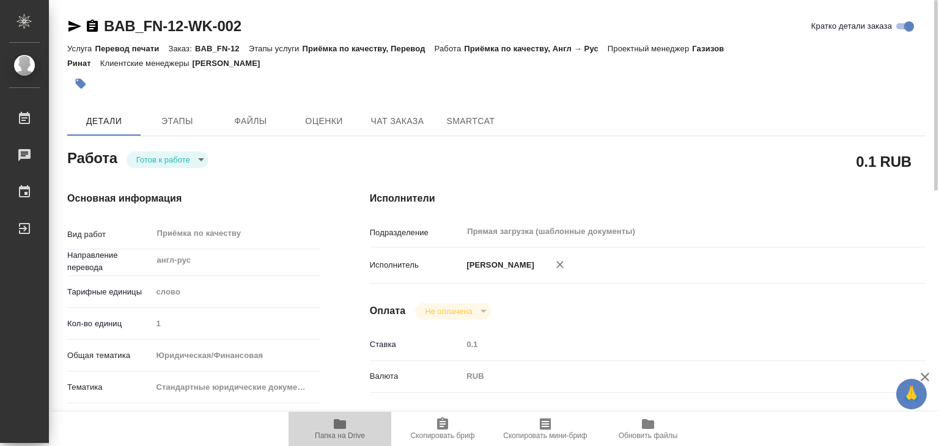
click at [347, 427] on span "Папка на Drive" at bounding box center [340, 428] width 88 height 23
click at [184, 153] on body "🙏 .cls-1 fill:#fff; AWATERA Alilekova Valeriya Работы 0 Чаты График Выйти BAB_F…" at bounding box center [469, 223] width 939 height 446
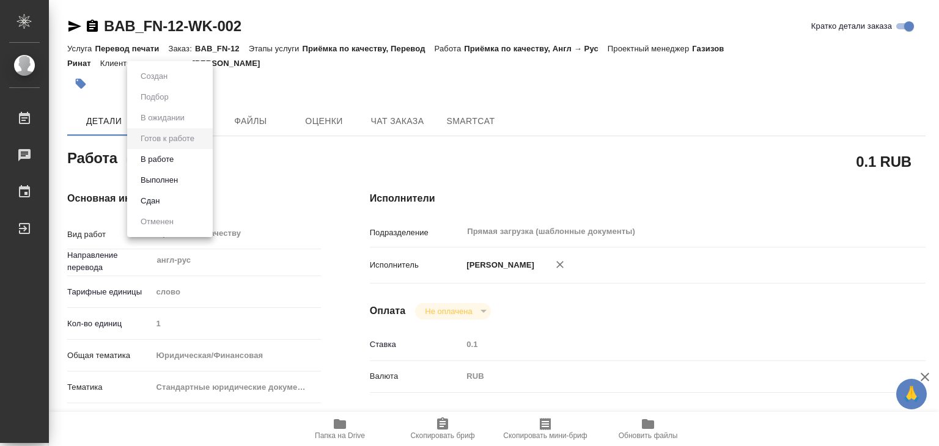
click at [183, 155] on li "В работе" at bounding box center [170, 159] width 86 height 21
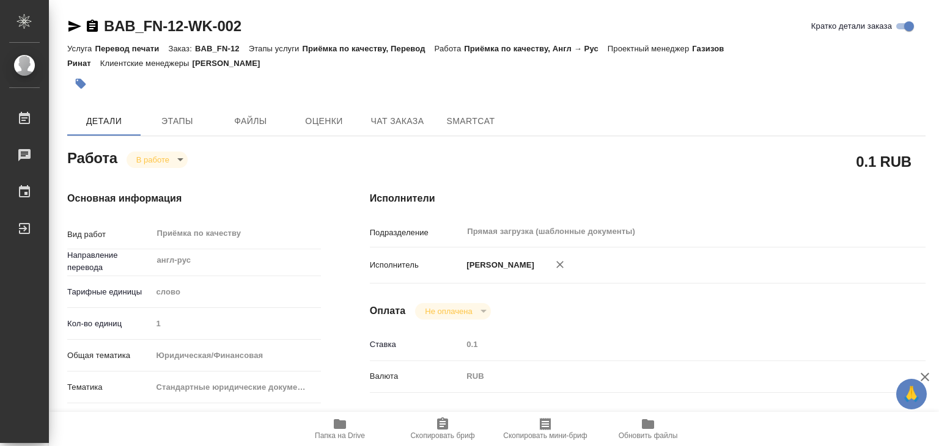
type textarea "x"
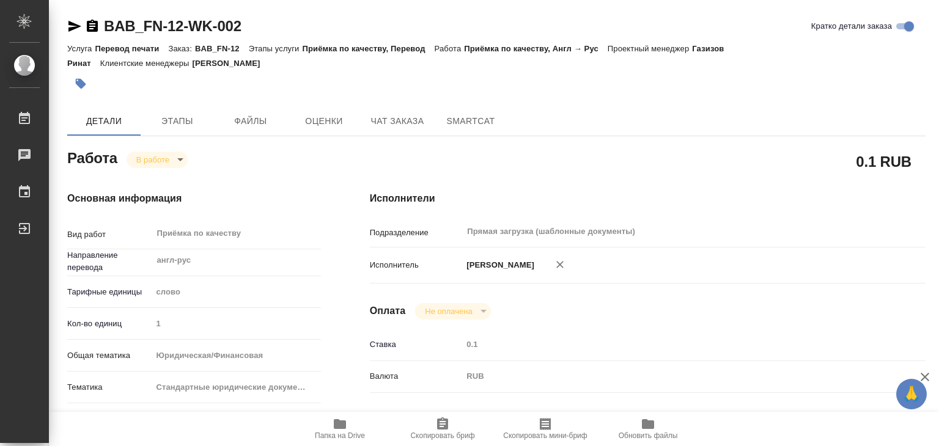
type textarea "x"
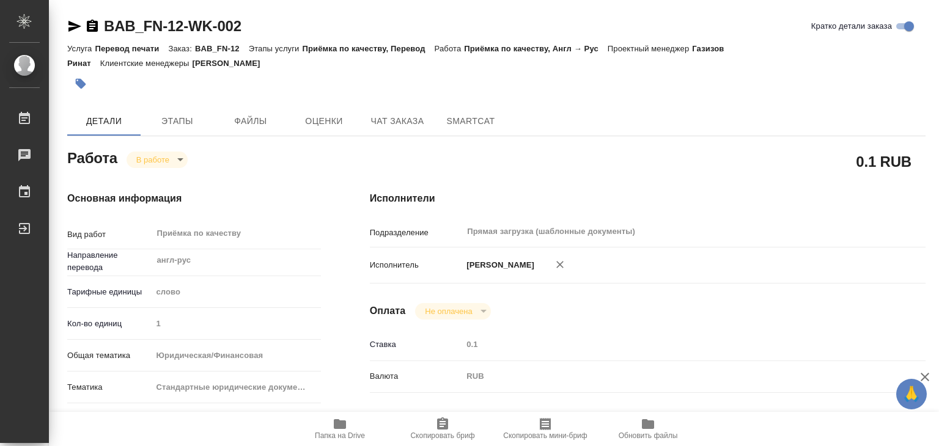
type textarea "x"
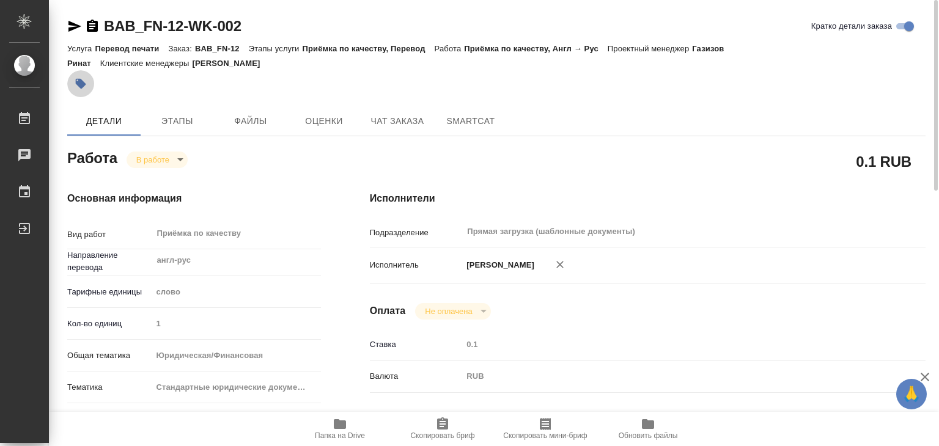
click at [84, 86] on icon "button" at bounding box center [81, 84] width 12 height 12
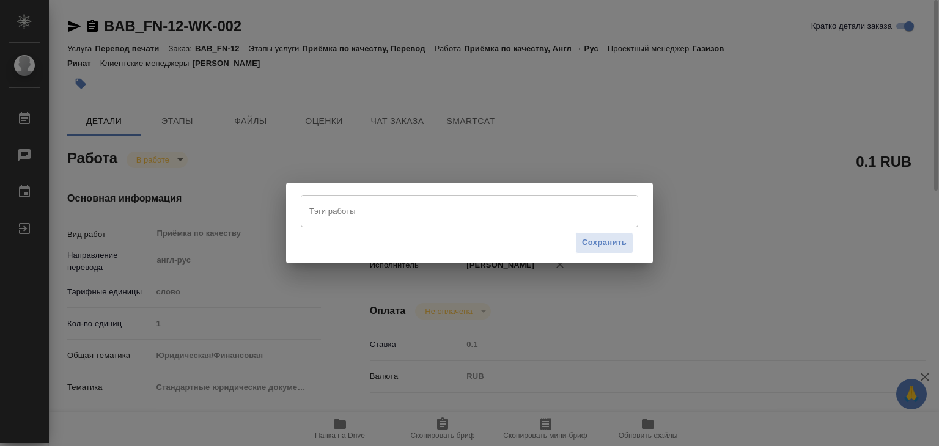
click at [445, 223] on div "Тэги работы" at bounding box center [470, 211] width 338 height 32
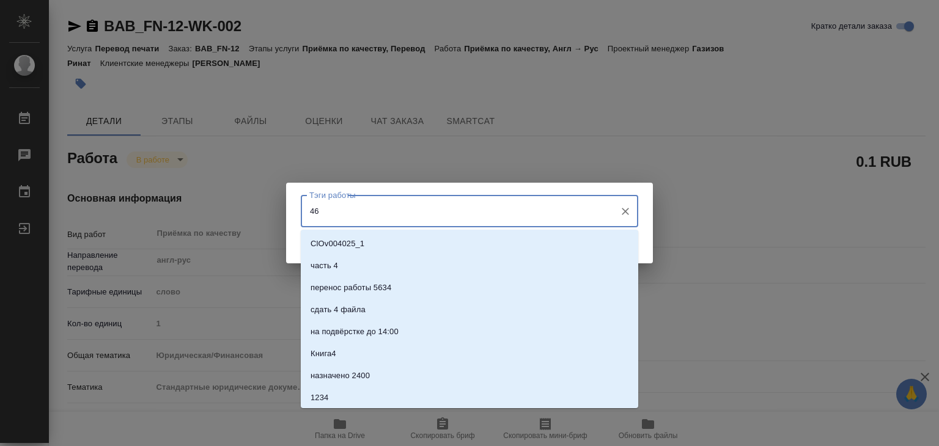
type input "465"
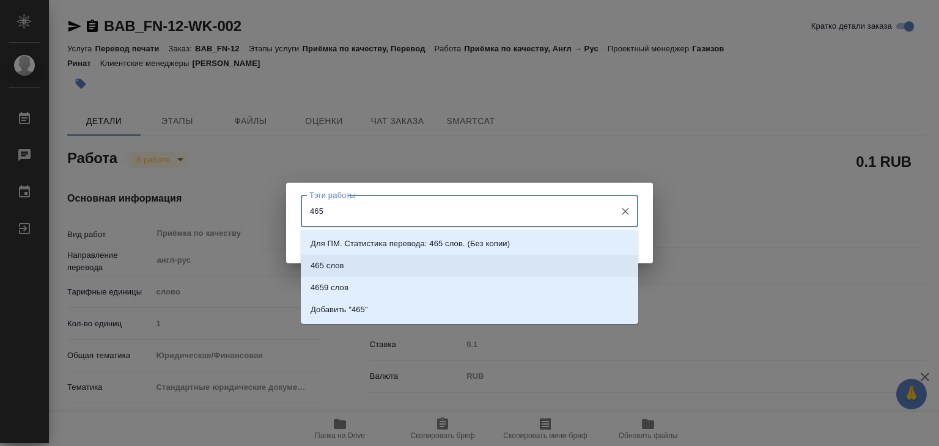
click at [408, 265] on li "465 слов" at bounding box center [470, 266] width 338 height 22
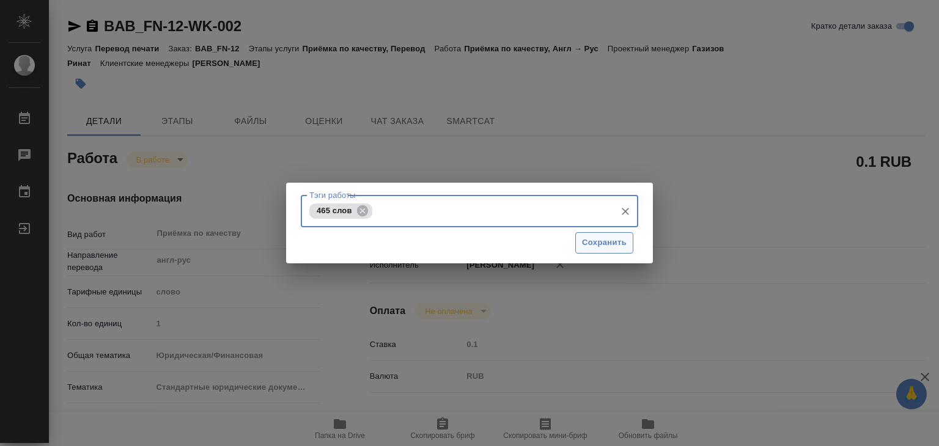
click at [605, 242] on span "Сохранить" at bounding box center [604, 243] width 45 height 14
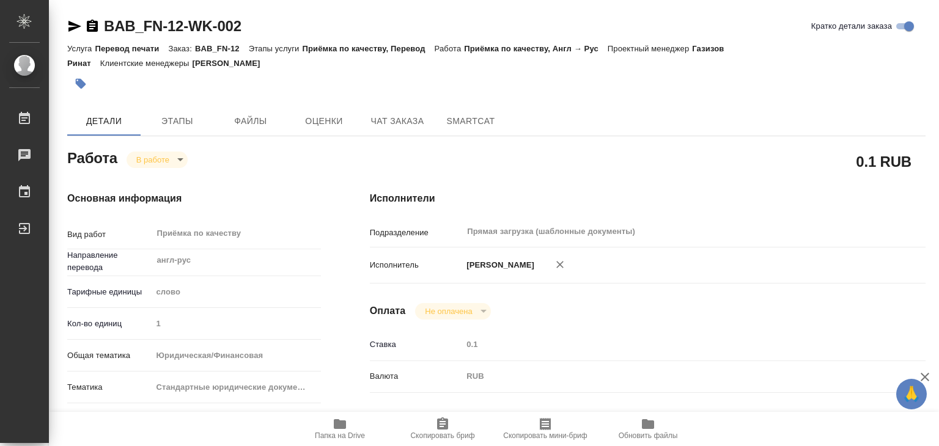
type input "inProgress"
type textarea "Приёмка по качеству"
type textarea "x"
type input "англ-рус"
type input "5a8b1489cc6b4906c91bfd90"
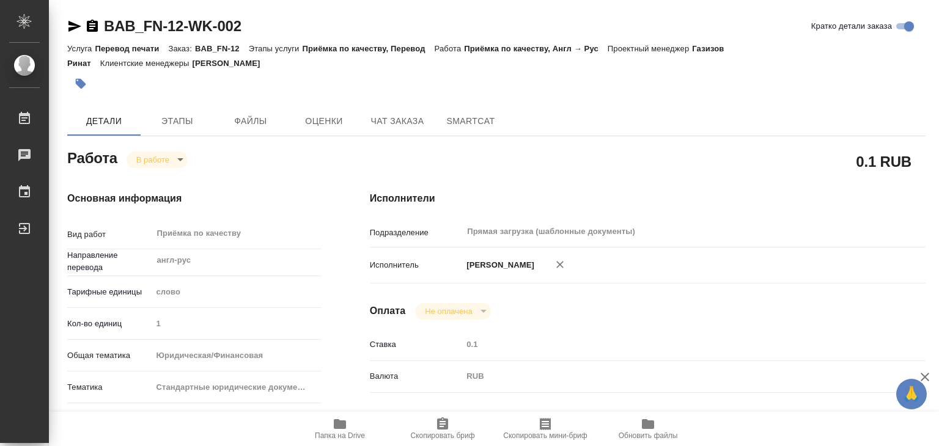
type input "1"
type input "yr-fn"
type input "5f647205b73bc97568ca66bf"
checkbox input "true"
type input "10.09.2025 14:00"
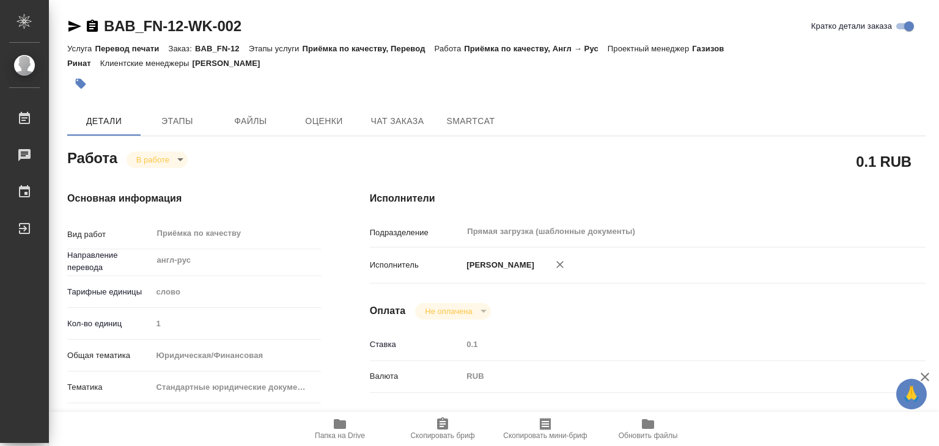
type input "10.09.2025 13:58"
type input "10.09.2025 15:00"
type input "10.09.2025 20:00"
type input "Прямая загрузка (шаблонные документы)"
type input "notPayed"
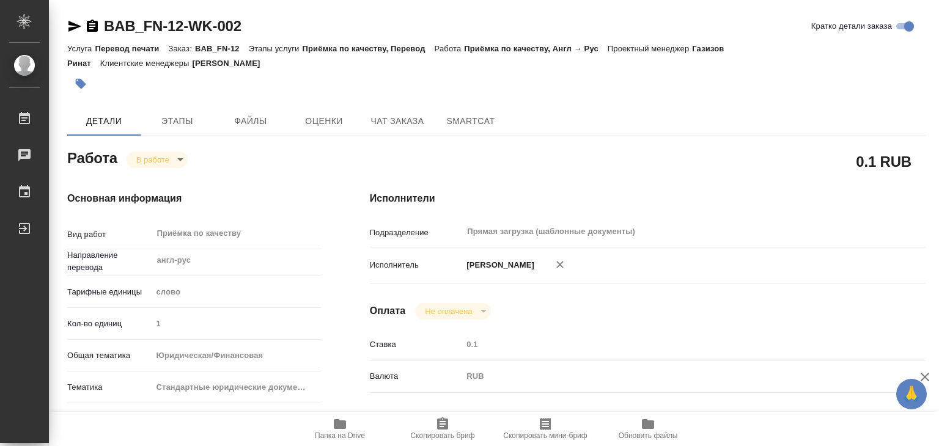
type input "0.1"
type input "RUB"
type input "[PERSON_NAME]"
type textarea "x"
type textarea "/Clients/ФОНТАН/Orders/BAB_FN-12/Corrected/BAB_FN-12-WK-002"
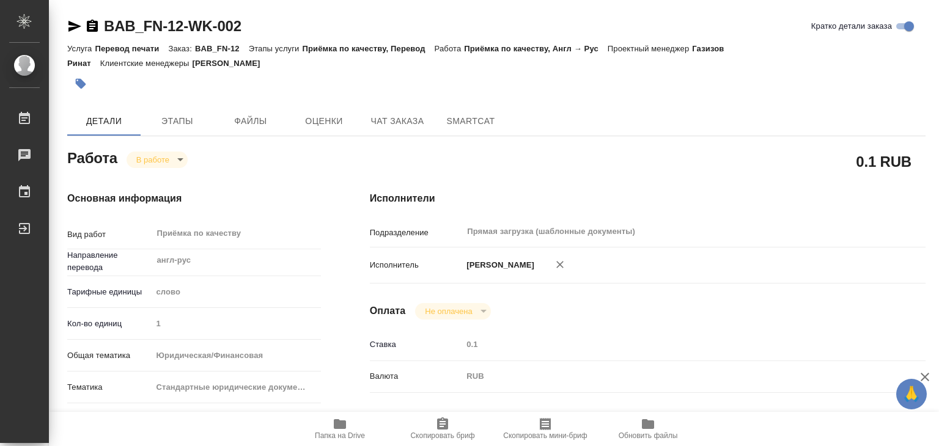
type textarea "x"
type input "BAB_FN-12"
type input "Перевод печати"
type input "Приёмка по качеству, Перевод"
type input "Голубев Дмитрий"
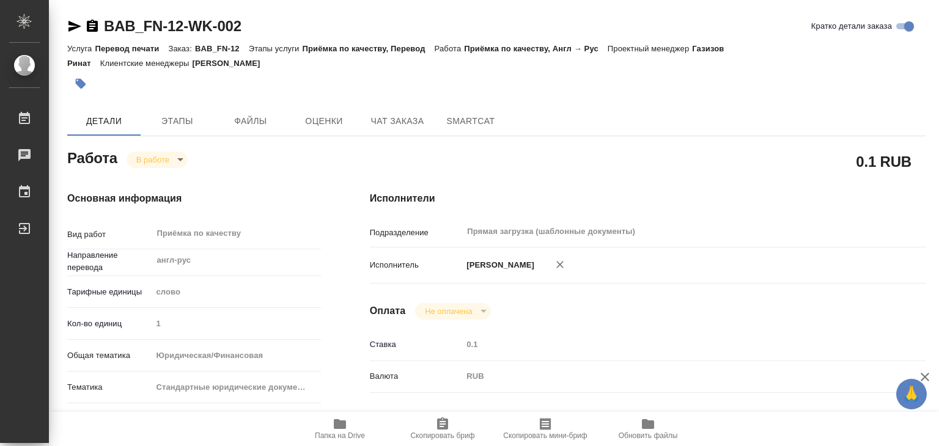
type input "Оксютович Ирина"
type input "/Clients/ФОНТАН/Orders/BAB_FN-12"
type textarea "x"
type textarea "переводим печати и штампы удостоверения нотариуса"
type textarea "x"
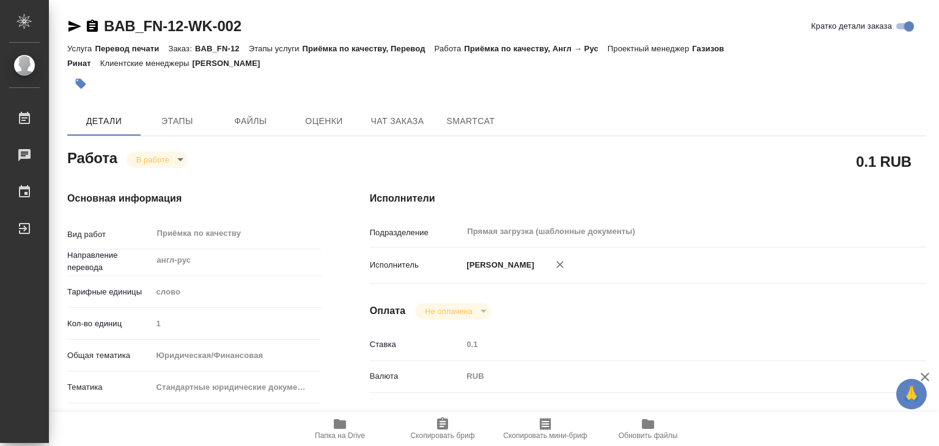
type textarea "x"
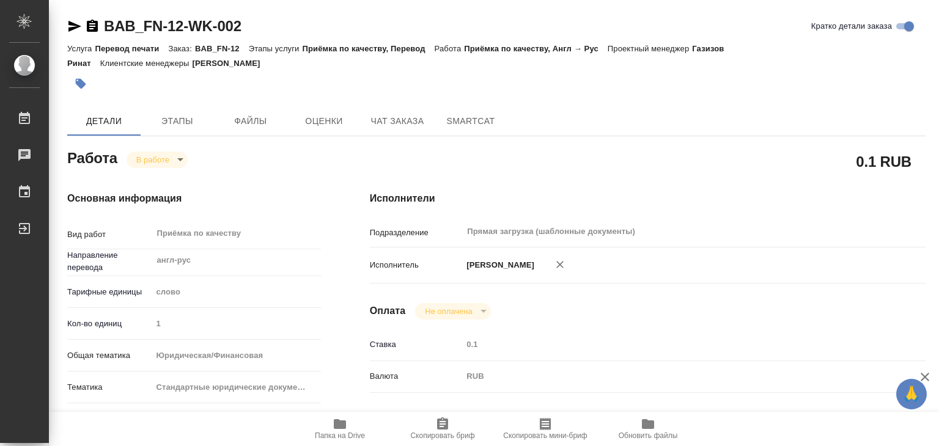
type textarea "x"
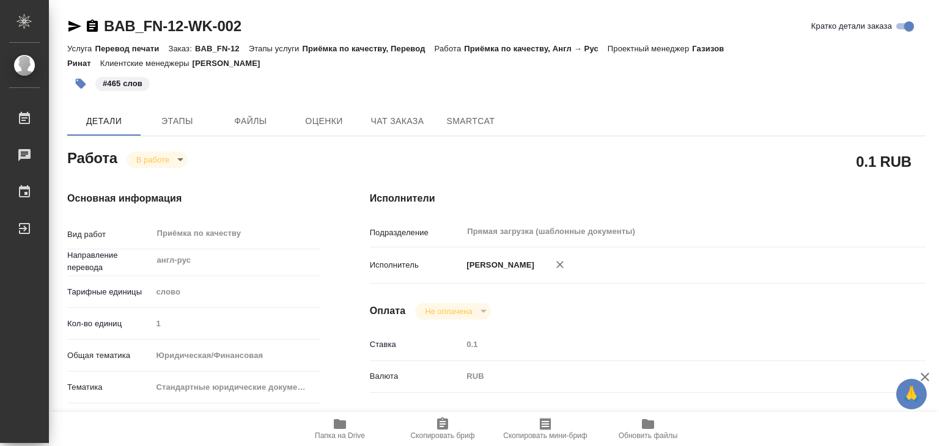
type textarea "x"
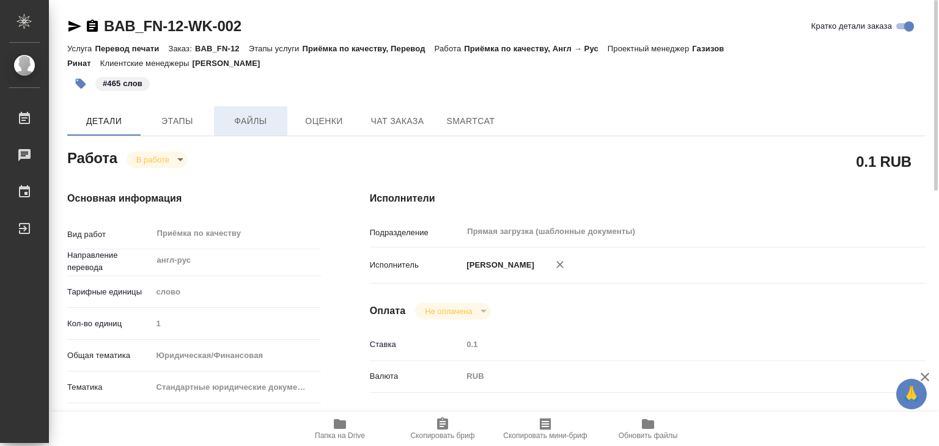
drag, startPoint x: 225, startPoint y: 138, endPoint x: 229, endPoint y: 131, distance: 8.0
click at [225, 138] on div "Работа В работе inProgress" at bounding box center [194, 161] width 303 height 79
click at [232, 125] on span "Файлы" at bounding box center [250, 121] width 59 height 15
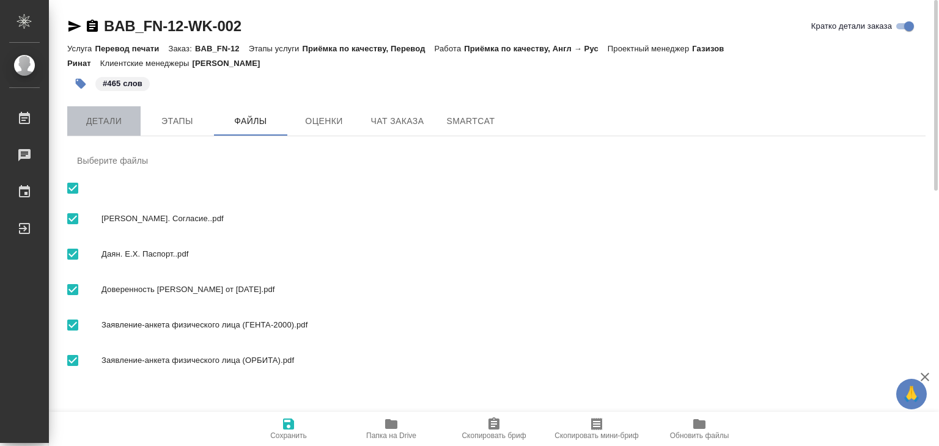
click at [113, 114] on span "Детали" at bounding box center [104, 121] width 59 height 15
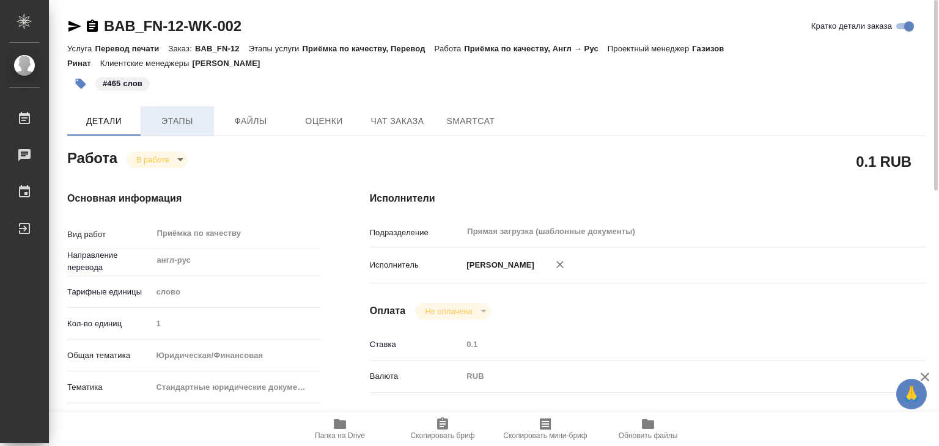
type textarea "x"
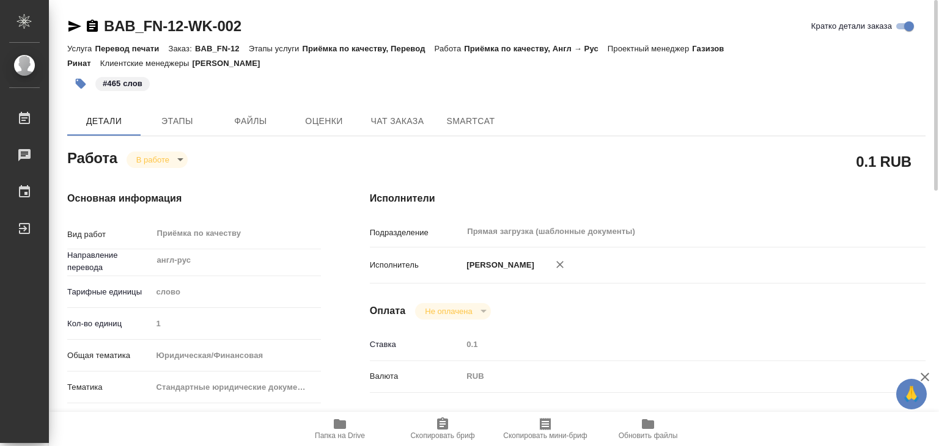
type textarea "x"
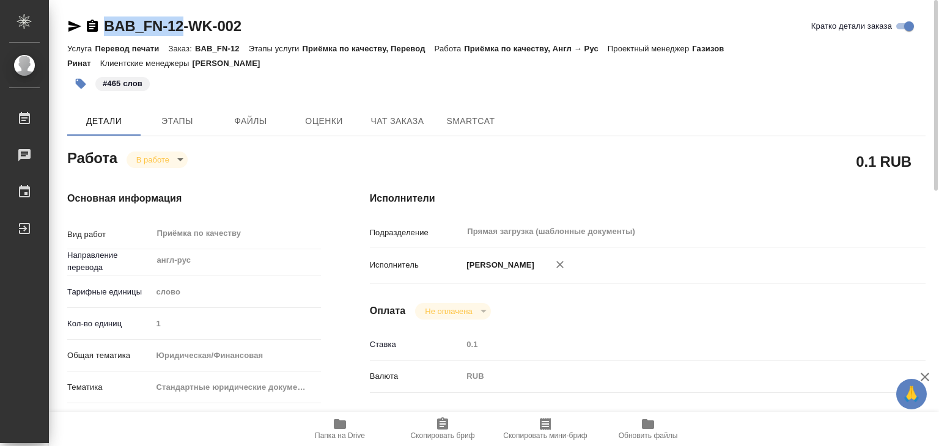
drag, startPoint x: 103, startPoint y: 10, endPoint x: 179, endPoint y: 31, distance: 78.5
copy link "BAB_FN-12"
click at [174, 163] on body "🙏 .cls-1 fill:#fff; AWATERA Alilekova Valeriya Работы 0 Чаты График Выйти BAB_F…" at bounding box center [469, 223] width 939 height 446
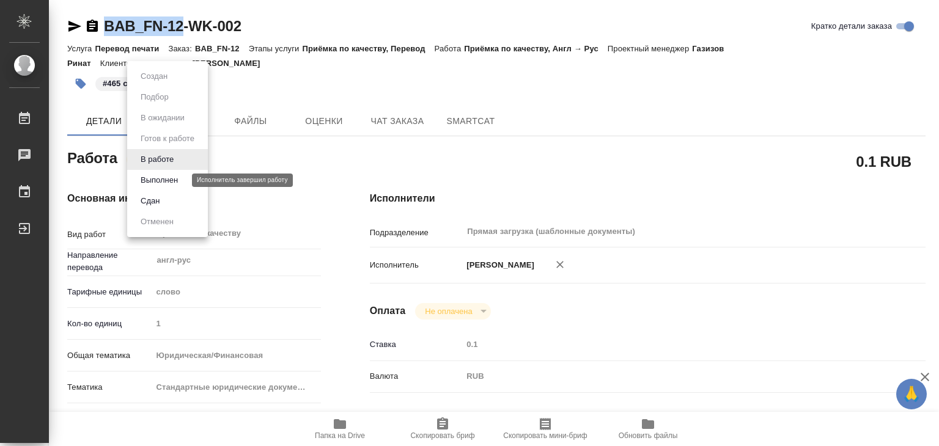
click at [180, 178] on button "Выполнен" at bounding box center [159, 180] width 45 height 13
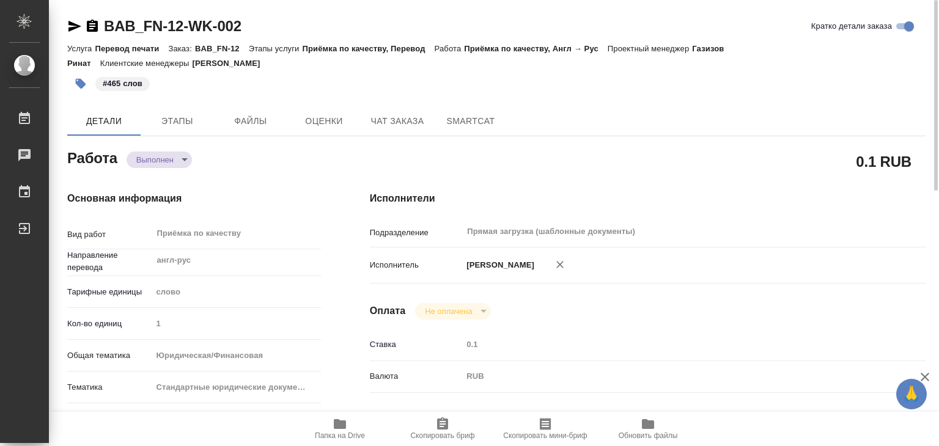
type textarea "x"
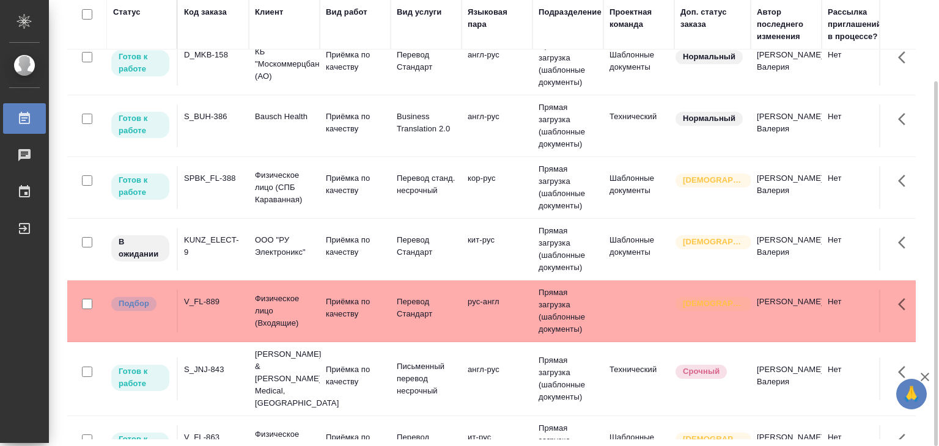
scroll to position [489, 0]
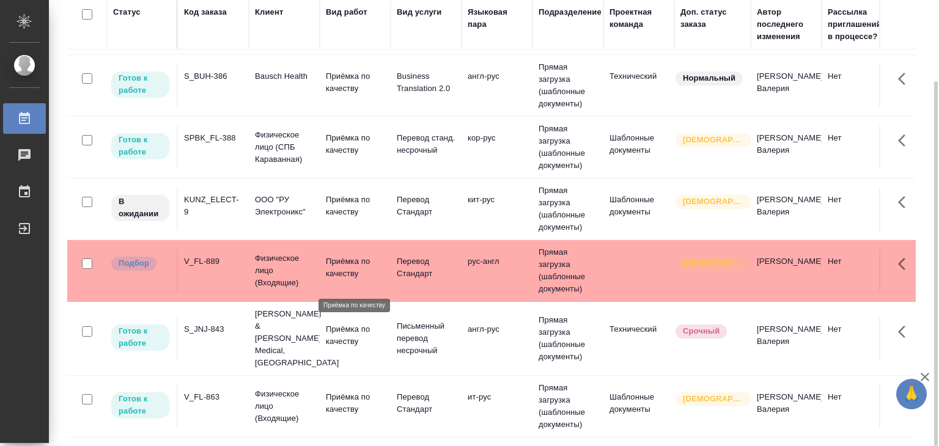
click at [351, 277] on p "Приёмка по качеству" at bounding box center [355, 268] width 59 height 24
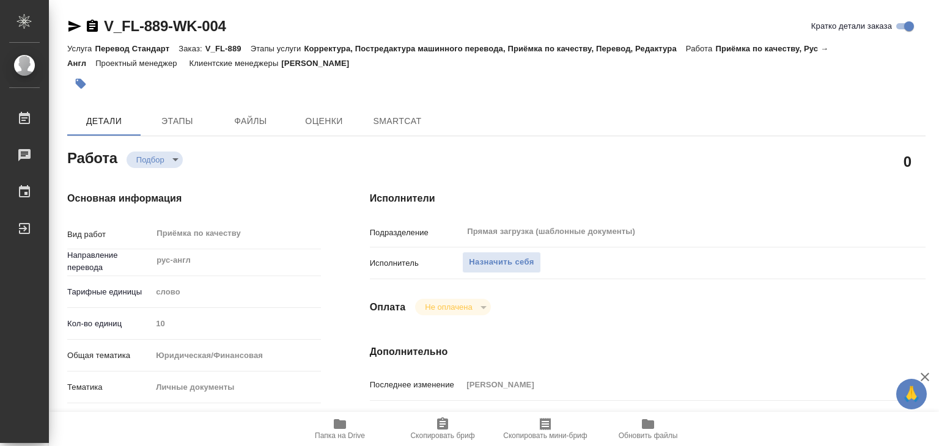
scroll to position [245, 0]
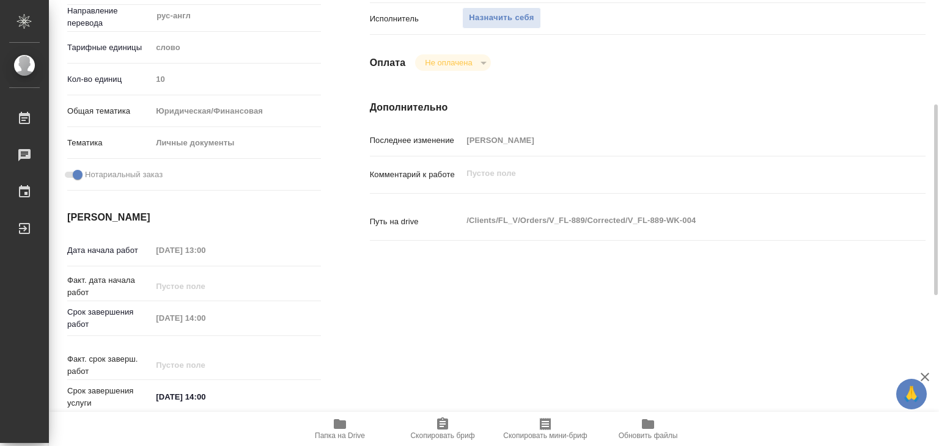
type textarea "x"
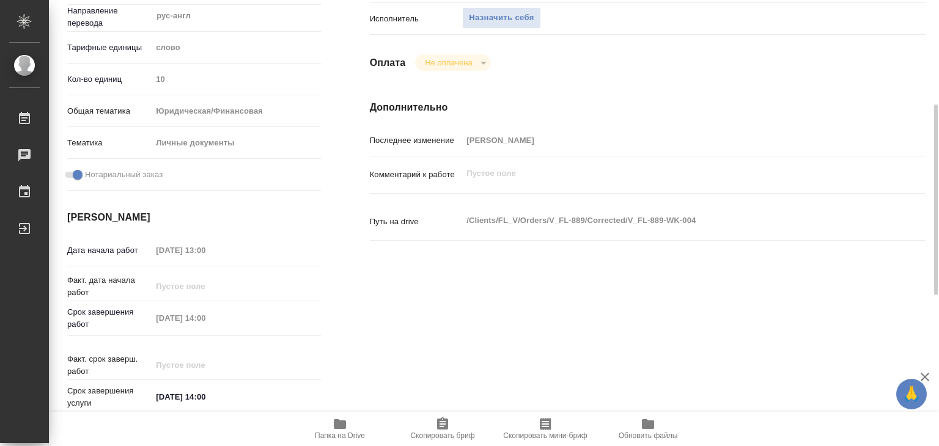
type textarea "x"
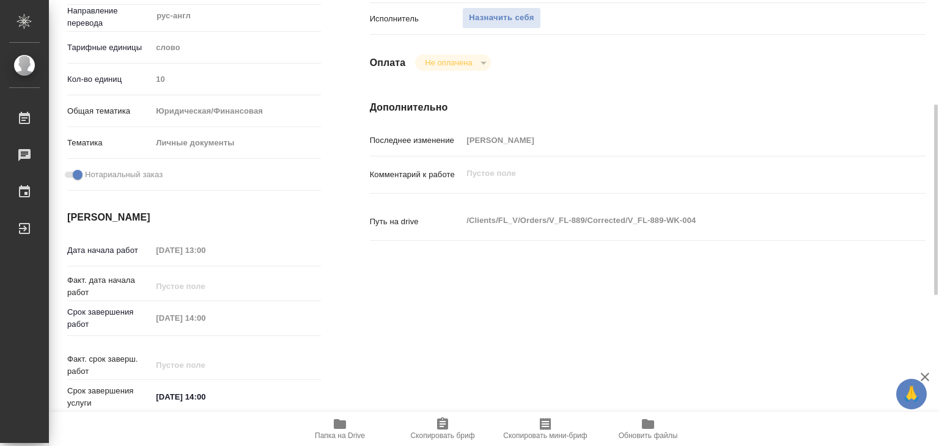
type textarea "x"
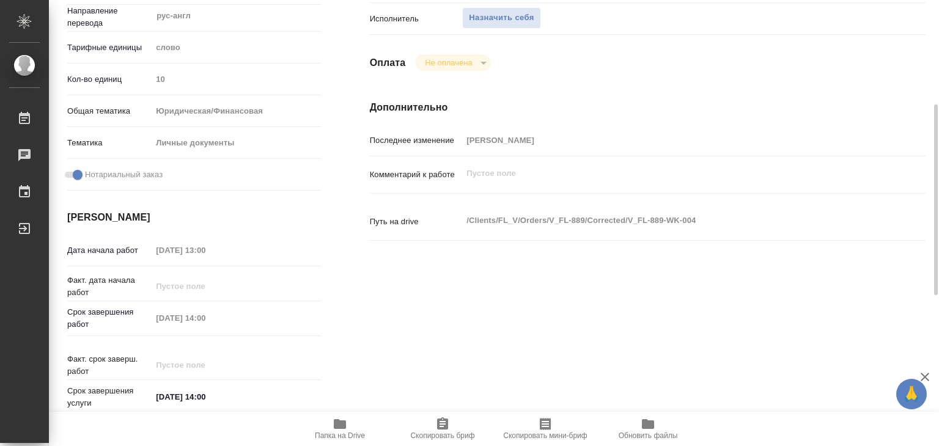
scroll to position [183, 0]
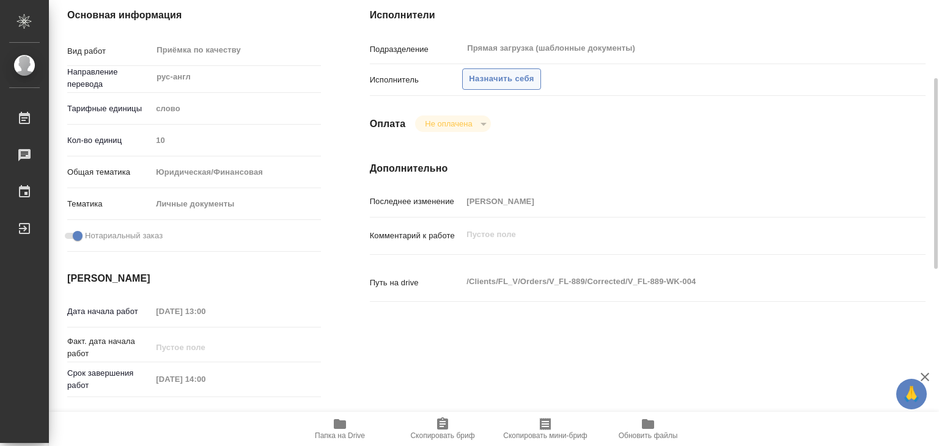
click at [484, 79] on span "Назначить себя" at bounding box center [501, 79] width 65 height 14
type textarea "x"
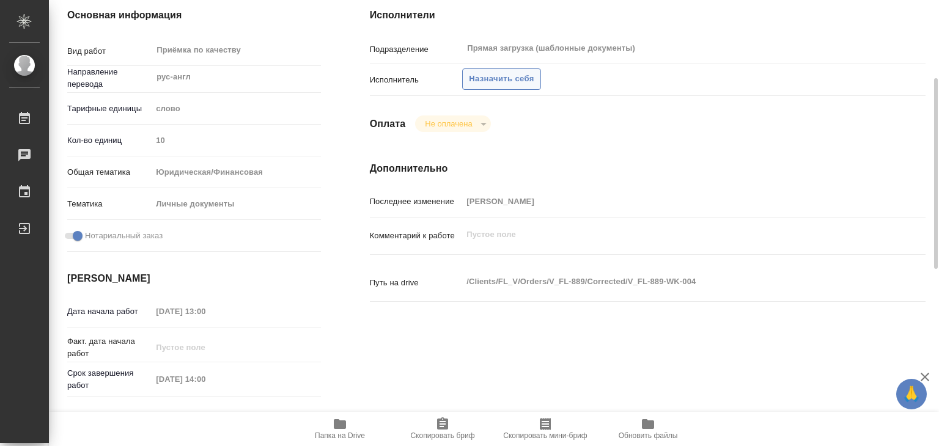
type textarea "x"
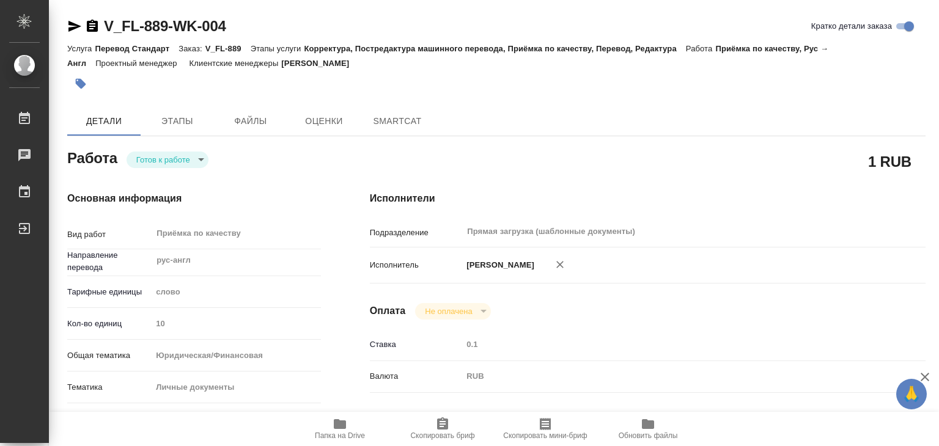
type textarea "x"
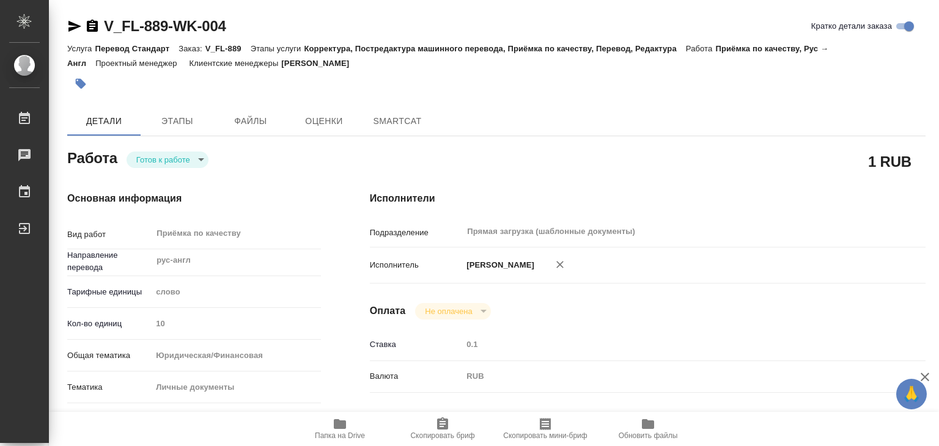
type textarea "x"
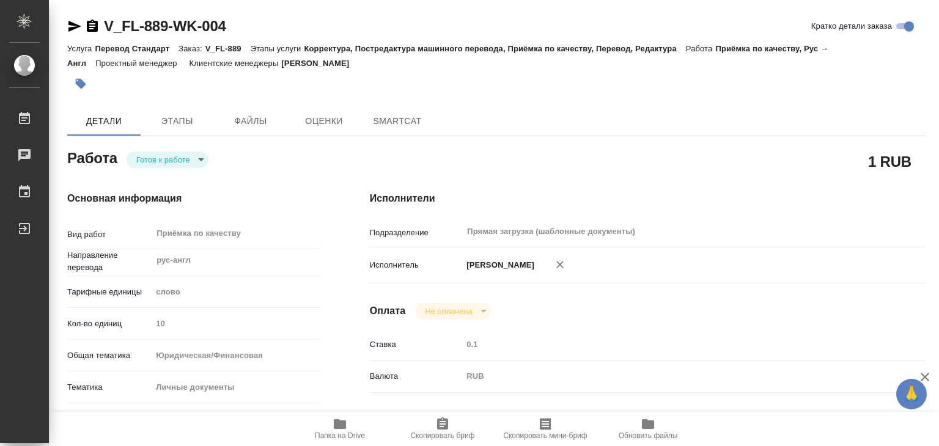
type textarea "x"
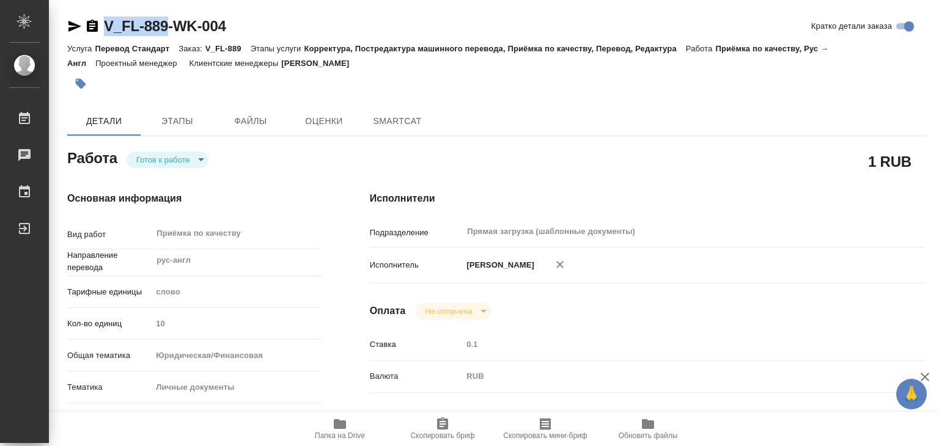
type textarea "x"
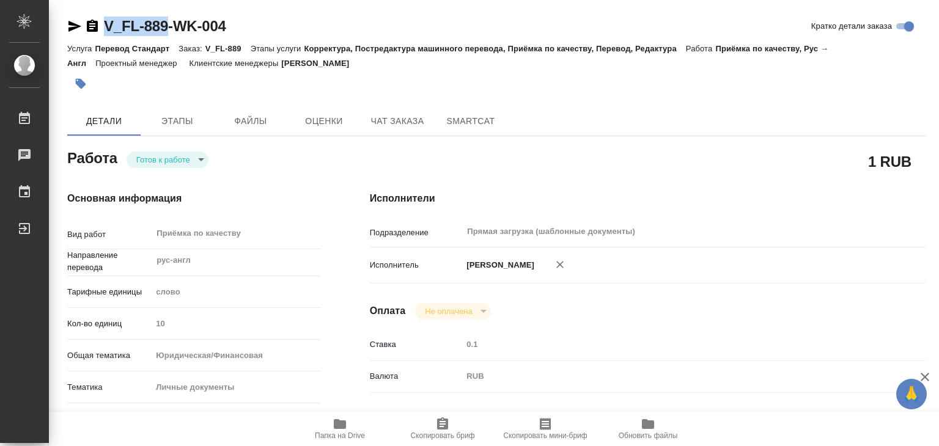
drag, startPoint x: 103, startPoint y: 7, endPoint x: 169, endPoint y: 26, distance: 68.5
copy link "V_FL-889"
type textarea "x"
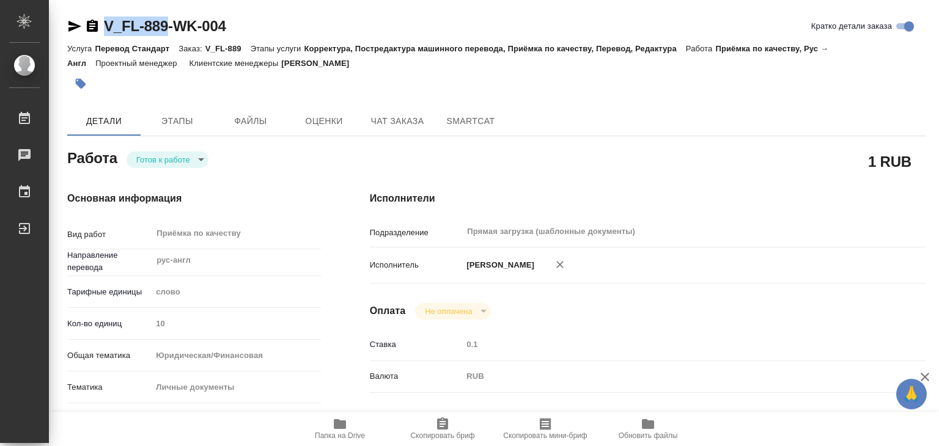
type textarea "x"
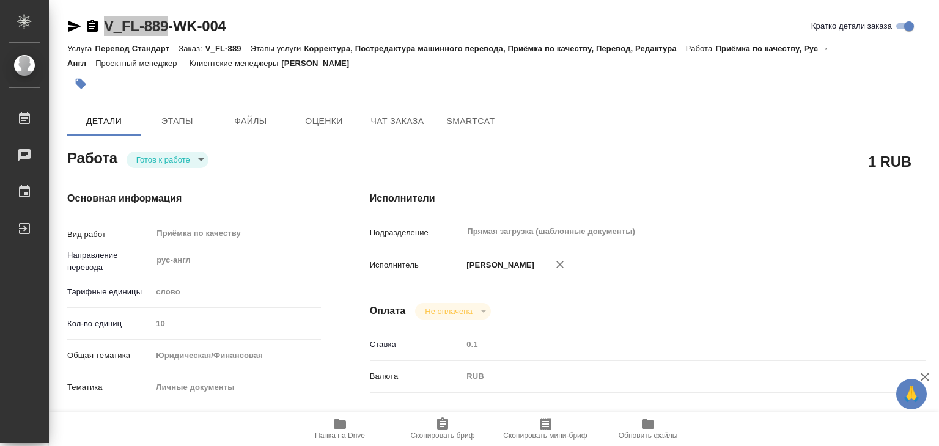
type textarea "x"
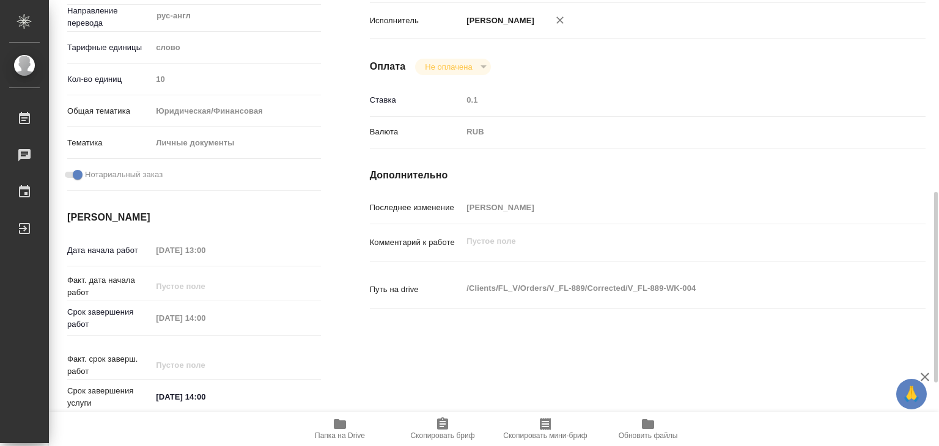
scroll to position [306, 0]
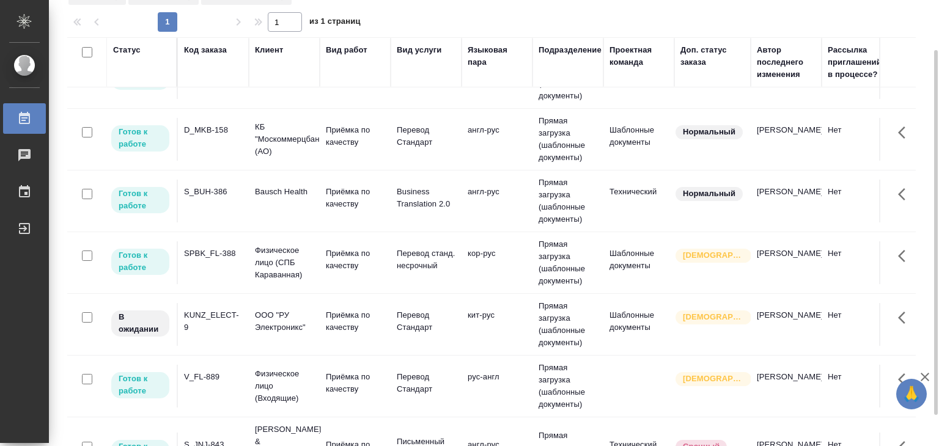
scroll to position [428, 0]
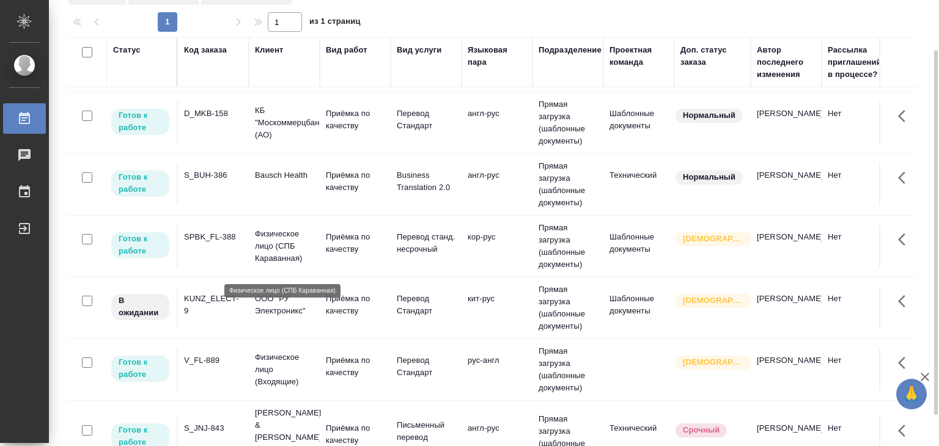
click at [284, 255] on p "Физическое лицо (СПБ Караванная)" at bounding box center [284, 246] width 59 height 37
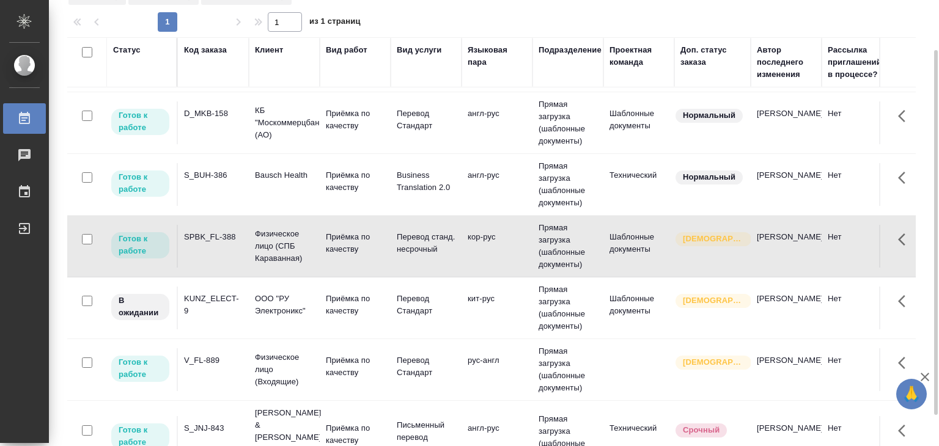
scroll to position [669, 0]
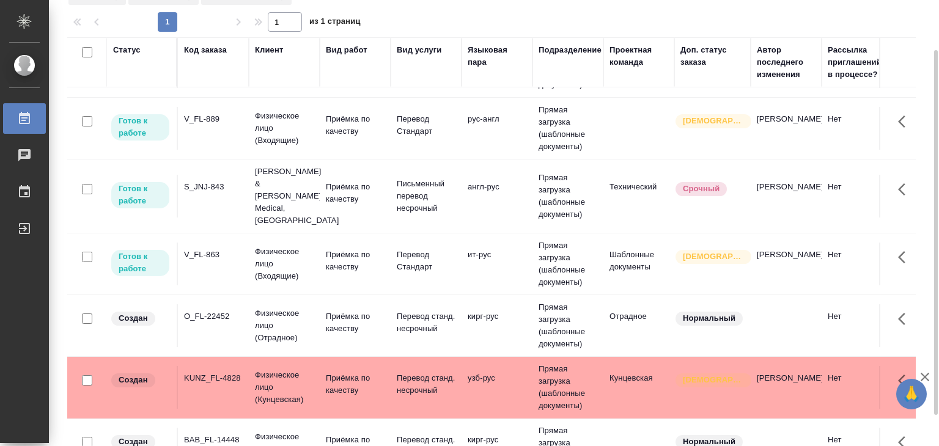
click at [244, 251] on td "V_FL-863" at bounding box center [213, 264] width 71 height 43
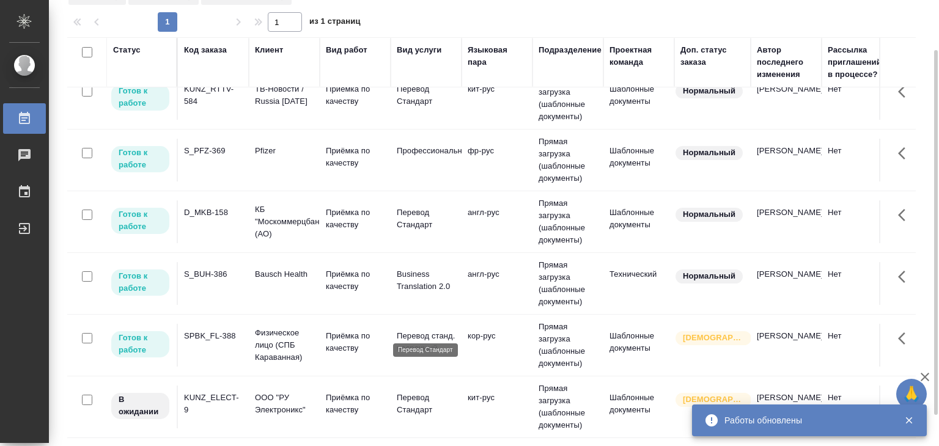
scroll to position [303, 0]
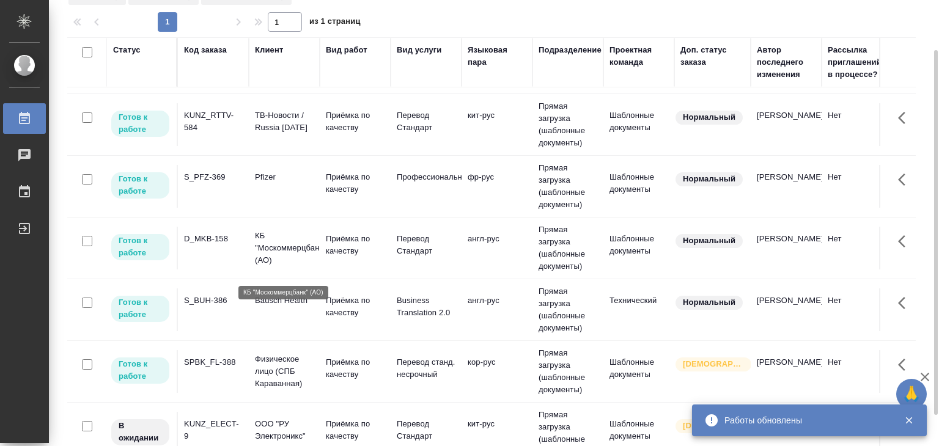
click at [292, 262] on p "КБ "Москоммерцбанк" (АО)" at bounding box center [284, 248] width 59 height 37
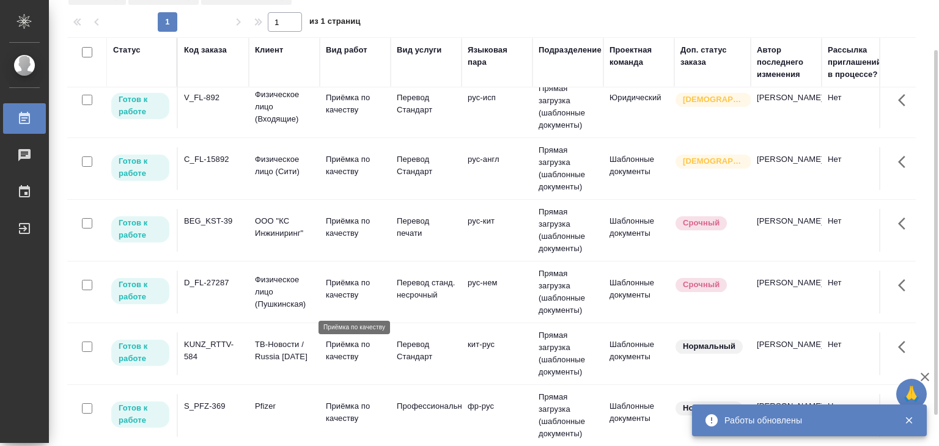
scroll to position [0, 0]
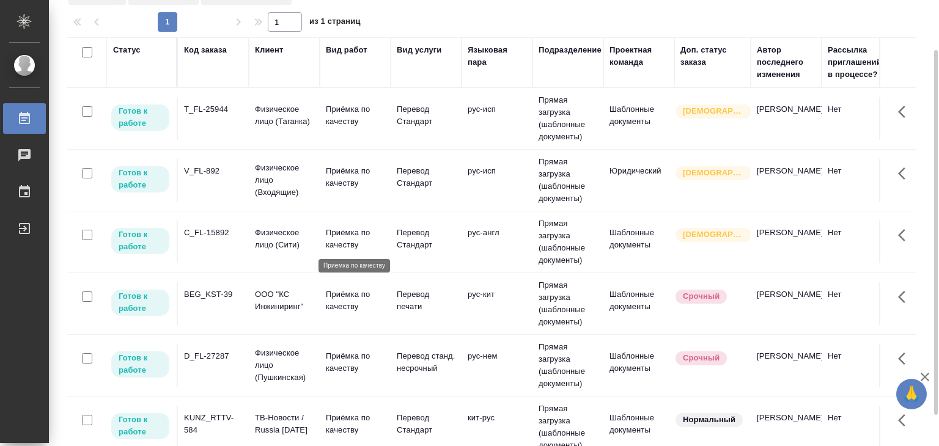
click at [372, 240] on p "Приёмка по качеству" at bounding box center [355, 239] width 59 height 24
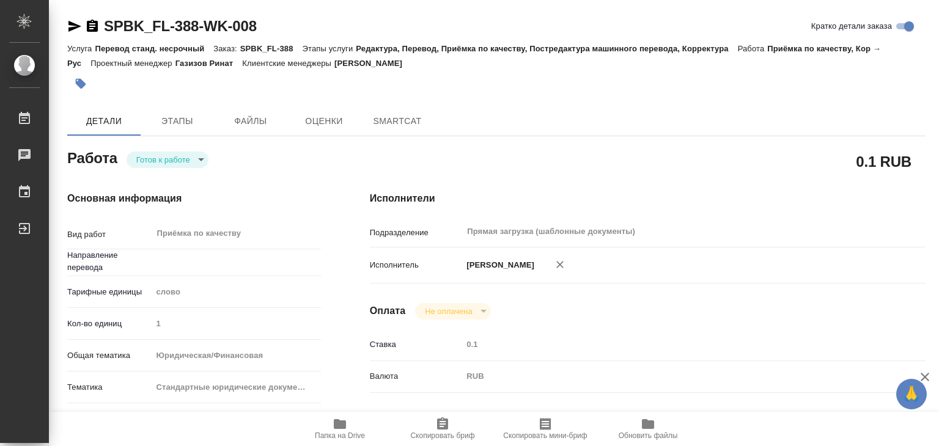
type textarea "x"
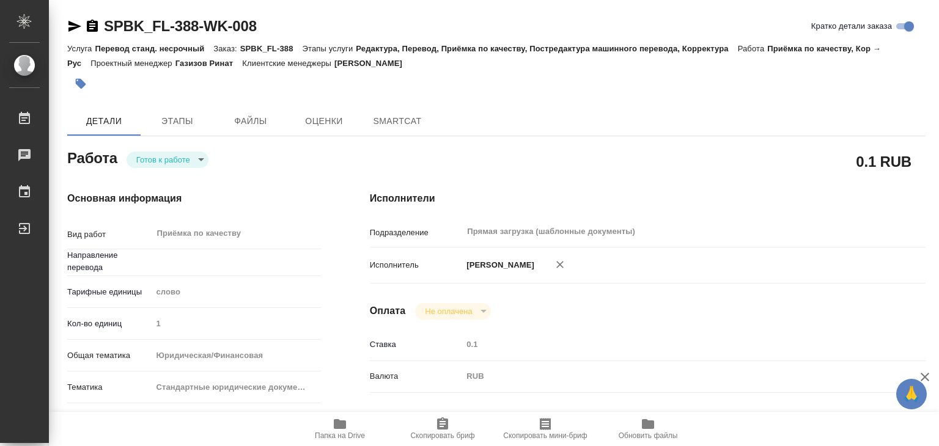
type textarea "x"
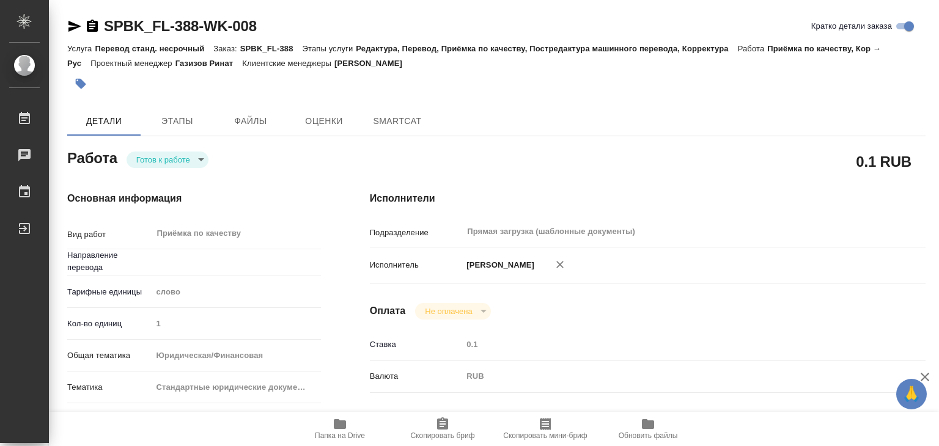
type textarea "x"
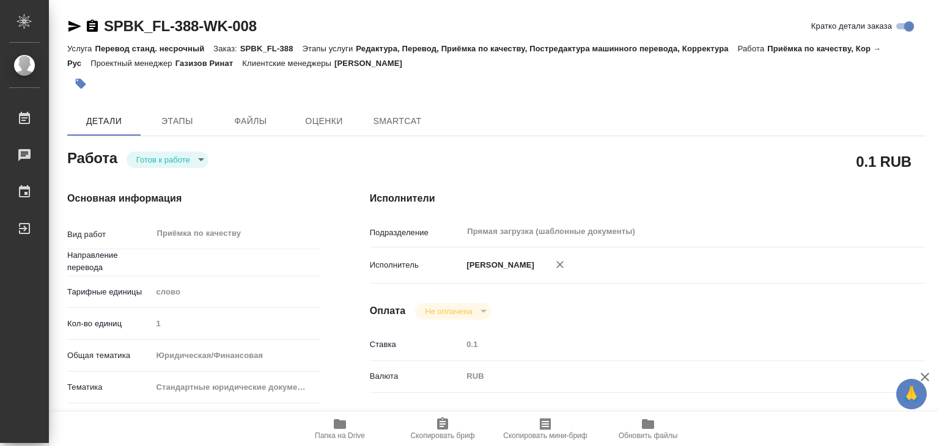
type textarea "x"
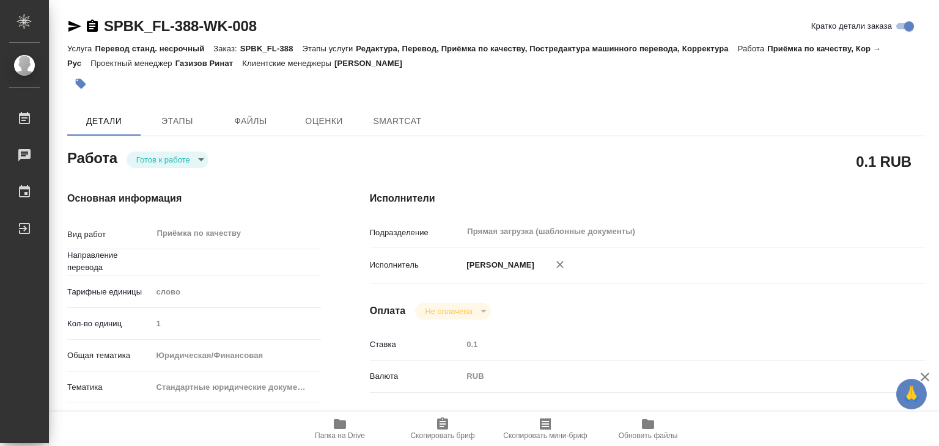
type textarea "x"
type input "кор-рус"
type textarea "x"
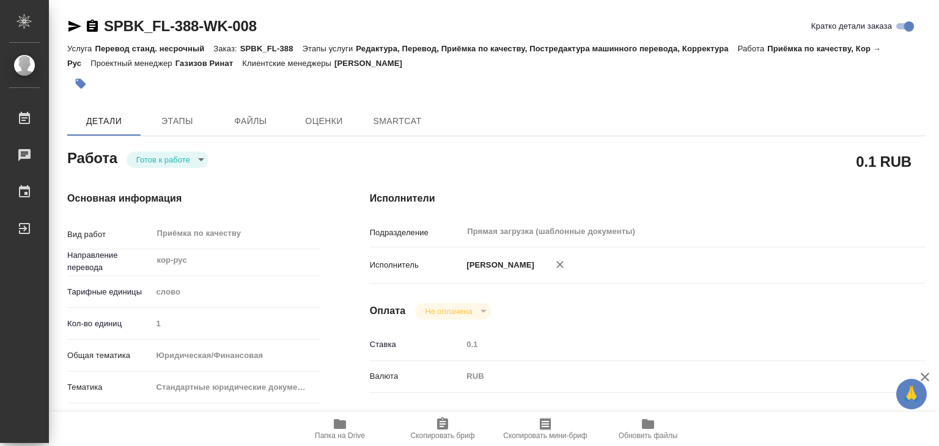
type textarea "x"
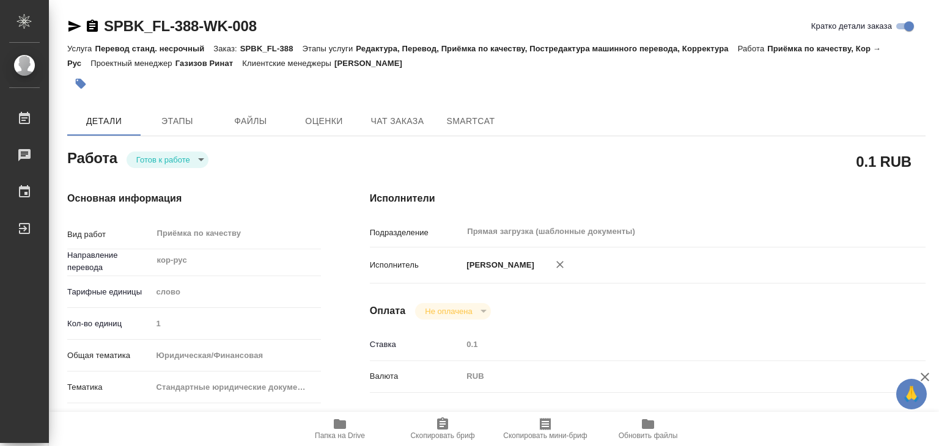
type textarea "x"
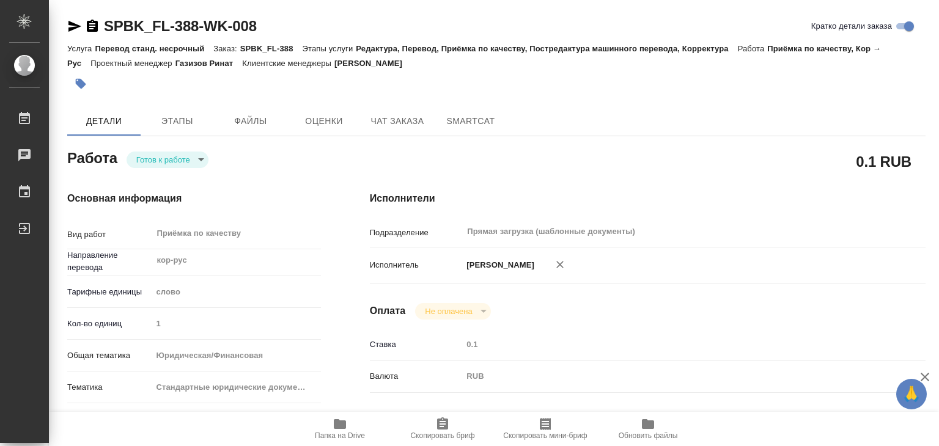
type textarea "x"
click at [181, 121] on span "Этапы" at bounding box center [177, 121] width 59 height 15
type textarea "x"
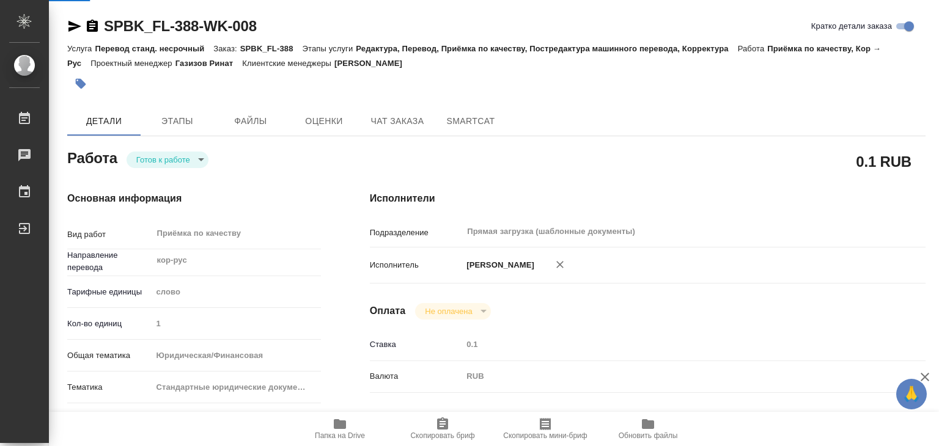
type textarea "x"
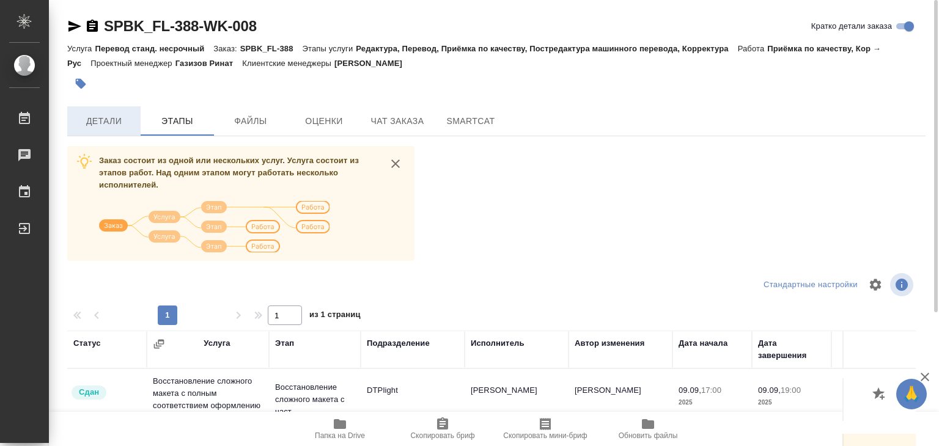
click at [113, 124] on span "Детали" at bounding box center [104, 121] width 59 height 15
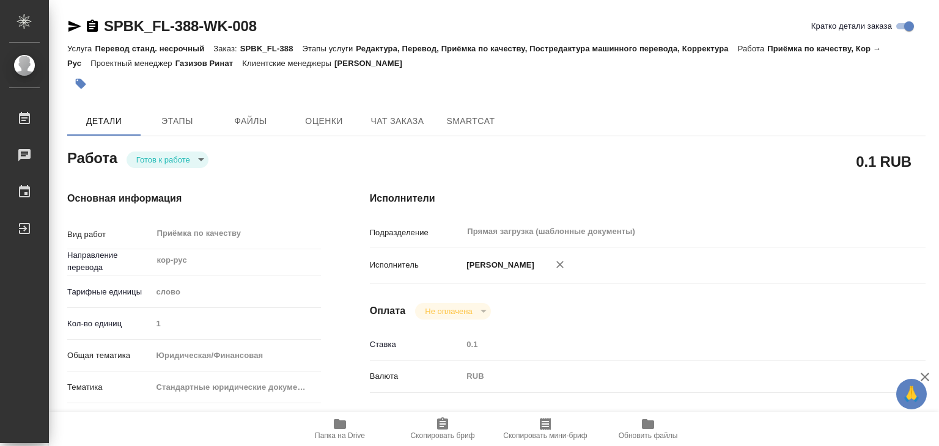
type textarea "x"
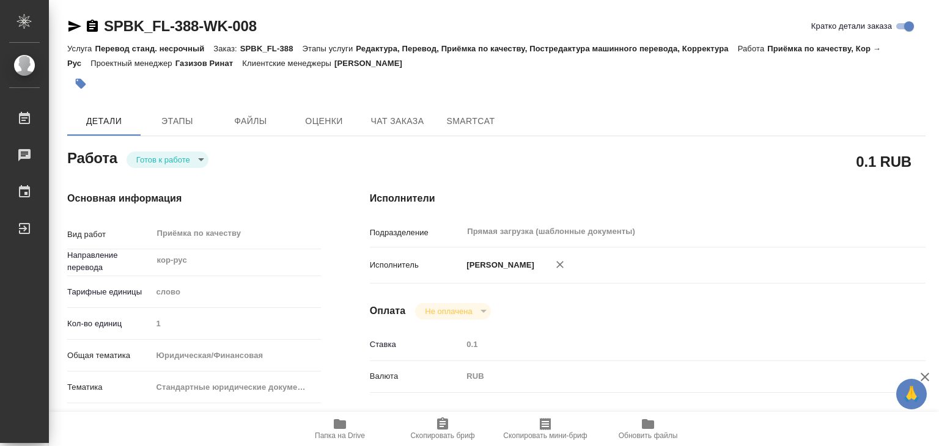
type textarea "x"
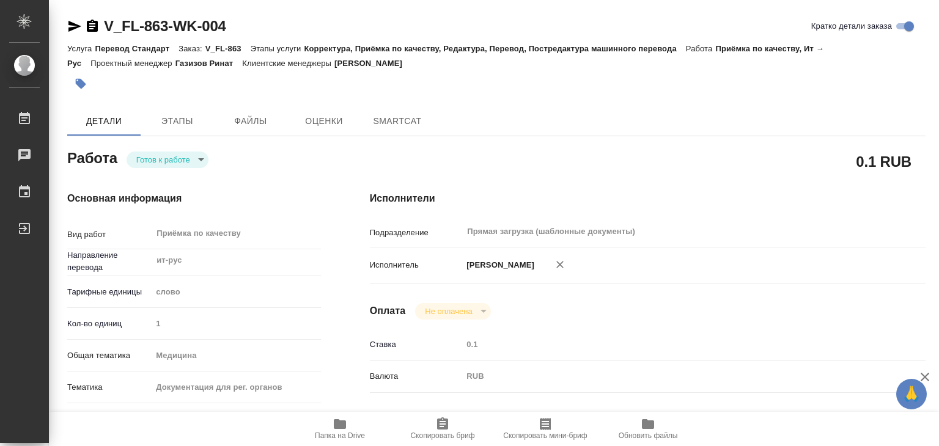
type textarea "x"
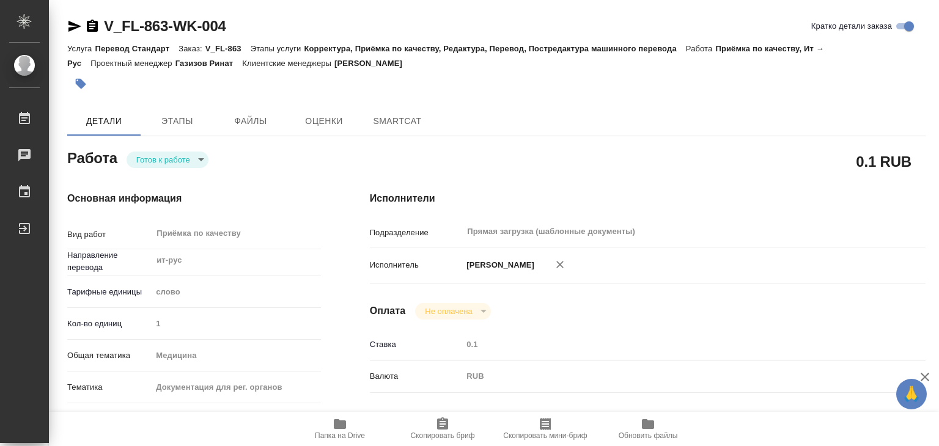
type textarea "x"
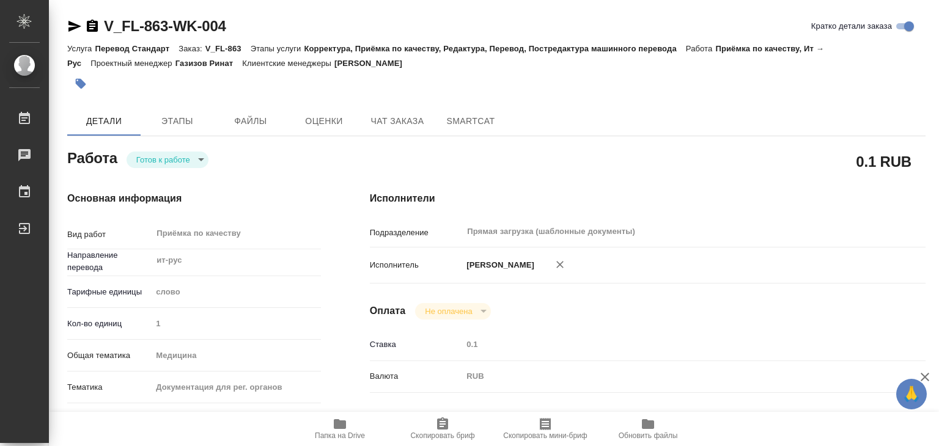
type textarea "x"
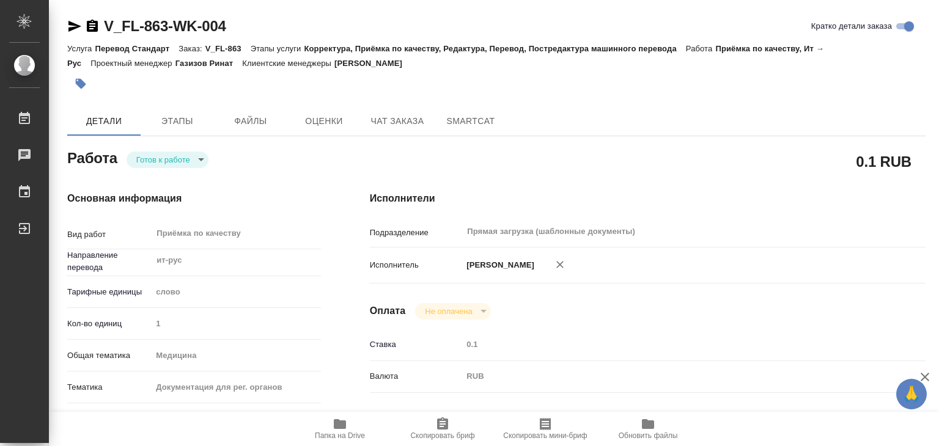
type textarea "x"
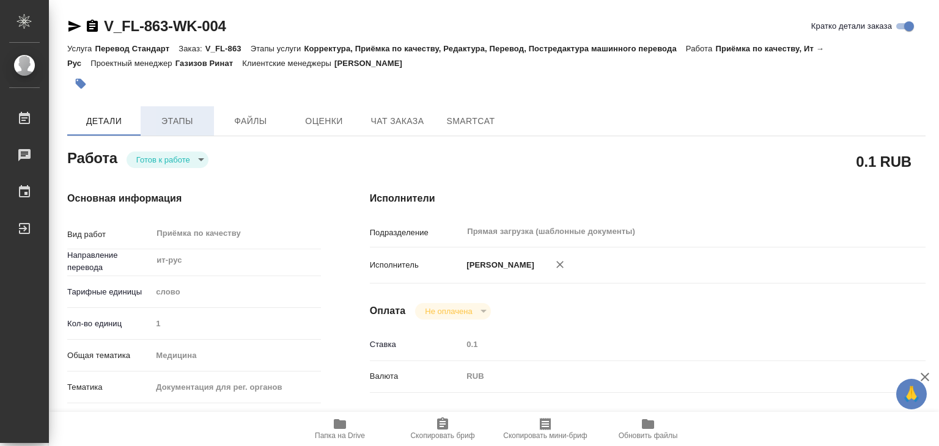
click at [195, 124] on span "Этапы" at bounding box center [177, 121] width 59 height 15
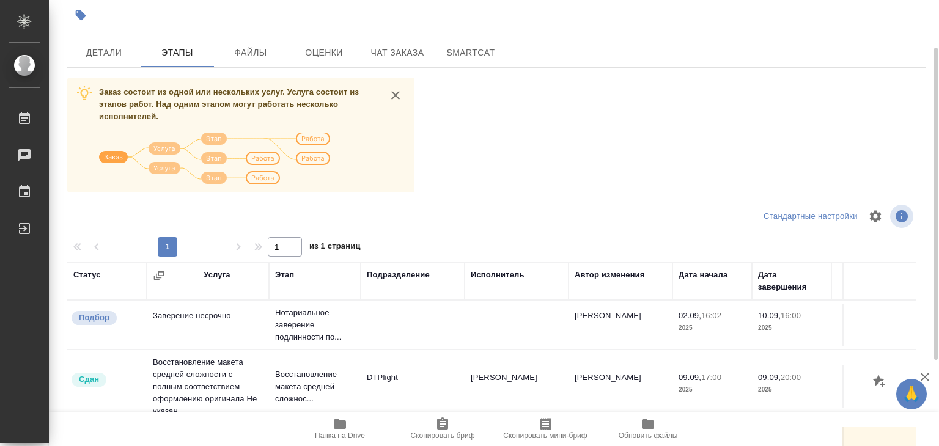
scroll to position [7, 0]
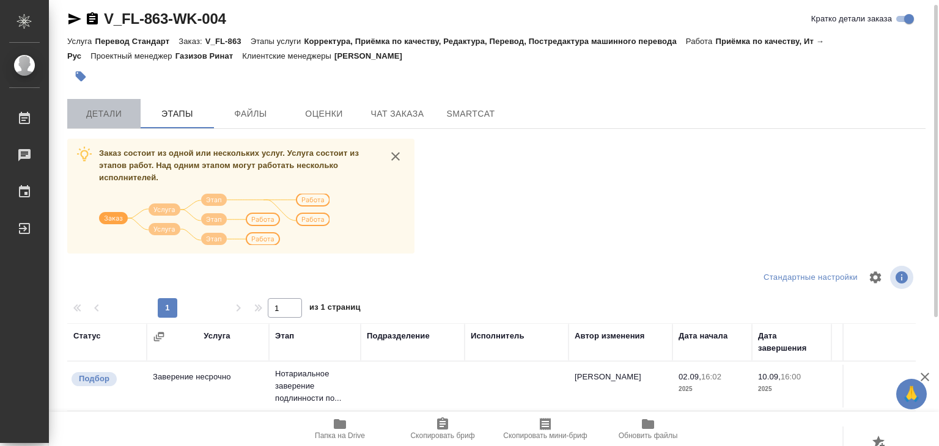
click at [85, 118] on span "Детали" at bounding box center [104, 113] width 59 height 15
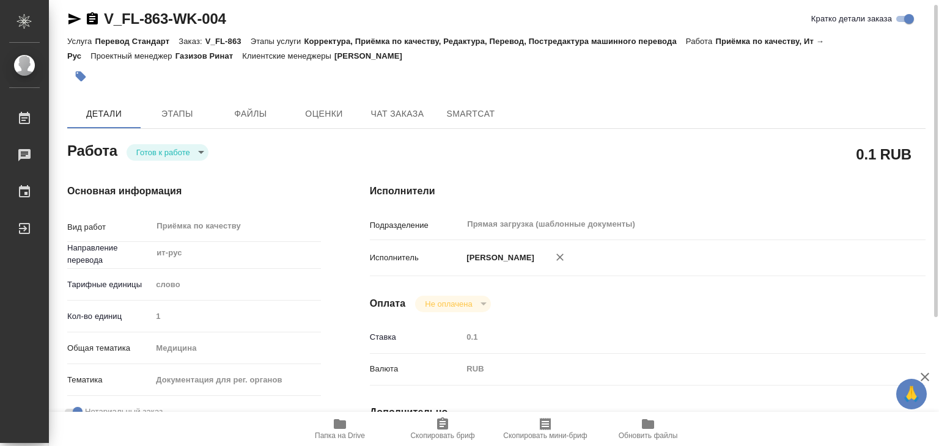
type textarea "x"
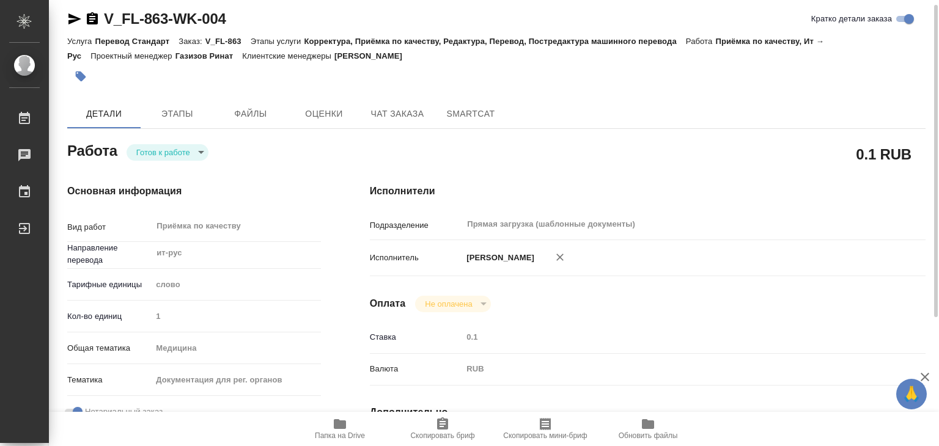
type textarea "x"
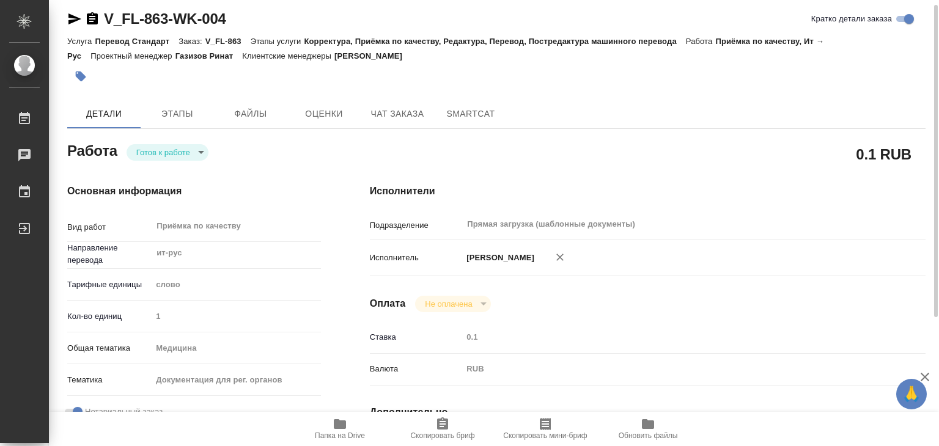
type textarea "x"
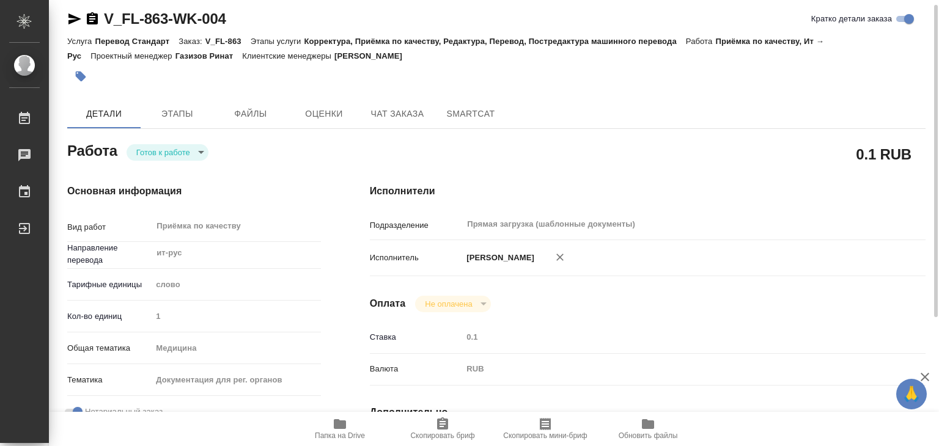
type textarea "x"
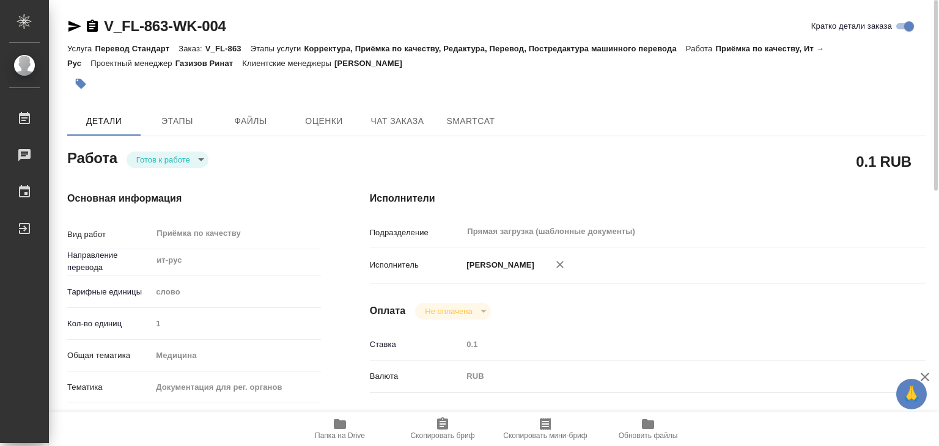
click at [160, 163] on body "🙏 .cls-1 fill:#fff; AWATERA Alilekova [PERSON_NAME] Работы 0 Чаты График Выйти …" at bounding box center [469, 223] width 939 height 446
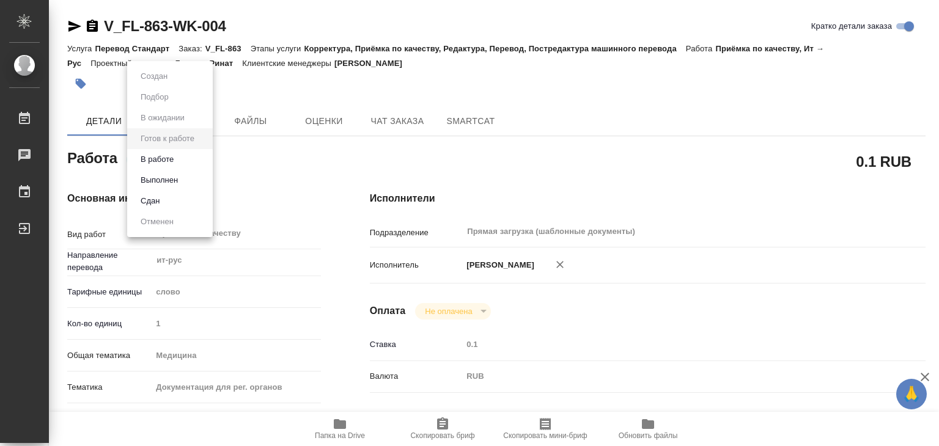
click at [180, 162] on li "В работе" at bounding box center [170, 159] width 86 height 21
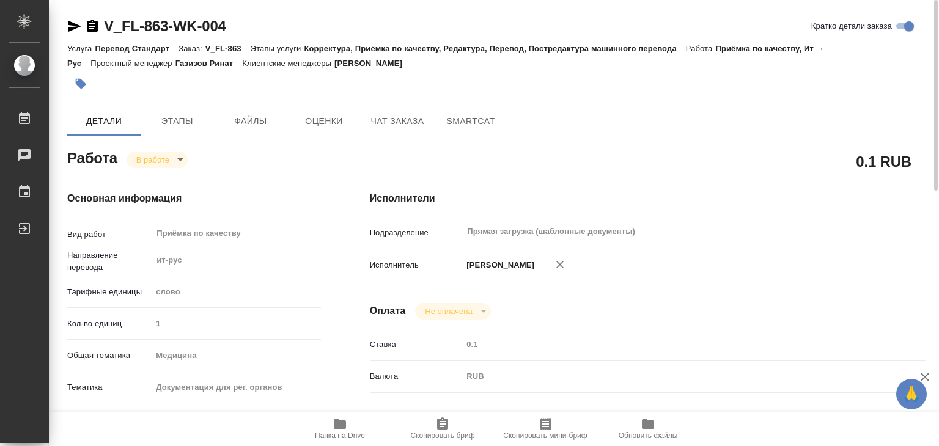
type textarea "x"
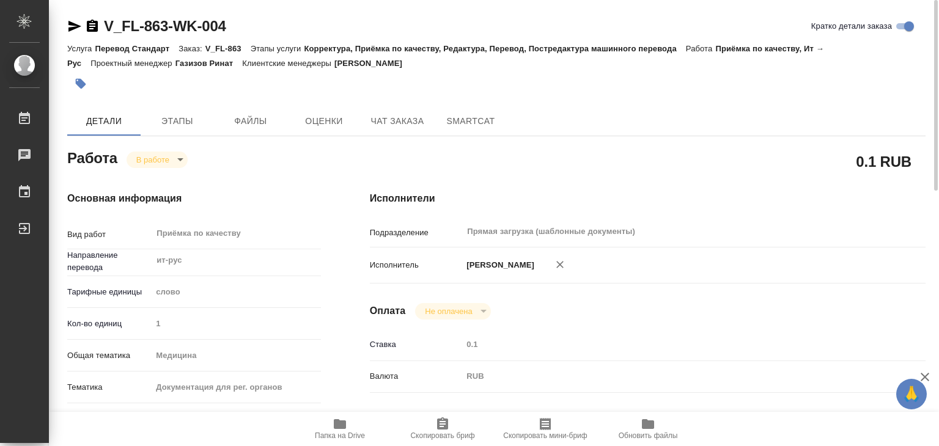
type textarea "x"
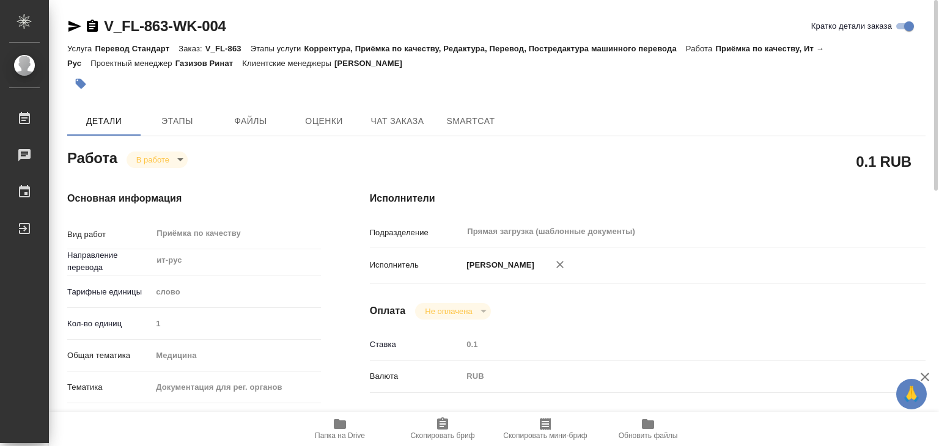
type textarea "x"
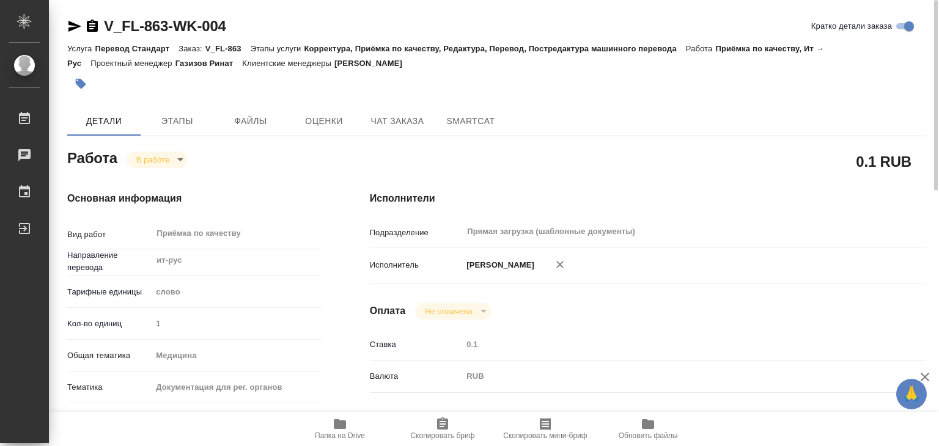
click at [90, 86] on button "button" at bounding box center [80, 83] width 27 height 27
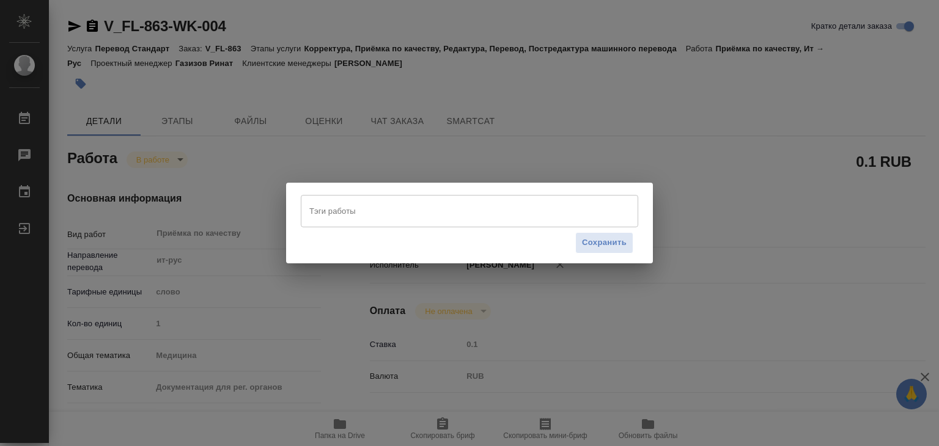
click at [389, 206] on input "Тэги работы" at bounding box center [457, 211] width 303 height 21
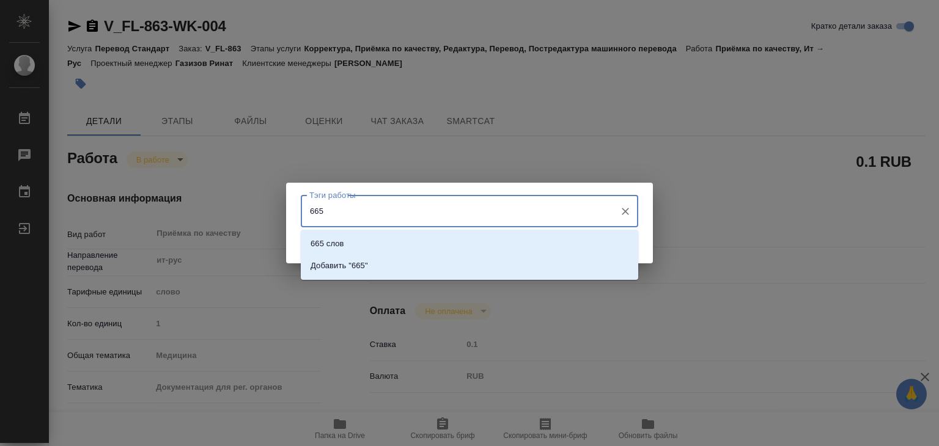
type input "665"
click at [385, 248] on li "665 слов" at bounding box center [470, 244] width 338 height 22
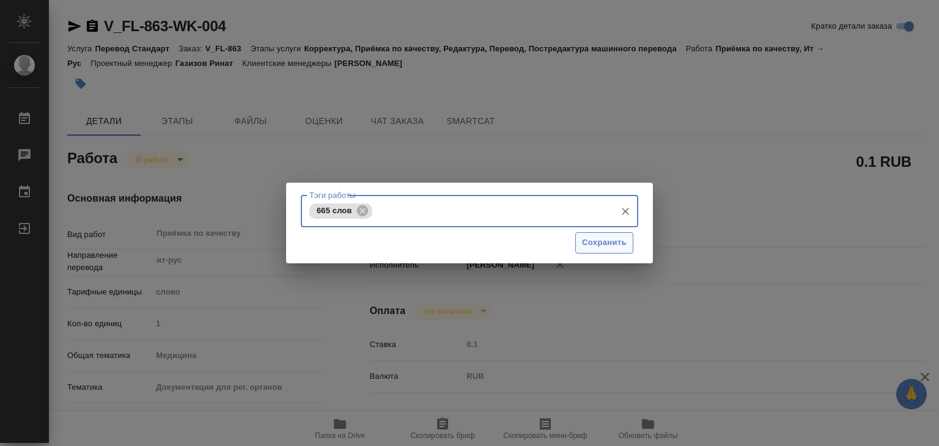
click at [590, 240] on span "Сохранить" at bounding box center [604, 243] width 45 height 14
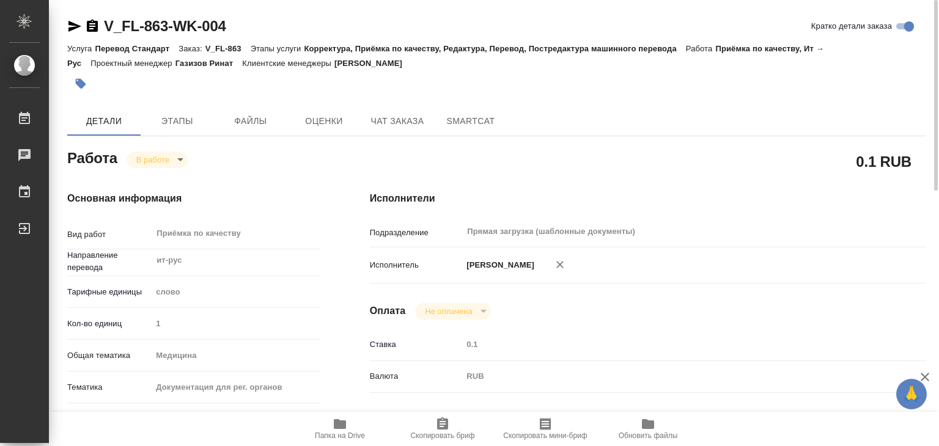
type input "inProgress"
type textarea "Приёмка по качеству"
type textarea "x"
type input "ит-рус"
type input "5a8b1489cc6b4906c91bfd90"
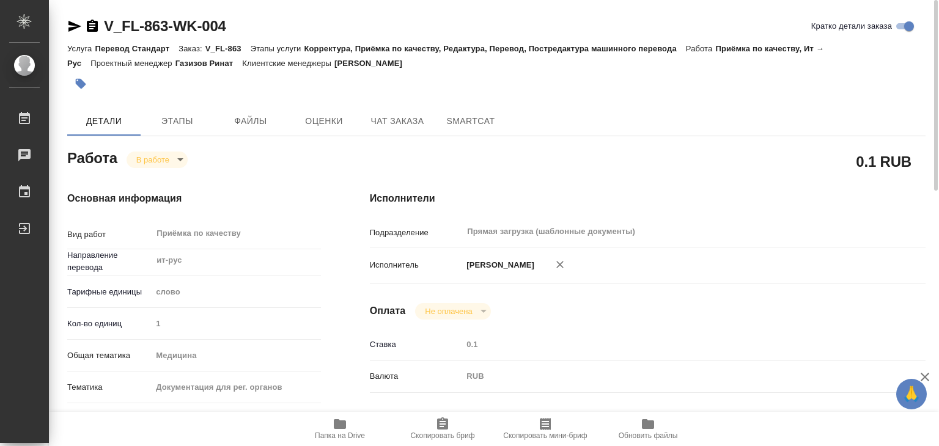
type input "1"
type input "med"
type input "5f647205b73bc97568ca66c6"
checkbox input "true"
type input "[DATE] 14:00"
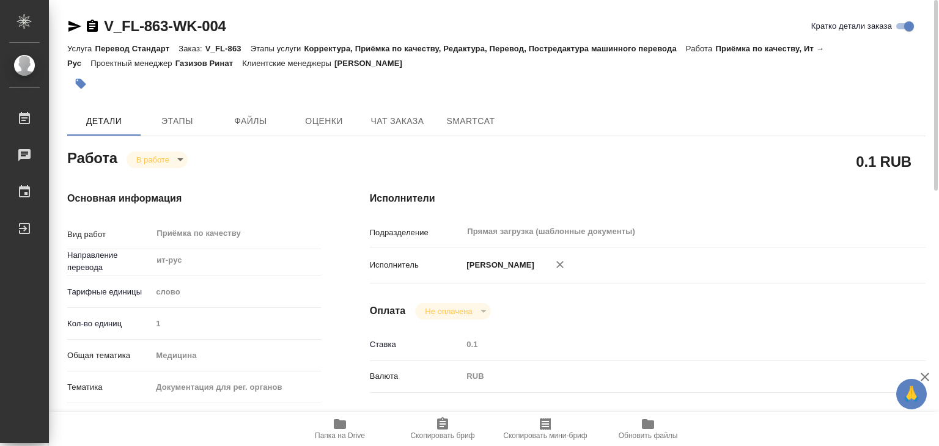
type input "[DATE] 14:29"
type input "[DATE] 16:00"
type input "Прямая загрузка (шаблонные документы)"
type input "notPayed"
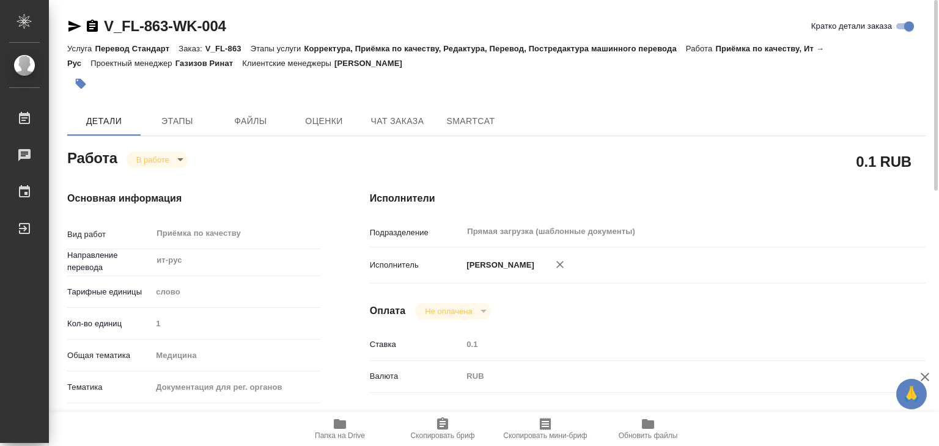
type input "0.1"
type input "RUB"
type input "[PERSON_NAME]"
type textarea "x"
type textarea "/Clients/FL_V/Orders/V_FL-863/Corrected/V_FL-863-WK-004"
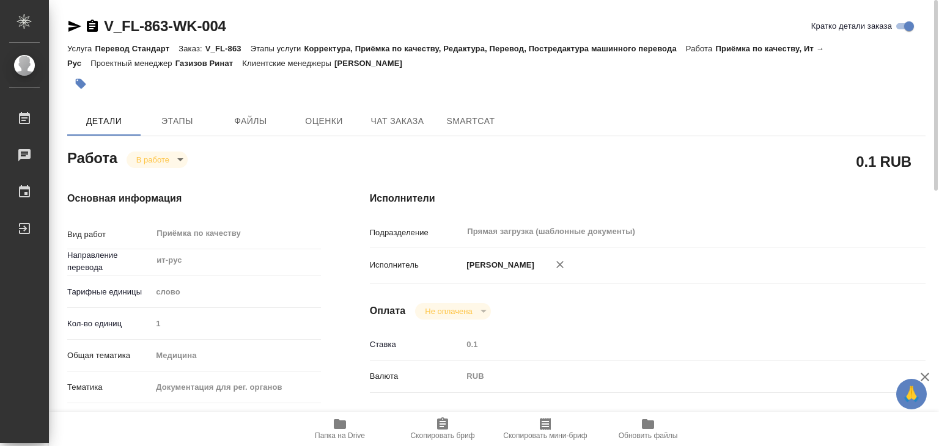
type textarea "x"
type input "V_FL-863"
type input "Перевод Стандарт"
type input "Корректура, Приёмка по качеству, Редактура, Перевод, Постредактура машинного пе…"
type input "[PERSON_NAME]"
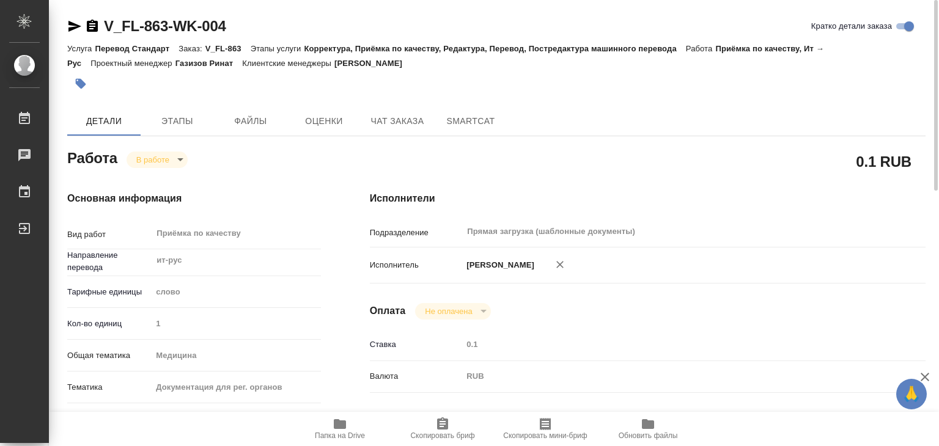
type input "/Clients/FL_V/Orders/V_FL-863"
type textarea "x"
type textarea "НОТ"
type textarea "x"
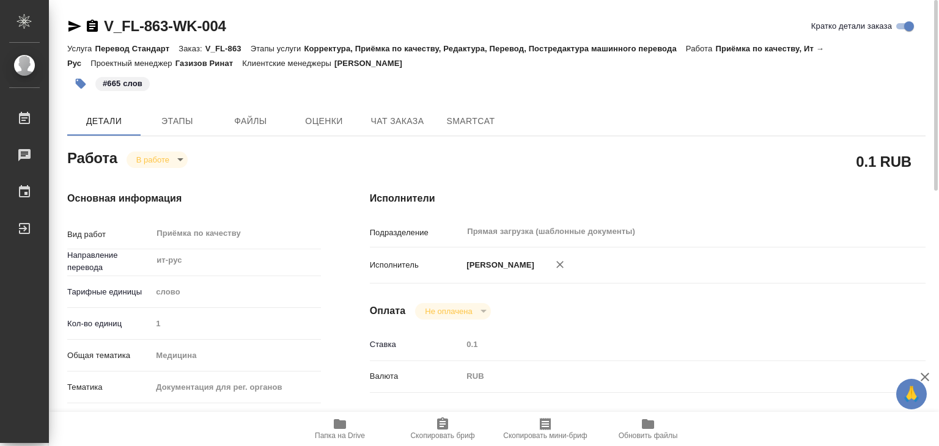
type textarea "x"
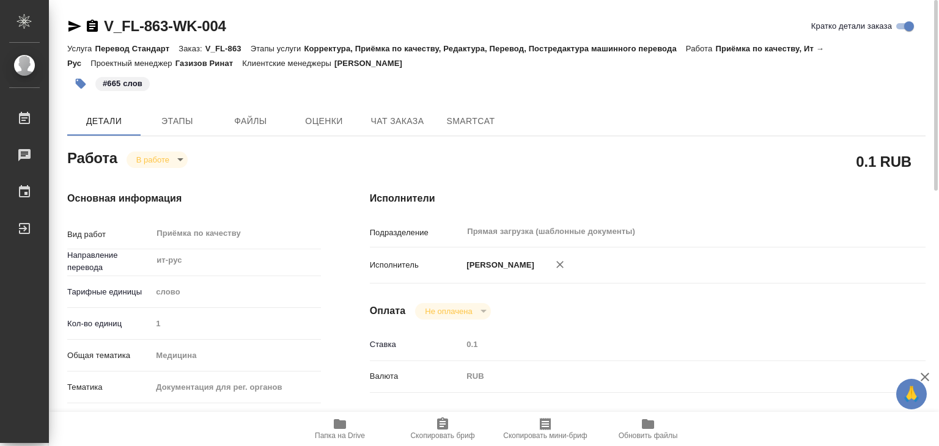
type textarea "x"
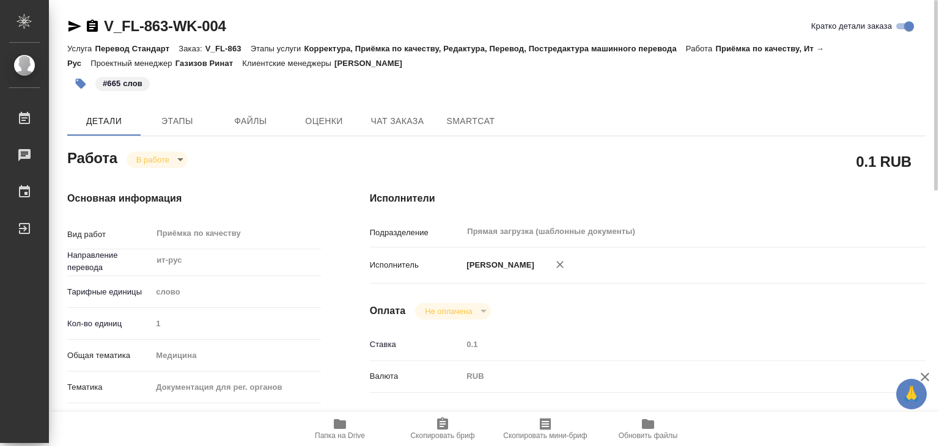
type textarea "x"
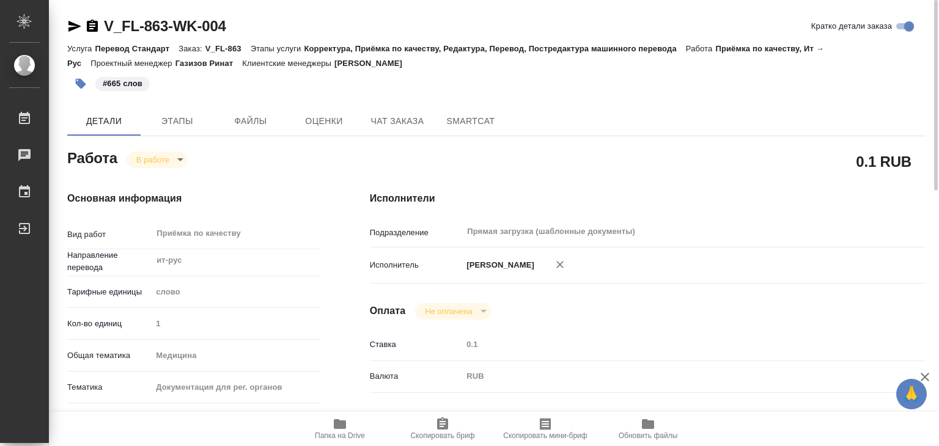
type textarea "x"
drag, startPoint x: 118, startPoint y: 21, endPoint x: 166, endPoint y: 29, distance: 49.0
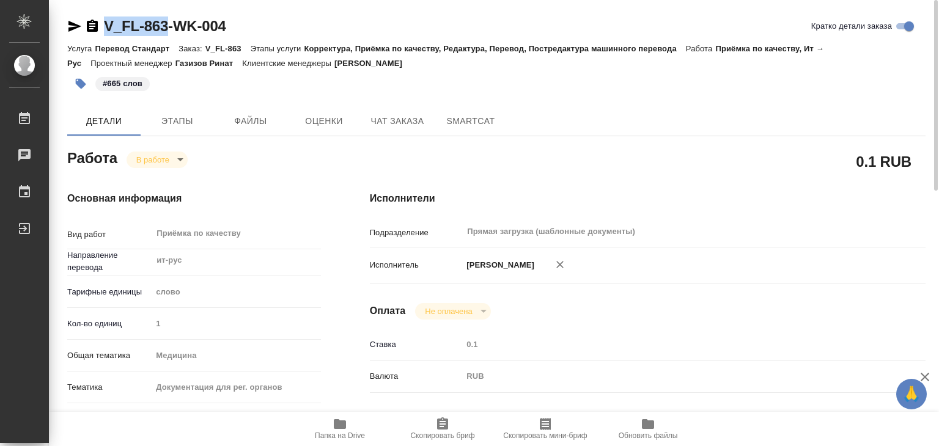
copy link "V_FL-863"
click at [179, 161] on body "🙏 .cls-1 fill:#fff; AWATERA Alilekova Valeriya Работы 0 Чаты График Выйти V_FL-…" at bounding box center [469, 223] width 939 height 446
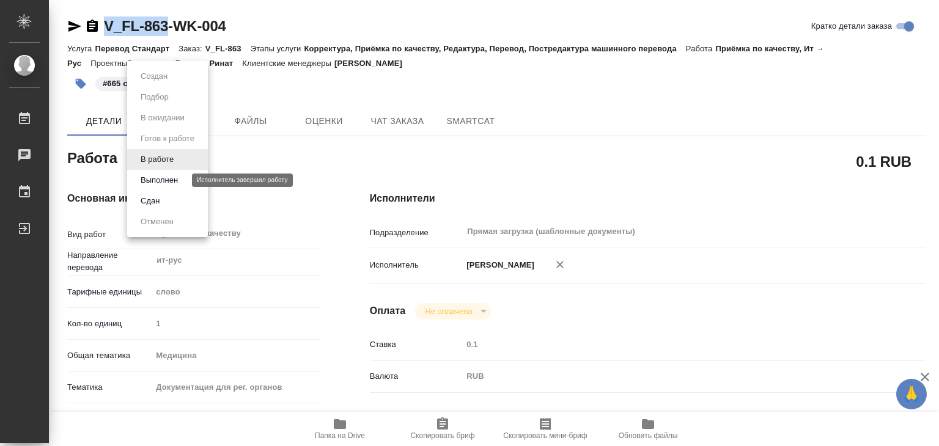
click at [180, 179] on button "Выполнен" at bounding box center [159, 180] width 45 height 13
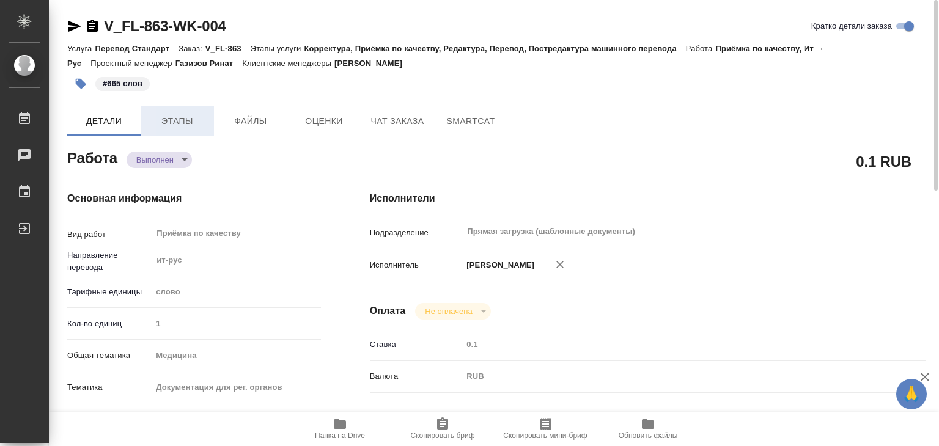
type textarea "x"
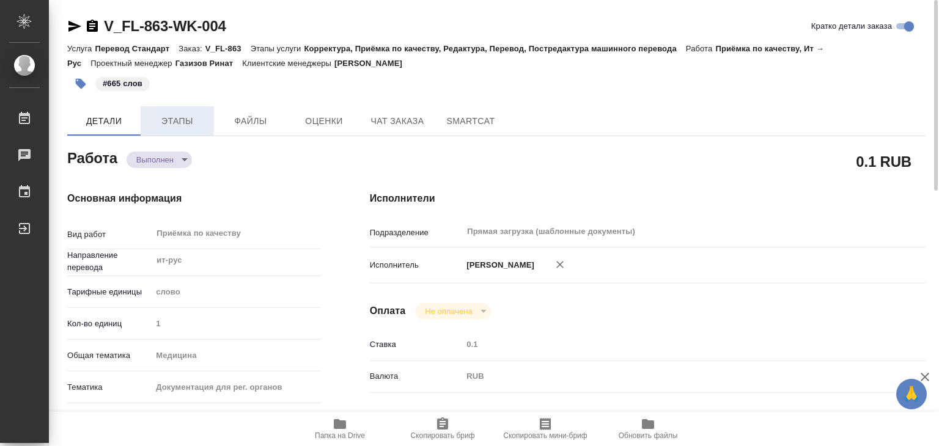
type textarea "x"
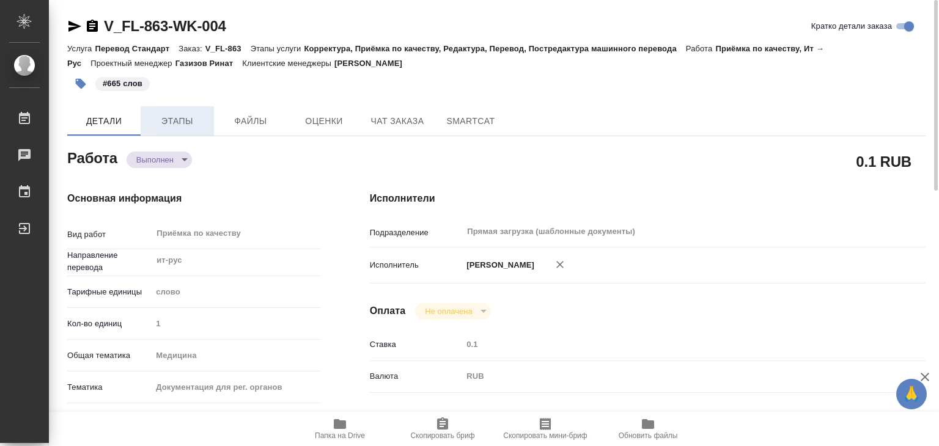
type textarea "x"
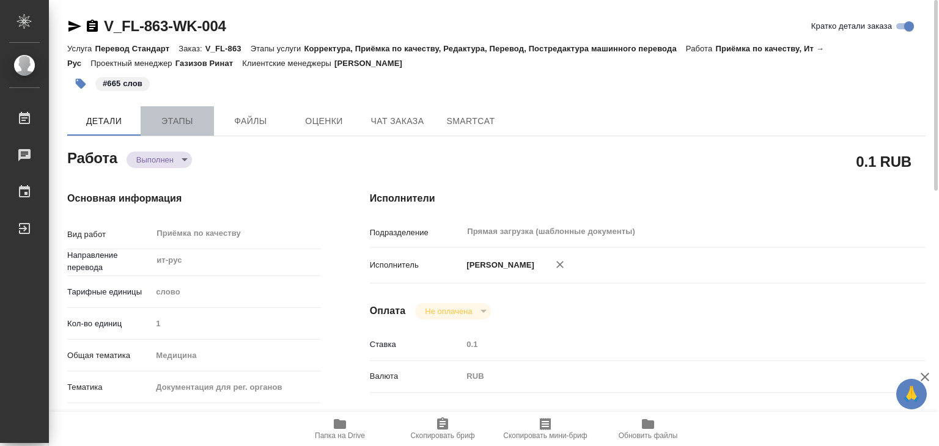
click at [182, 124] on span "Этапы" at bounding box center [177, 121] width 59 height 15
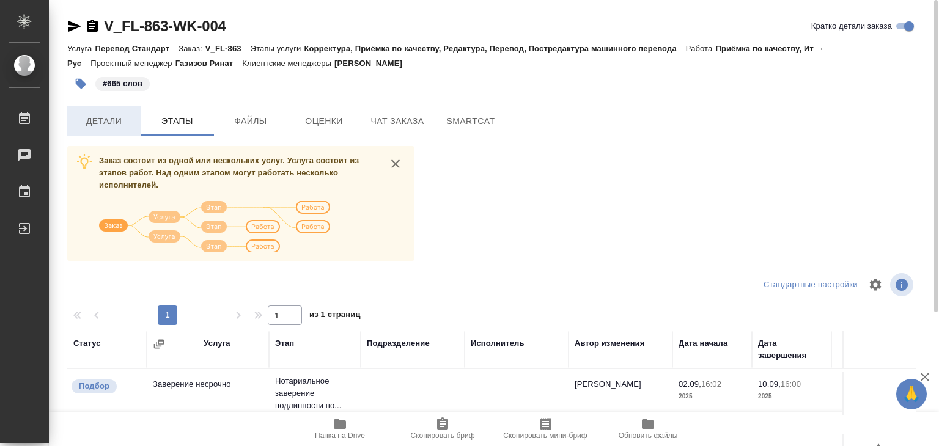
click at [104, 134] on button "Детали" at bounding box center [103, 120] width 73 height 29
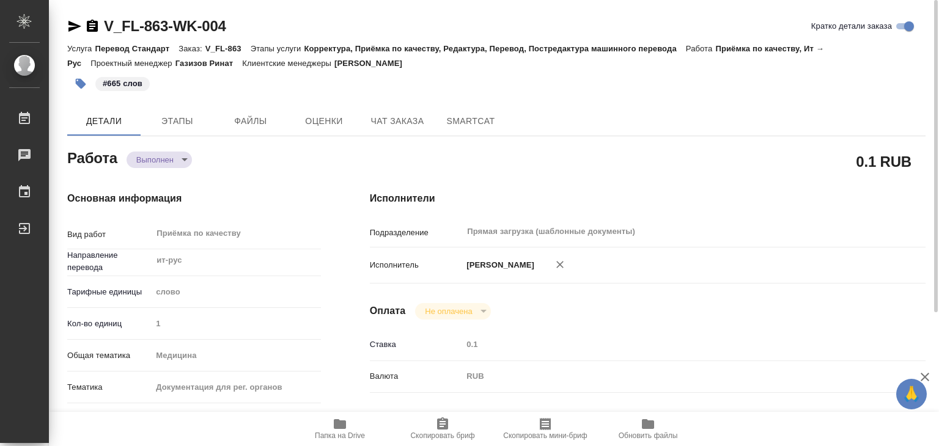
type textarea "x"
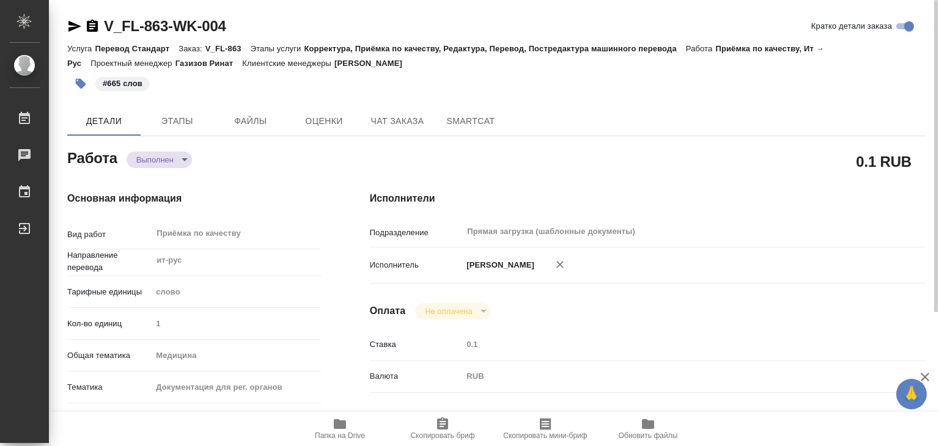
type textarea "x"
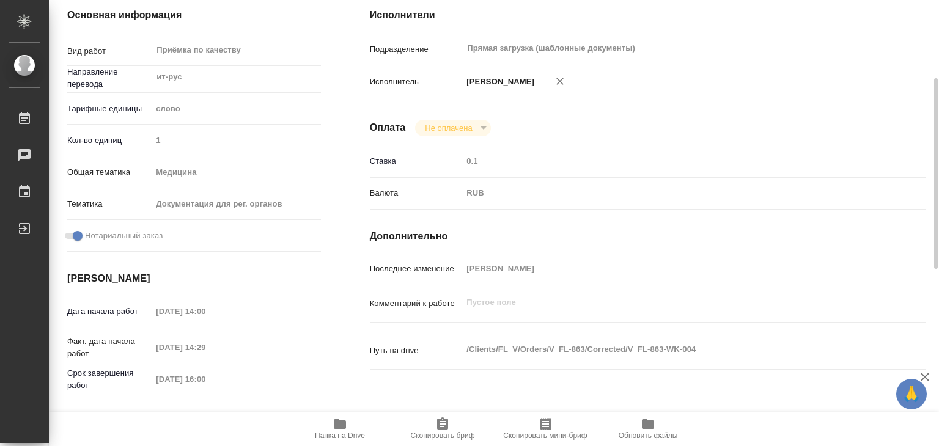
type textarea "x"
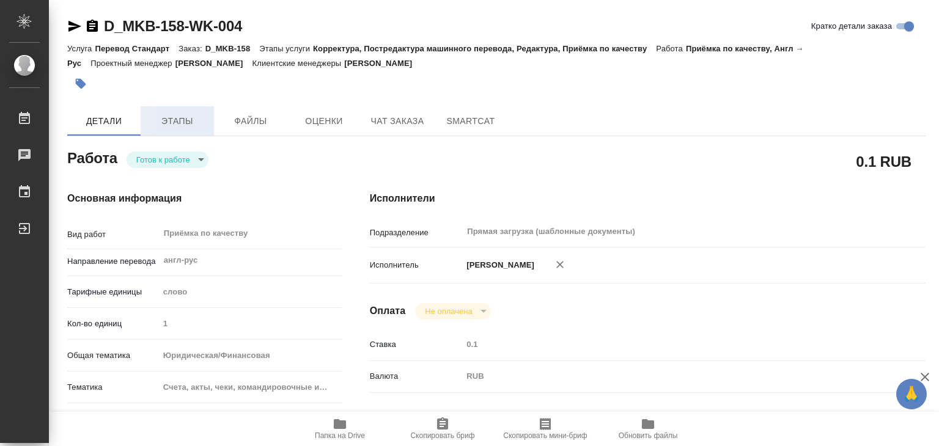
click at [183, 124] on span "Этапы" at bounding box center [177, 121] width 59 height 15
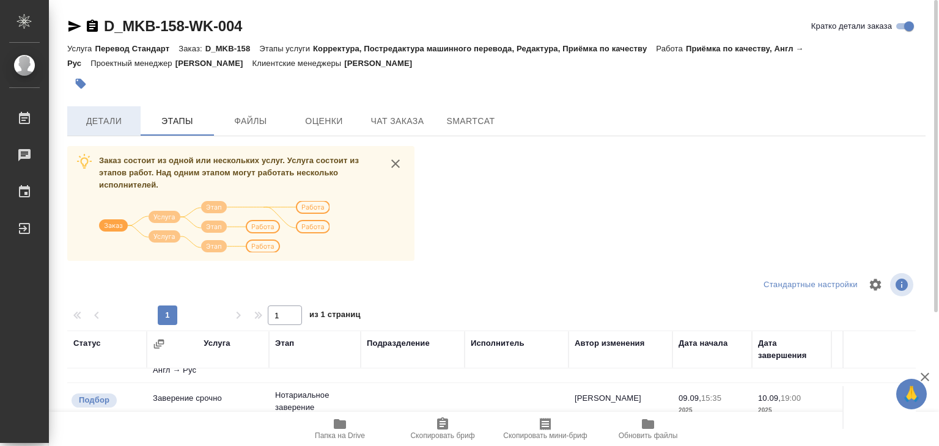
click at [105, 120] on span "Детали" at bounding box center [104, 121] width 59 height 15
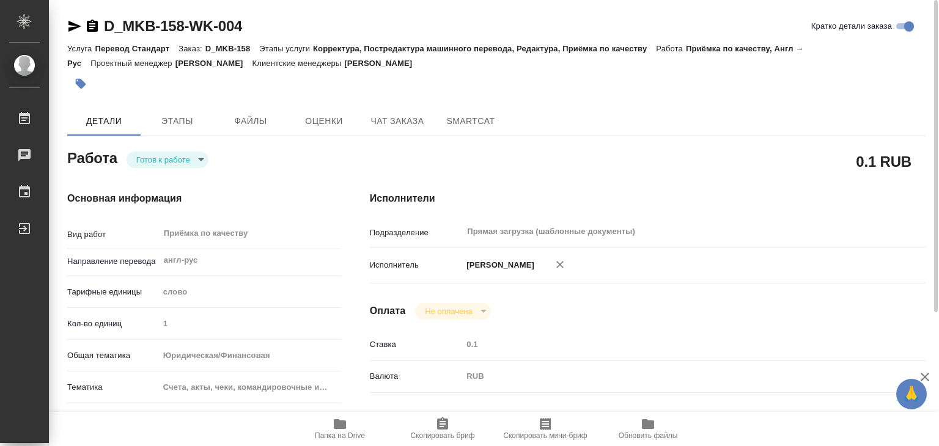
type textarea "x"
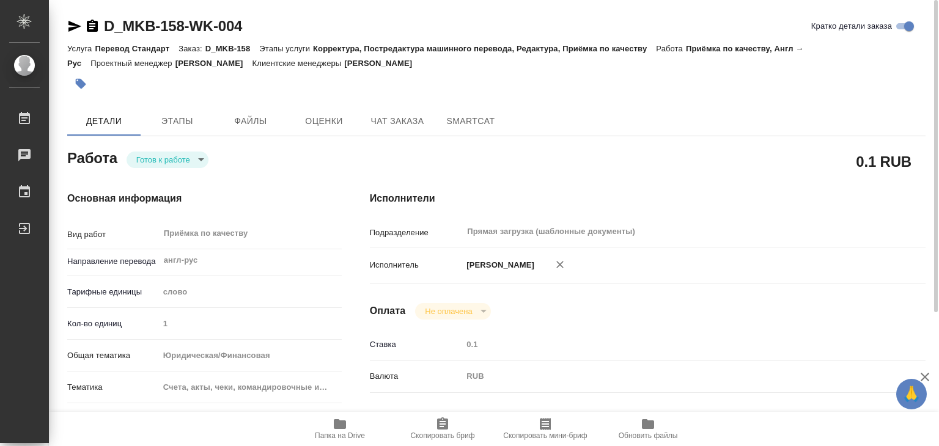
type textarea "x"
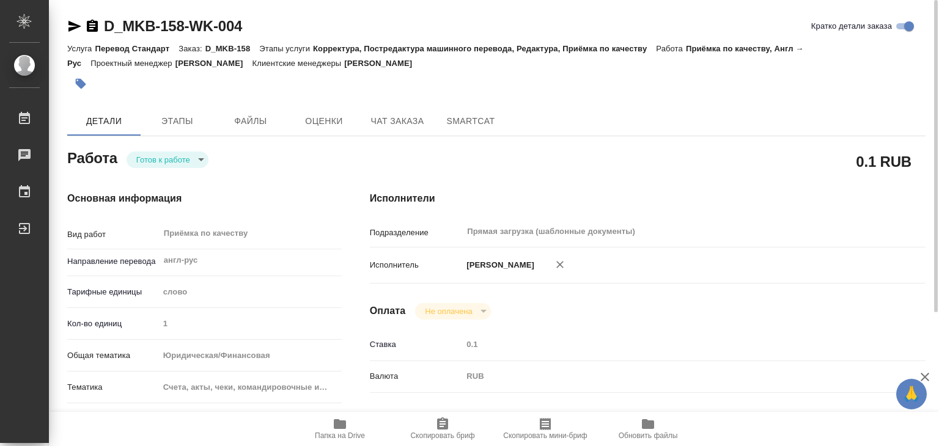
type textarea "x"
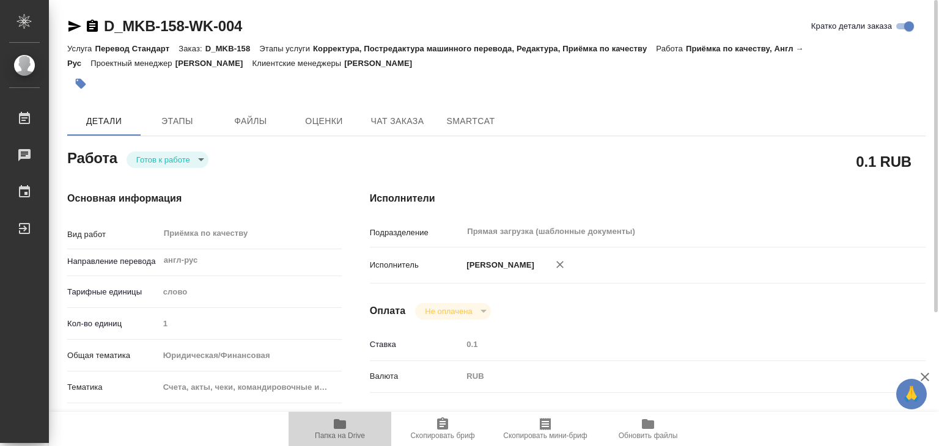
click at [351, 432] on span "Папка на Drive" at bounding box center [340, 436] width 50 height 9
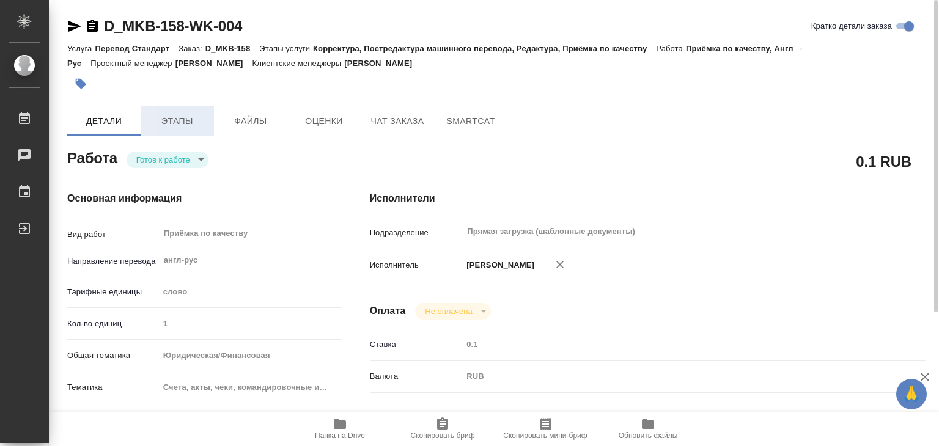
click at [179, 106] on button "Этапы" at bounding box center [177, 120] width 73 height 29
click at [176, 109] on button "Этапы" at bounding box center [177, 120] width 73 height 29
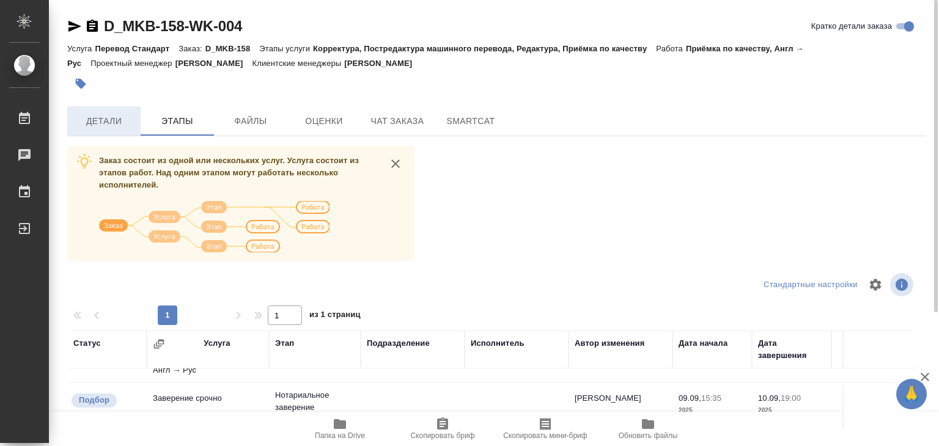
click at [130, 116] on span "Детали" at bounding box center [104, 121] width 59 height 15
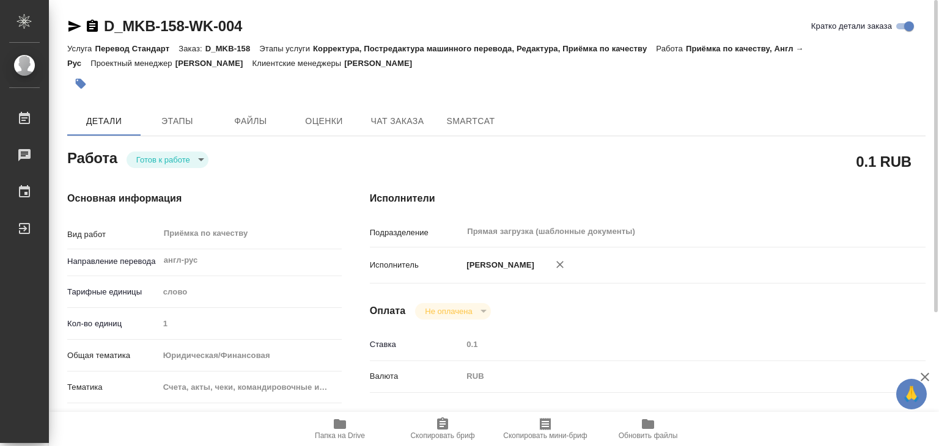
type textarea "x"
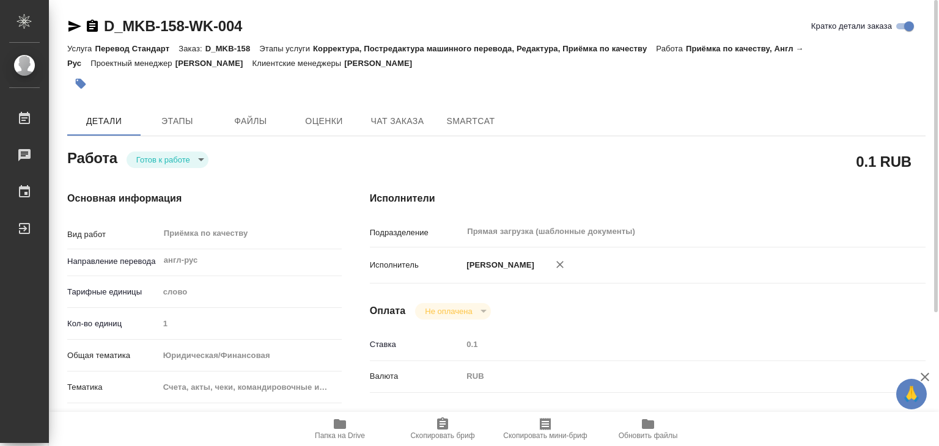
type textarea "x"
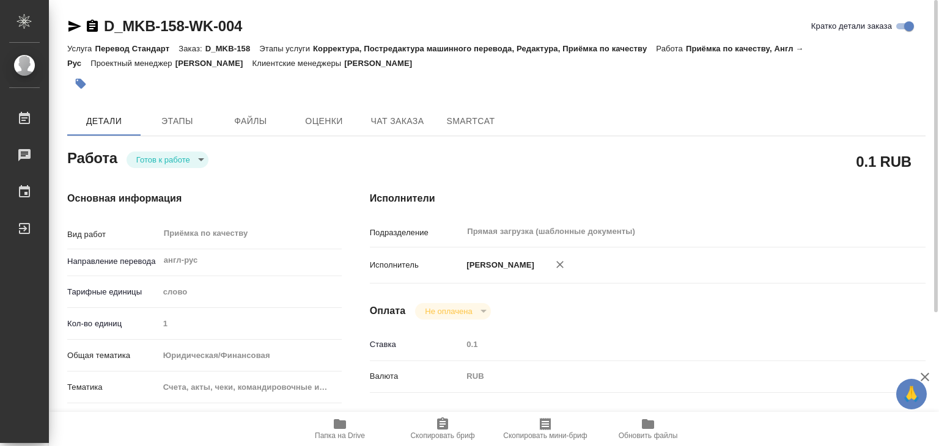
type textarea "x"
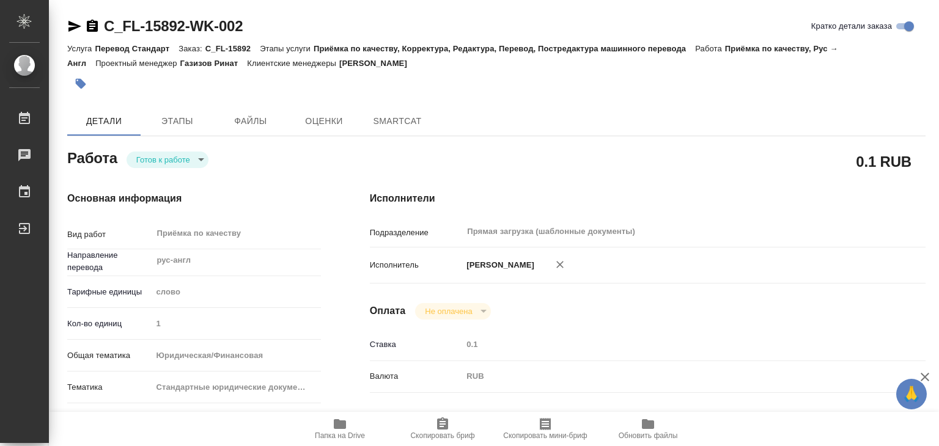
type textarea "x"
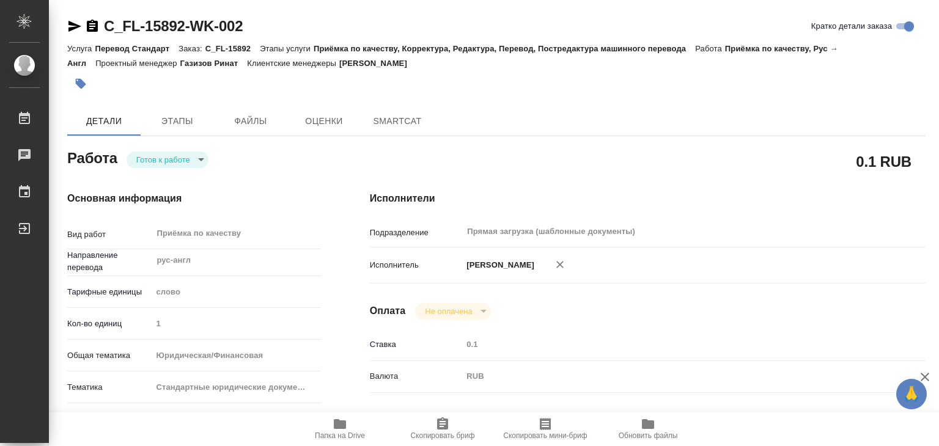
type textarea "x"
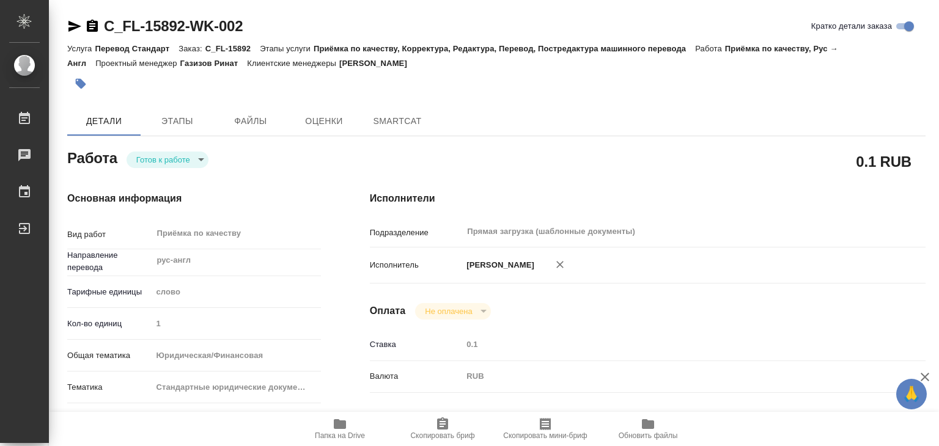
type textarea "x"
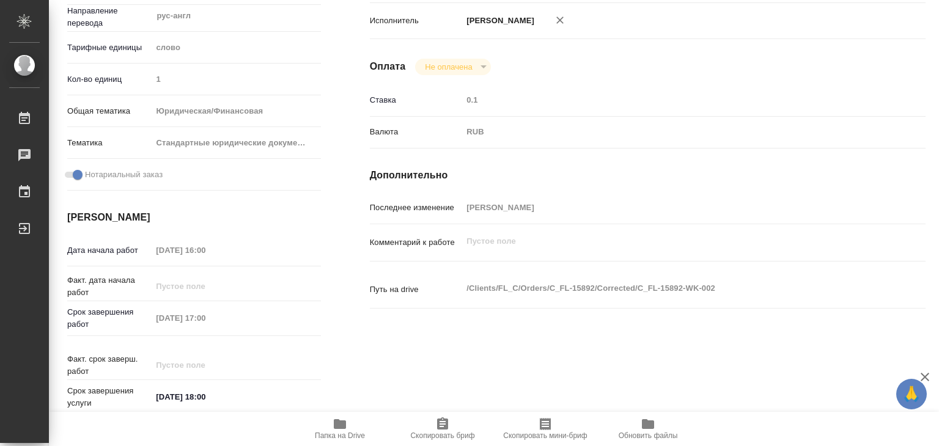
type textarea "x"
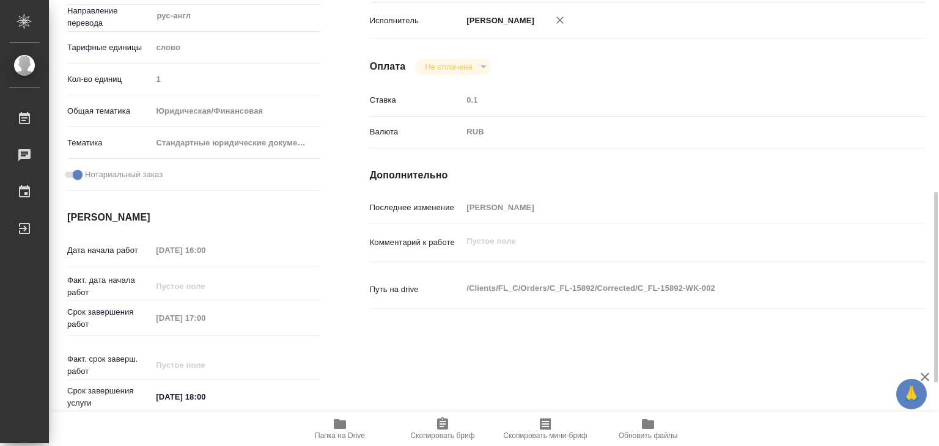
scroll to position [306, 0]
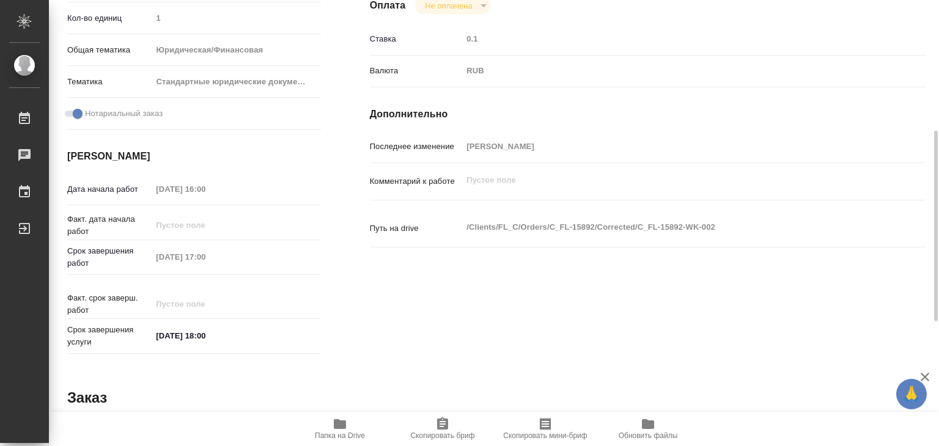
type textarea "x"
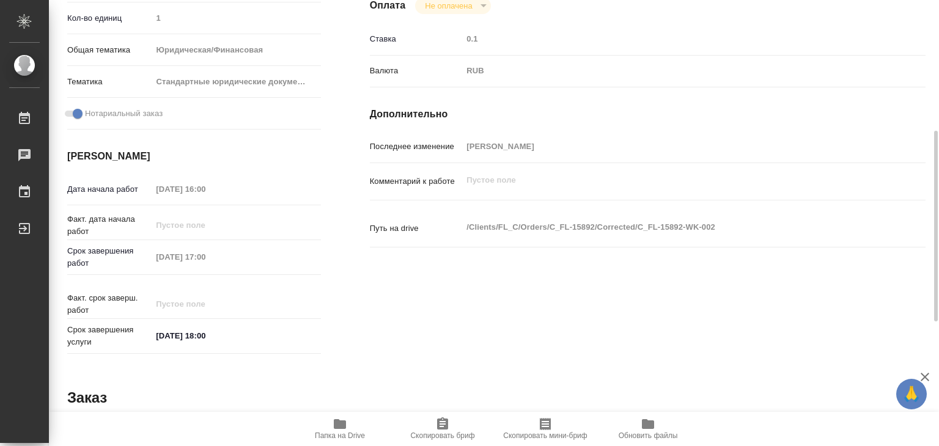
type textarea "x"
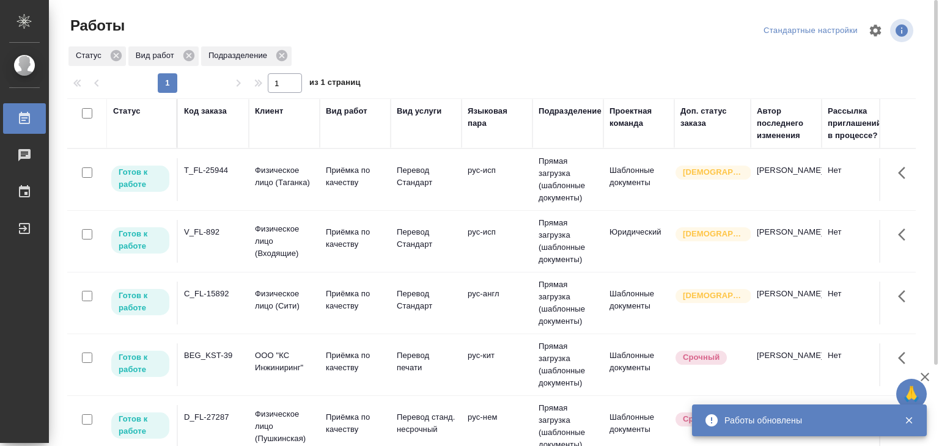
click at [271, 235] on p "Физическое лицо (Входящие)" at bounding box center [284, 241] width 59 height 37
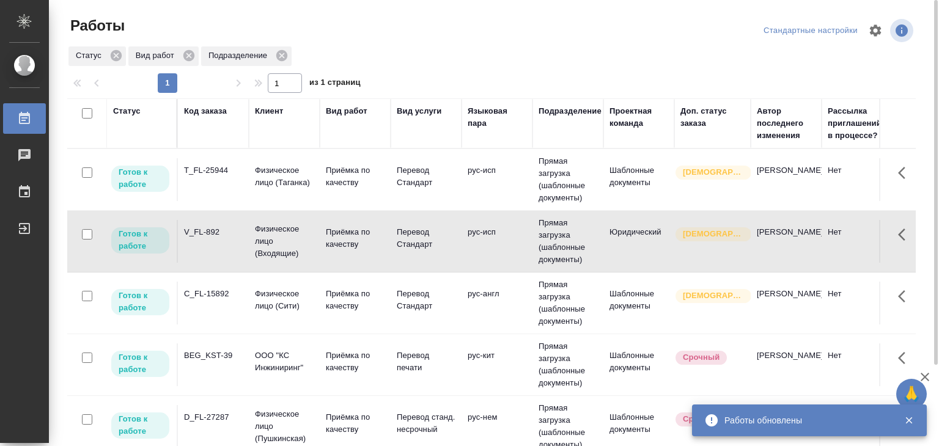
click at [271, 235] on p "Физическое лицо (Входящие)" at bounding box center [284, 241] width 59 height 37
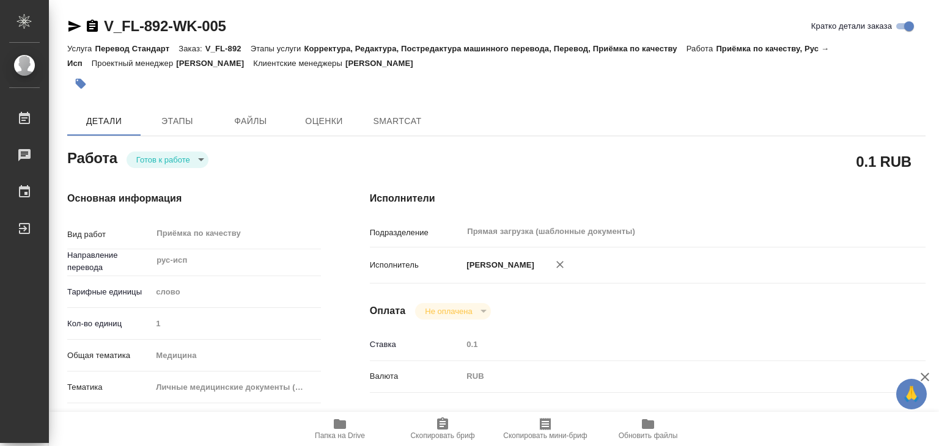
type textarea "x"
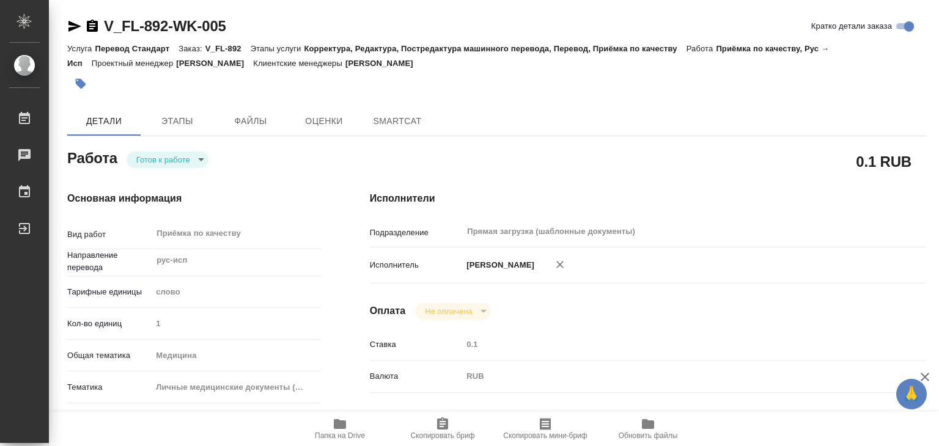
type textarea "x"
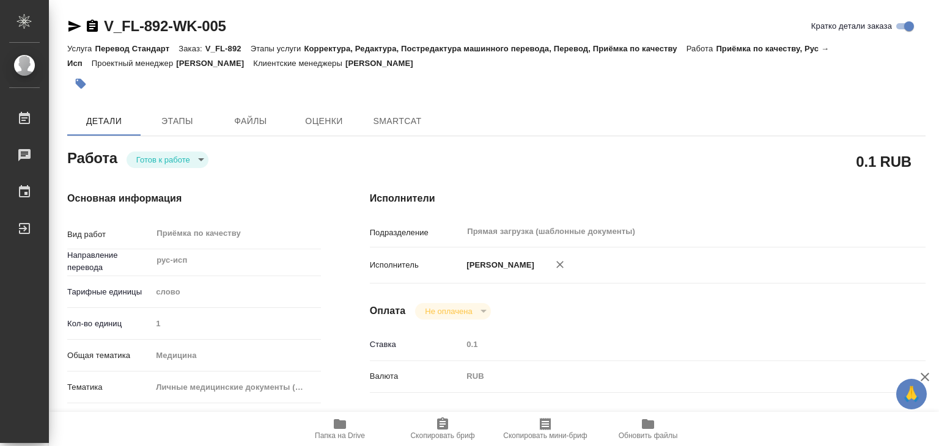
type textarea "x"
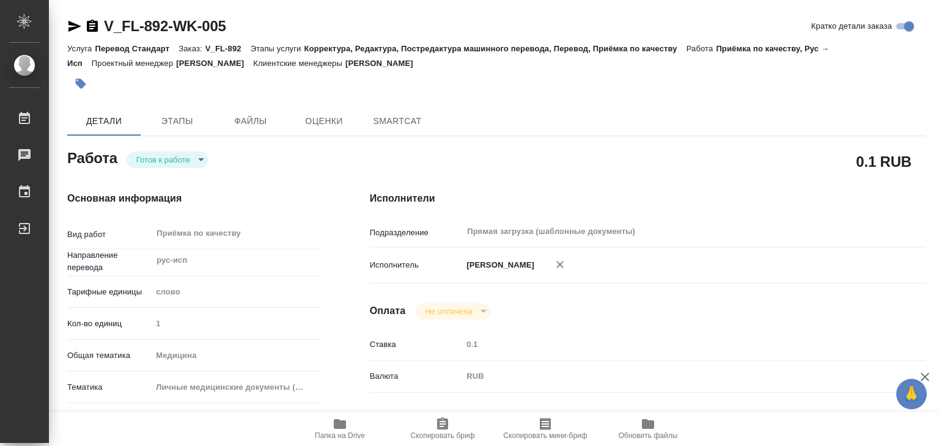
type textarea "x"
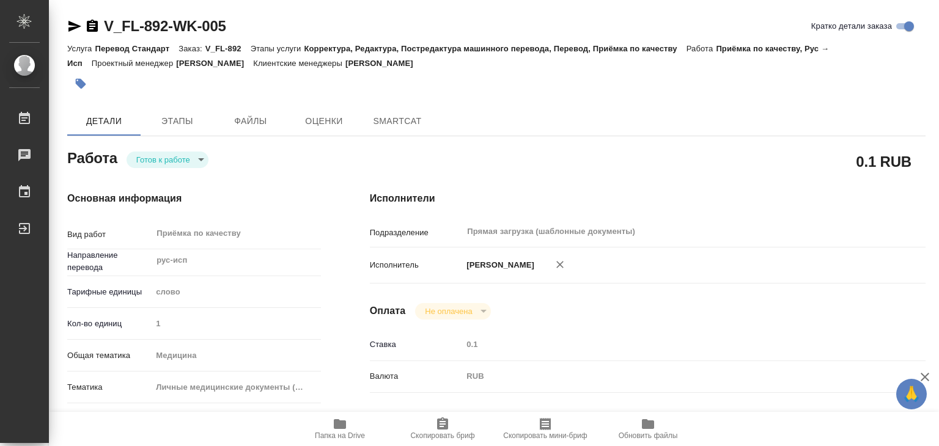
type textarea "x"
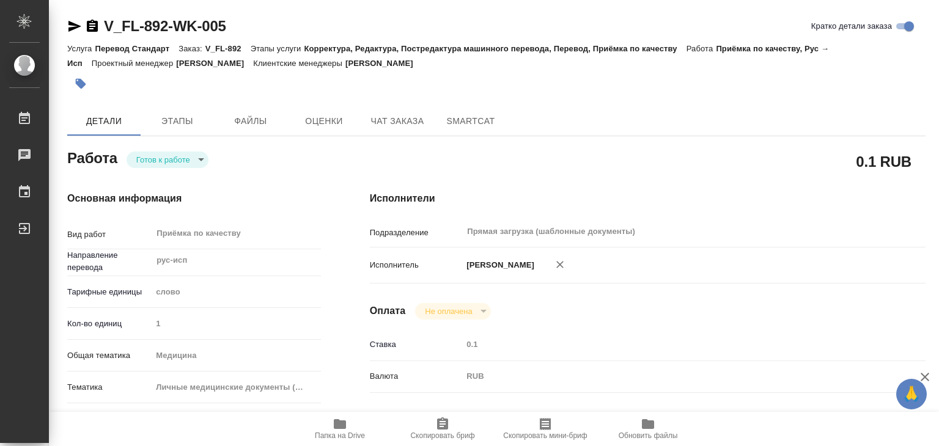
click at [186, 164] on body "🙏 .cls-1 fill:#fff; AWATERA Alilekova Valeriya Работы Чаты График Выйти V_FL-89…" at bounding box center [469, 223] width 939 height 446
type textarea "x"
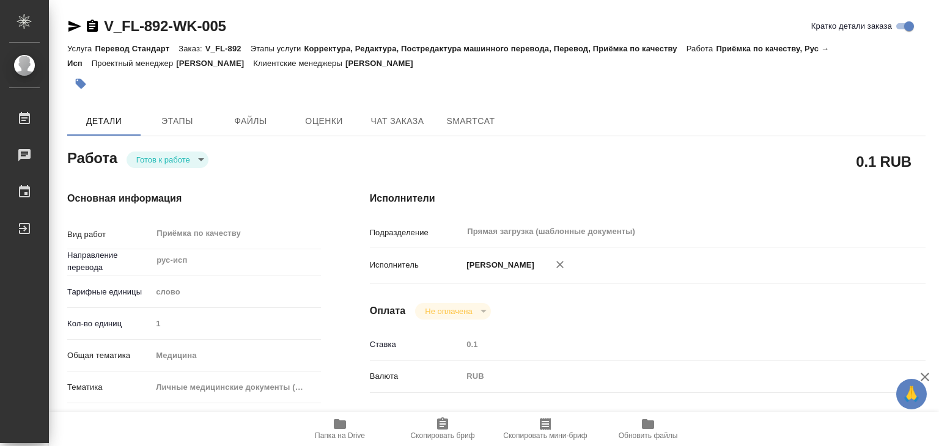
type textarea "x"
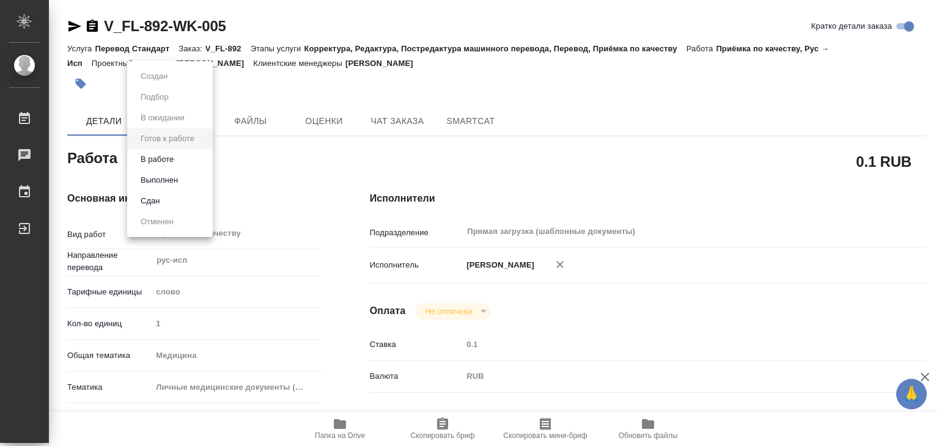
click at [195, 157] on li "В работе" at bounding box center [170, 159] width 86 height 21
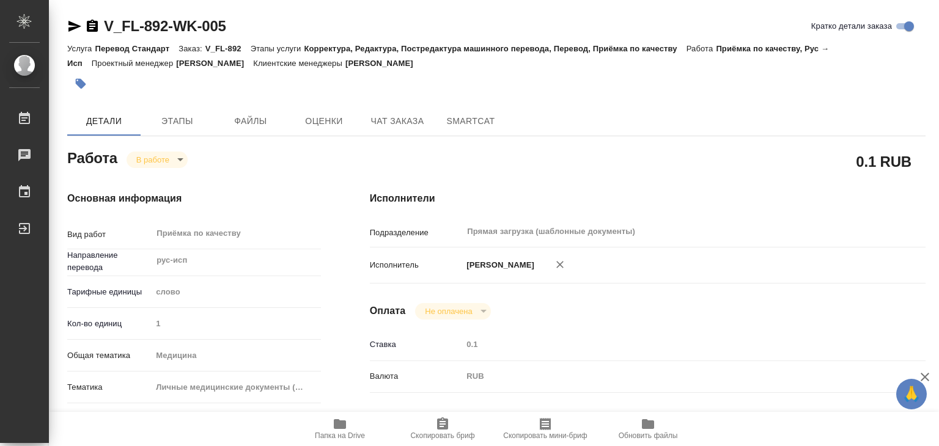
type textarea "x"
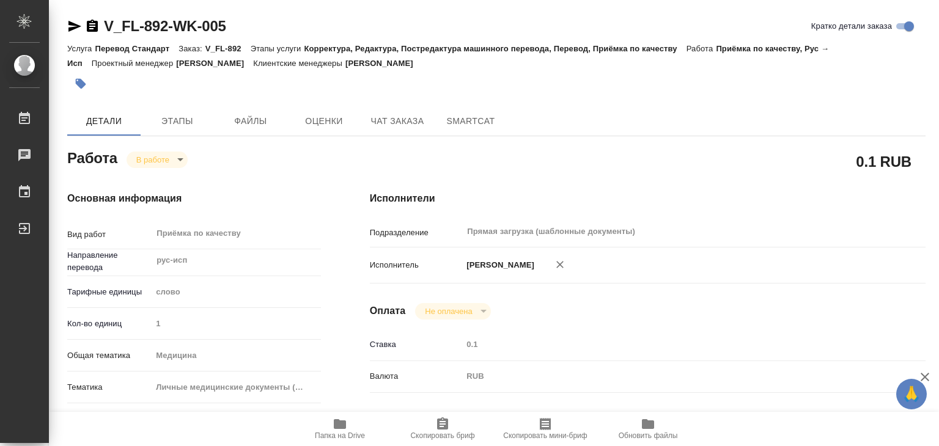
type textarea "x"
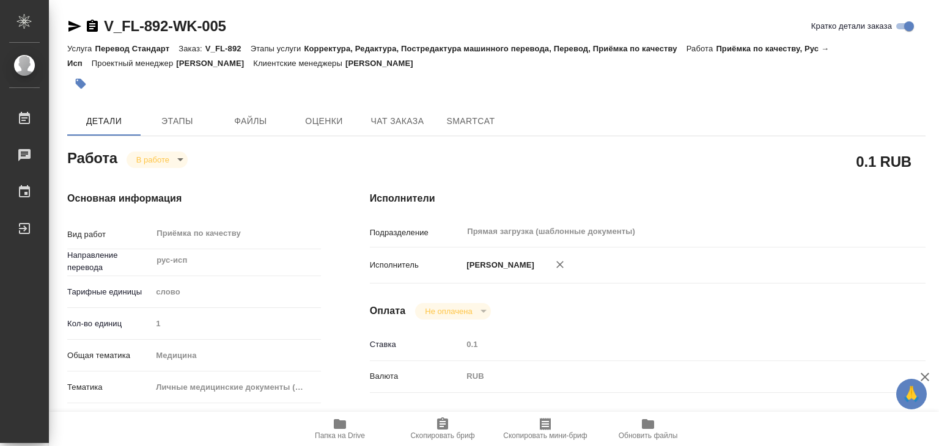
type textarea "x"
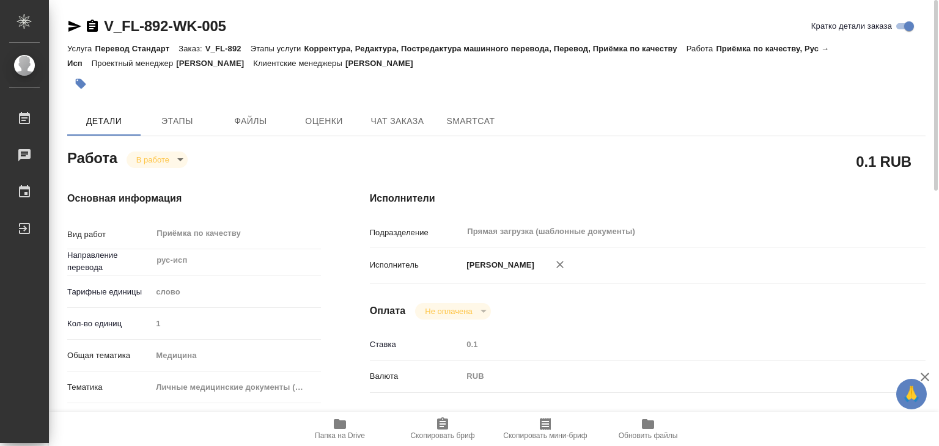
click at [90, 84] on button "button" at bounding box center [80, 83] width 27 height 27
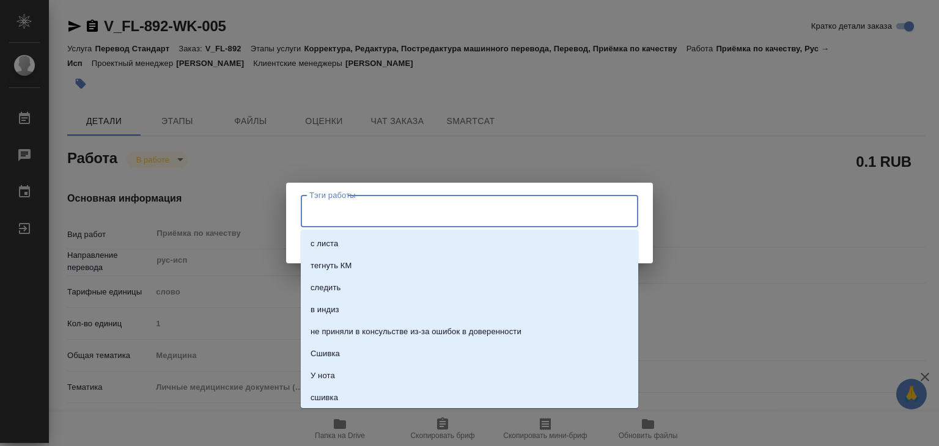
click at [386, 214] on input "Тэги работы" at bounding box center [457, 211] width 303 height 21
type input "241"
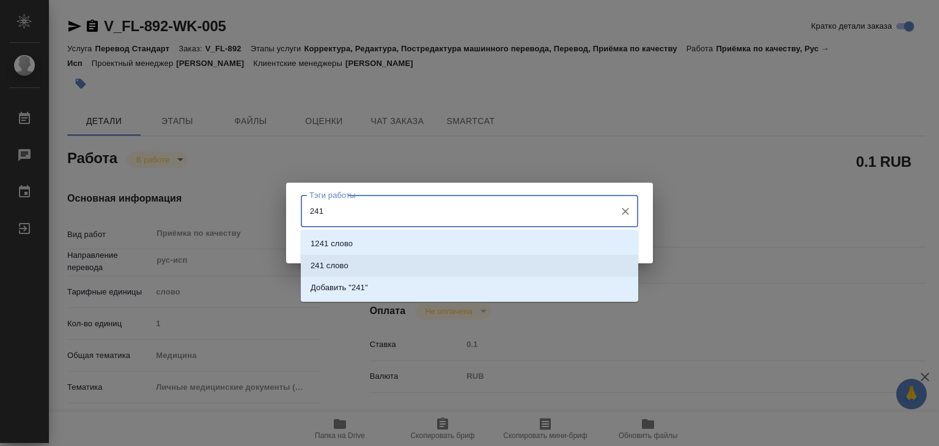
click at [386, 257] on li "241 слово" at bounding box center [470, 266] width 338 height 22
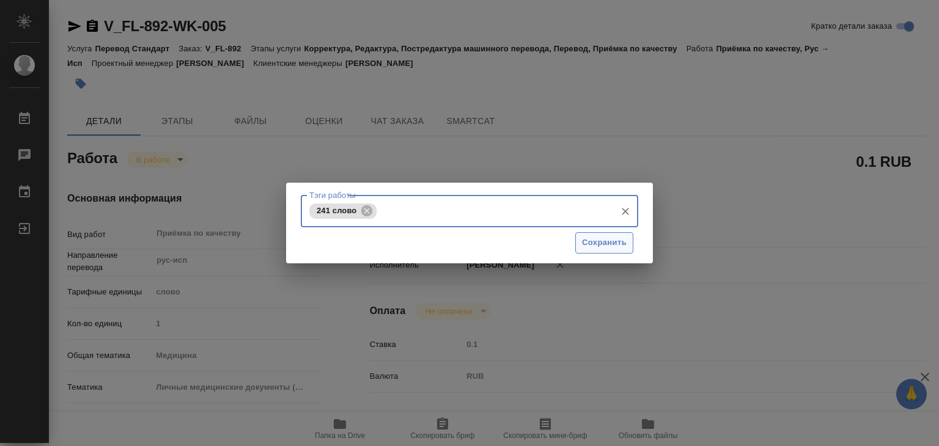
click at [607, 240] on span "Сохранить" at bounding box center [604, 243] width 45 height 14
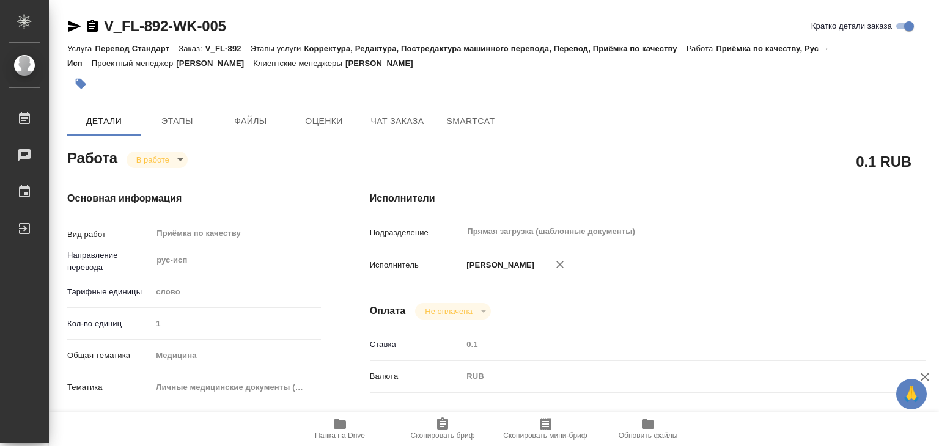
type input "inProgress"
type textarea "Приёмка по качеству"
type textarea "x"
type input "рус-исп"
type input "5a8b1489cc6b4906c91bfd90"
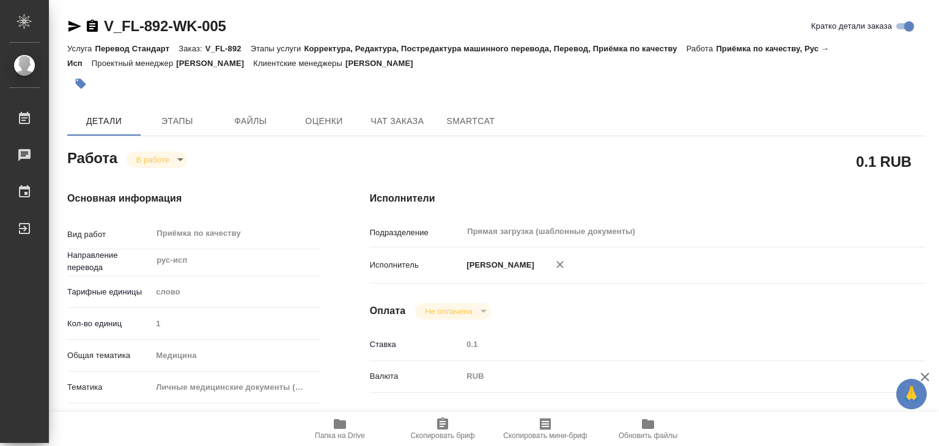
type input "1"
type input "med"
type input "5a8b8b956a9677013d343e74"
checkbox input "true"
type input "[DATE] 14:00"
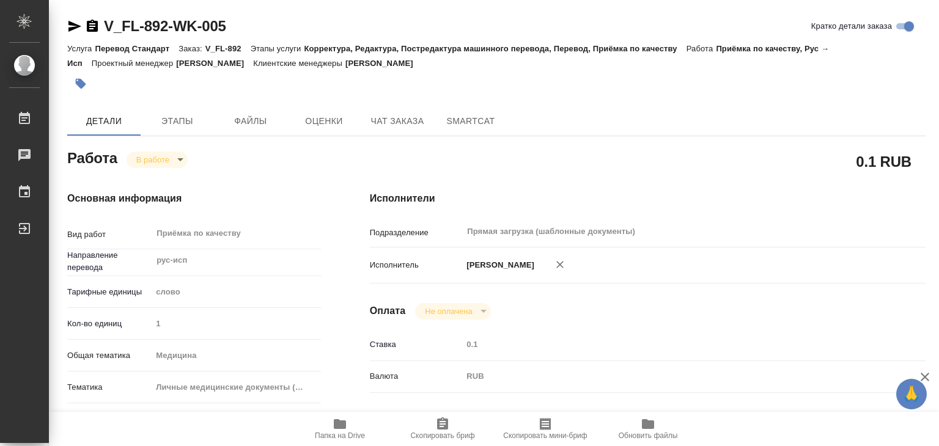
type input "10.09.2025 14:19"
type input "10.09.2025 17:00"
type input "10.09.2025 18:00"
type input "Прямая загрузка (шаблонные документы)"
type input "notPayed"
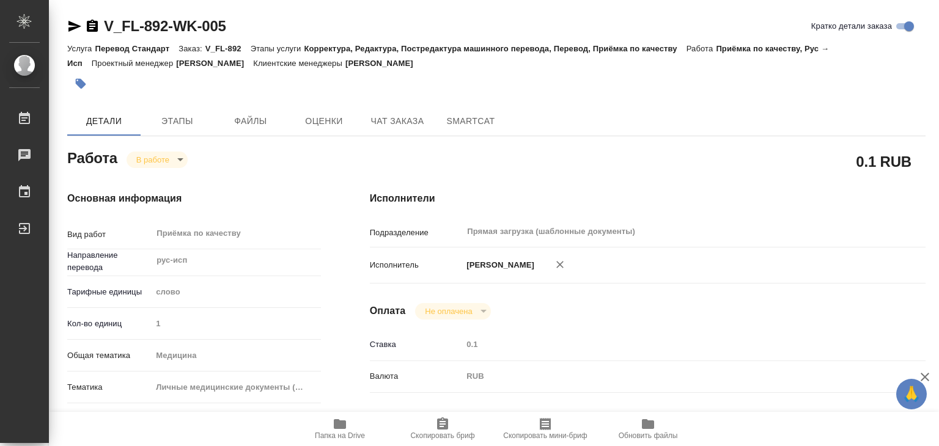
type input "0.1"
type input "RUB"
type input "[PERSON_NAME]"
type textarea "под нот"
type textarea "x"
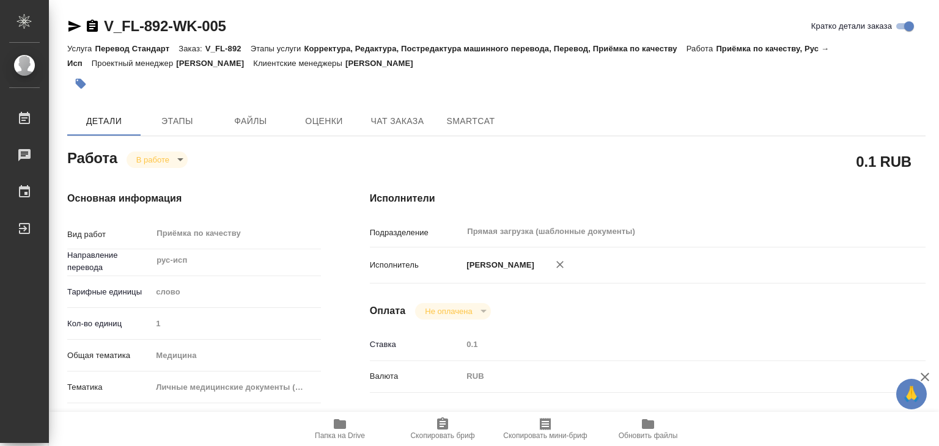
type textarea "/Clients/FL_V/Orders/V_FL-892/Corrected/V_FL-892-WK-005"
type textarea "x"
type input "V_FL-892"
type input "Перевод Стандарт"
type input "Корректура, Редактура, Постредактура машинного перевода, Перевод, Приёмка по ка…"
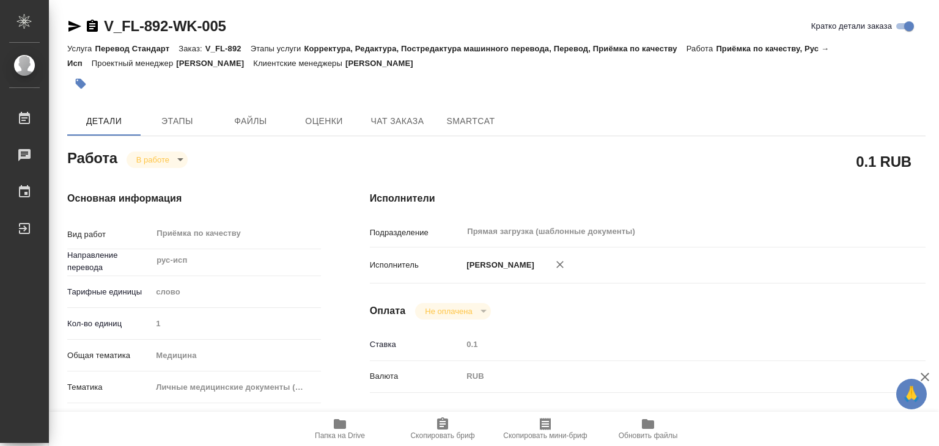
type input "Касымов Тимур"
type input "/Clients/FL_V/Orders/V_FL-892"
type textarea "x"
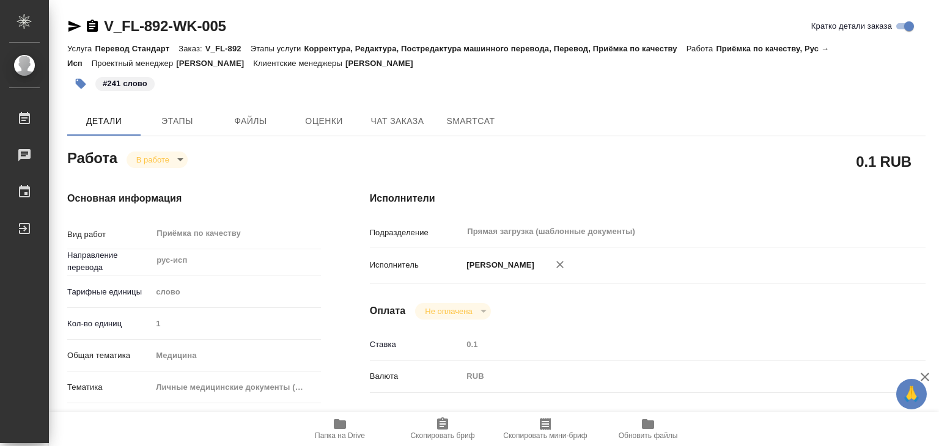
type textarea "x"
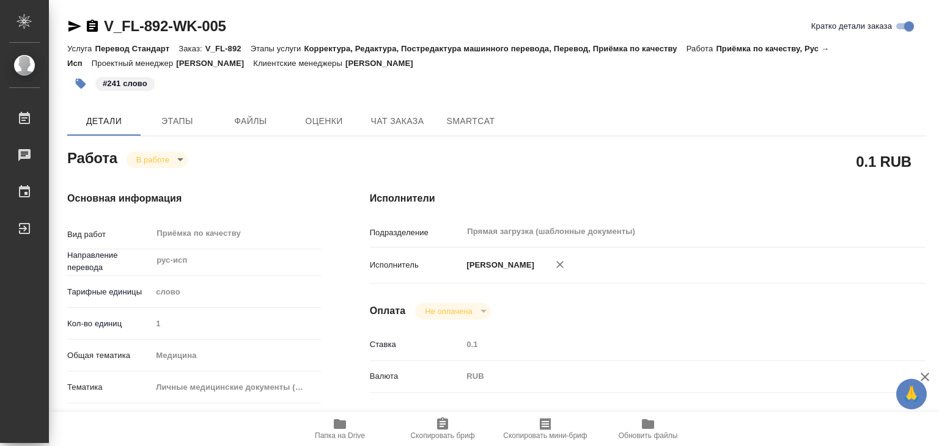
type textarea "x"
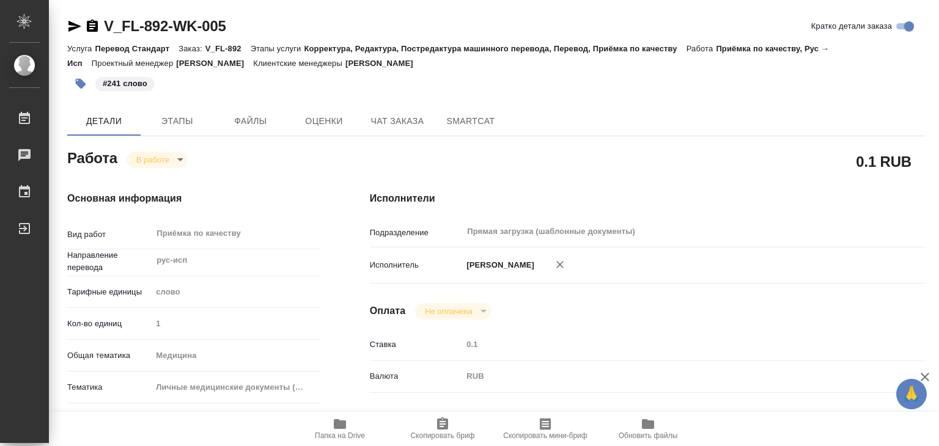
type textarea "x"
drag, startPoint x: 110, startPoint y: 10, endPoint x: 168, endPoint y: 25, distance: 59.3
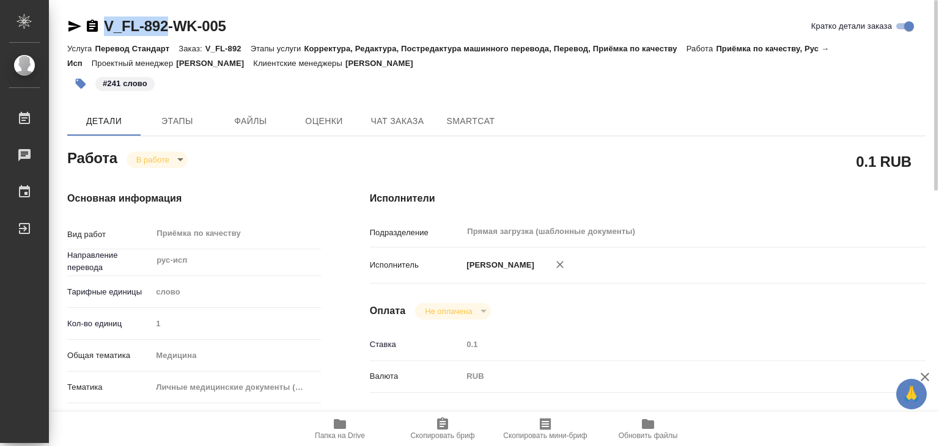
copy link "V_FL-892"
click at [163, 169] on div "Основная информация Вид работ Приёмка по качеству x ​ Направление перевода рус-…" at bounding box center [194, 428] width 303 height 522
click at [164, 160] on body "🙏 .cls-1 fill:#fff; AWATERA Alilekova Valeriya Работы 0 Чаты График Выйти V_FL-…" at bounding box center [469, 223] width 939 height 446
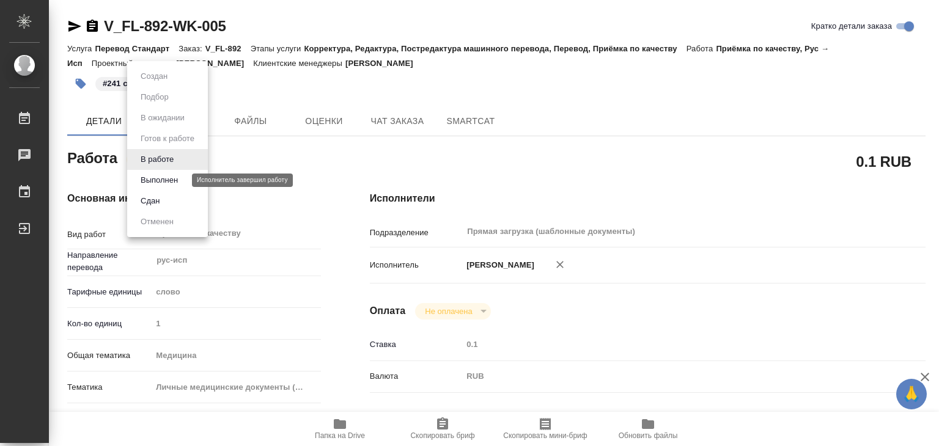
click at [176, 179] on button "Выполнен" at bounding box center [159, 180] width 45 height 13
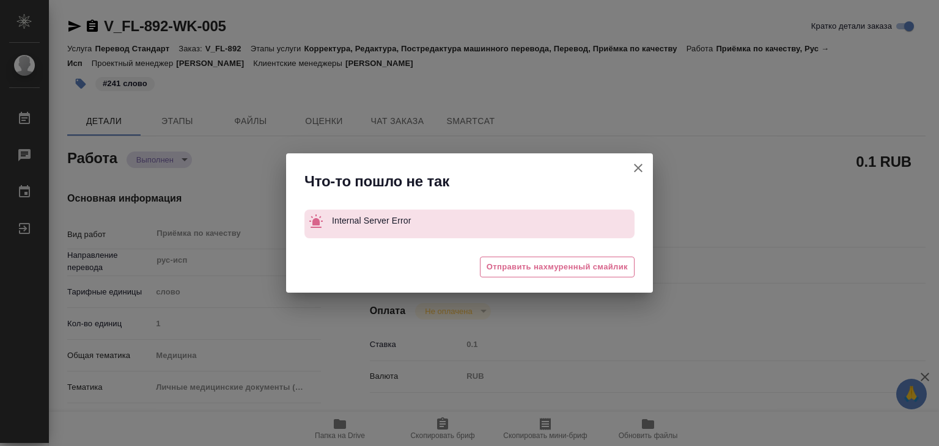
type textarea "x"
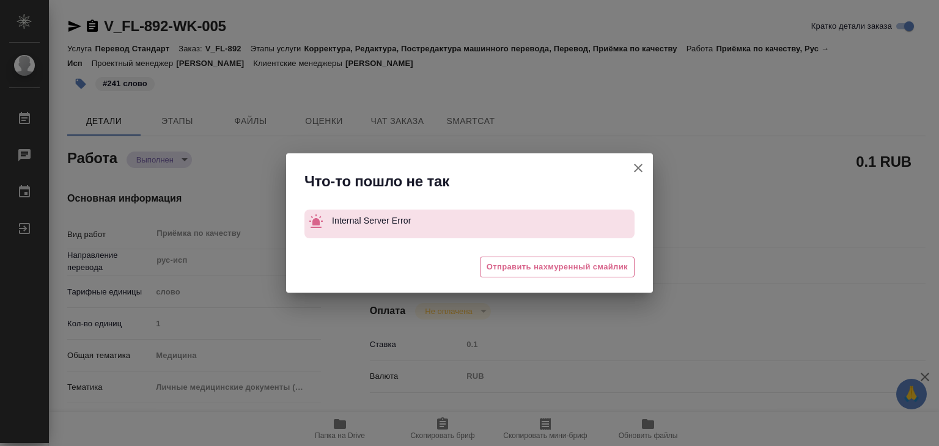
type textarea "x"
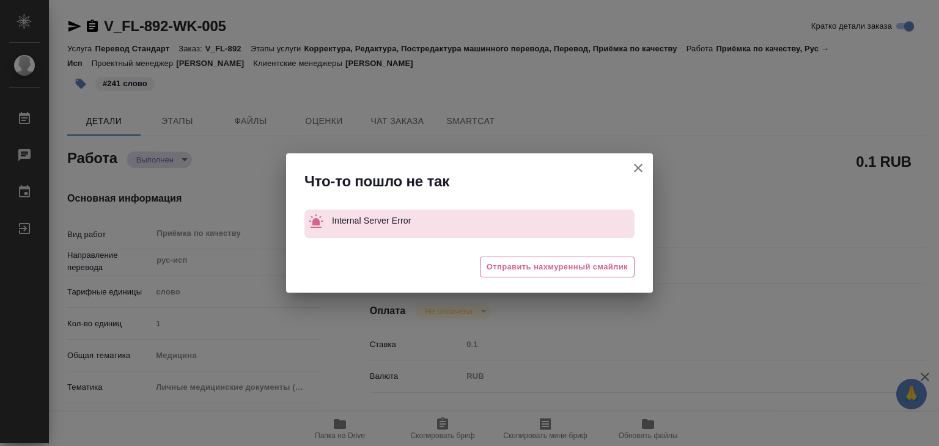
type textarea "x"
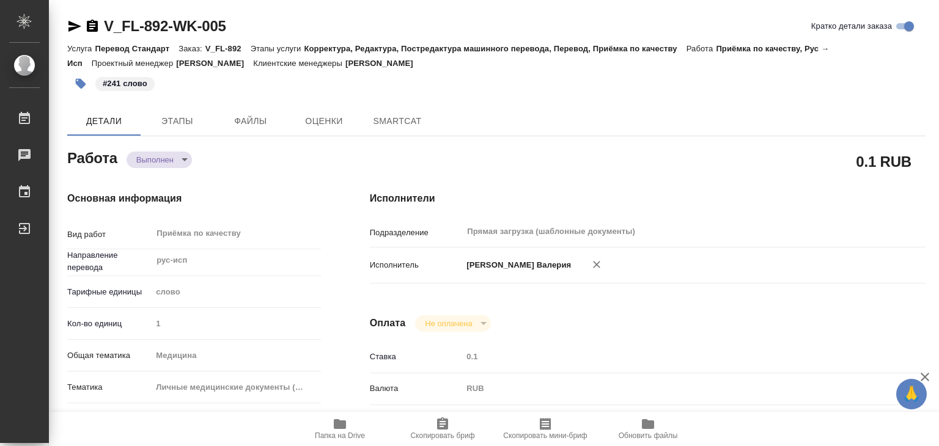
type textarea "x"
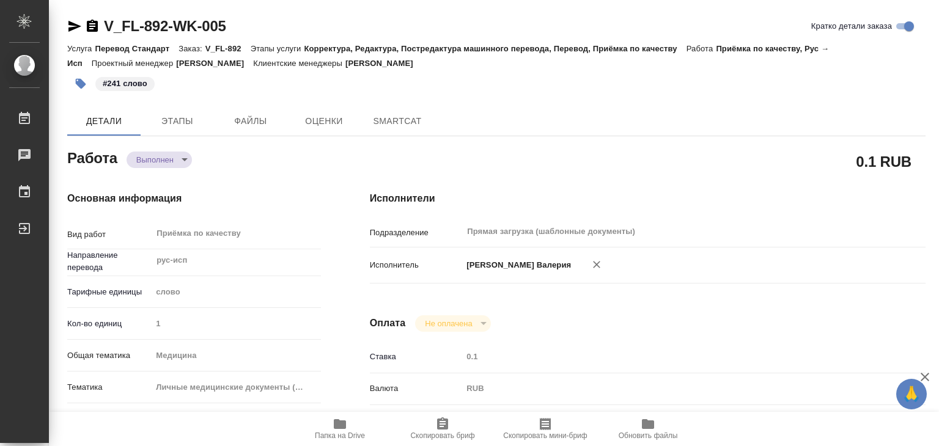
type textarea "x"
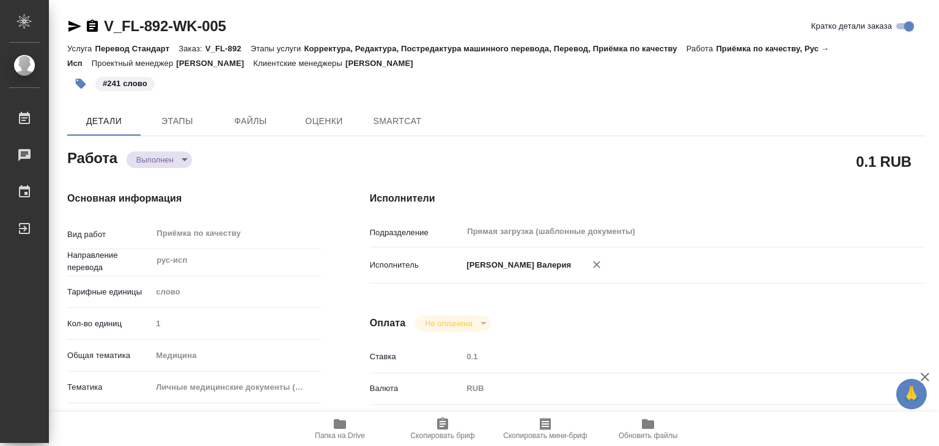
type textarea "x"
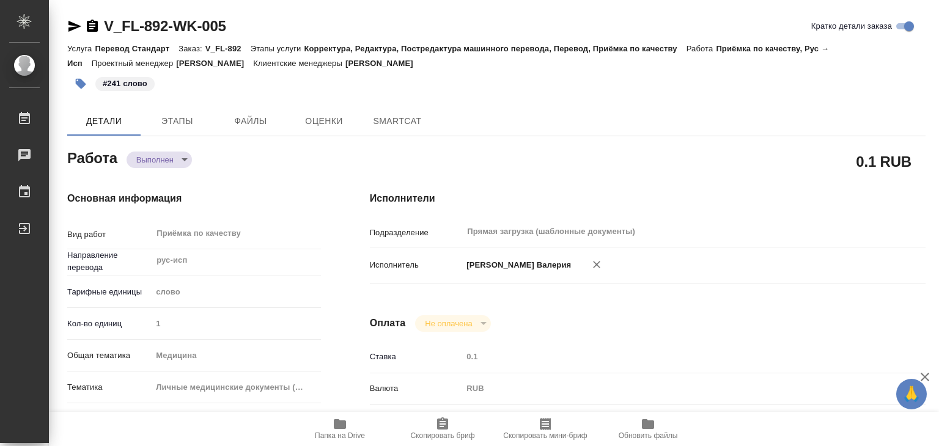
type textarea "x"
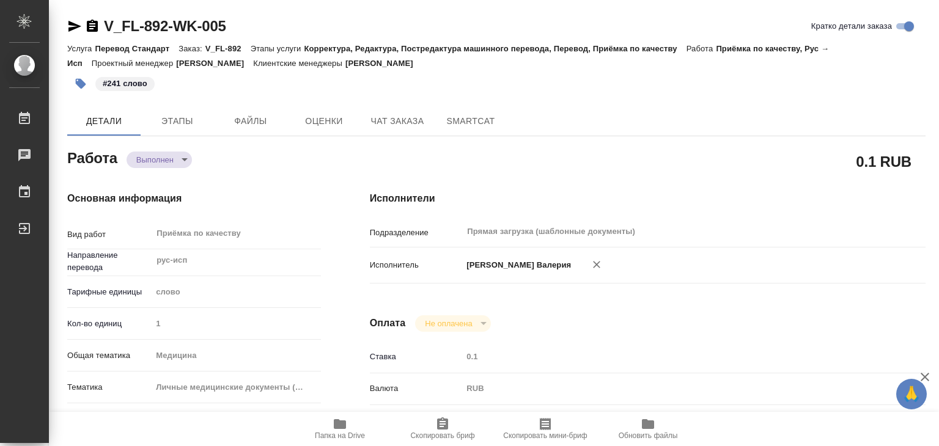
type textarea "x"
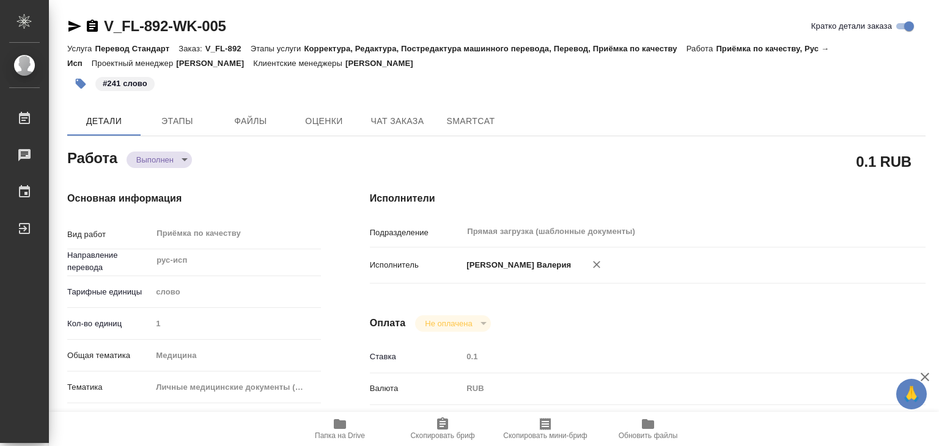
type textarea "x"
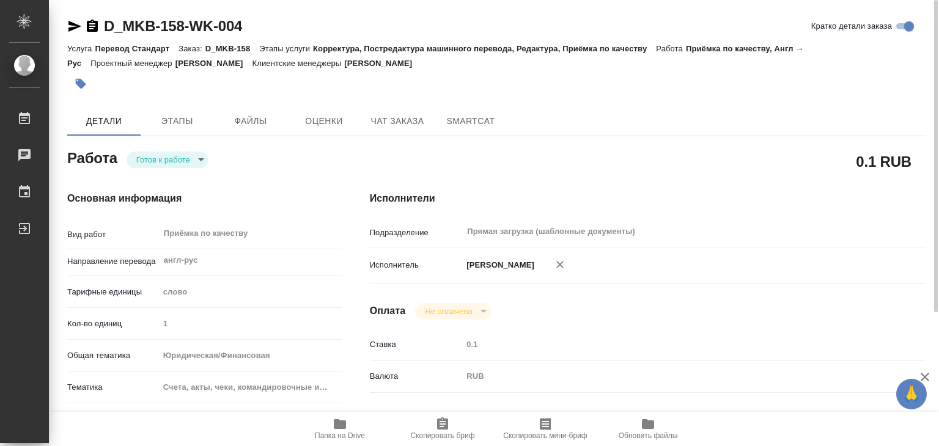
click at [158, 155] on body "🙏 .cls-1 fill:#fff; AWATERA Alilekova [PERSON_NAME] Работы 0 Чаты График Выйти …" at bounding box center [469, 223] width 939 height 446
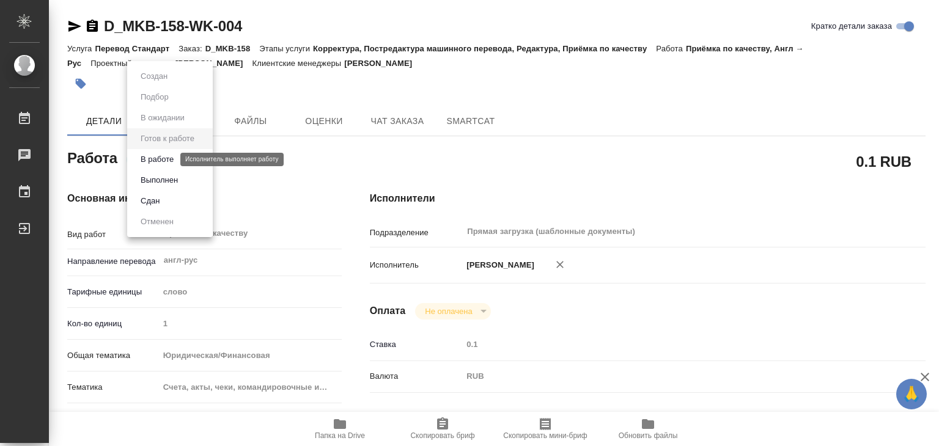
click at [169, 158] on button "В работе" at bounding box center [157, 159] width 40 height 13
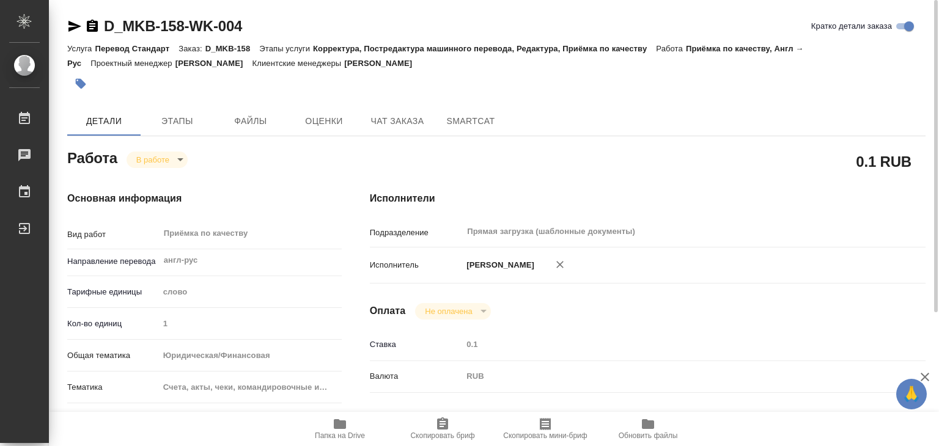
type textarea "x"
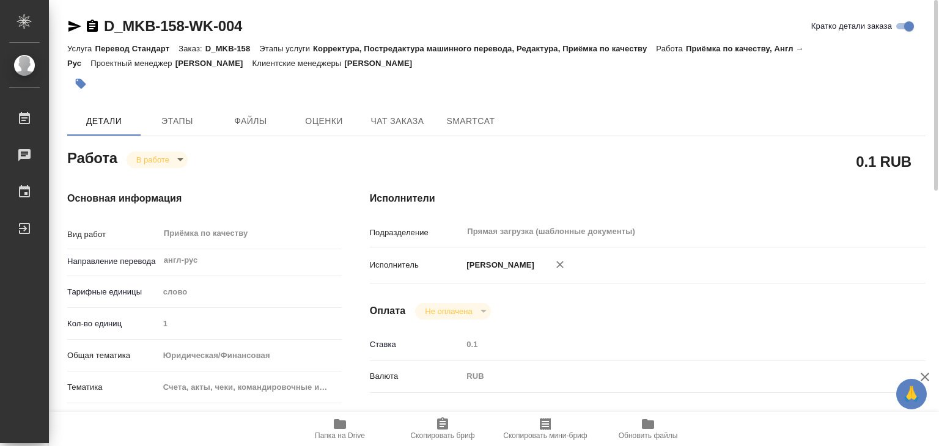
click at [88, 85] on button "button" at bounding box center [80, 83] width 27 height 27
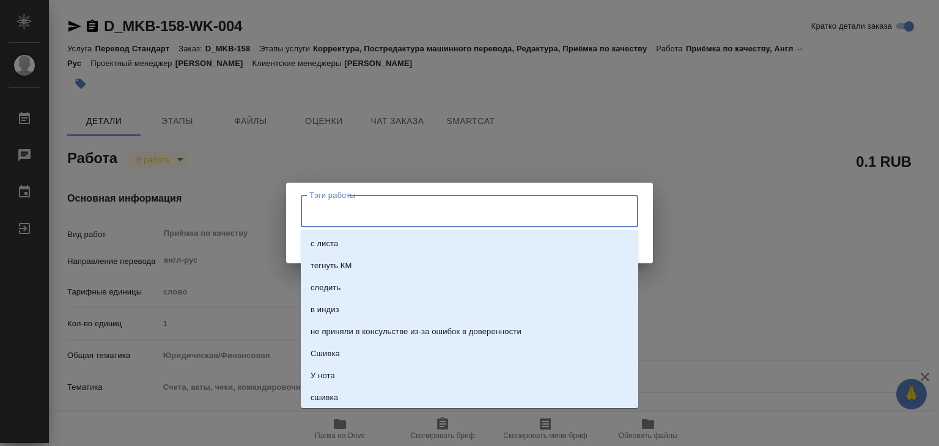
click at [331, 211] on input "Тэги работы" at bounding box center [457, 211] width 303 height 21
type input "687"
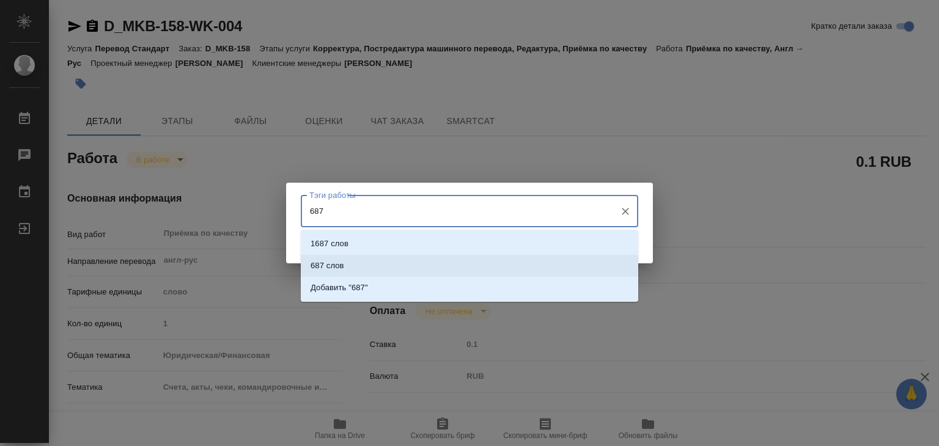
click at [352, 257] on li "687 слов" at bounding box center [470, 266] width 338 height 22
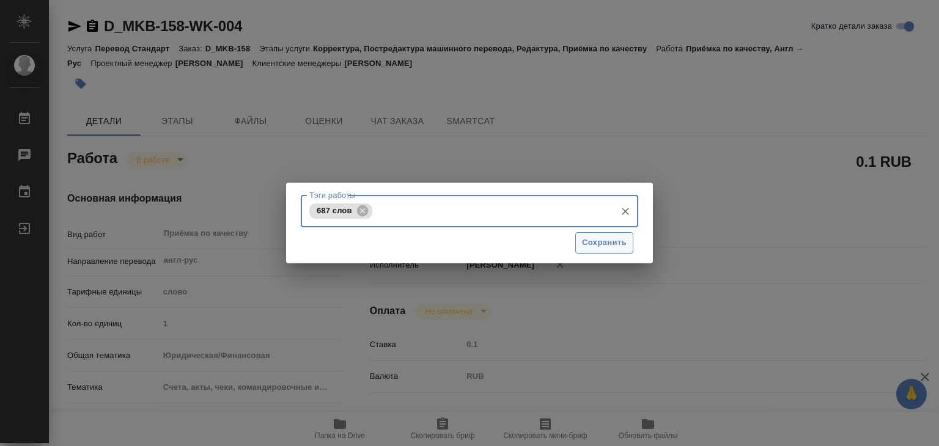
click at [610, 243] on span "Сохранить" at bounding box center [604, 243] width 45 height 14
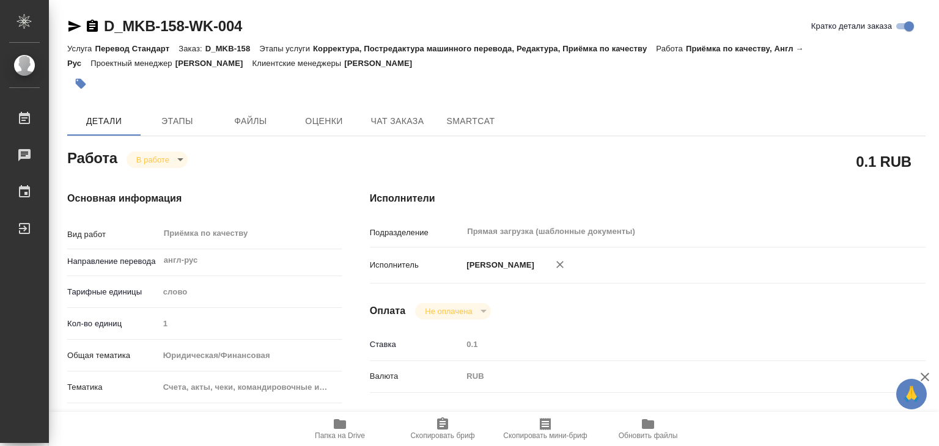
type input "inProgress"
type textarea "Приёмка по качеству"
type textarea "x"
type input "англ-рус"
type input "5a8b1489cc6b4906c91bfd90"
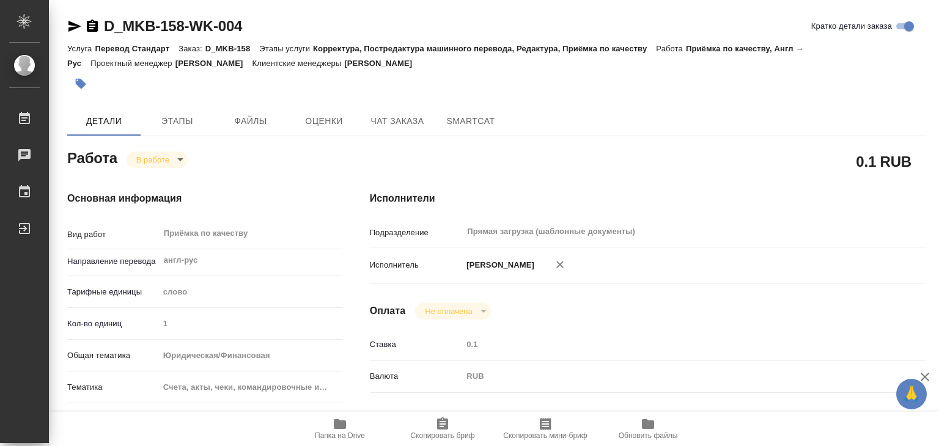
type input "1"
type input "yr-fn"
type input "5f647205b73bc97568ca66c0"
checkbox input "true"
type input "[DATE] 15:34"
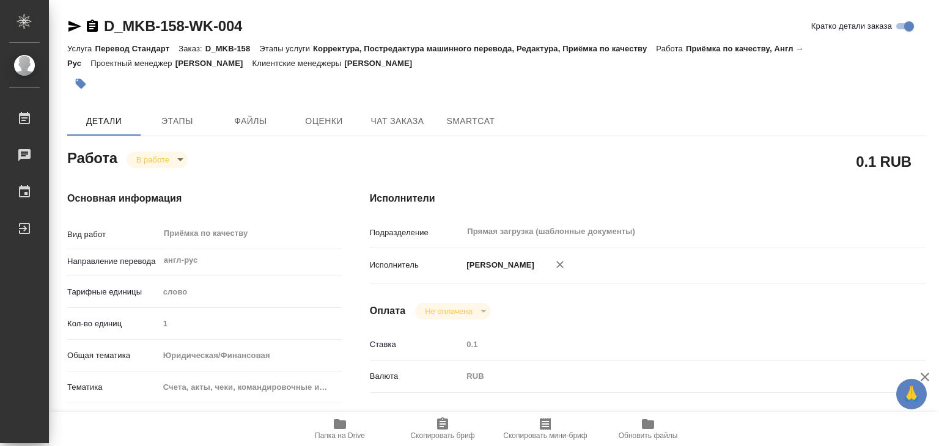
type input "[DATE] 15:15"
type input "[DATE] 16:00"
type input "Прямая загрузка (шаблонные документы)"
type input "notPayed"
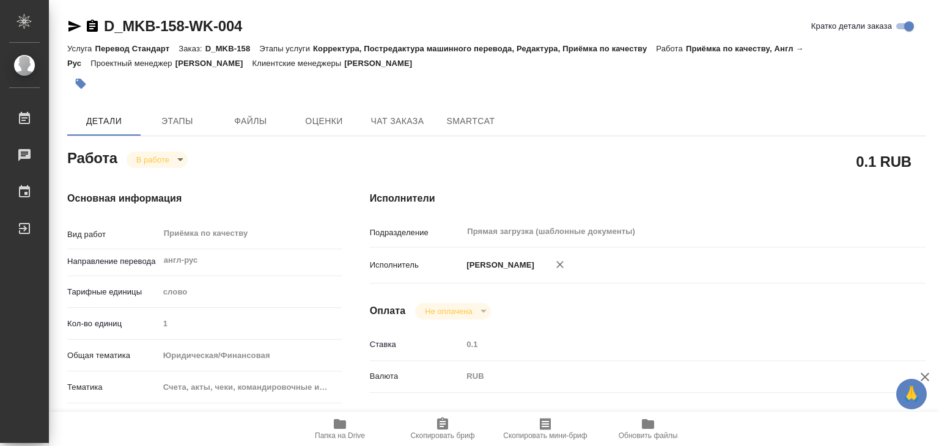
type input "0.1"
type input "RUB"
type input "[PERSON_NAME]"
type textarea "x"
type textarea "/Clients/КБ "Москоммерцбанк" (АО)/Orders/D_MKB-158/Corrected/D_MKB-158-WK-004"
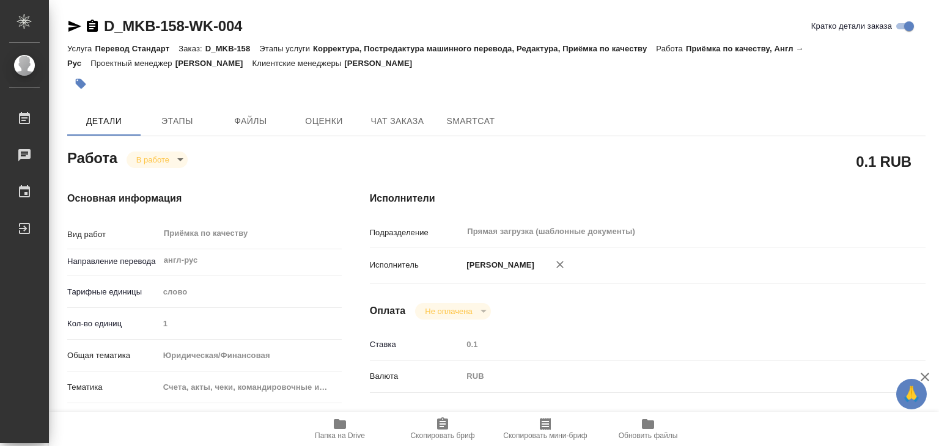
type textarea "x"
type input "D_MKB-158"
type input "Перевод Стандарт"
type input "Корректура, Постредактура машинного перевода, Редактура, Приёмка по качеству"
type input "[PERSON_NAME]"
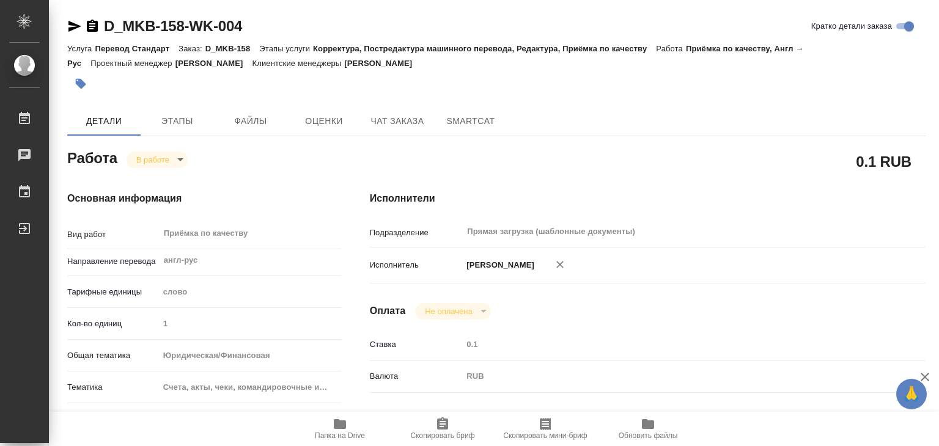
type input "[PERSON_NAME]"
type input "/Clients/КБ "Москоммерцбанк" (АО)/Orders/D_MKB-158"
type textarea "x"
type textarea "файл Счет за свифт сообщения 4л. по тарифу редактуры - см. папку reference"
type textarea "x"
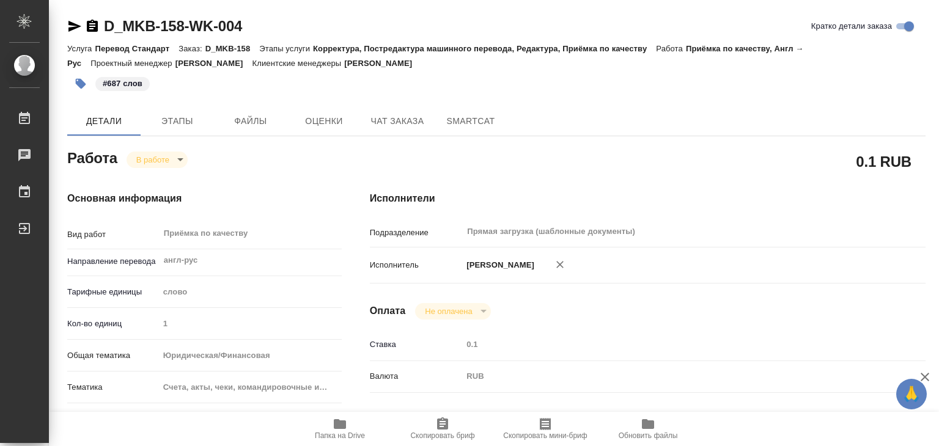
type textarea "x"
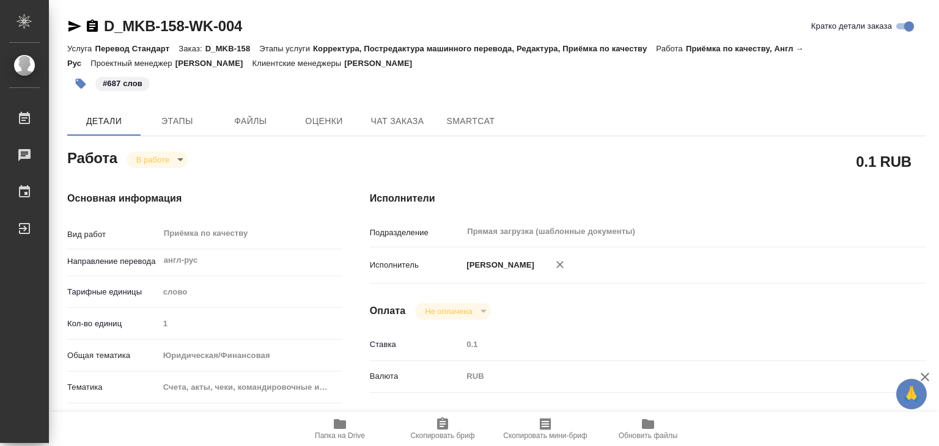
type textarea "x"
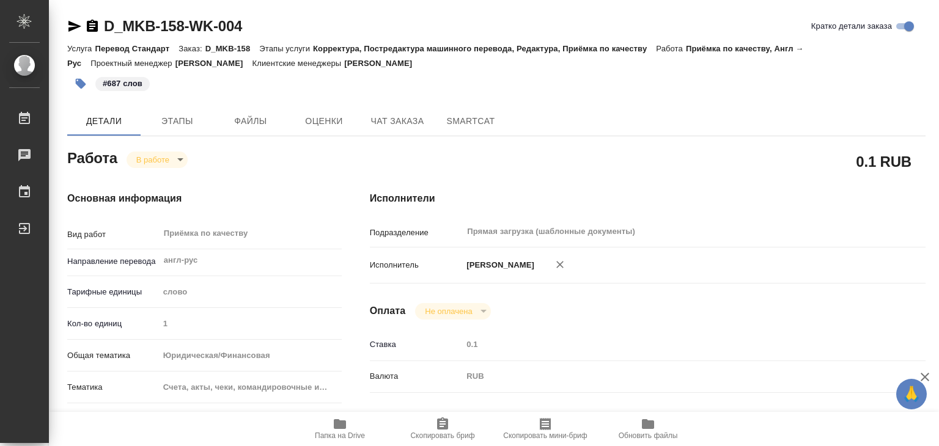
type textarea "x"
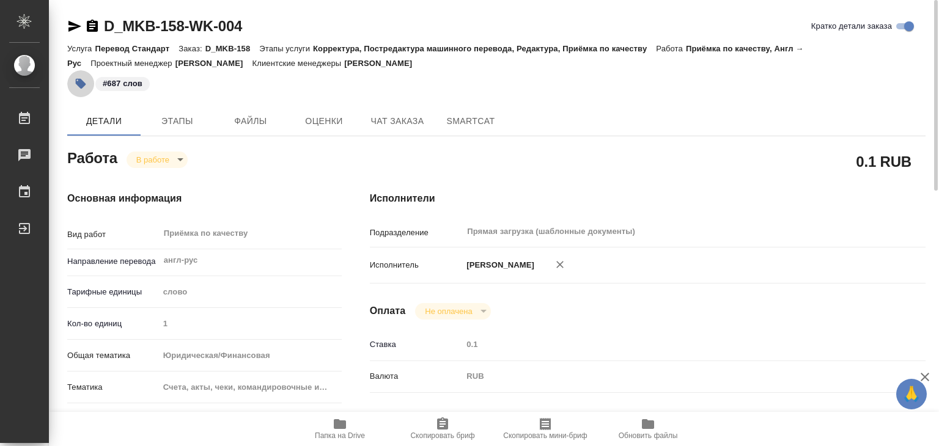
click at [72, 83] on button "button" at bounding box center [80, 83] width 27 height 27
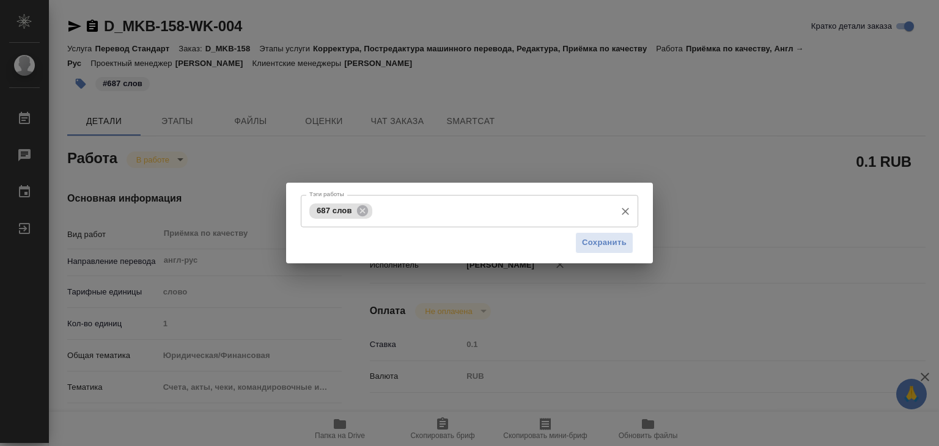
click at [366, 224] on div "687 слов Тэги работы" at bounding box center [470, 211] width 338 height 32
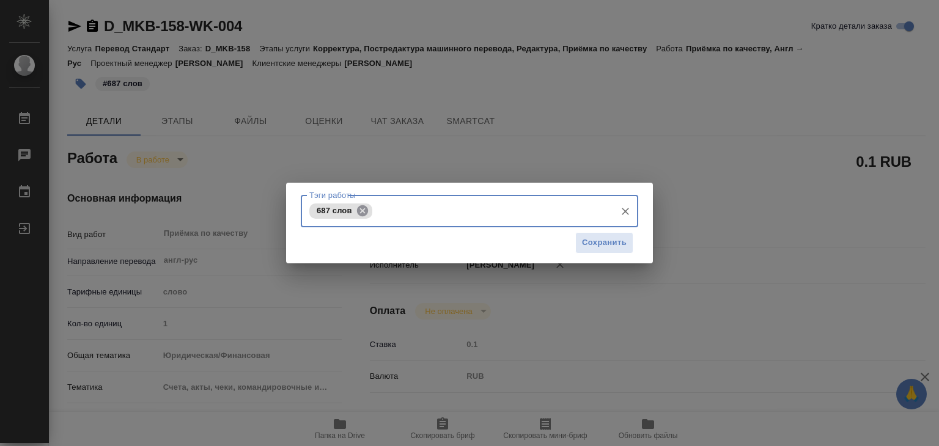
click at [364, 213] on icon at bounding box center [362, 210] width 13 height 13
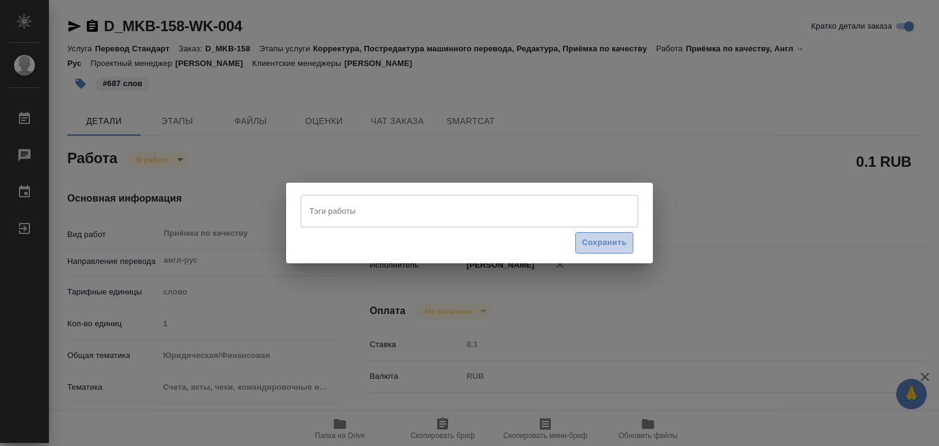
click at [599, 239] on span "Сохранить" at bounding box center [604, 243] width 45 height 14
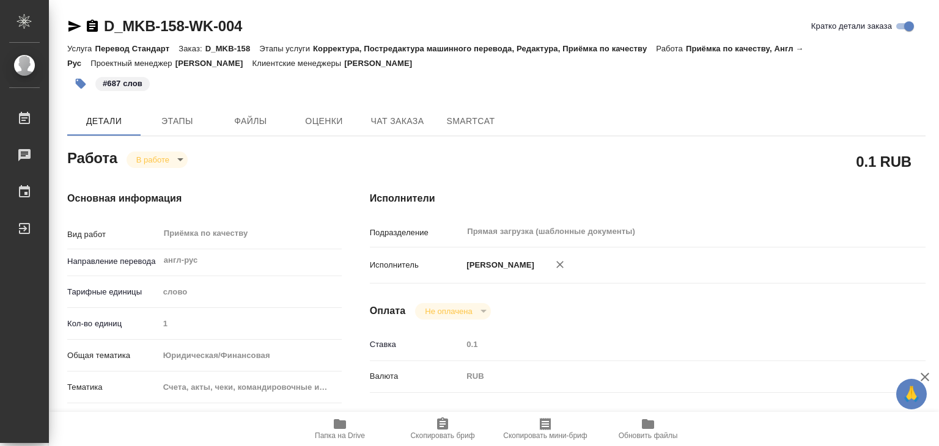
type input "inProgress"
type textarea "Приёмка по качеству"
type textarea "x"
type input "англ-рус"
type input "5a8b1489cc6b4906c91bfd90"
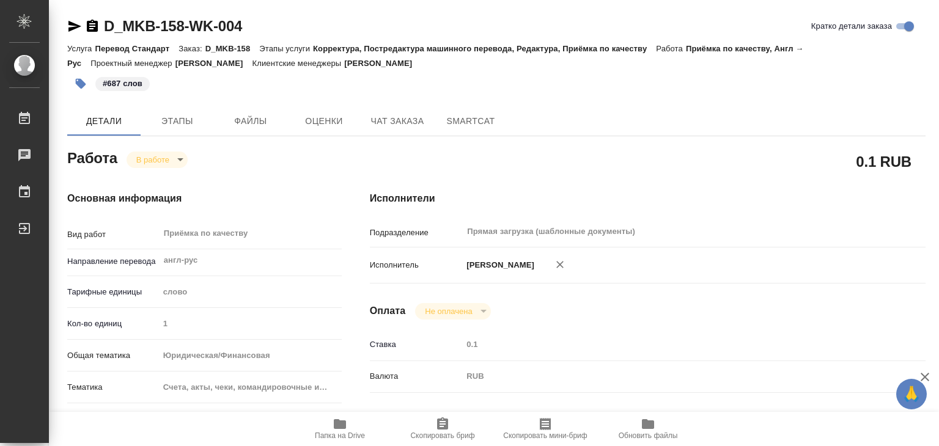
type input "1"
type input "yr-fn"
type input "5f647205b73bc97568ca66c0"
checkbox input "true"
type input "09.09.2025 15:34"
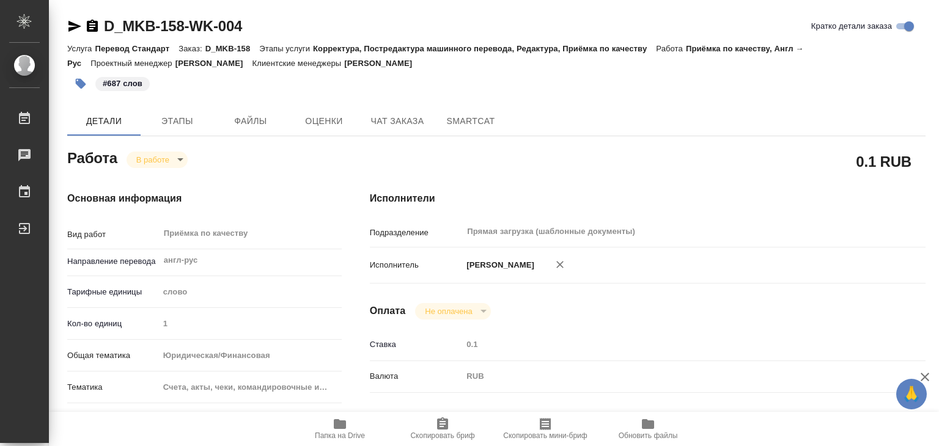
type input "10.09.2025 15:15"
type input "[DATE] 16:00"
type input "Прямая загрузка (шаблонные документы)"
type input "notPayed"
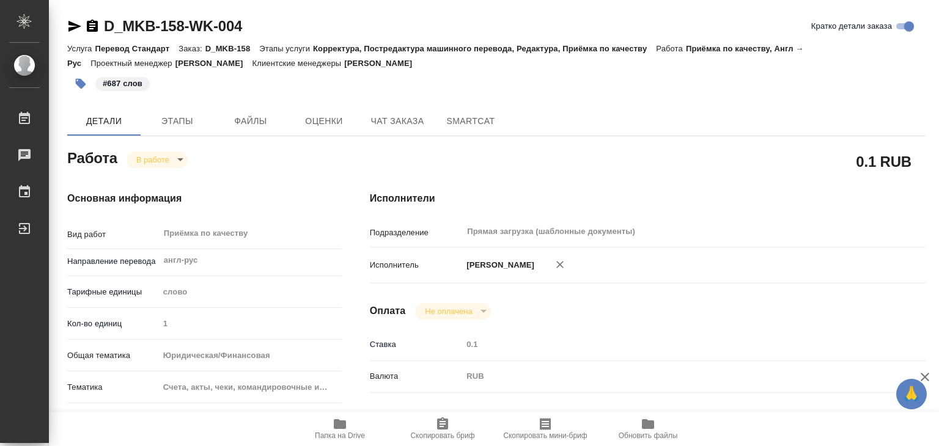
type input "0.1"
type input "RUB"
type input "[PERSON_NAME]"
type textarea "x"
type textarea "/Clients/КБ "Москоммерцбанк" (АО)/Orders/D_MKB-158/Corrected/D_MKB-158-WK-004"
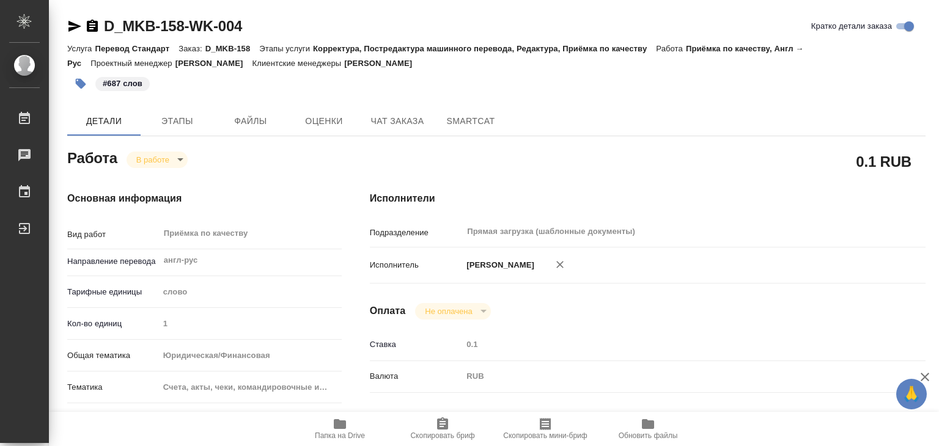
type textarea "x"
type input "D_MKB-158"
type input "Перевод Стандарт"
type input "Корректура, Постредактура машинного перевода, Редактура, Приёмка по качеству"
type input "Булахова Елена"
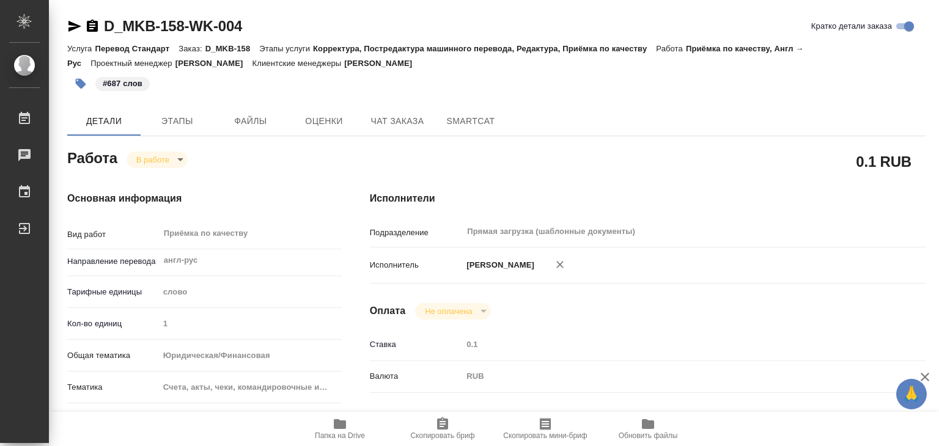
type input "Оксютович Ирина"
type input "/Clients/КБ "Москоммерцбанк" (АО)/Orders/D_MKB-158"
type textarea "x"
type textarea "файл Счет за свифт сообщения 4л. по тарифу редактуры - см. папку reference"
type textarea "x"
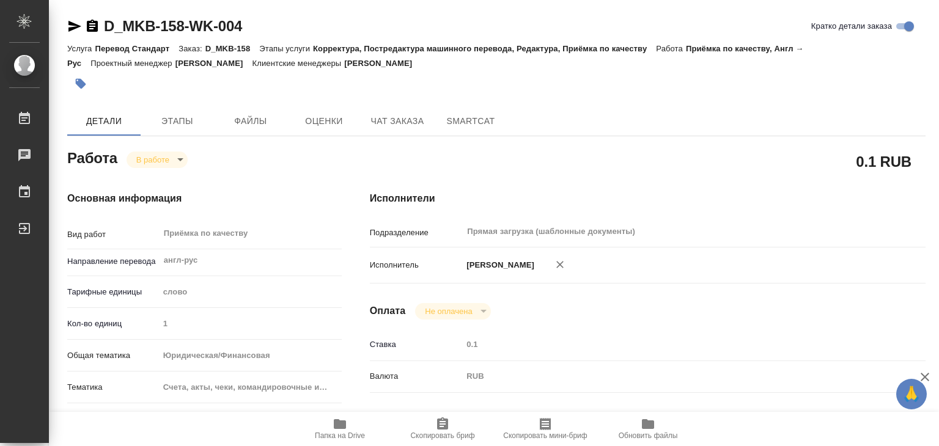
type textarea "x"
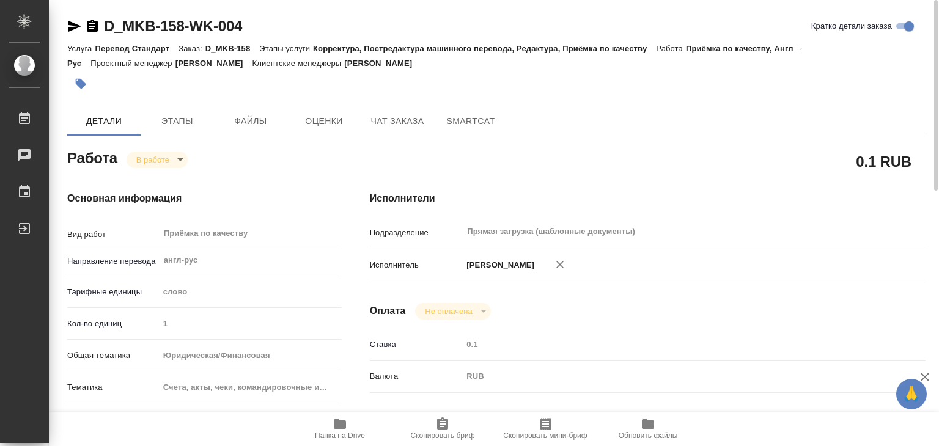
type textarea "x"
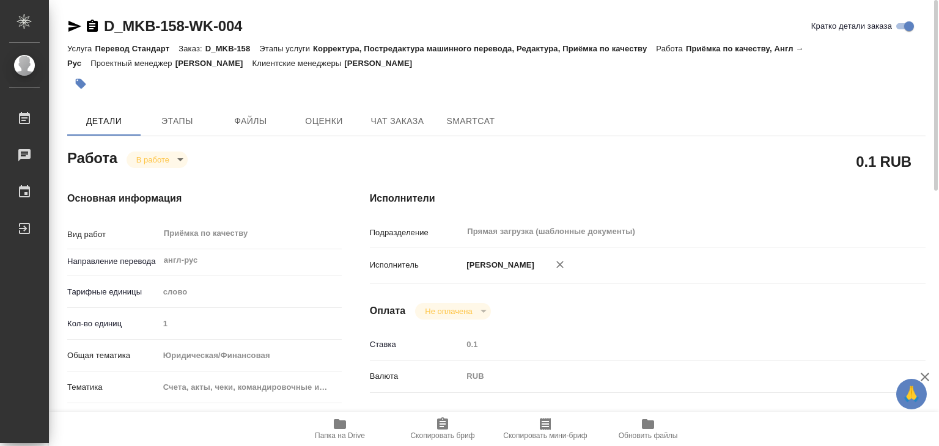
type textarea "x"
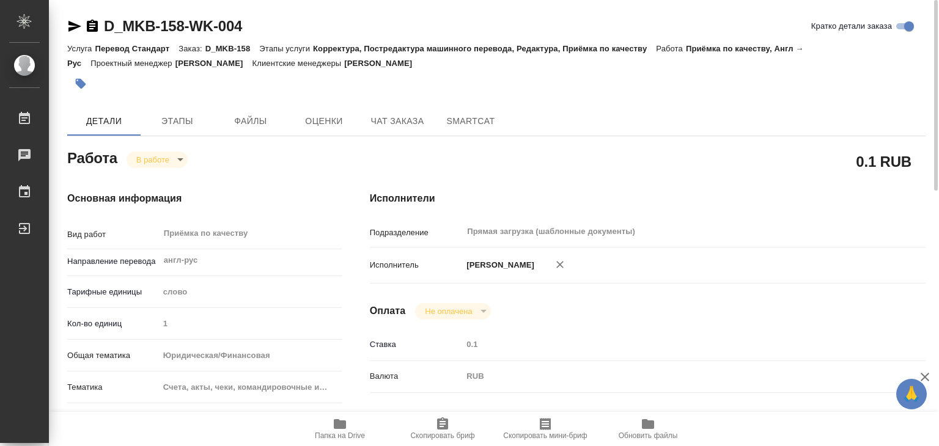
click at [83, 83] on icon "button" at bounding box center [81, 84] width 10 height 10
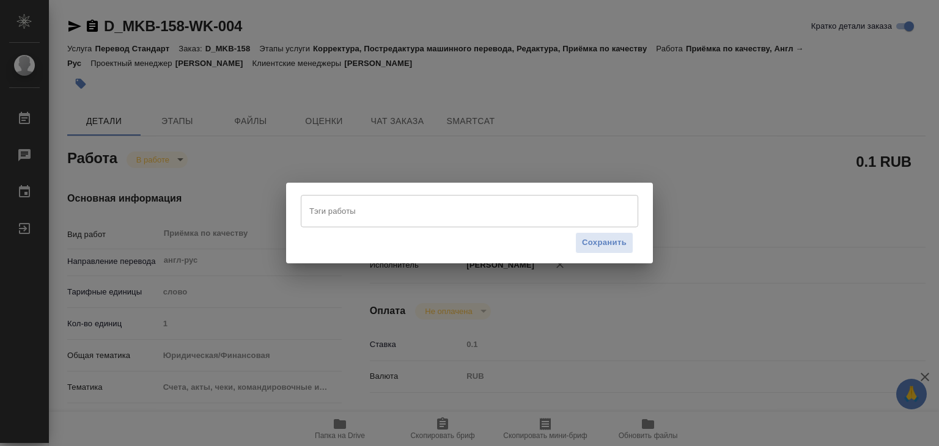
click at [352, 199] on div "Тэги работы" at bounding box center [470, 211] width 338 height 32
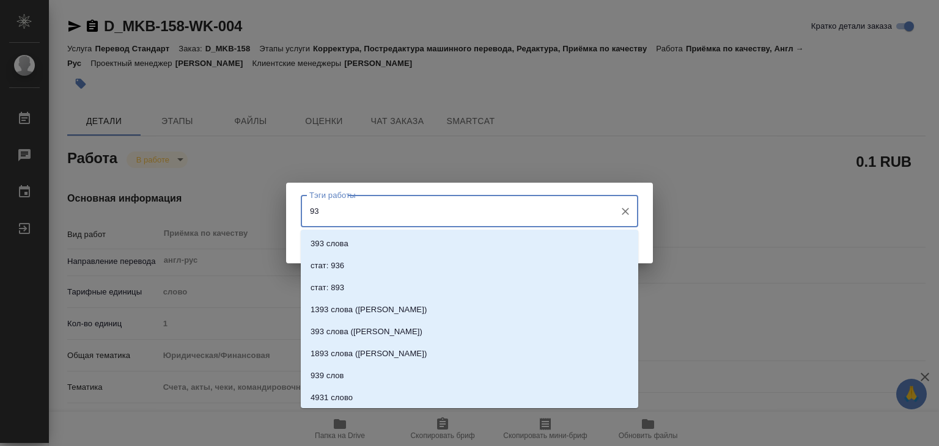
type input "936"
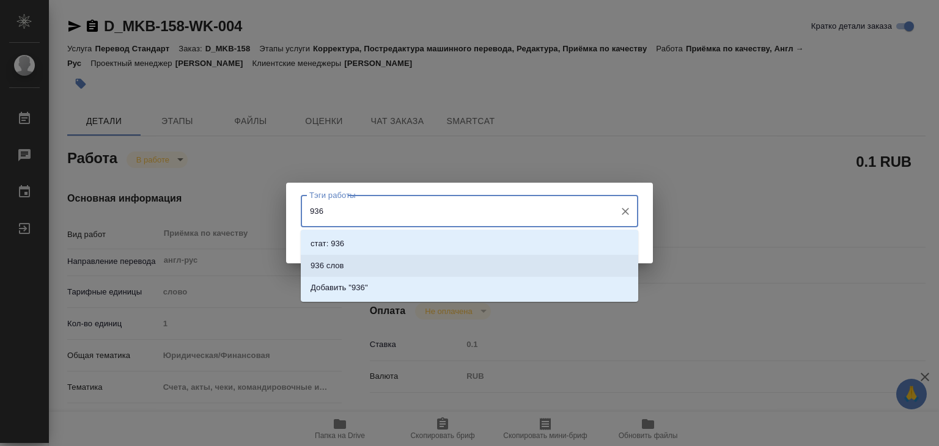
click at [366, 257] on li "936 слов" at bounding box center [470, 266] width 338 height 22
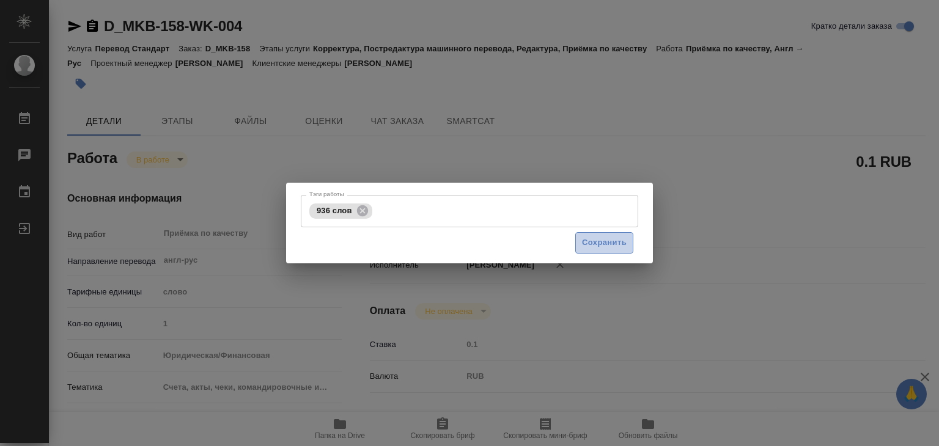
click at [616, 245] on span "Сохранить" at bounding box center [604, 243] width 45 height 14
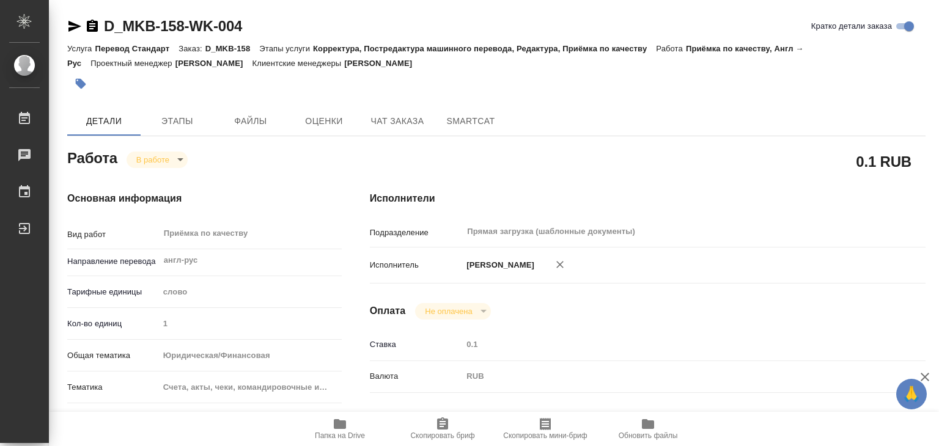
type input "inProgress"
type textarea "Приёмка по качеству"
type textarea "x"
type input "англ-рус"
type input "5a8b1489cc6b4906c91bfd90"
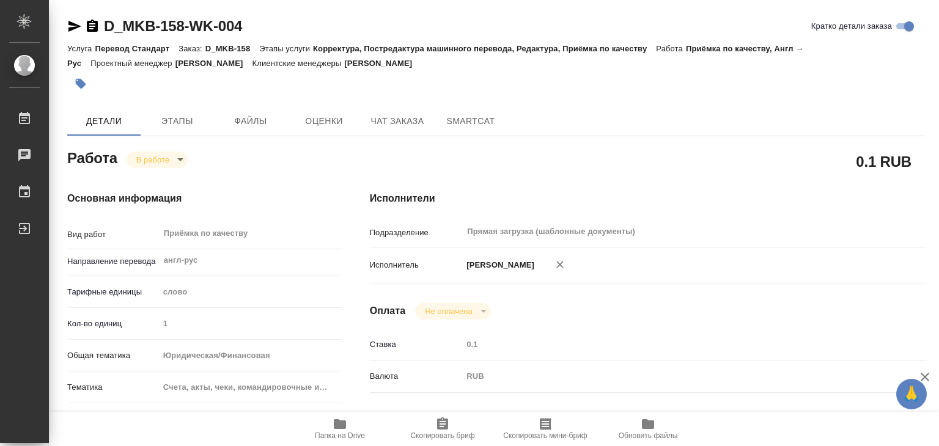
type input "1"
type input "yr-fn"
type input "5f647205b73bc97568ca66c0"
checkbox input "true"
type input "09.09.2025 15:34"
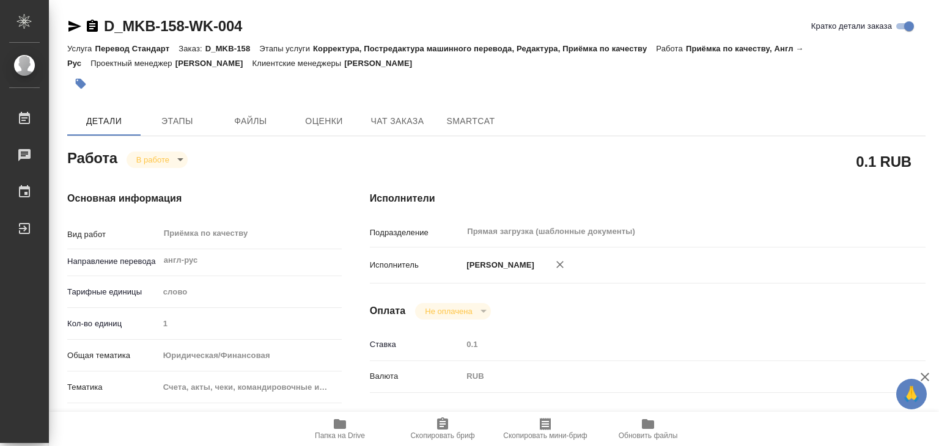
type input "10.09.2025 15:15"
type input "[DATE] 16:00"
type input "Прямая загрузка (шаблонные документы)"
type input "notPayed"
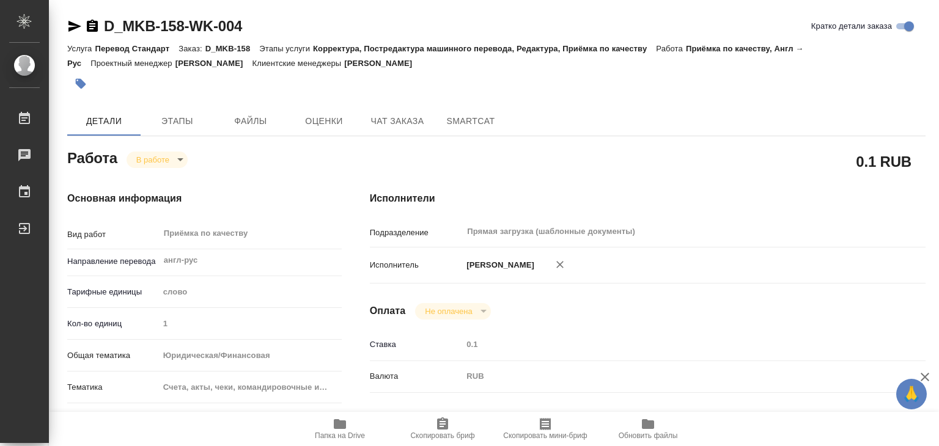
type input "0.1"
type input "RUB"
type input "[PERSON_NAME]"
type textarea "x"
type textarea "/Clients/КБ "Москоммерцбанк" (АО)/Orders/D_MKB-158/Corrected/D_MKB-158-WK-004"
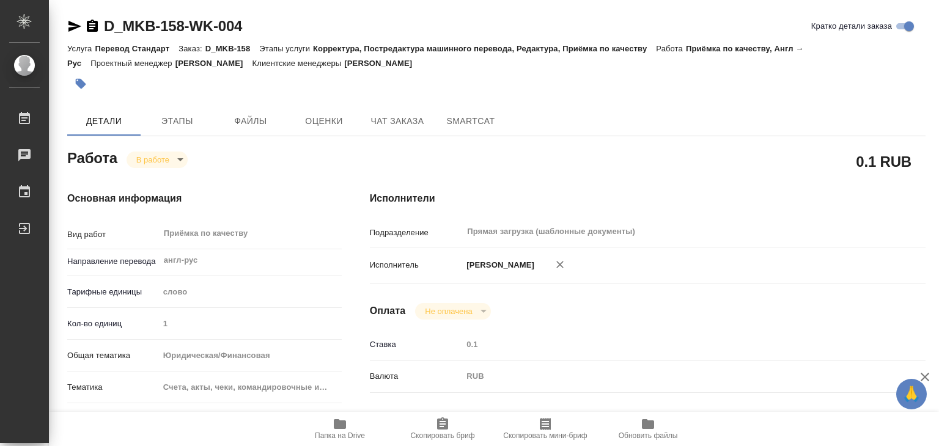
type textarea "x"
type input "D_MKB-158"
type input "Перевод Стандарт"
type input "Корректура, Постредактура машинного перевода, Редактура, Приёмка по качеству"
type input "Булахова Елена"
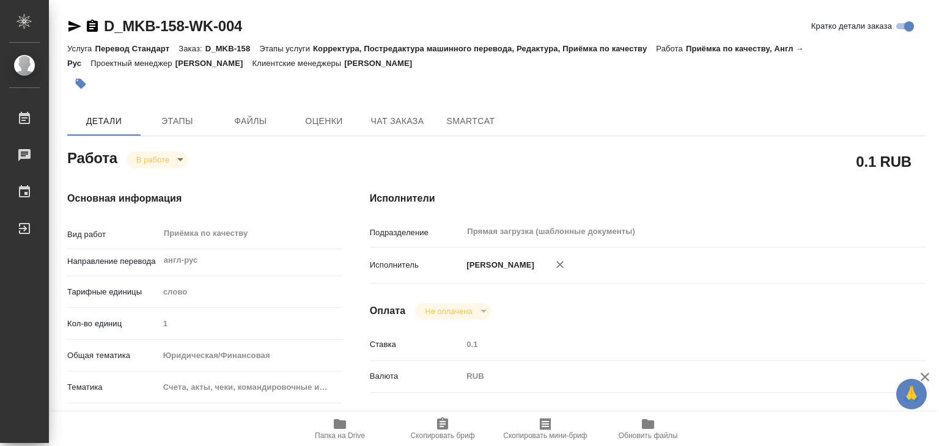
type input "Оксютович Ирина"
type input "/Clients/КБ "Москоммерцбанк" (АО)/Orders/D_MKB-158"
type textarea "x"
type textarea "файл Счет за свифт сообщения 4л. по тарифу редактуры - см. папку reference"
type textarea "x"
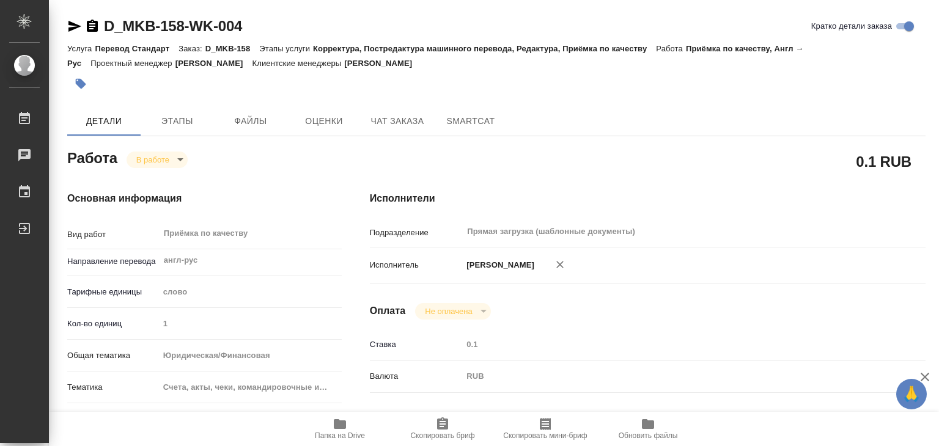
type textarea "x"
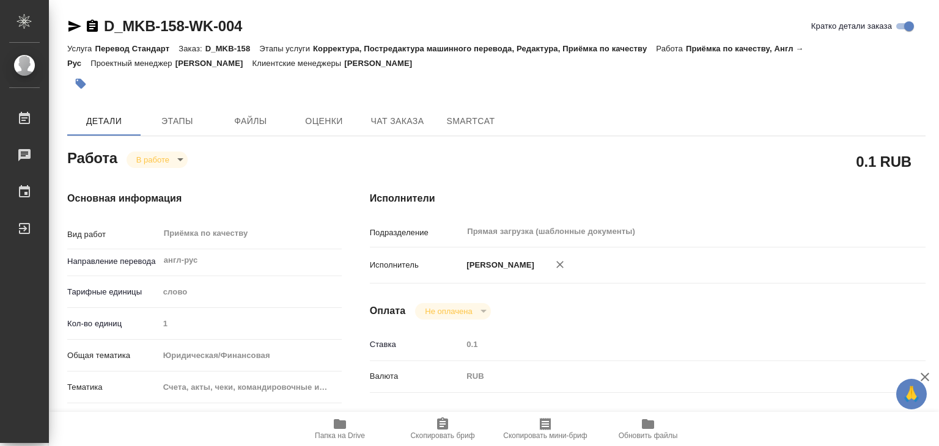
type textarea "x"
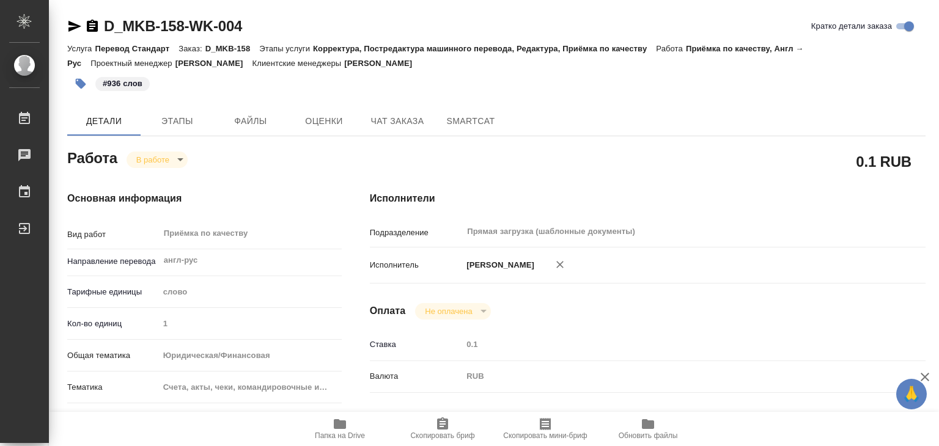
type textarea "x"
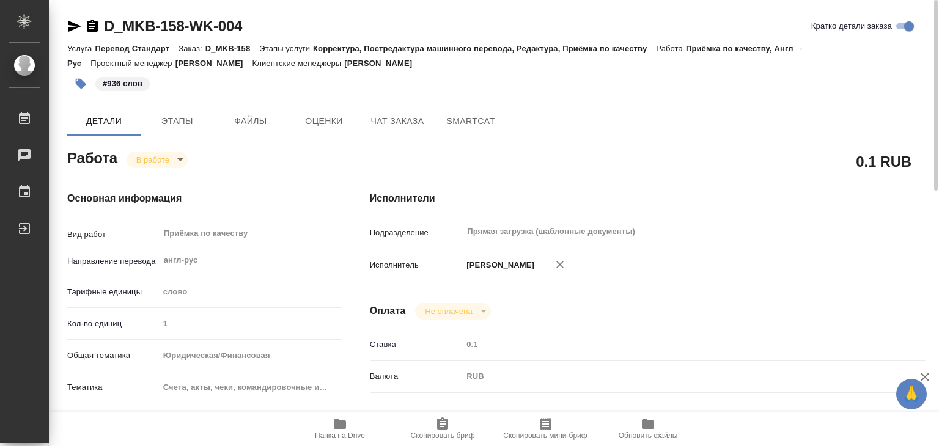
click at [333, 37] on div "D_MKB-158-WK-004 Кратко детали заказа" at bounding box center [496, 29] width 858 height 24
drag, startPoint x: 103, startPoint y: 12, endPoint x: 182, endPoint y: 26, distance: 80.8
copy link "D_MKB-158"
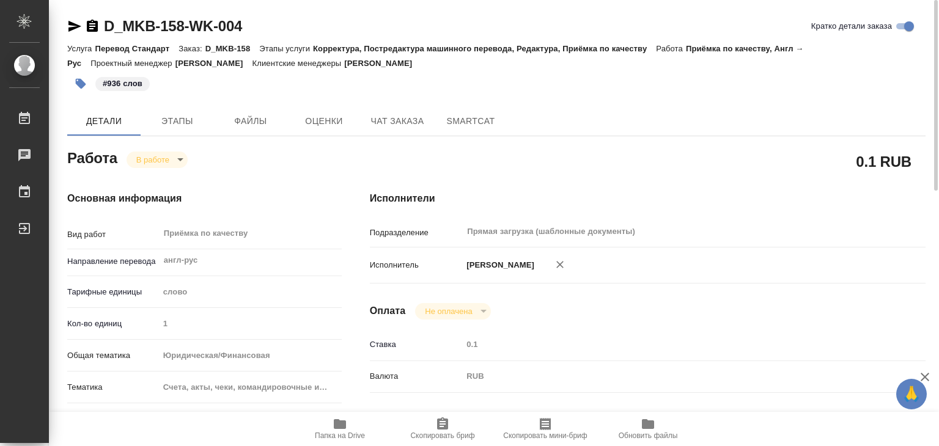
click at [158, 151] on div "В работе inProgress" at bounding box center [157, 159] width 61 height 17
click at [159, 160] on body "🙏 .cls-1 fill:#fff; AWATERA Alilekova Valeriya Работы 0 Чаты График Выйти D_MKB…" at bounding box center [469, 223] width 939 height 446
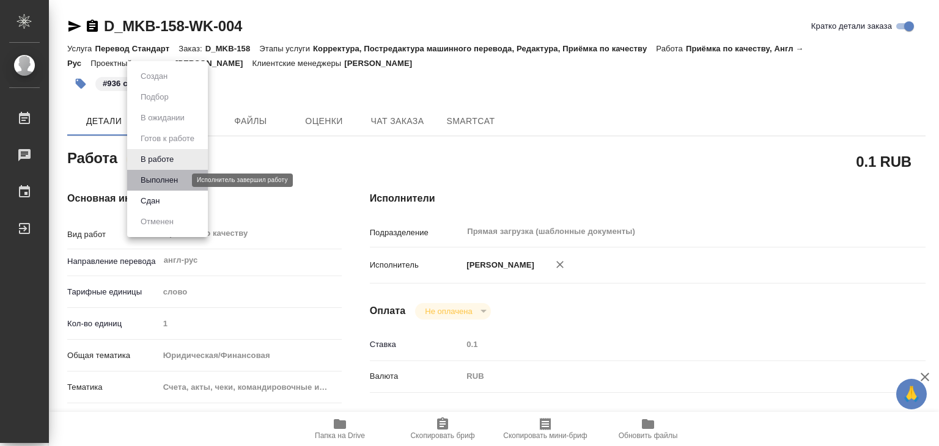
click at [168, 179] on button "Выполнен" at bounding box center [159, 180] width 45 height 13
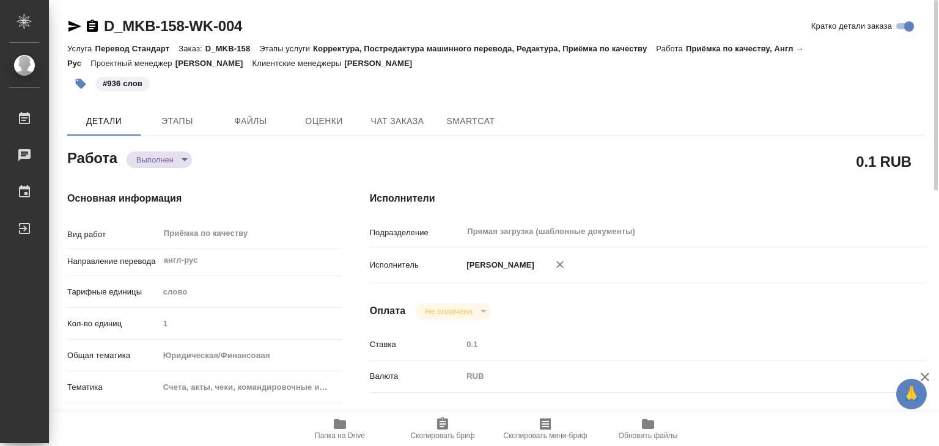
type textarea "x"
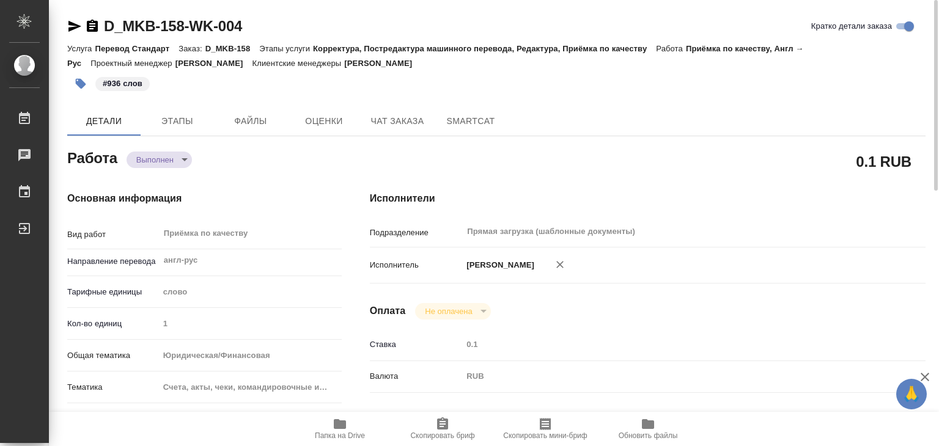
type textarea "x"
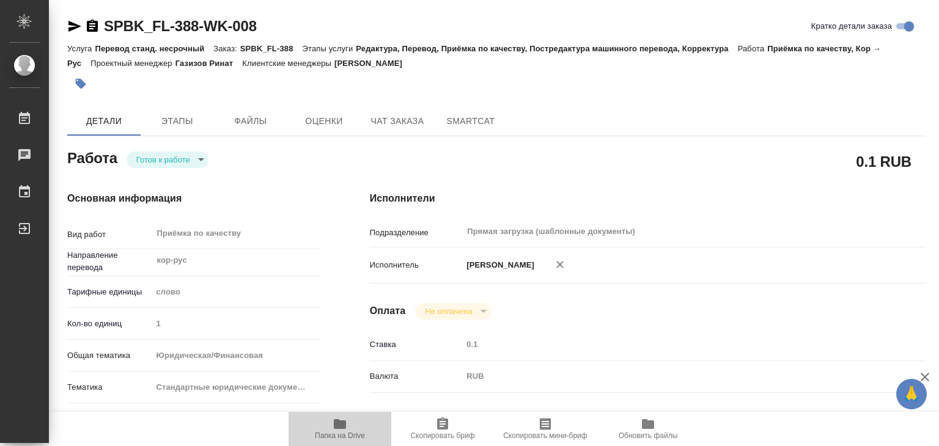
click at [335, 419] on icon "button" at bounding box center [340, 424] width 12 height 10
